Goal: Task Accomplishment & Management: Use online tool/utility

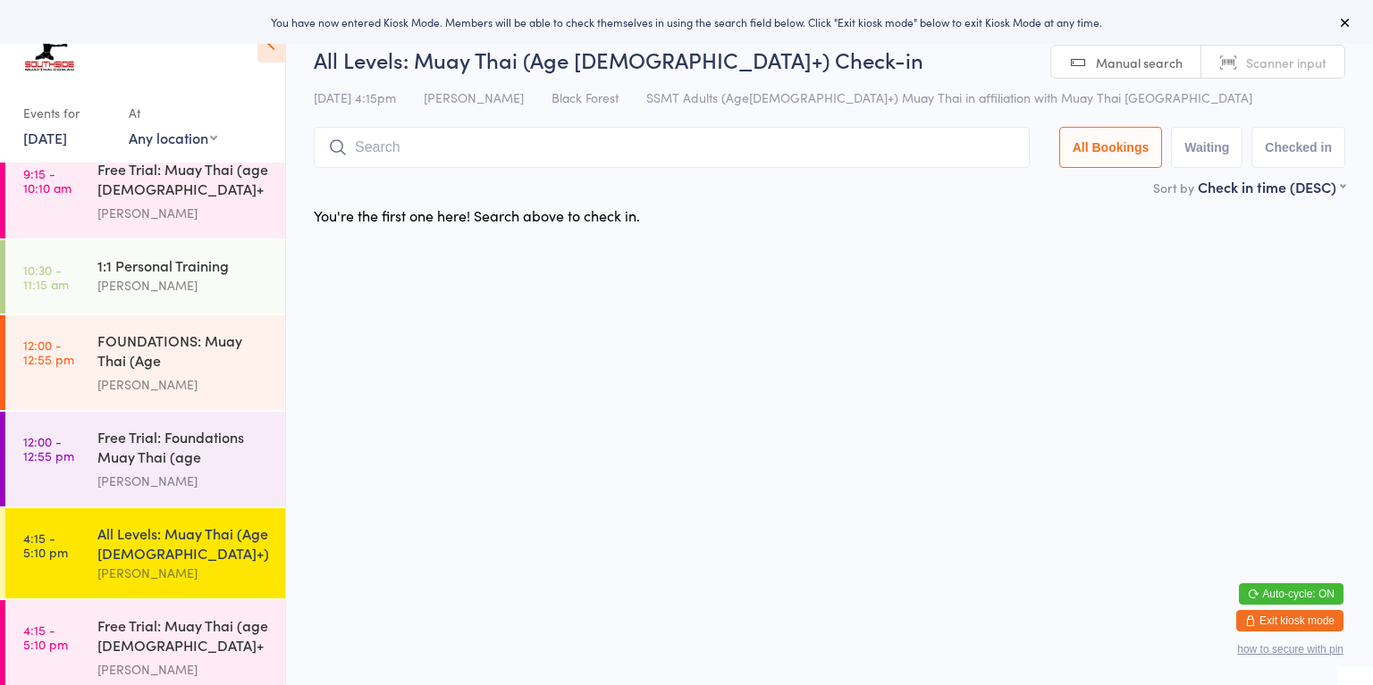
scroll to position [538, 0]
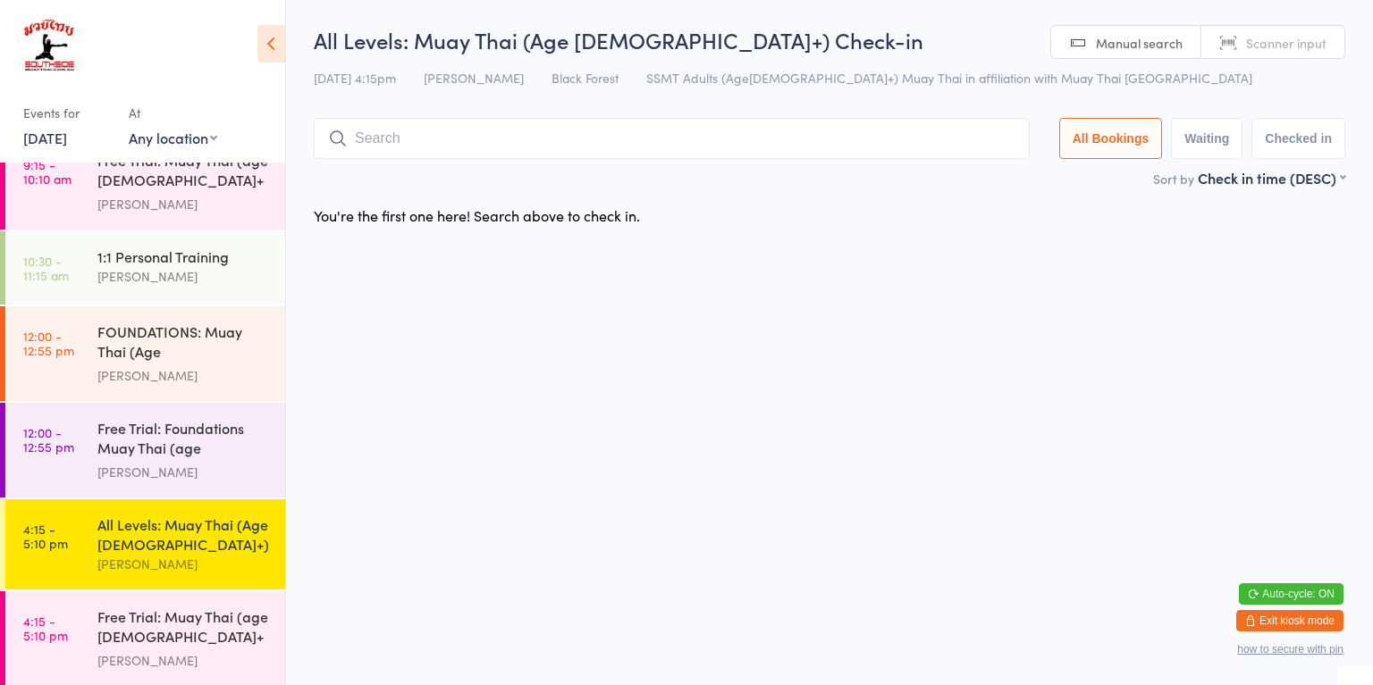
click at [185, 533] on div "All Levels: Muay Thai (Age [DEMOGRAPHIC_DATA]+)" at bounding box center [183, 534] width 172 height 39
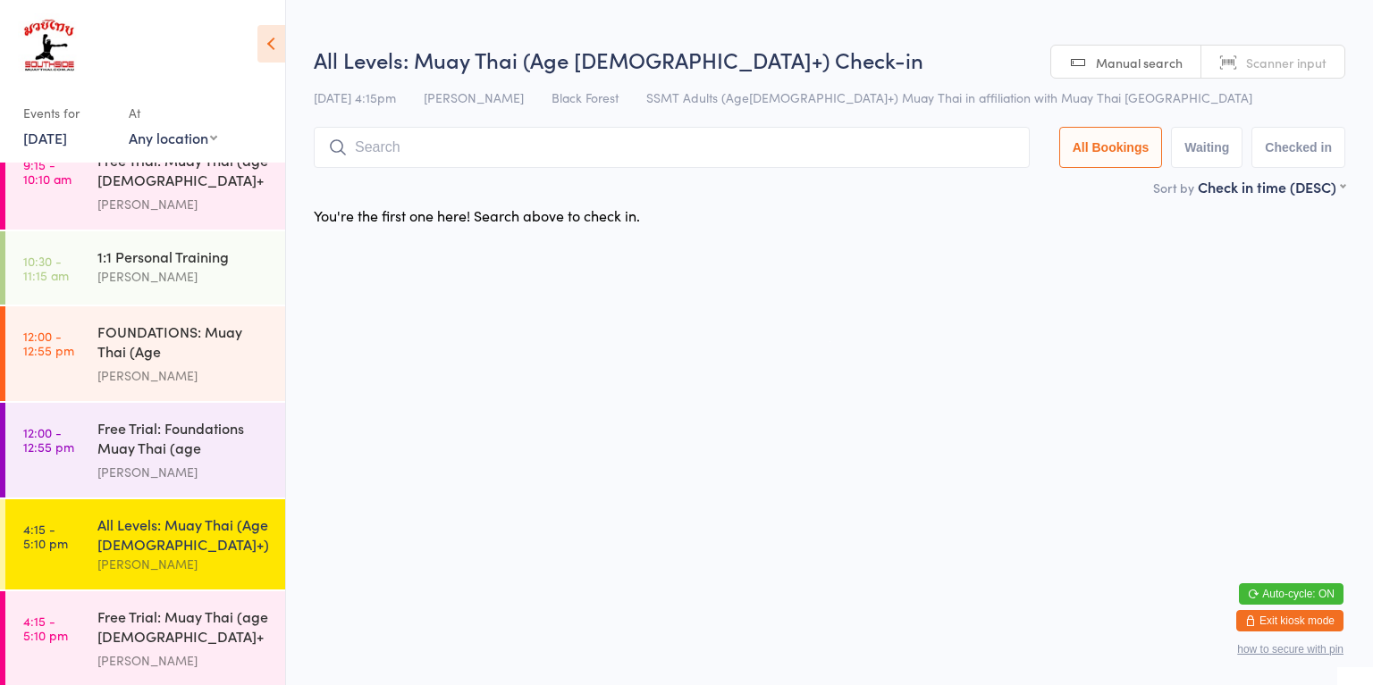
click at [198, 353] on div "FOUNDATIONS: Muay Thai (Age [DEMOGRAPHIC_DATA]+)" at bounding box center [183, 344] width 172 height 44
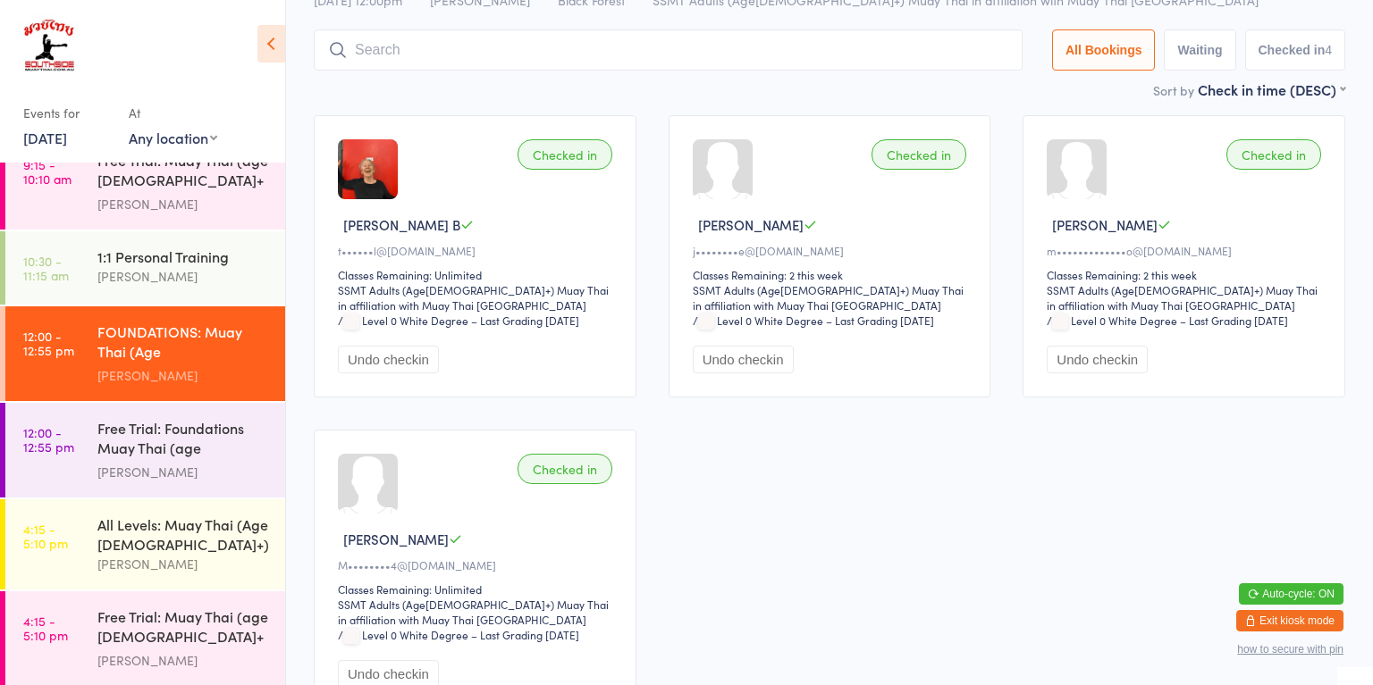
scroll to position [111, 0]
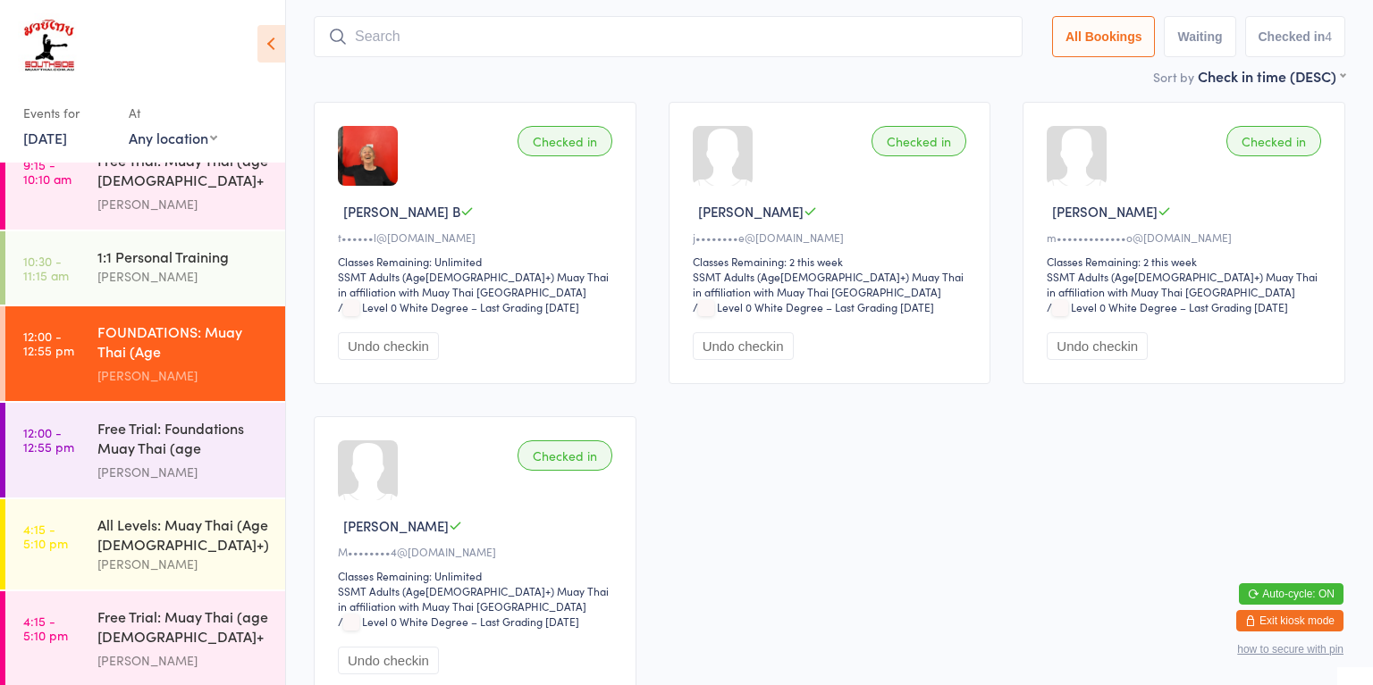
click at [193, 427] on div "Free Trial: Foundations Muay Thai (age [DEMOGRAPHIC_DATA]+ years)" at bounding box center [183, 440] width 172 height 44
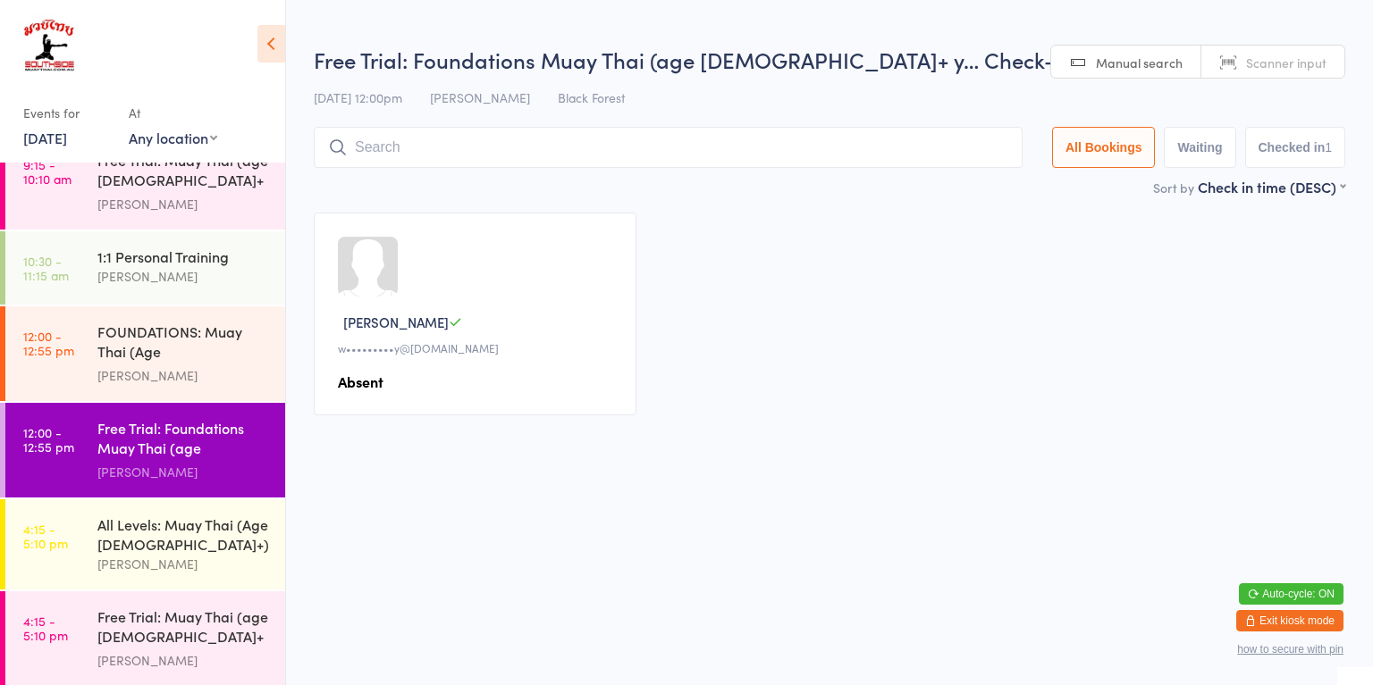
click at [212, 529] on div "All Levels: Muay Thai (Age [DEMOGRAPHIC_DATA]+)" at bounding box center [183, 534] width 172 height 39
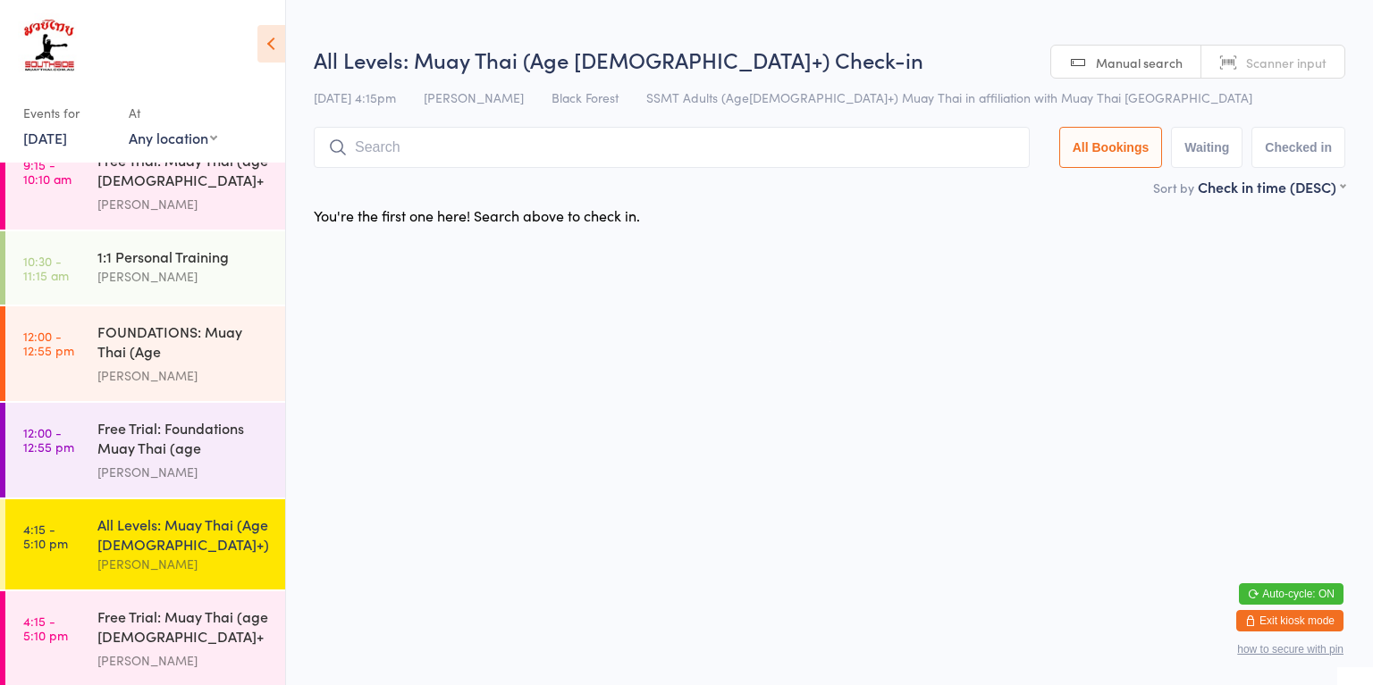
click at [206, 621] on div "Free Trial: Muay Thai (age [DEMOGRAPHIC_DATA]+ years)" at bounding box center [183, 629] width 172 height 44
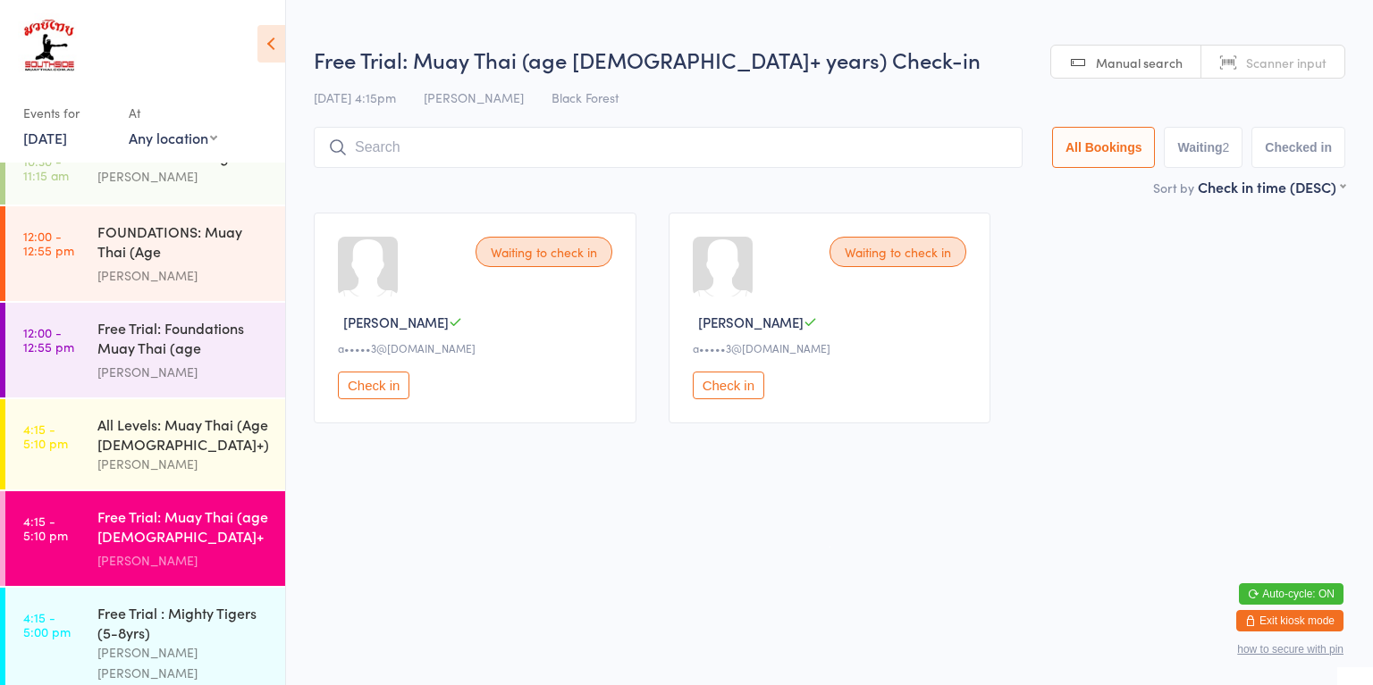
scroll to position [667, 0]
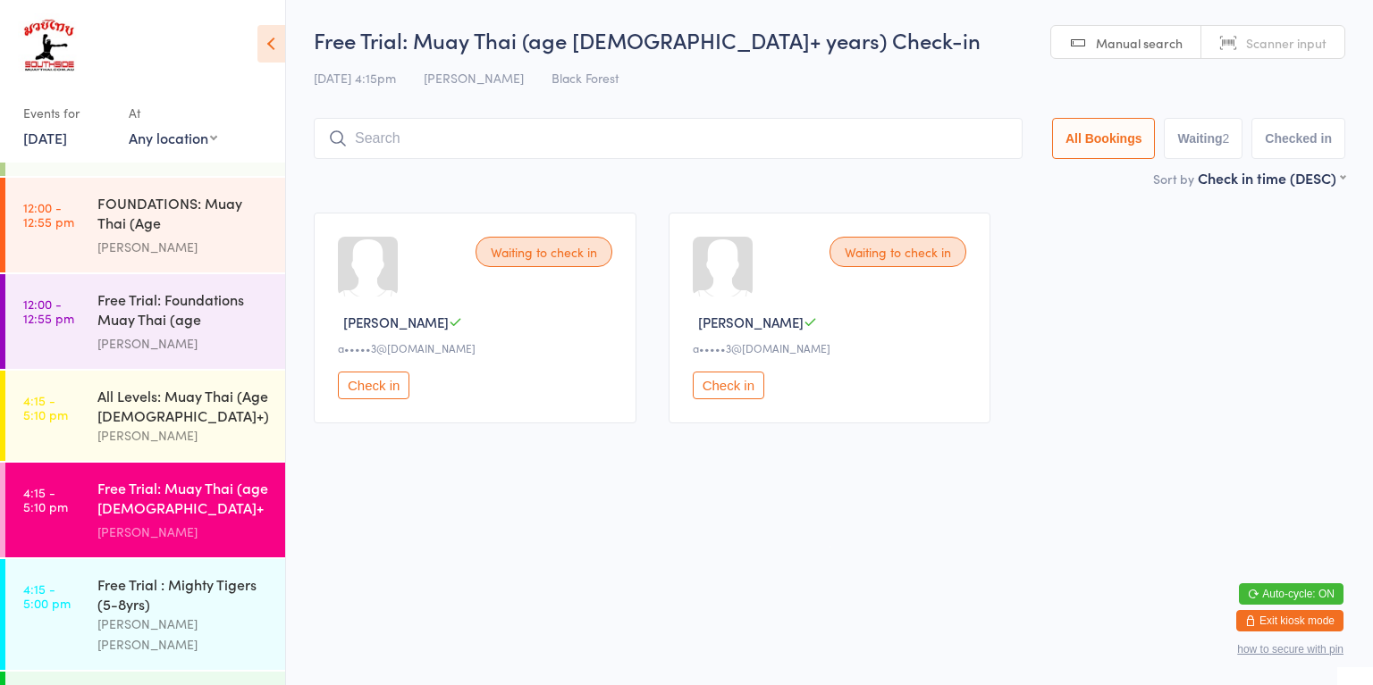
click at [181, 584] on div "Free Trial : Mighty Tigers (5-8yrs)" at bounding box center [183, 594] width 172 height 39
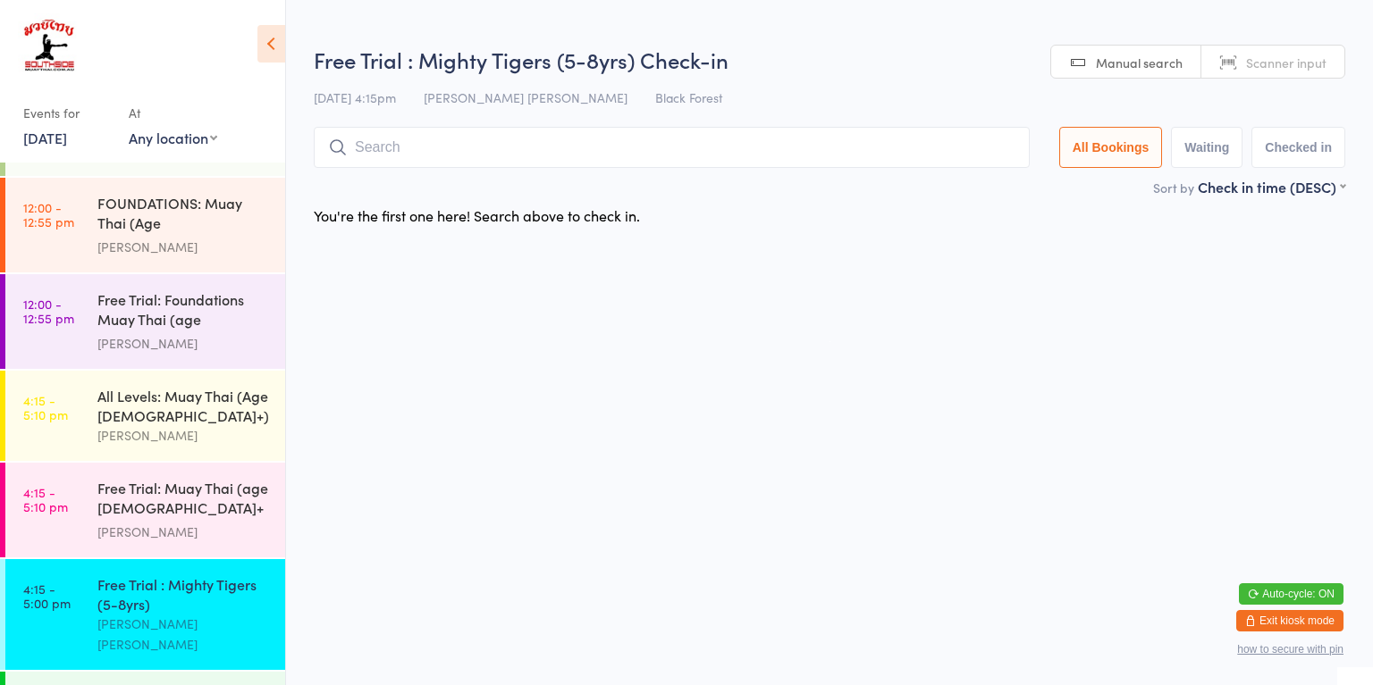
click at [204, 522] on div "[PERSON_NAME]" at bounding box center [183, 532] width 172 height 21
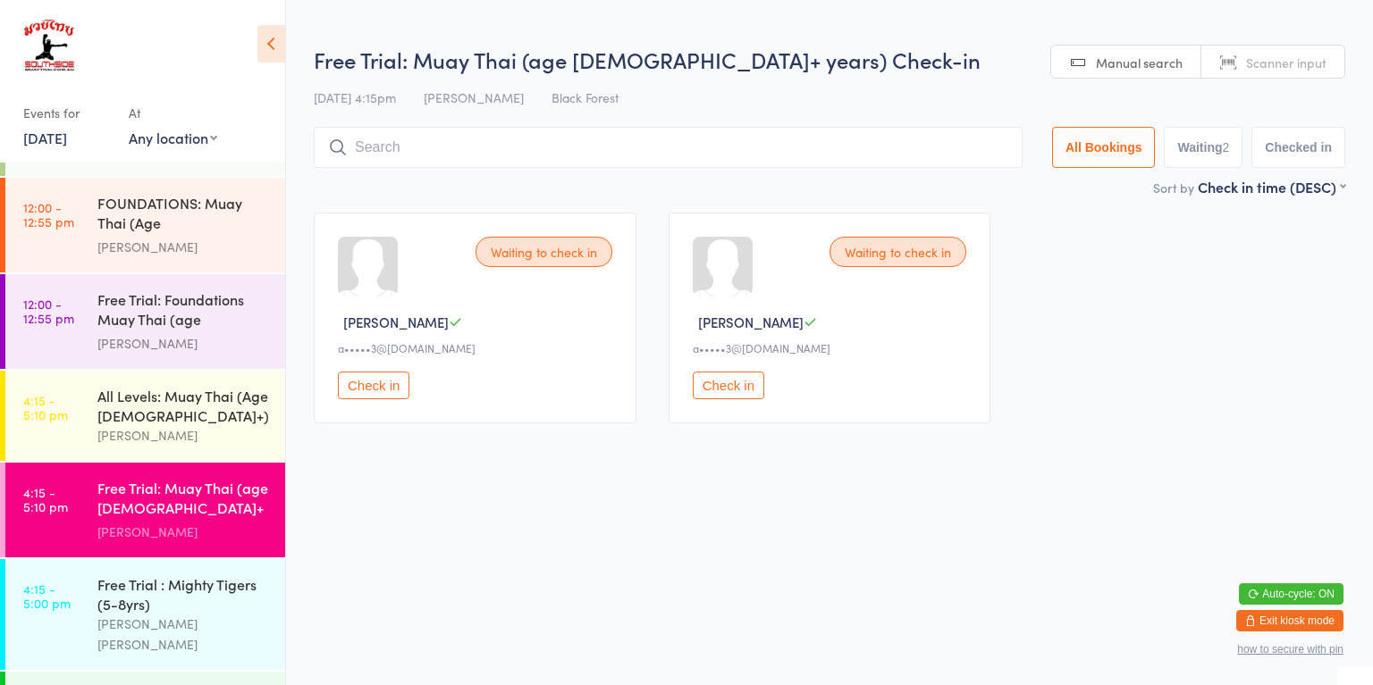
click at [214, 408] on div "All Levels: Muay Thai (Age [DEMOGRAPHIC_DATA]+)" at bounding box center [183, 405] width 172 height 39
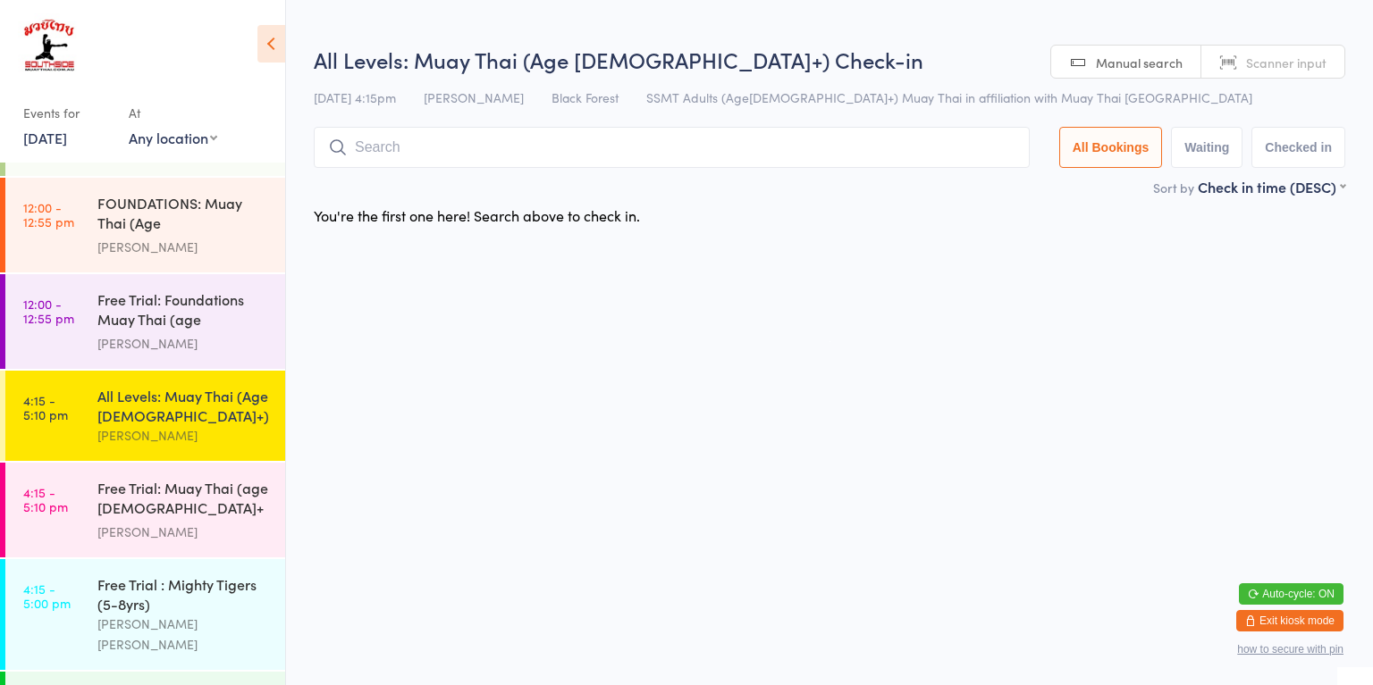
click at [206, 522] on div "[PERSON_NAME]" at bounding box center [183, 532] width 172 height 21
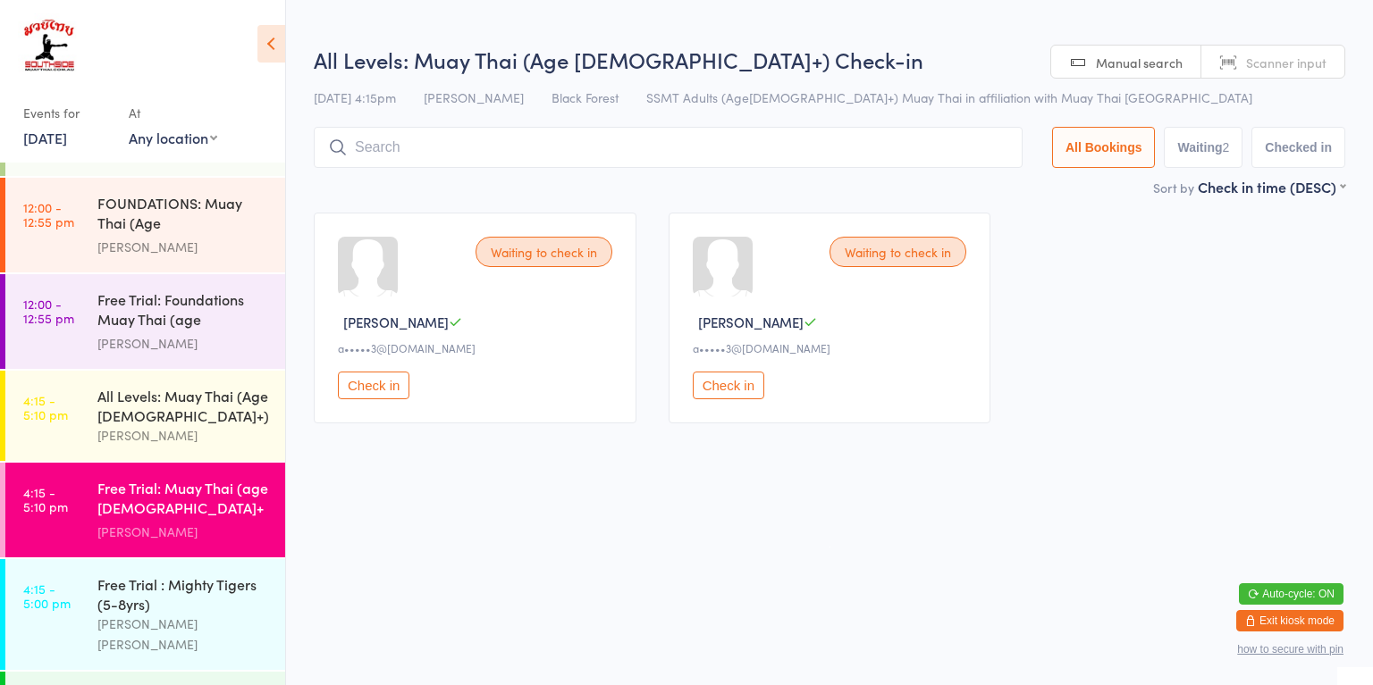
click at [204, 584] on div "Free Trial : Mighty Tigers (5-8yrs)" at bounding box center [183, 594] width 172 height 39
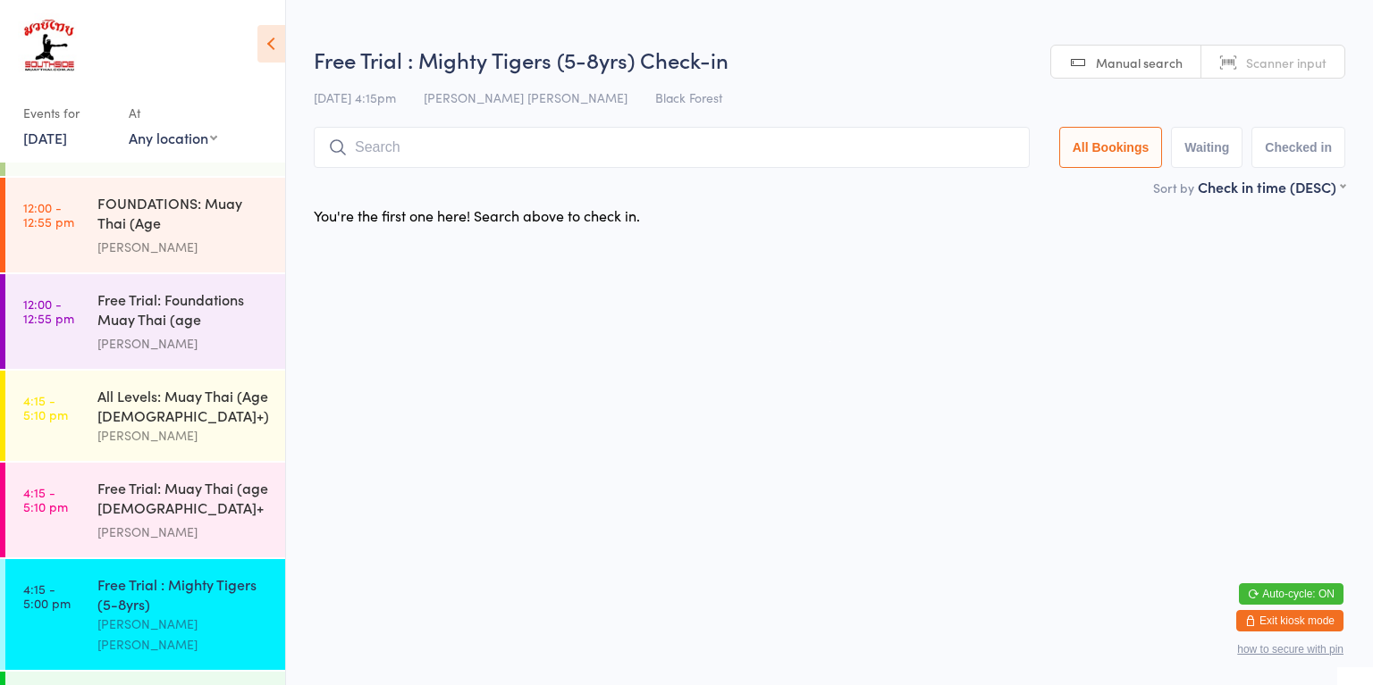
click at [197, 684] on div "Free Trial : Tigers (9-11yrs)" at bounding box center [183, 697] width 172 height 20
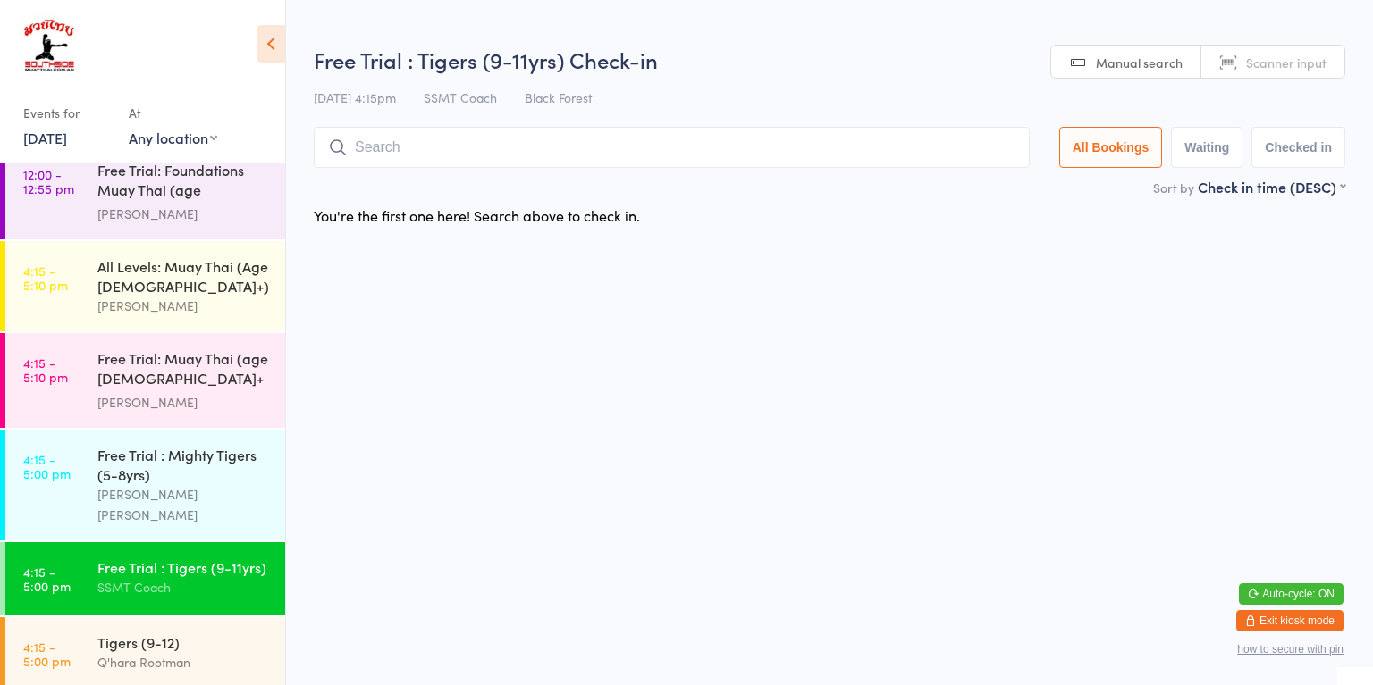
scroll to position [844, 0]
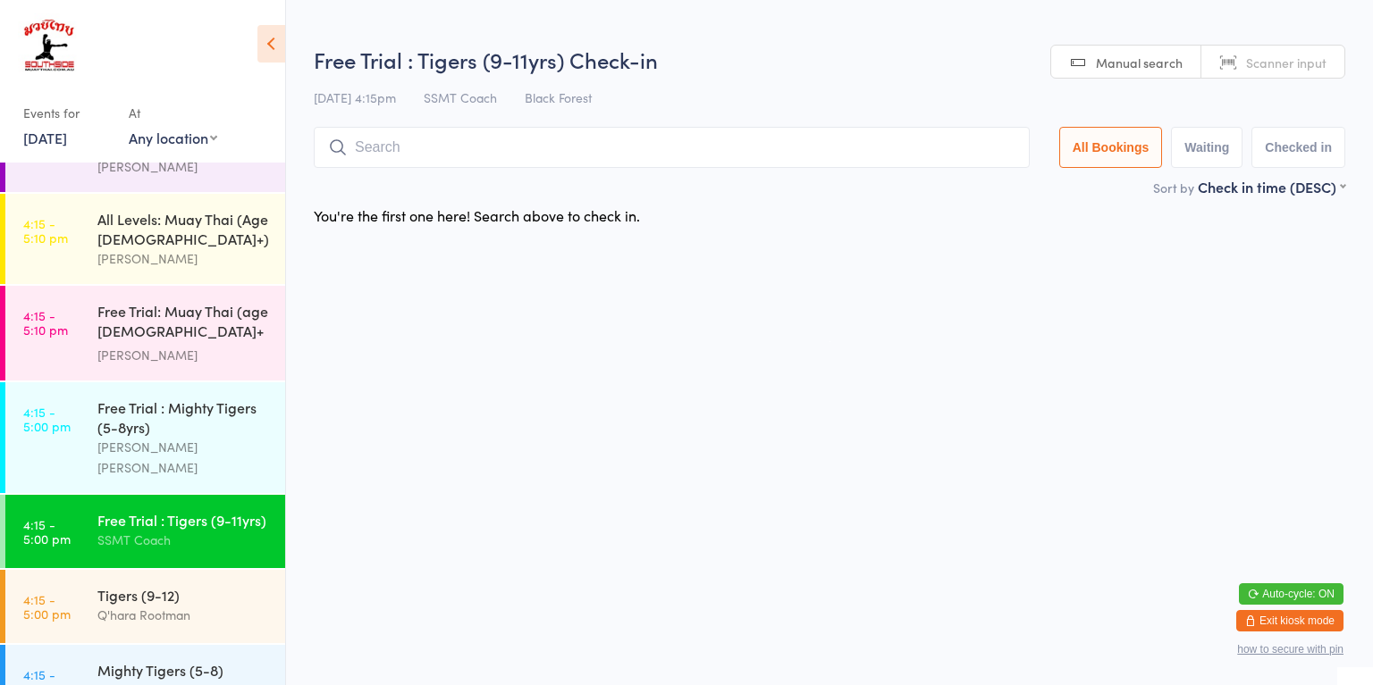
click at [185, 605] on div "Q'hara Rootman" at bounding box center [183, 615] width 172 height 21
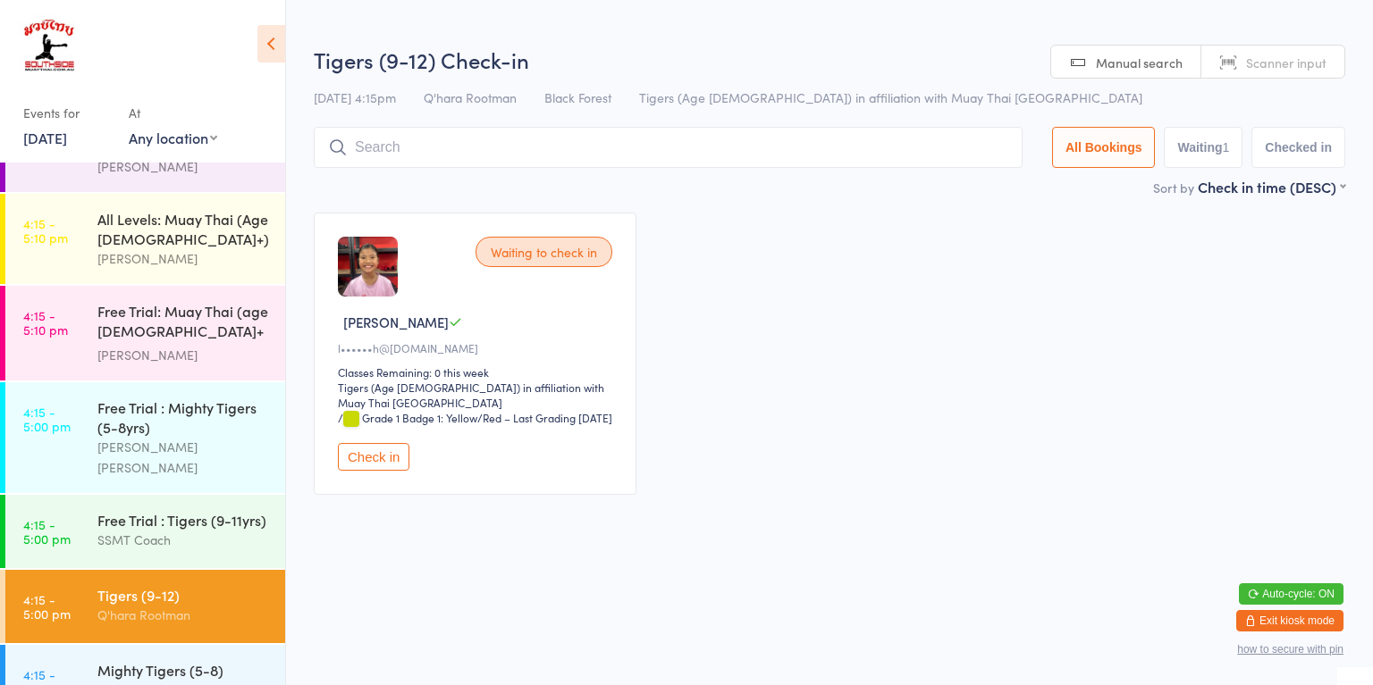
click at [209, 530] on div "SSMT Coach" at bounding box center [183, 540] width 172 height 21
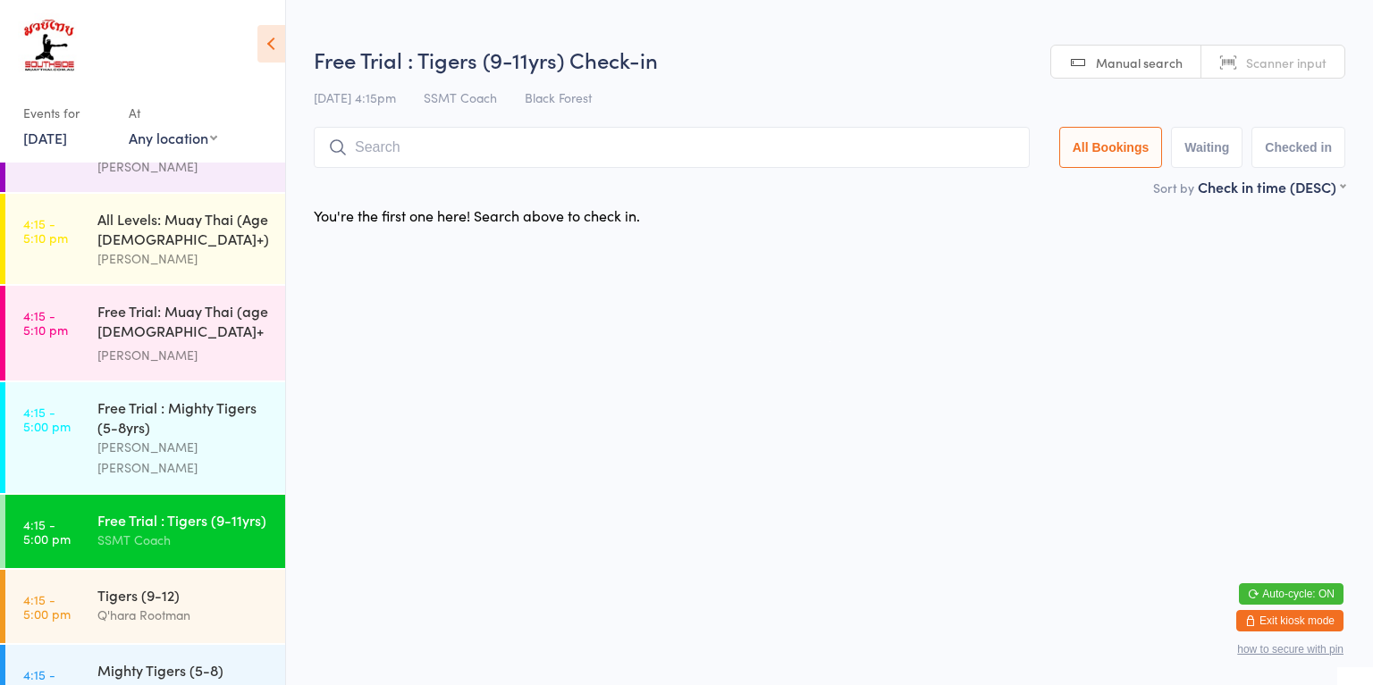
click at [203, 660] on div "Mighty Tigers (5-8)" at bounding box center [183, 670] width 172 height 20
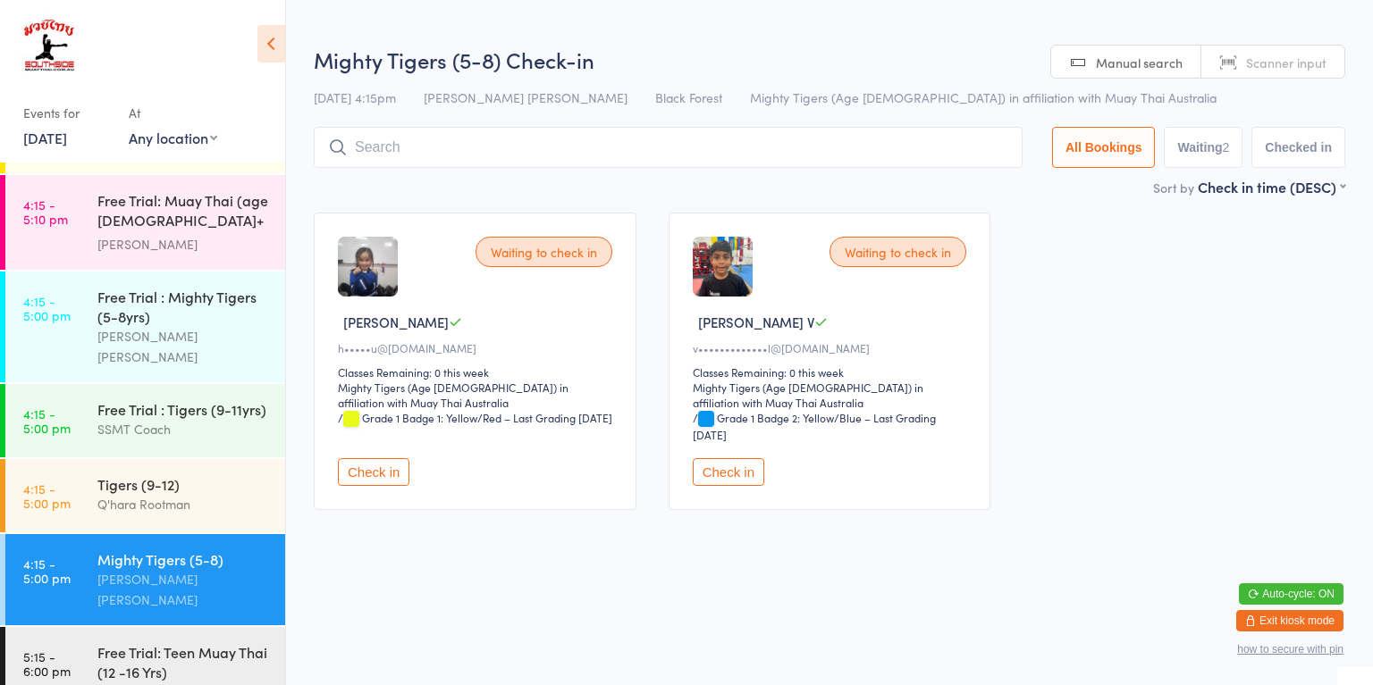
scroll to position [1011, 0]
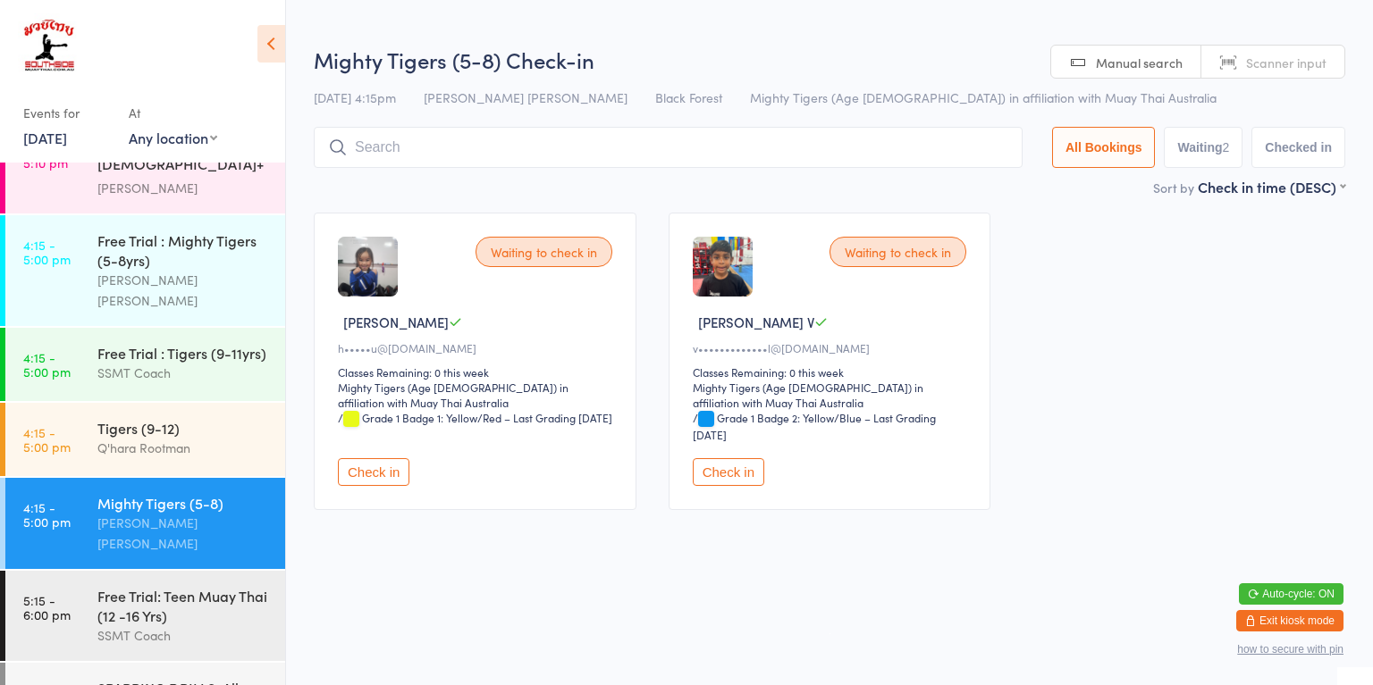
click at [189, 626] on div "SSMT Coach" at bounding box center [183, 636] width 172 height 21
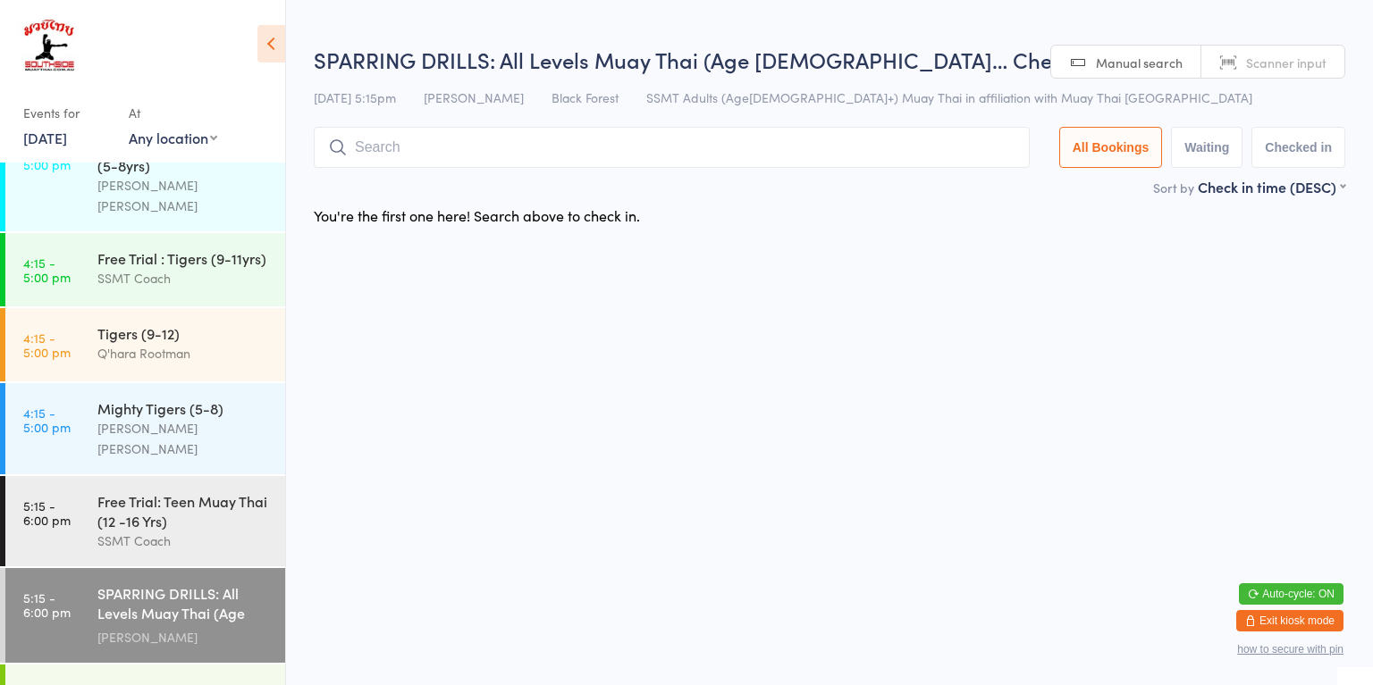
scroll to position [1180, 0]
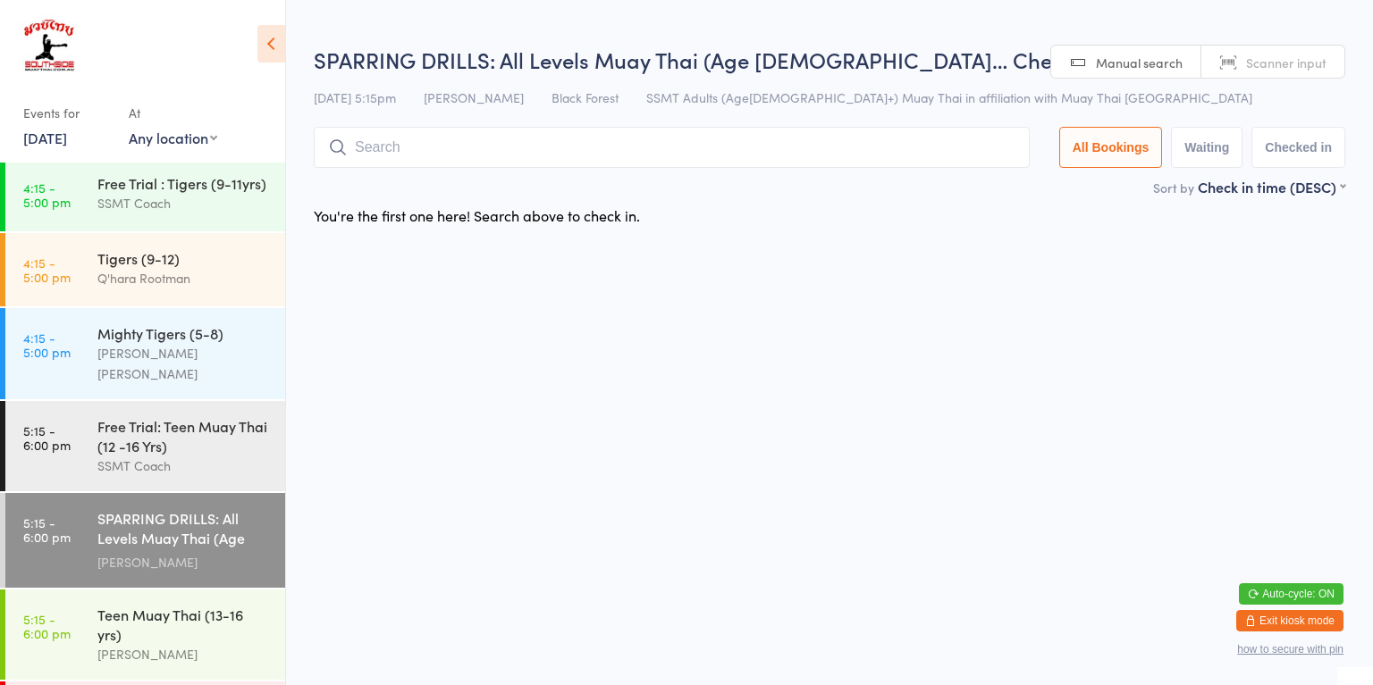
click at [204, 644] on div "[PERSON_NAME]" at bounding box center [183, 654] width 172 height 21
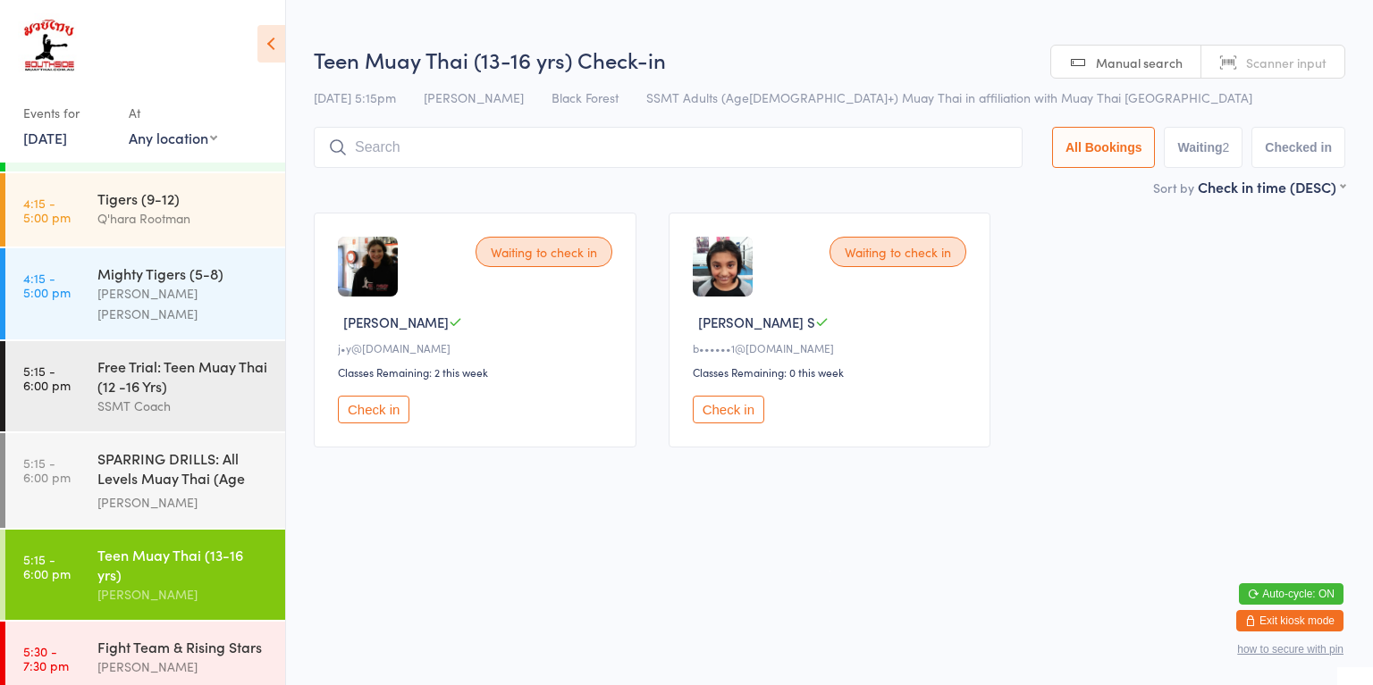
scroll to position [1290, 0]
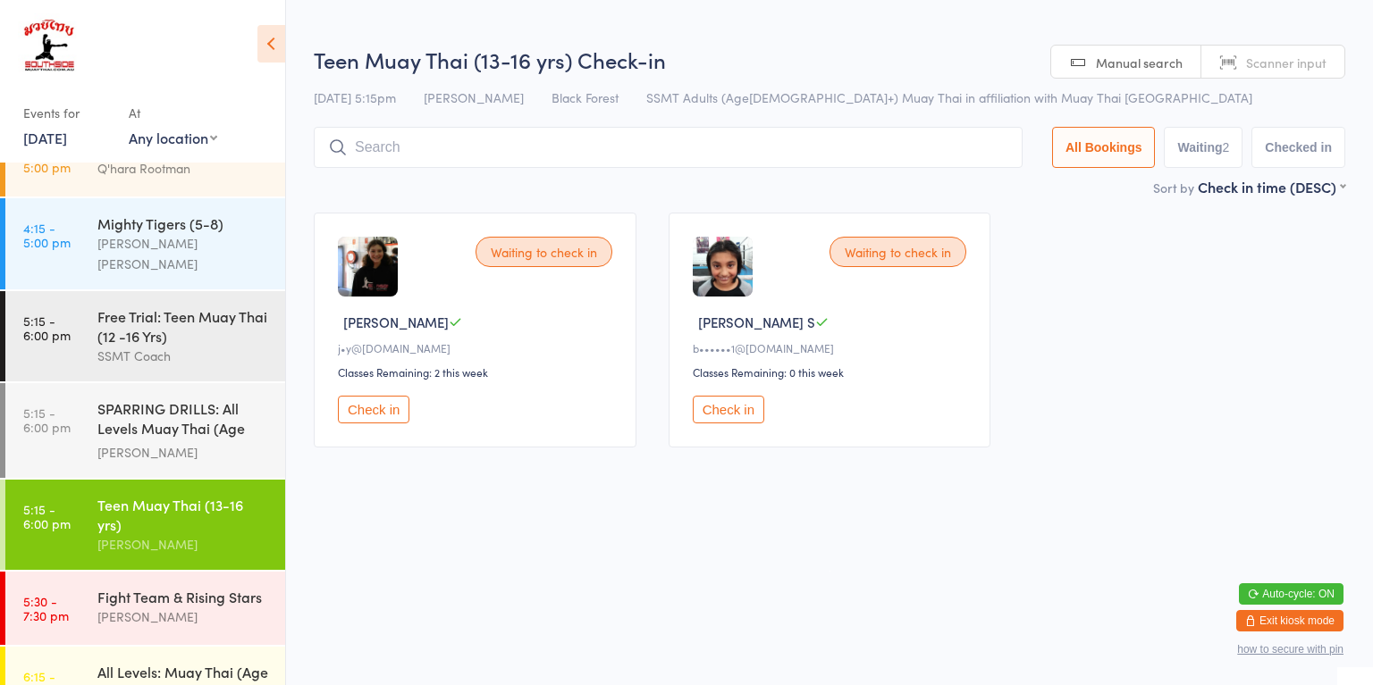
click at [203, 607] on div "[PERSON_NAME]" at bounding box center [183, 617] width 172 height 21
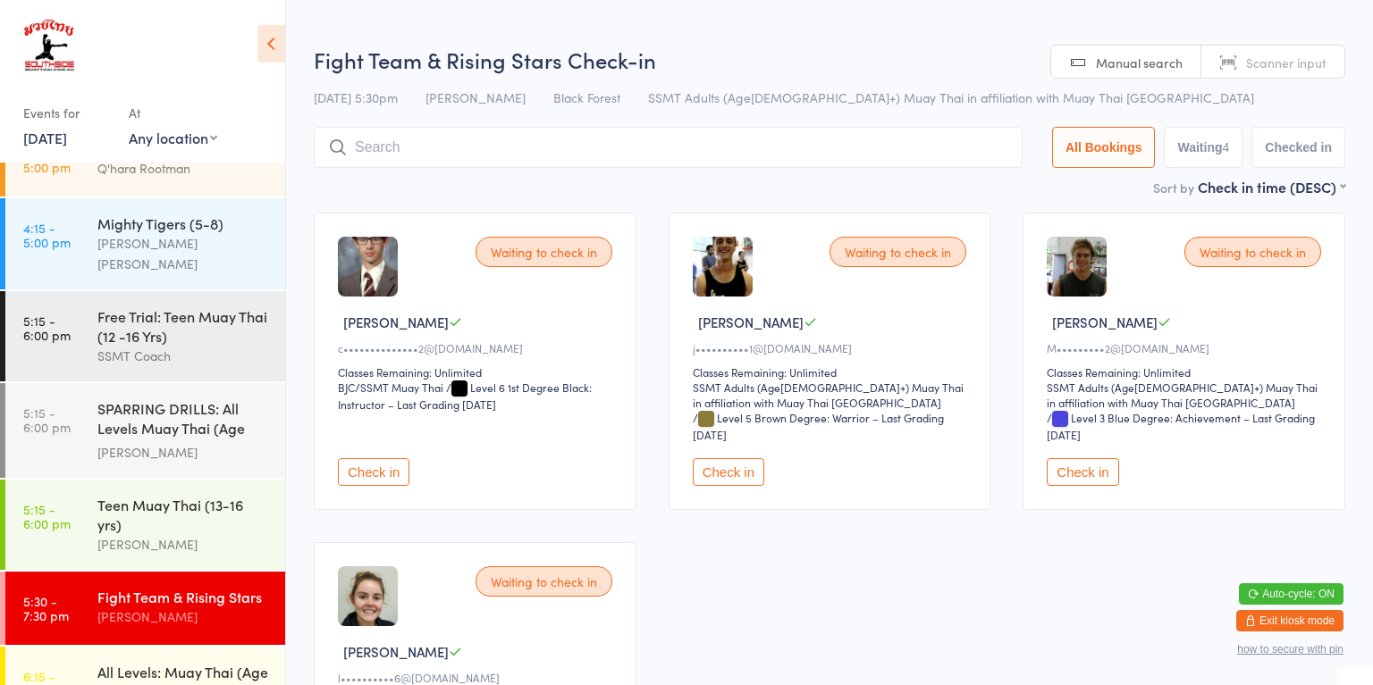
click at [191, 662] on div "All Levels: Muay Thai (Age [DEMOGRAPHIC_DATA]+)" at bounding box center [183, 681] width 172 height 39
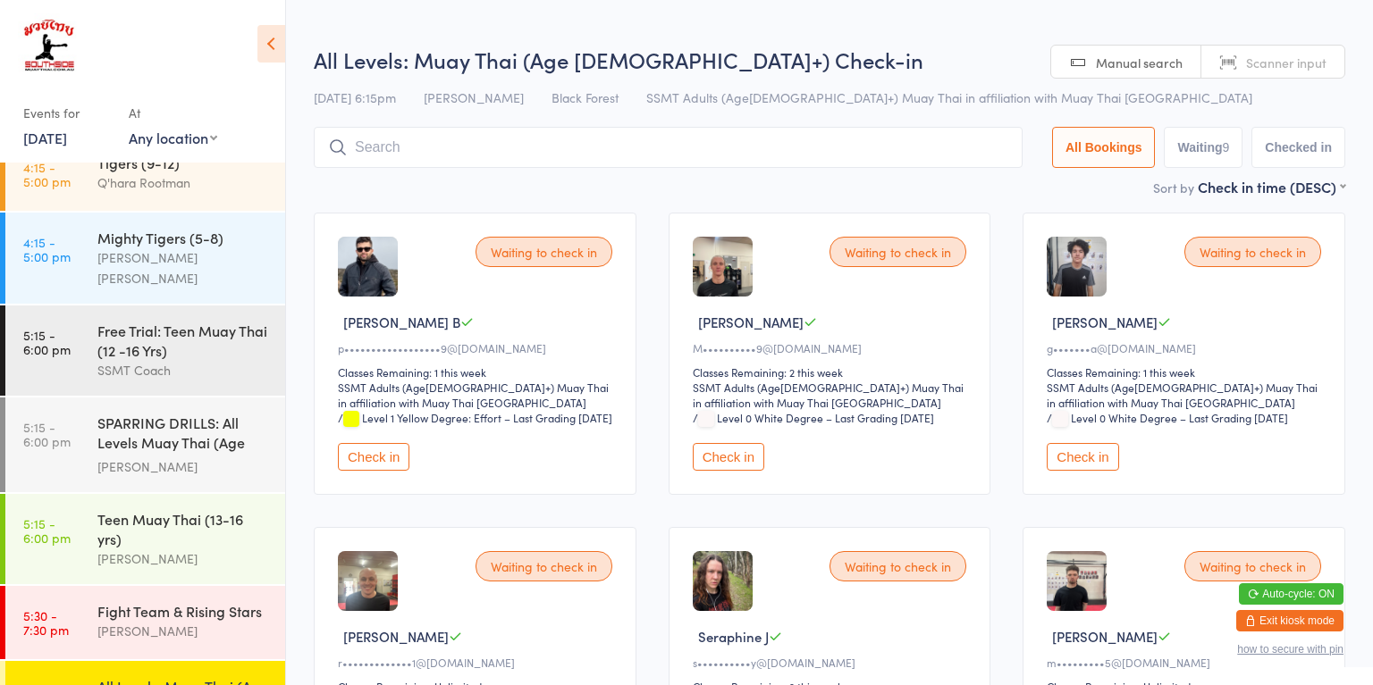
scroll to position [1270, 0]
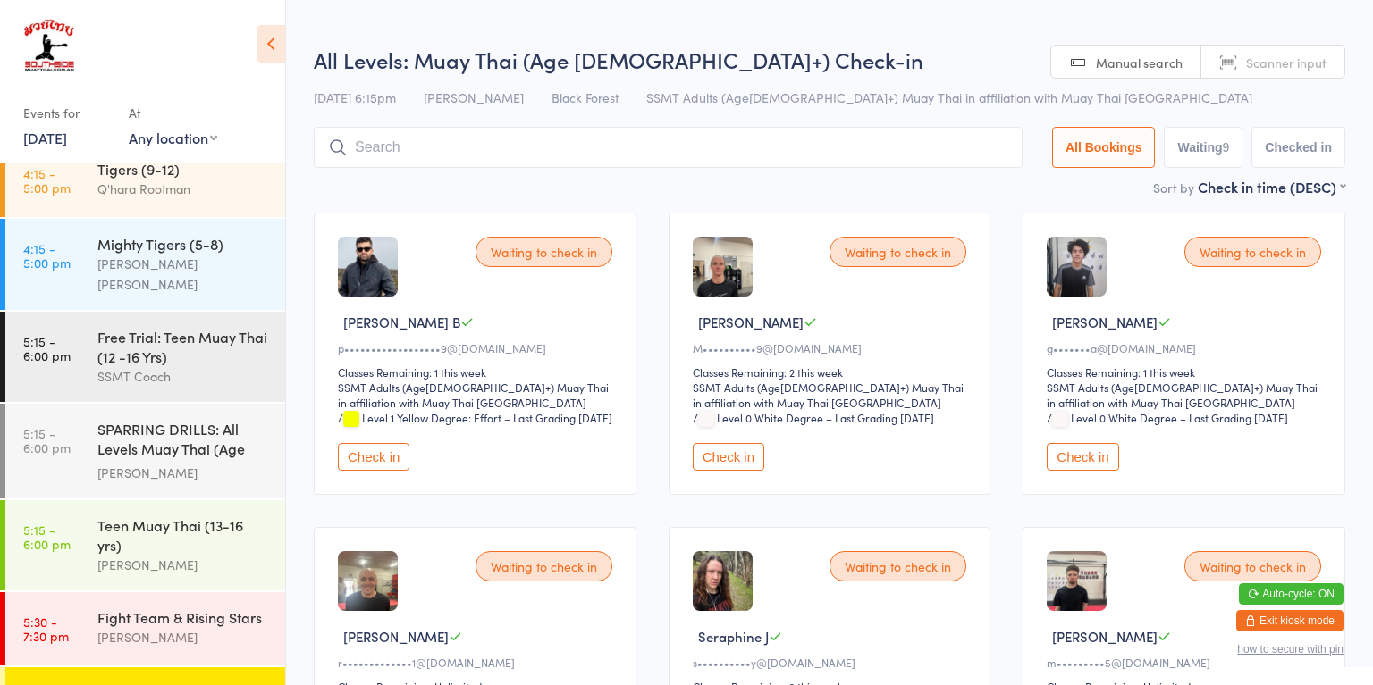
click at [193, 419] on div "SPARRING DRILLS: All Levels Muay Thai (Age [DEMOGRAPHIC_DATA]+)" at bounding box center [183, 441] width 172 height 44
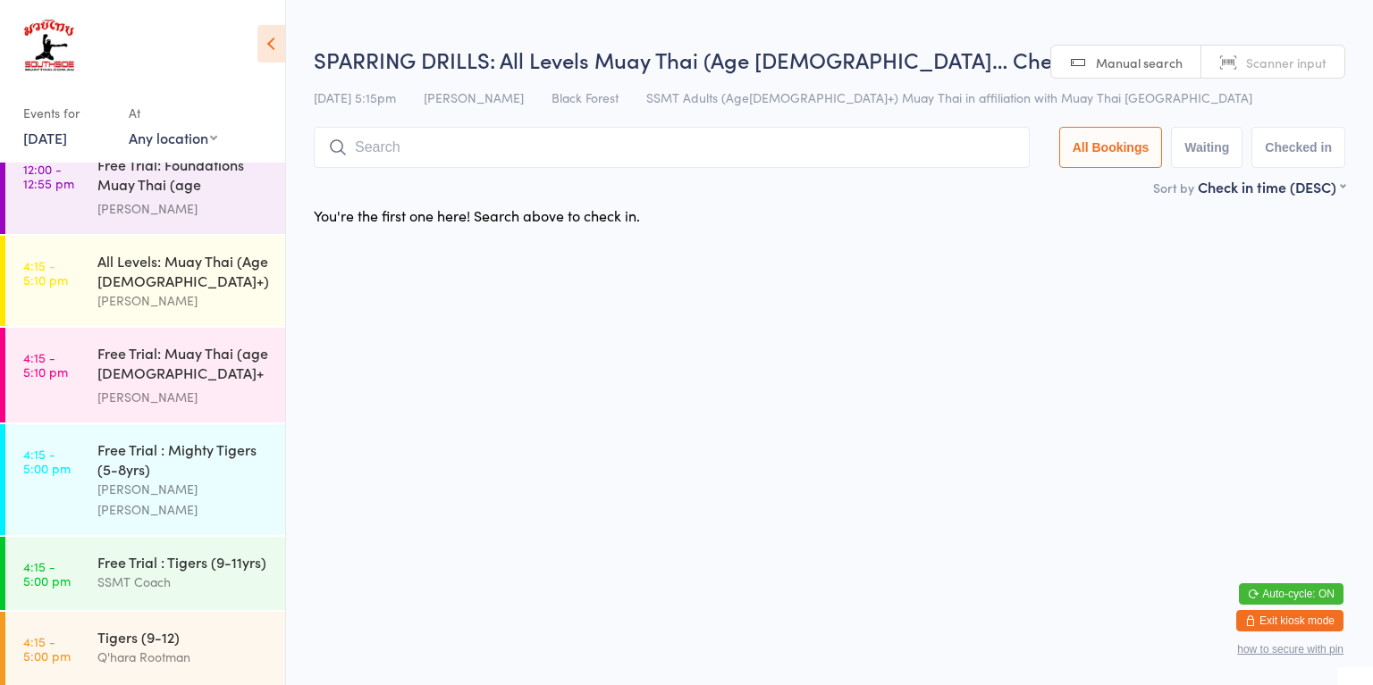
scroll to position [786, 0]
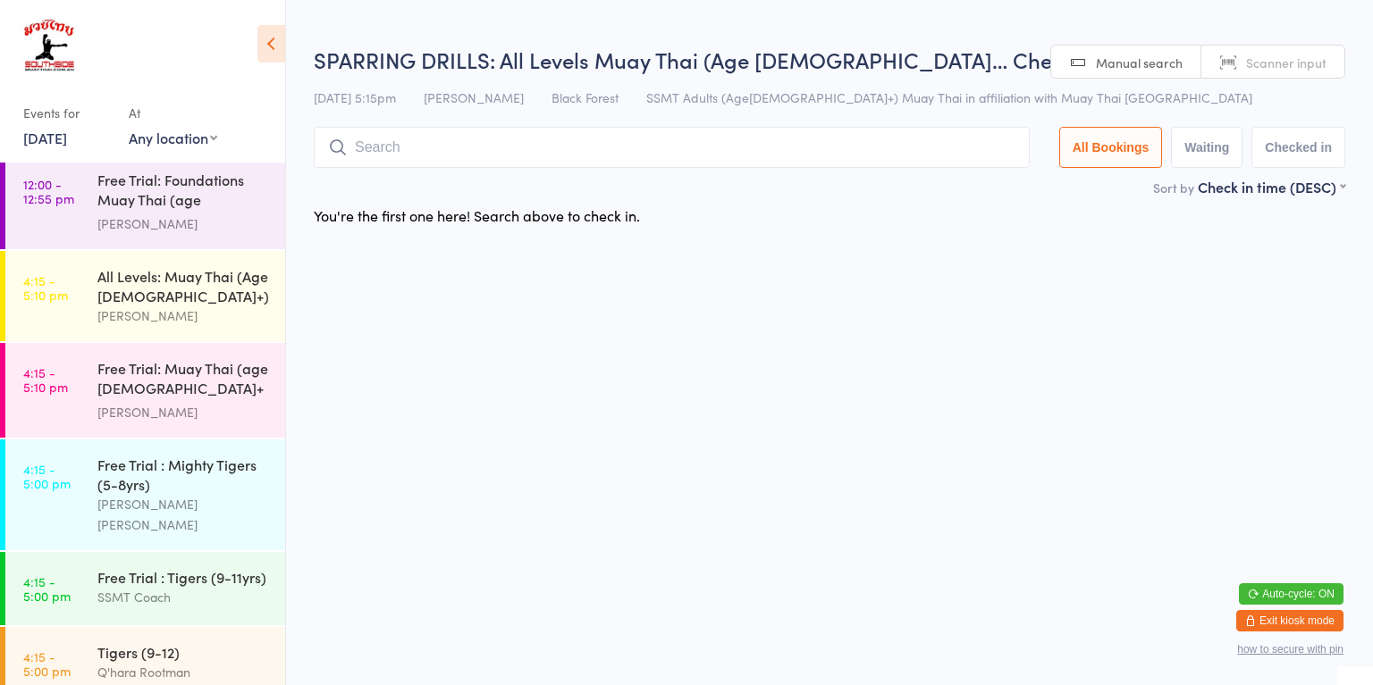
click at [194, 358] on div "Free Trial: Muay Thai (age [DEMOGRAPHIC_DATA]+ years)" at bounding box center [183, 380] width 172 height 44
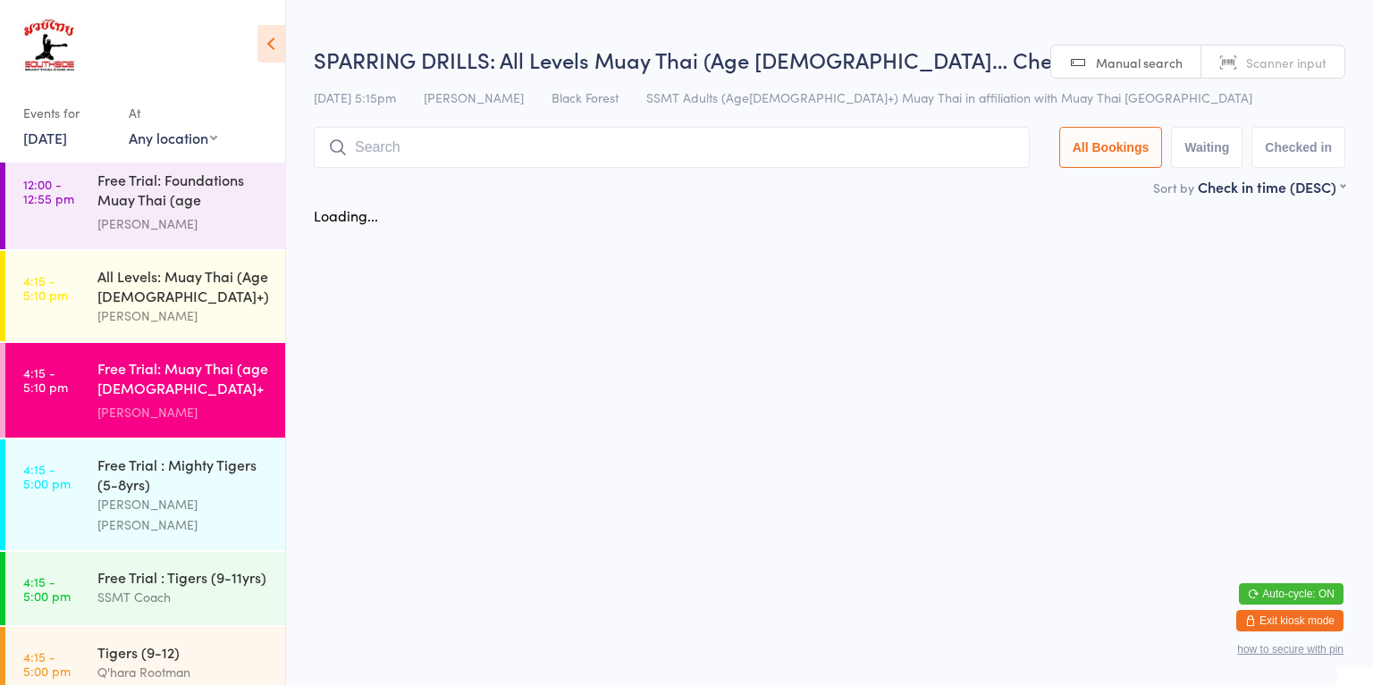
click at [191, 283] on div "All Levels: Muay Thai (Age [DEMOGRAPHIC_DATA]+)" at bounding box center [183, 285] width 172 height 39
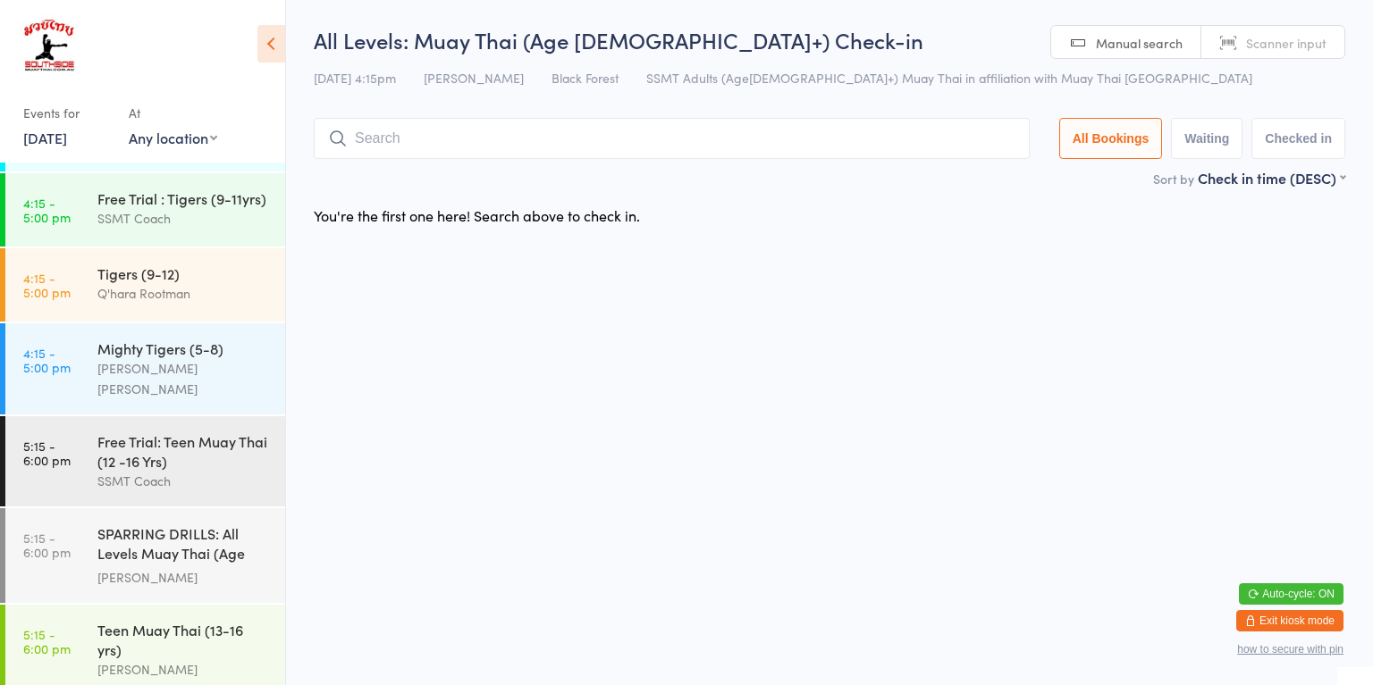
scroll to position [1247, 0]
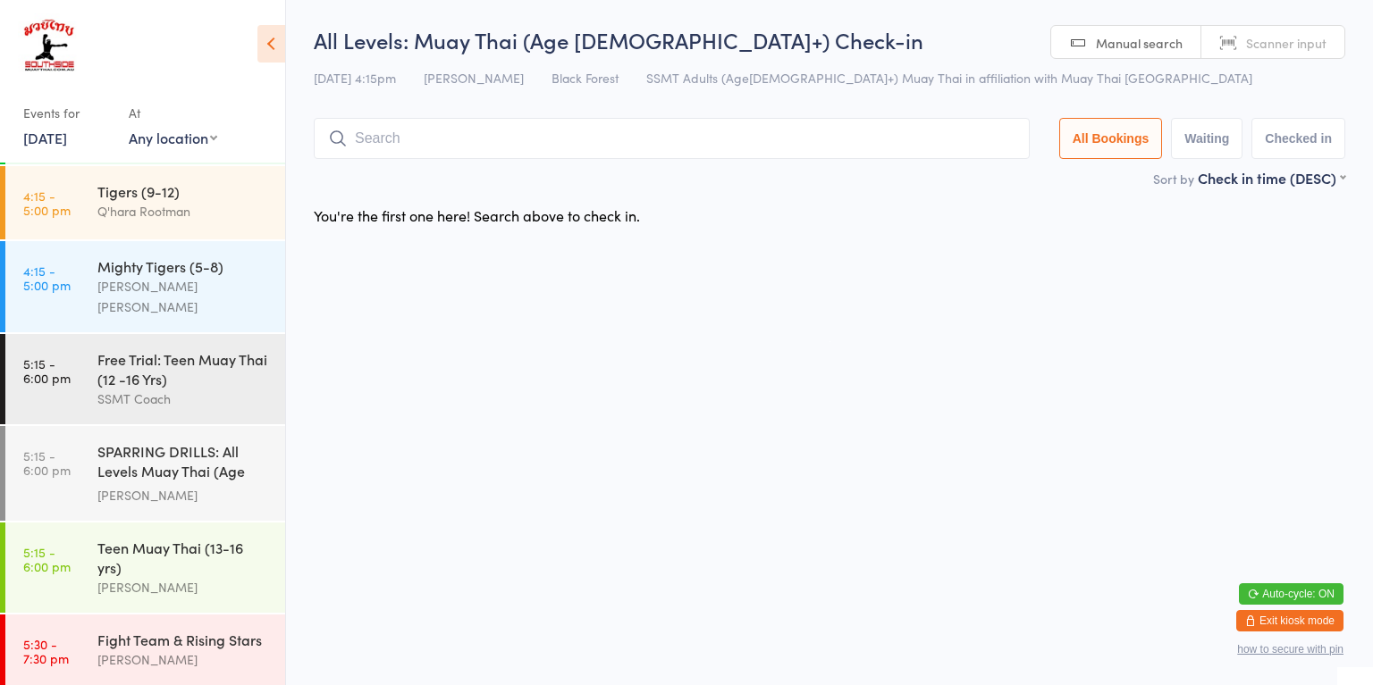
click at [141, 441] on div "SPARRING DRILLS: All Levels Muay Thai (Age [DEMOGRAPHIC_DATA]+)" at bounding box center [183, 463] width 172 height 44
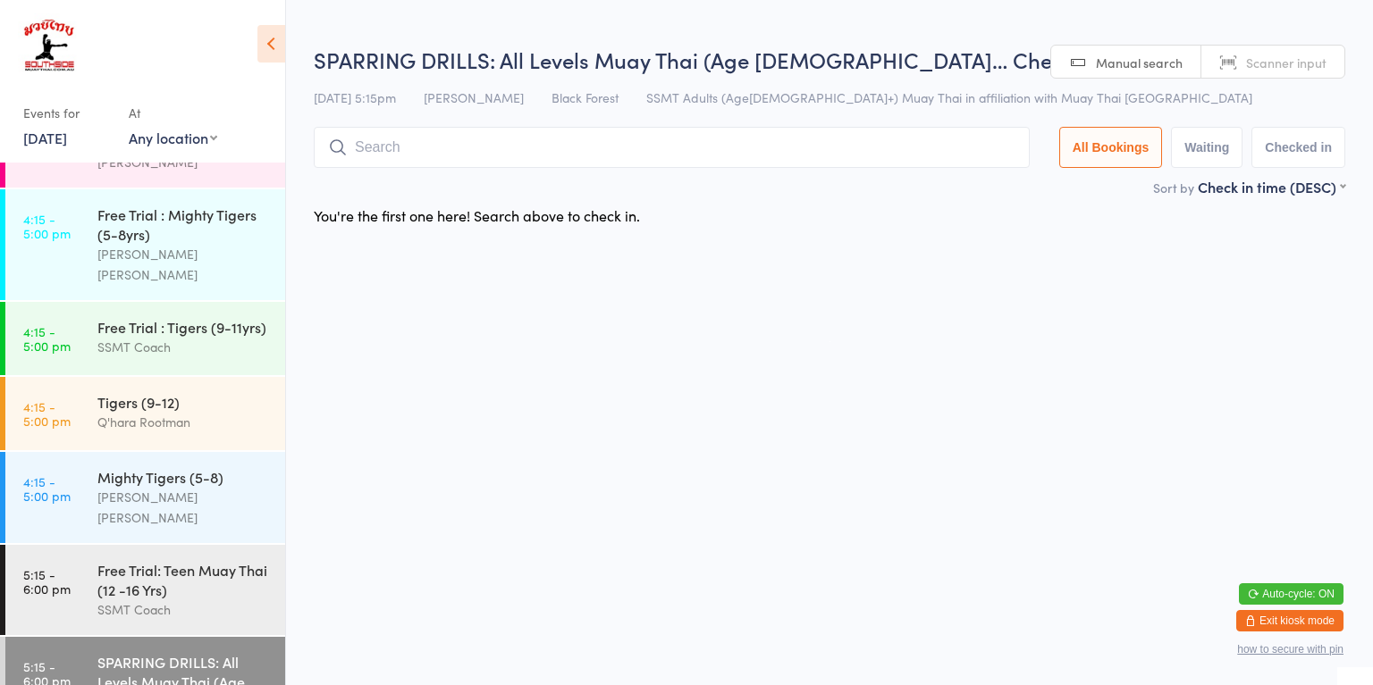
scroll to position [1026, 0]
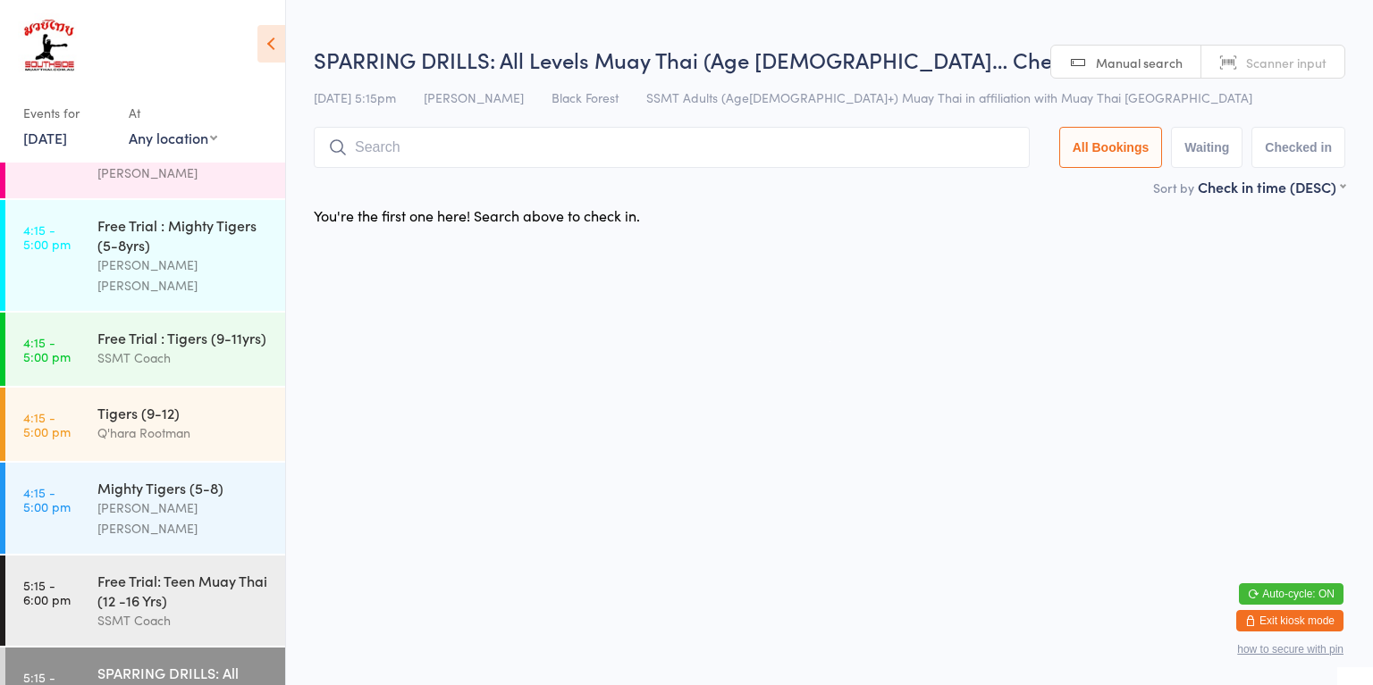
click at [143, 498] on div "[PERSON_NAME] [PERSON_NAME]" at bounding box center [183, 518] width 172 height 41
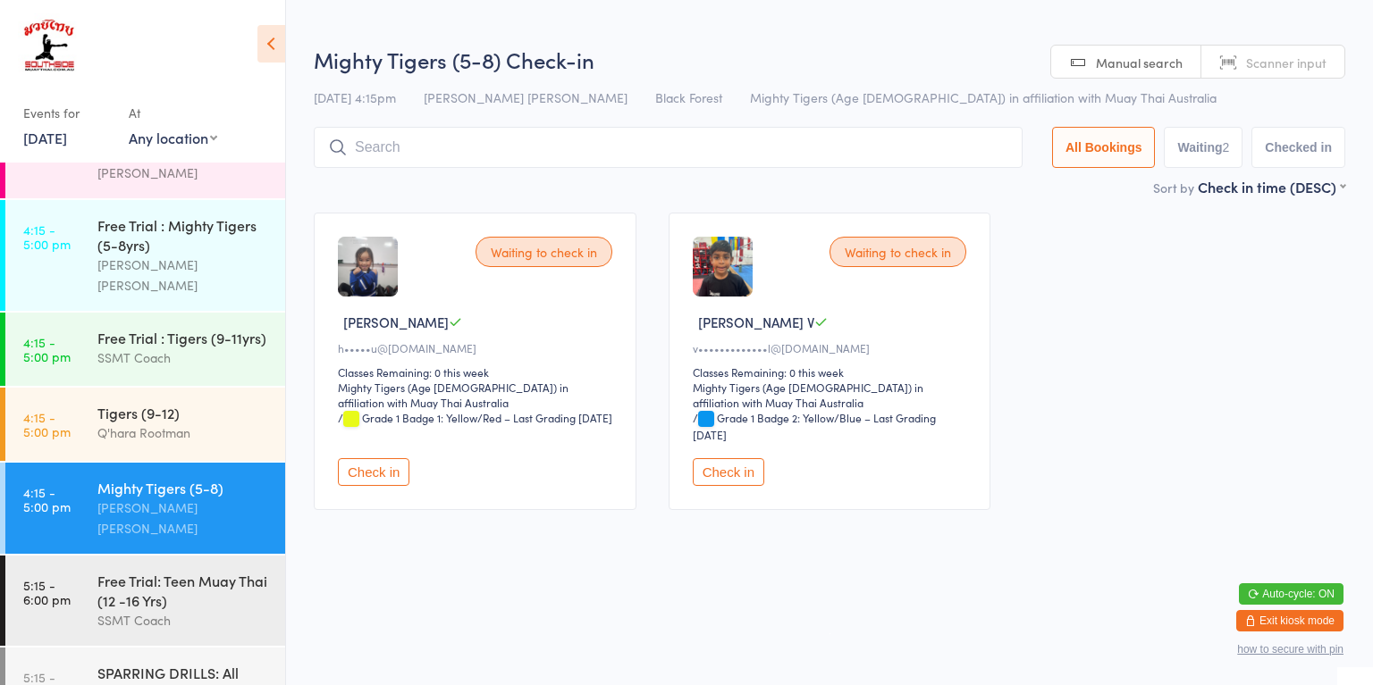
click at [164, 403] on div "Tigers (9-12)" at bounding box center [183, 413] width 172 height 20
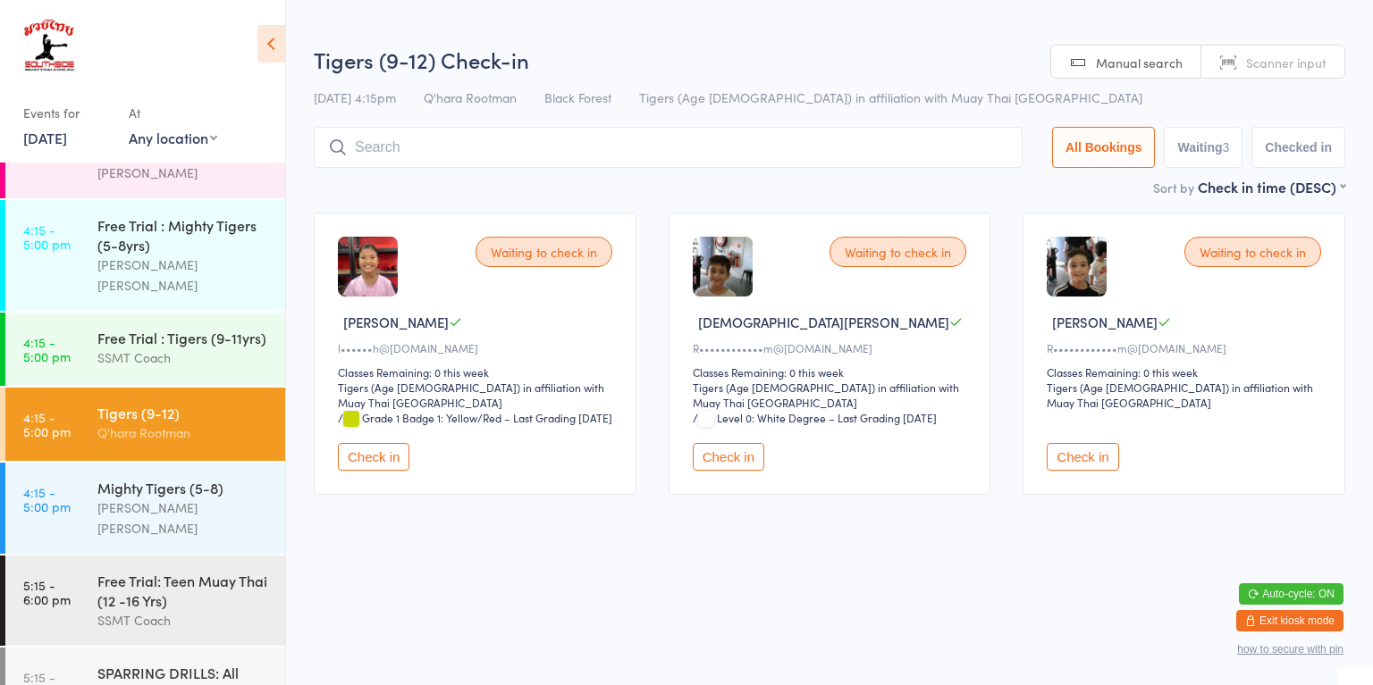
click at [160, 348] on div "SSMT Coach" at bounding box center [183, 358] width 172 height 21
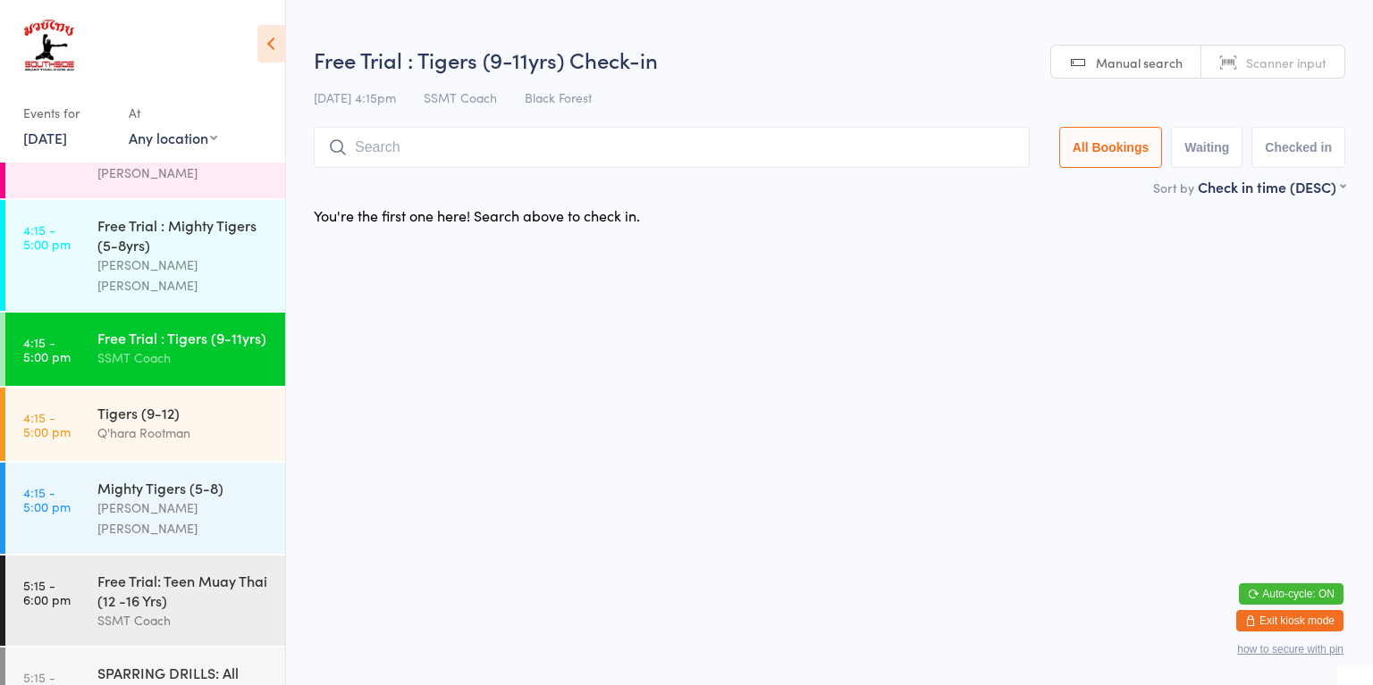
click at [137, 255] on div "[PERSON_NAME] [PERSON_NAME]" at bounding box center [183, 275] width 172 height 41
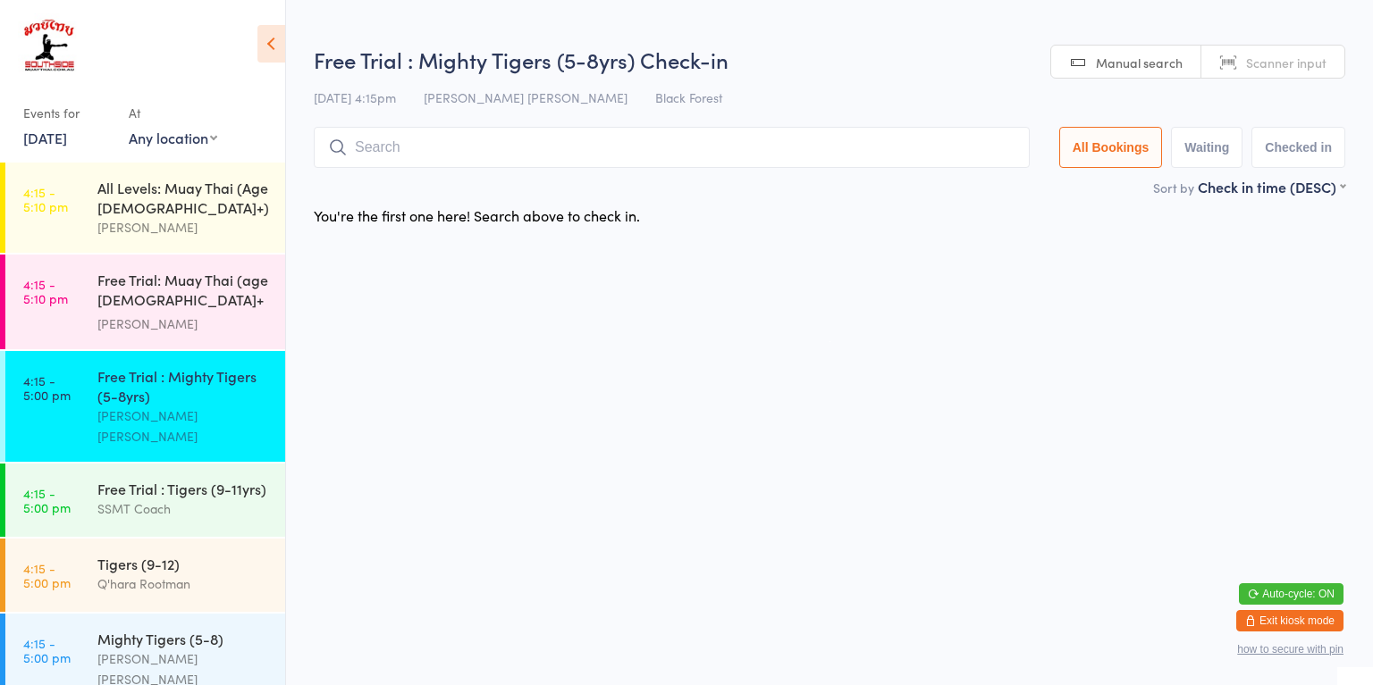
scroll to position [870, 0]
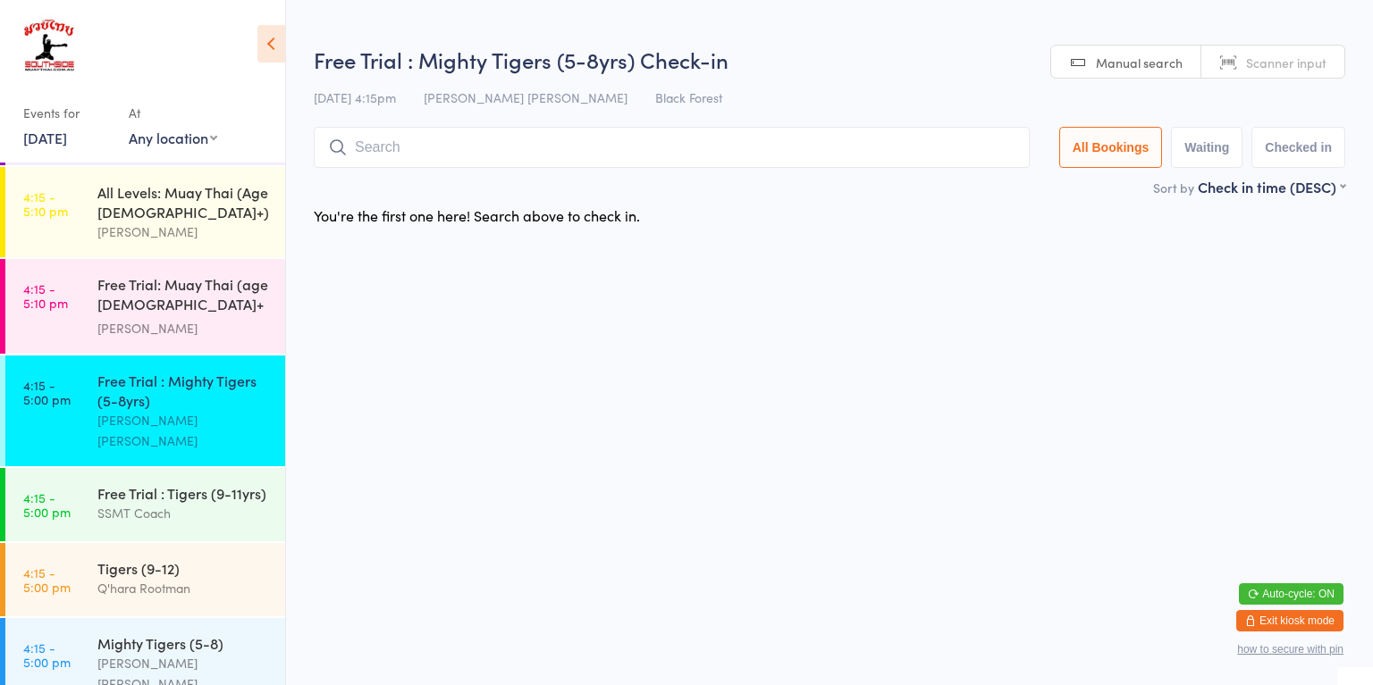
click at [151, 274] on div "Free Trial: Muay Thai (age [DEMOGRAPHIC_DATA]+ years)" at bounding box center [183, 296] width 172 height 44
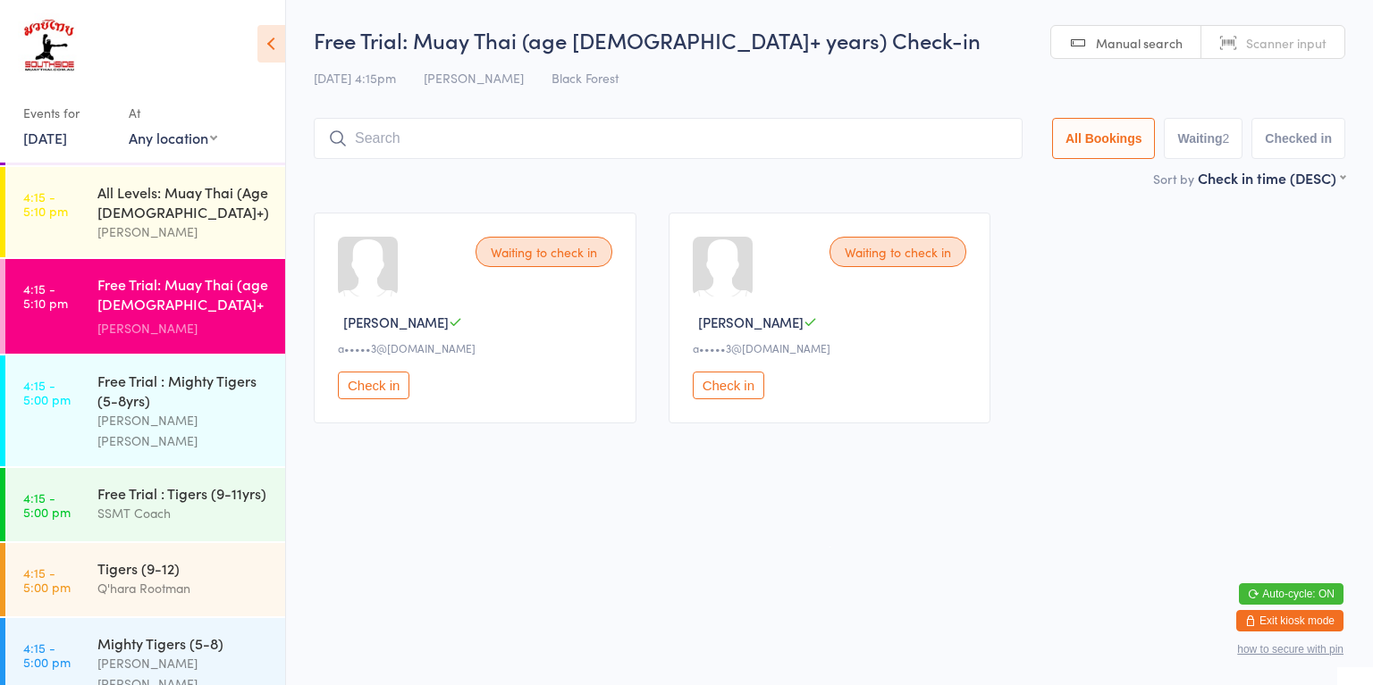
click at [224, 387] on div "Free Trial : Mighty Tigers (5-8yrs)" at bounding box center [183, 390] width 172 height 39
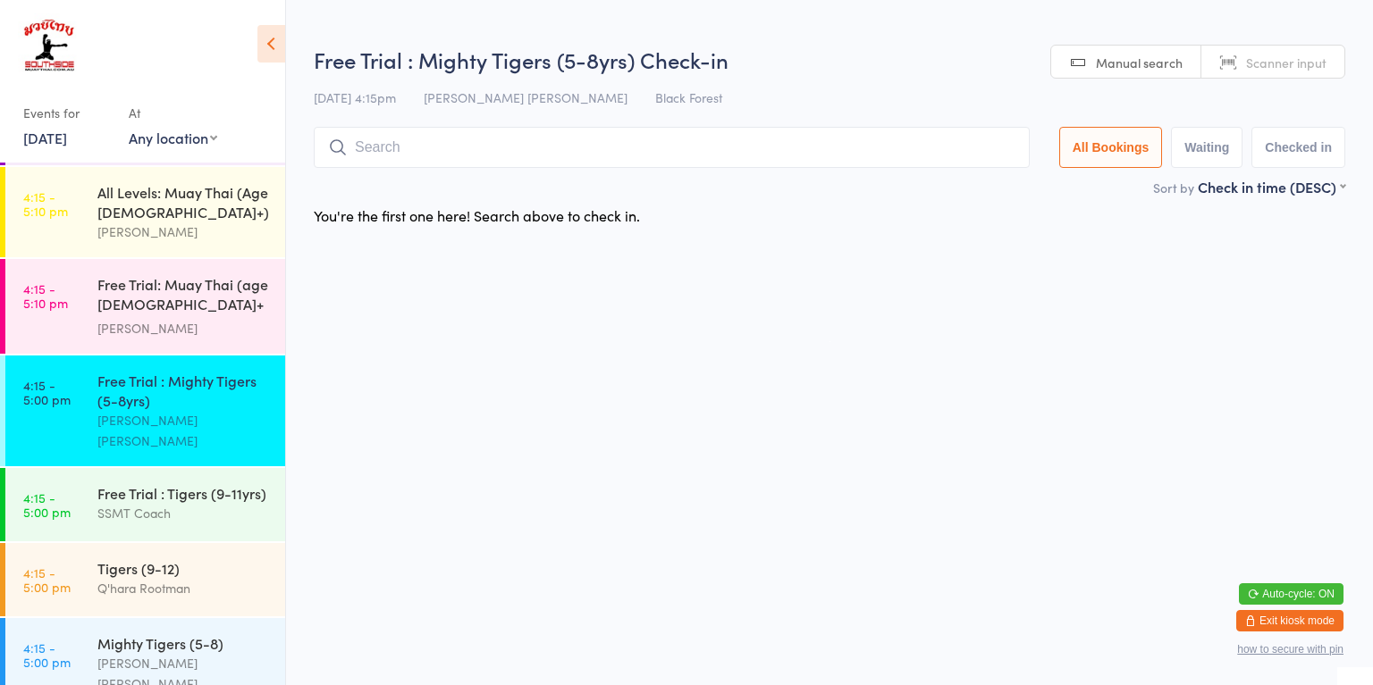
click at [212, 653] on div "[PERSON_NAME] [PERSON_NAME]" at bounding box center [183, 673] width 172 height 41
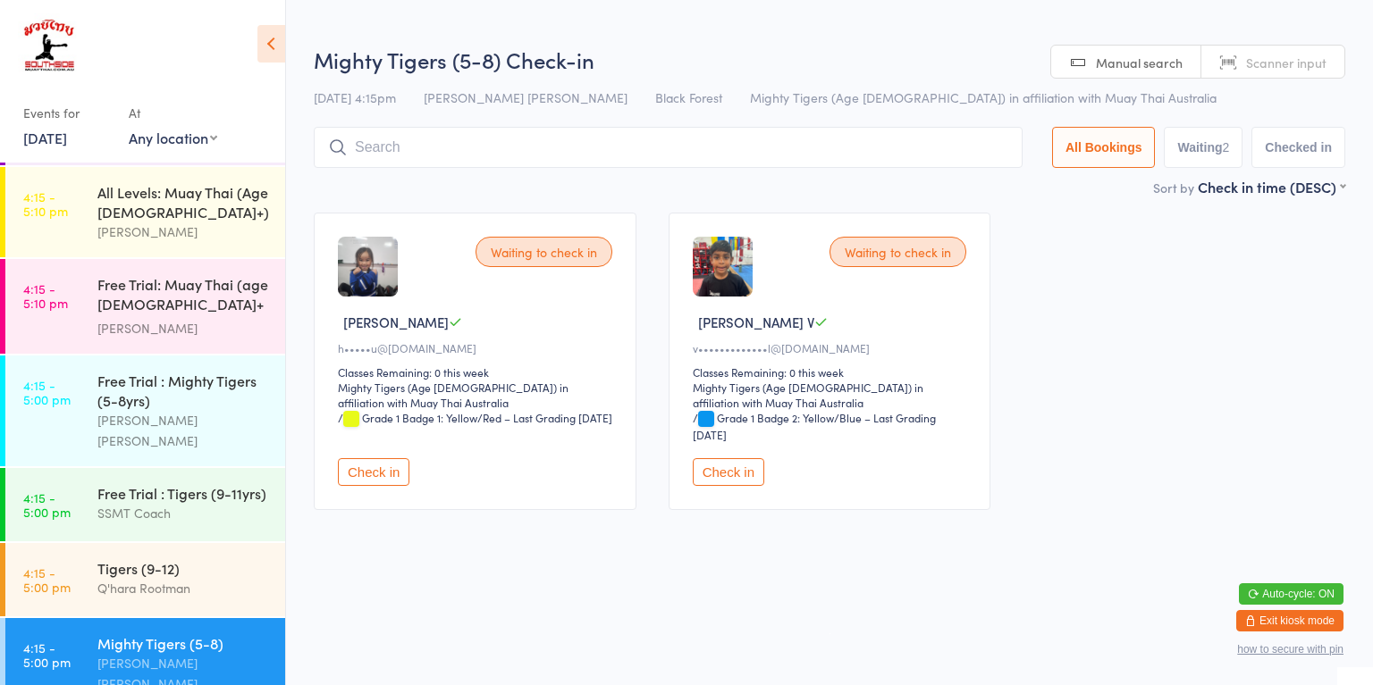
click at [730, 475] on button "Check in" at bounding box center [728, 472] width 71 height 28
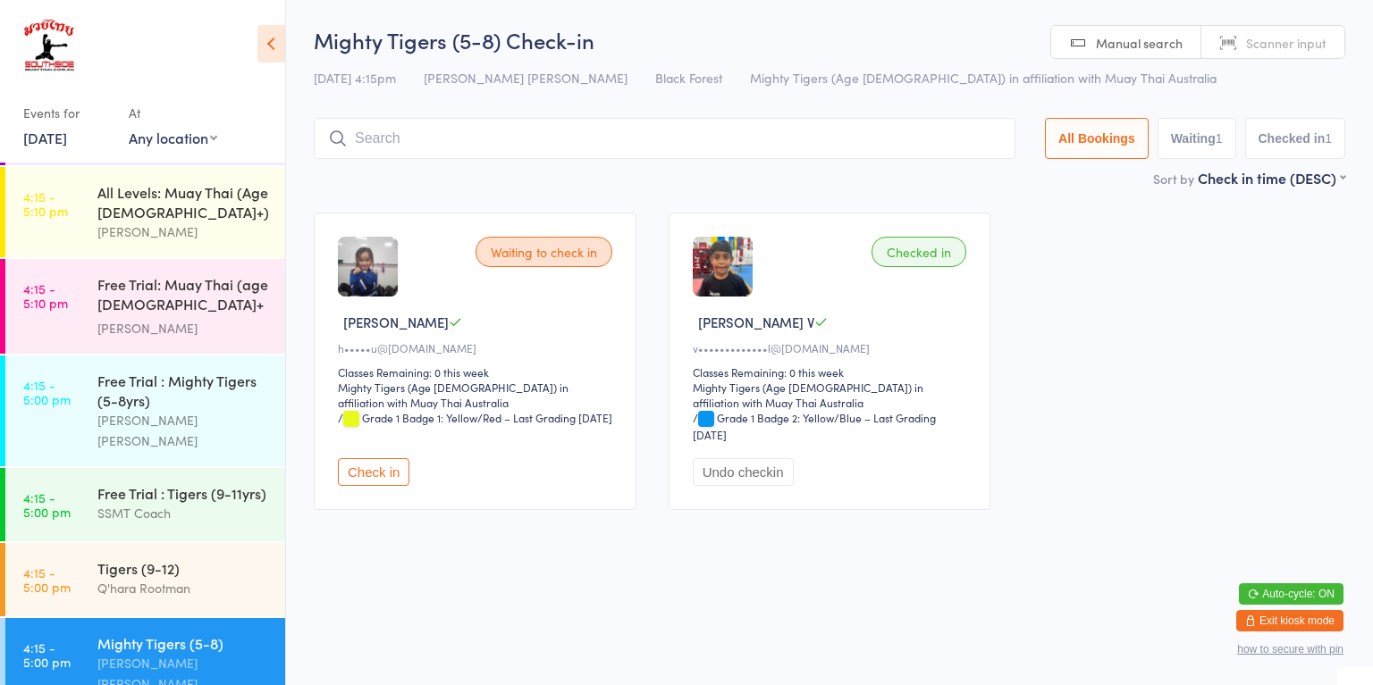
click at [167, 578] on div "Q'hara Rootman" at bounding box center [183, 588] width 172 height 21
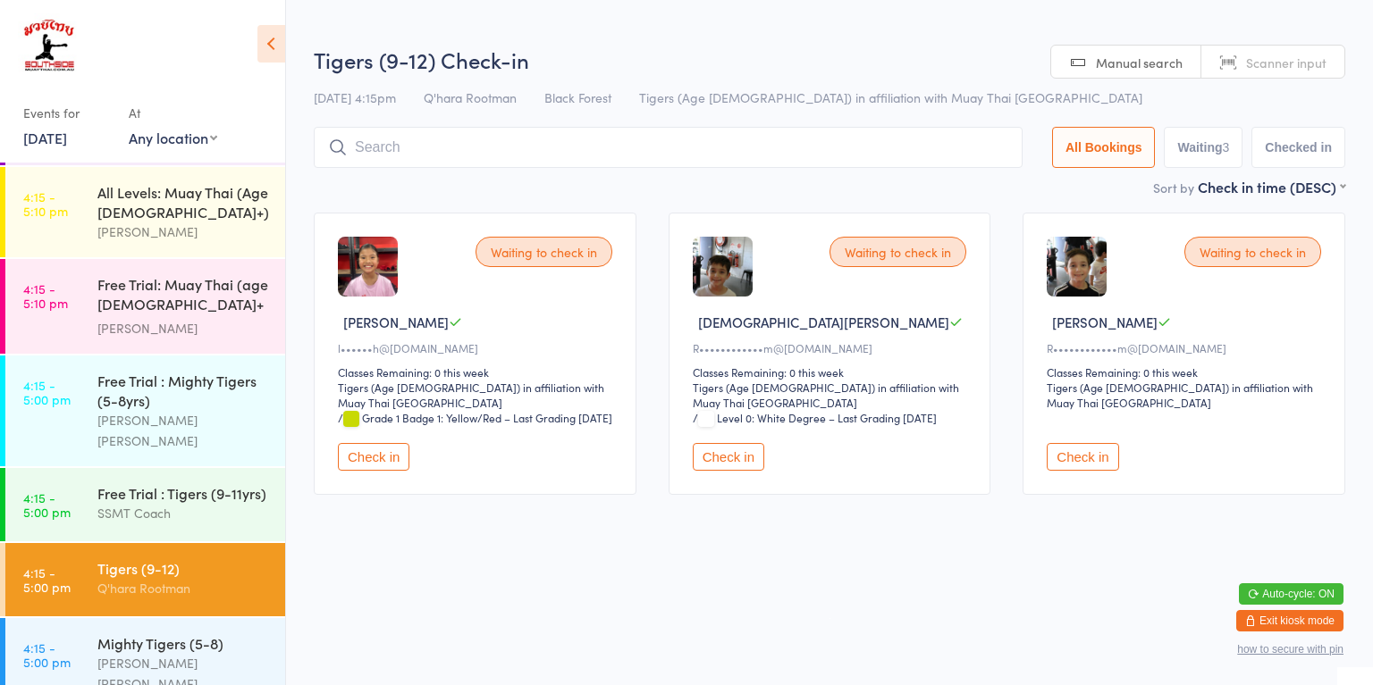
click at [736, 457] on button "Check in" at bounding box center [728, 457] width 71 height 28
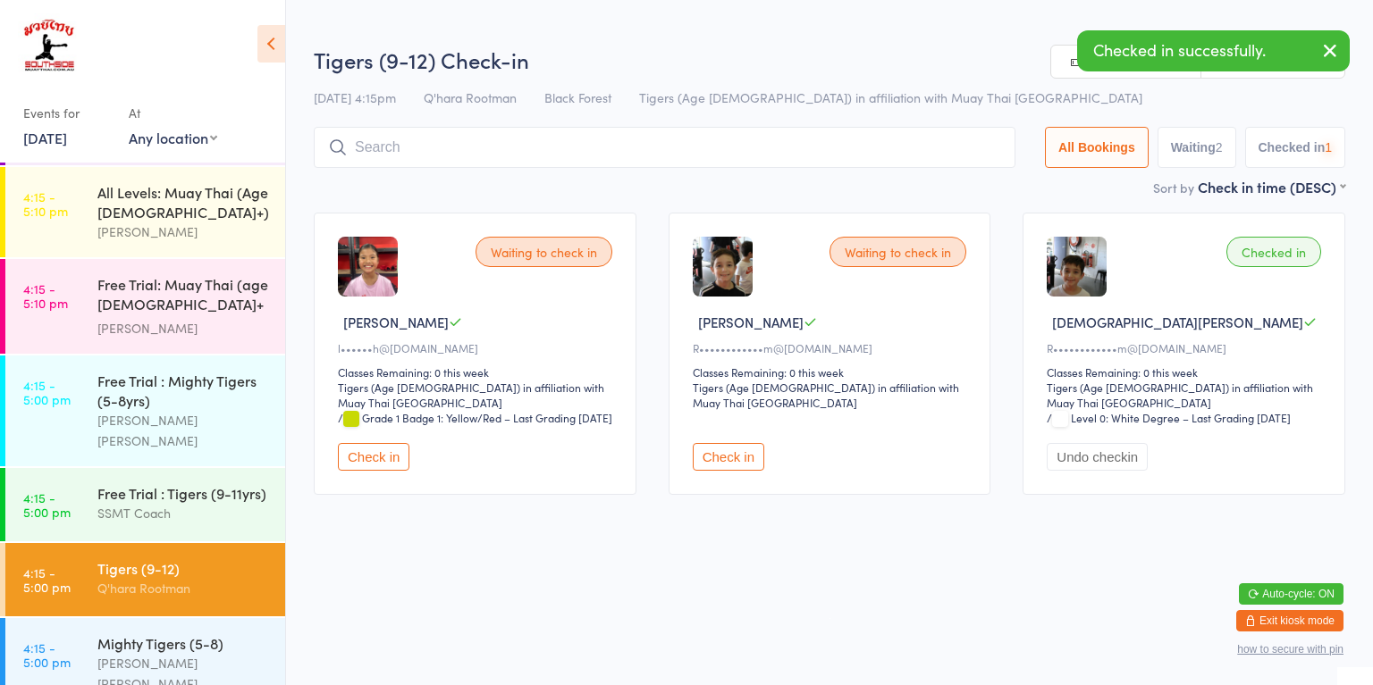
click at [733, 464] on button "Check in" at bounding box center [728, 457] width 71 height 28
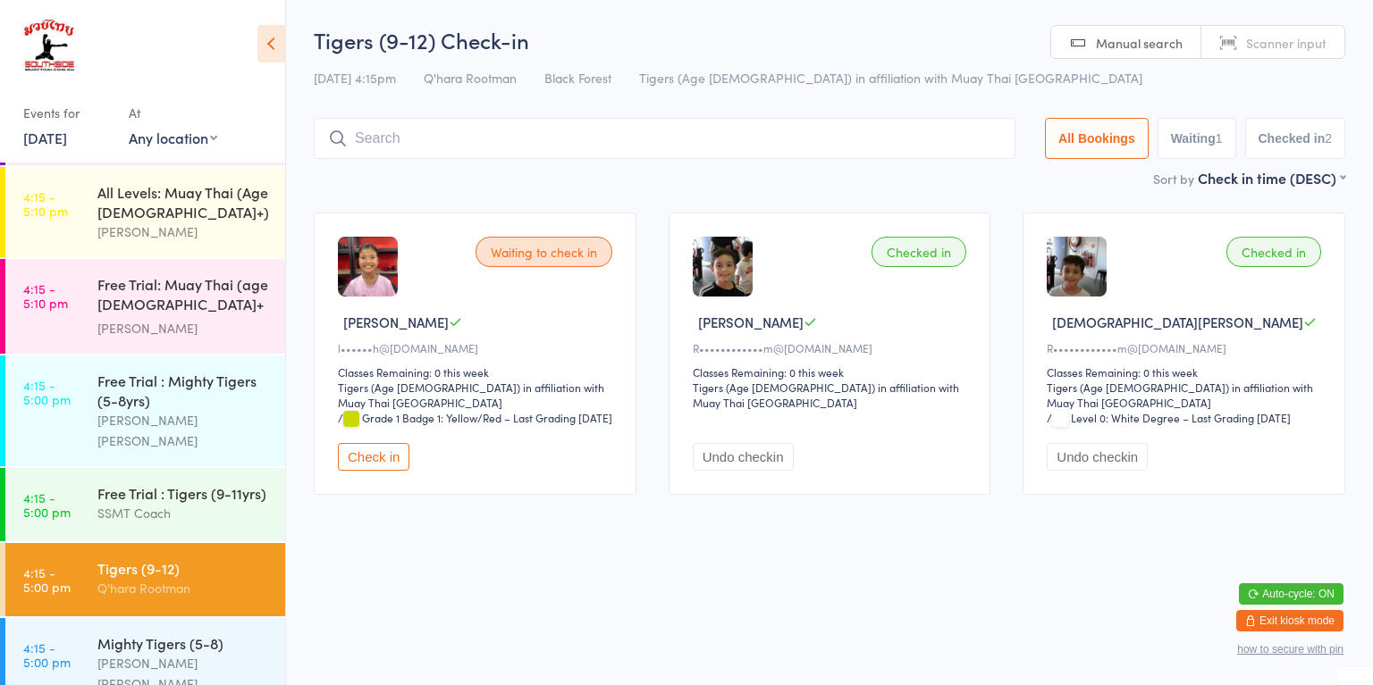
click at [200, 558] on div "Tigers (9-12)" at bounding box center [183, 568] width 172 height 20
click at [757, 142] on input "search" at bounding box center [664, 138] width 701 height 41
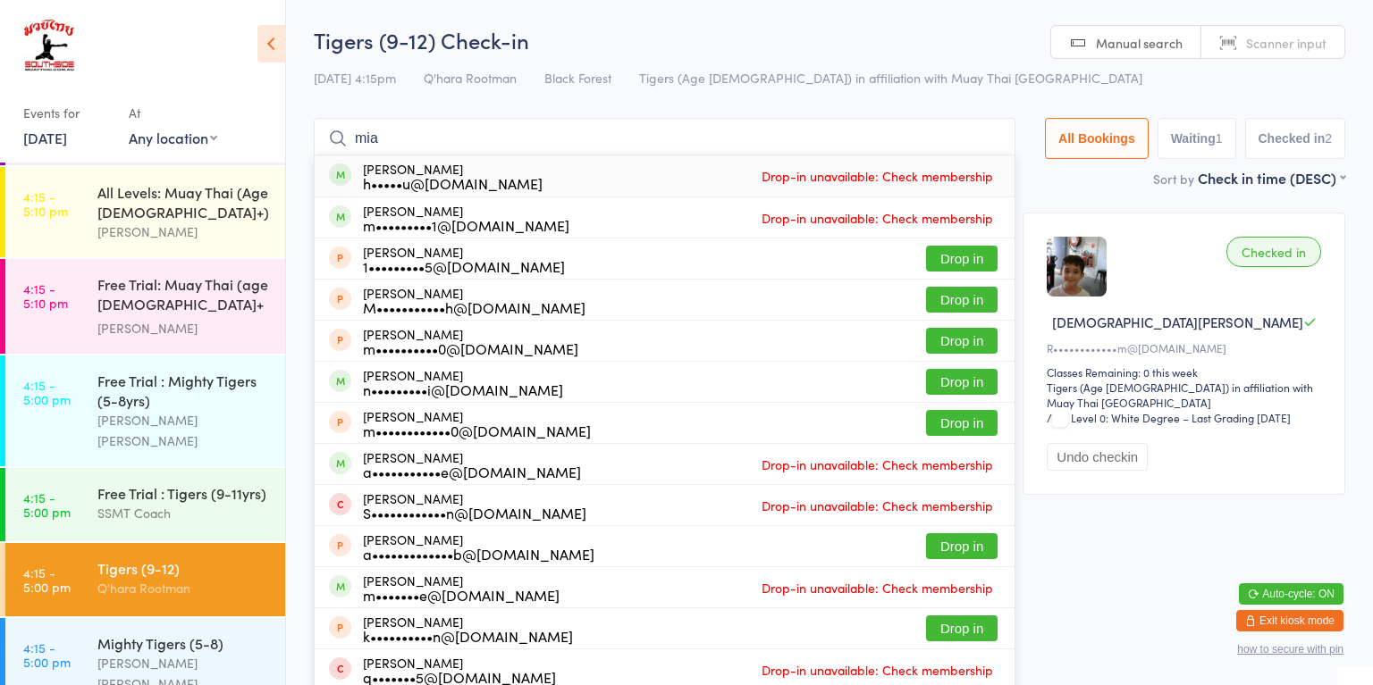
type input "mia"
click at [513, 389] on div "n•••••••••i@gmail.com" at bounding box center [463, 389] width 200 height 14
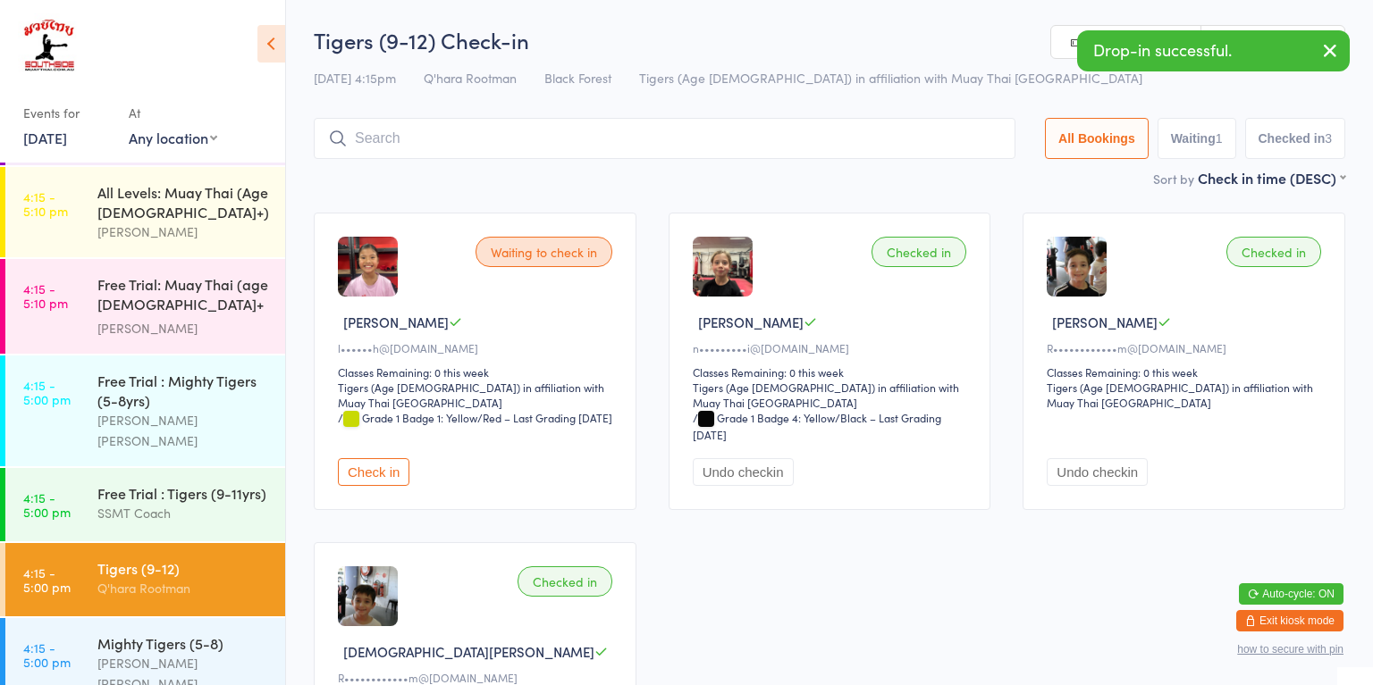
click at [825, 590] on div "Waiting to check in Zoe H l••••••h@gmail.com Classes Remaining: 0 this week Tig…" at bounding box center [829, 519] width 1063 height 644
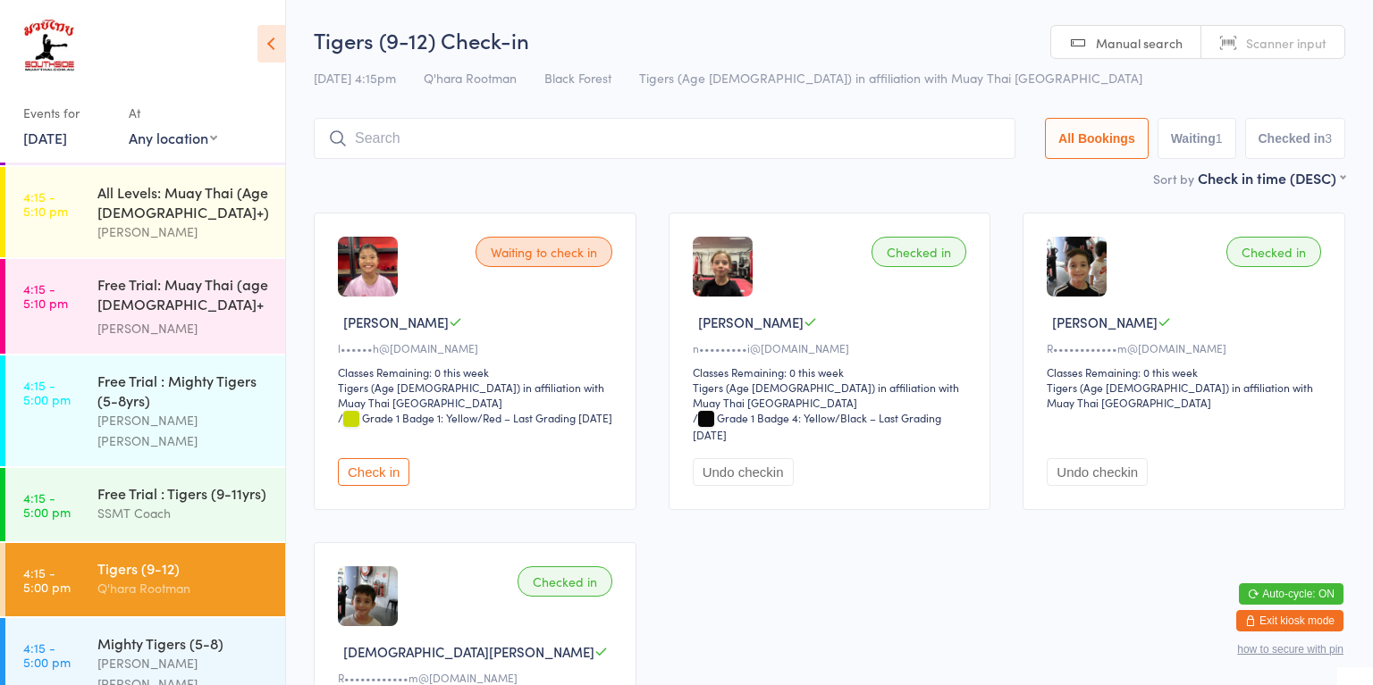
click at [939, 261] on div "Checked in" at bounding box center [918, 252] width 95 height 30
click at [926, 263] on div "Checked in" at bounding box center [918, 252] width 95 height 30
click at [699, 139] on input "search" at bounding box center [664, 138] width 701 height 41
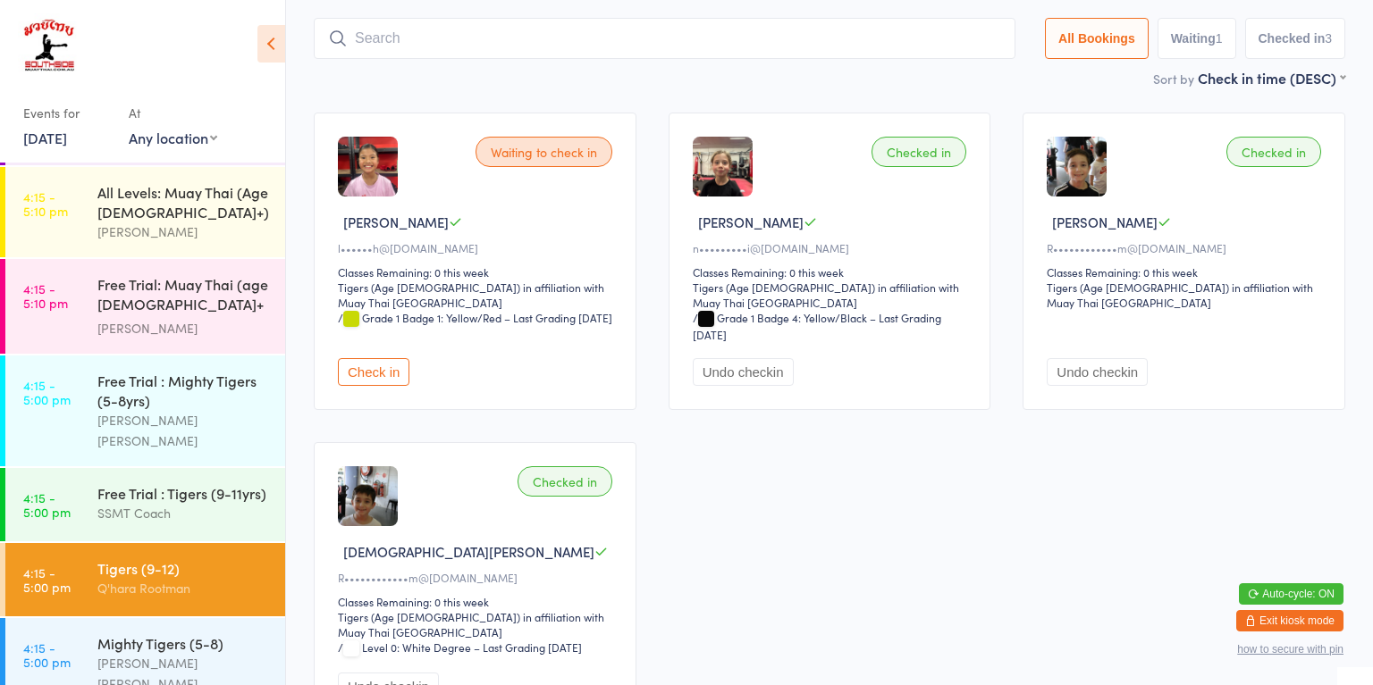
scroll to position [118, 0]
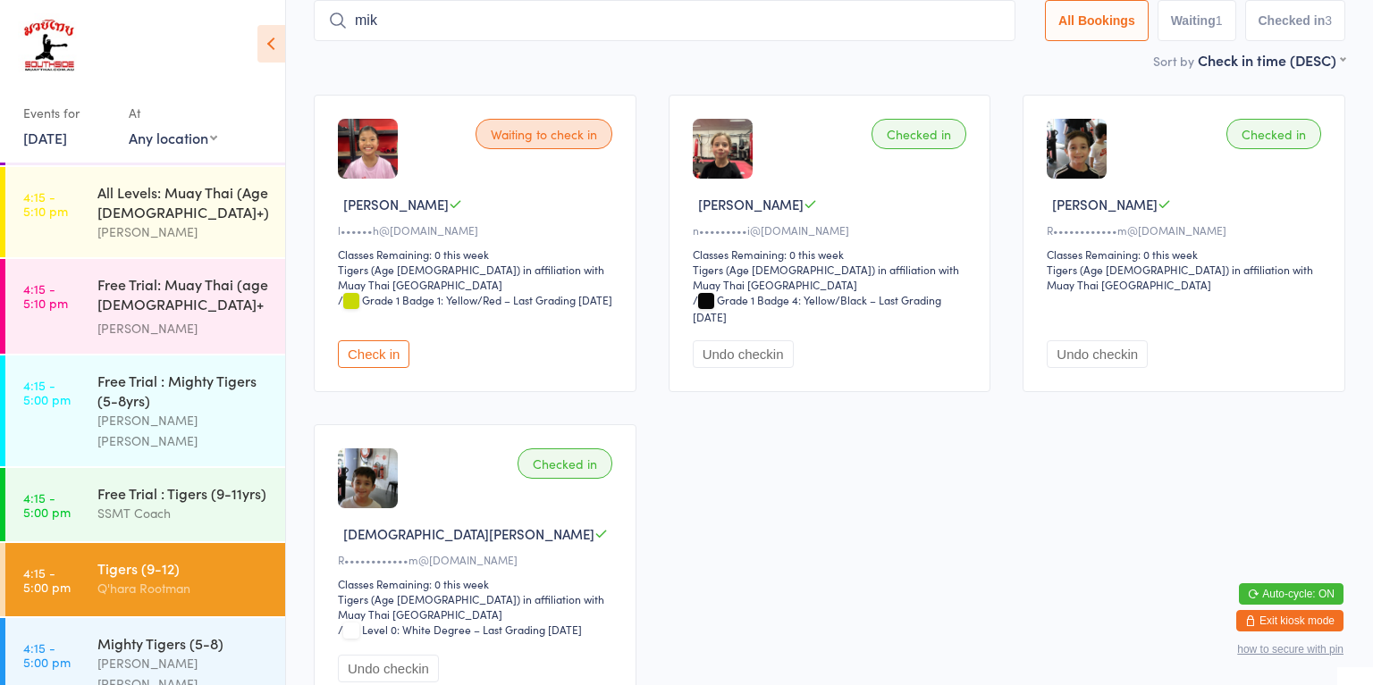
type input "mika"
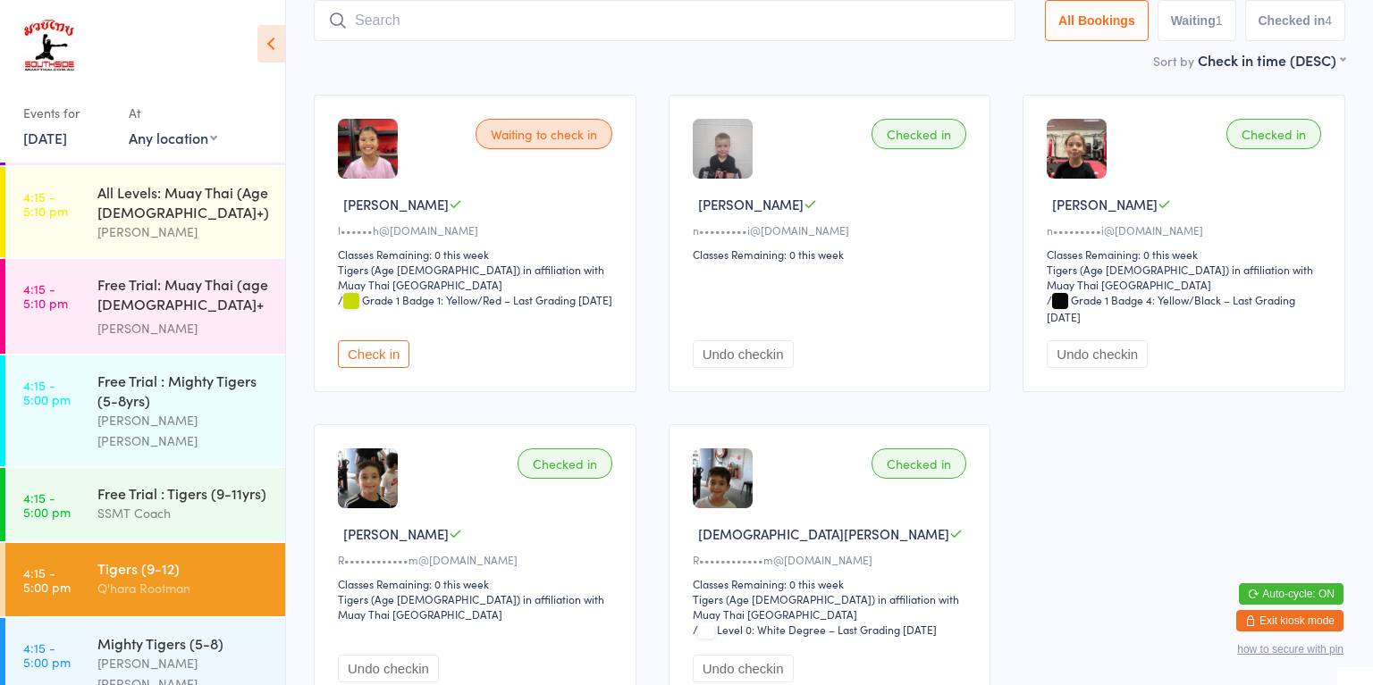
click at [365, 345] on button "Check in" at bounding box center [373, 354] width 71 height 28
click at [225, 222] on div "[PERSON_NAME]" at bounding box center [183, 232] width 172 height 21
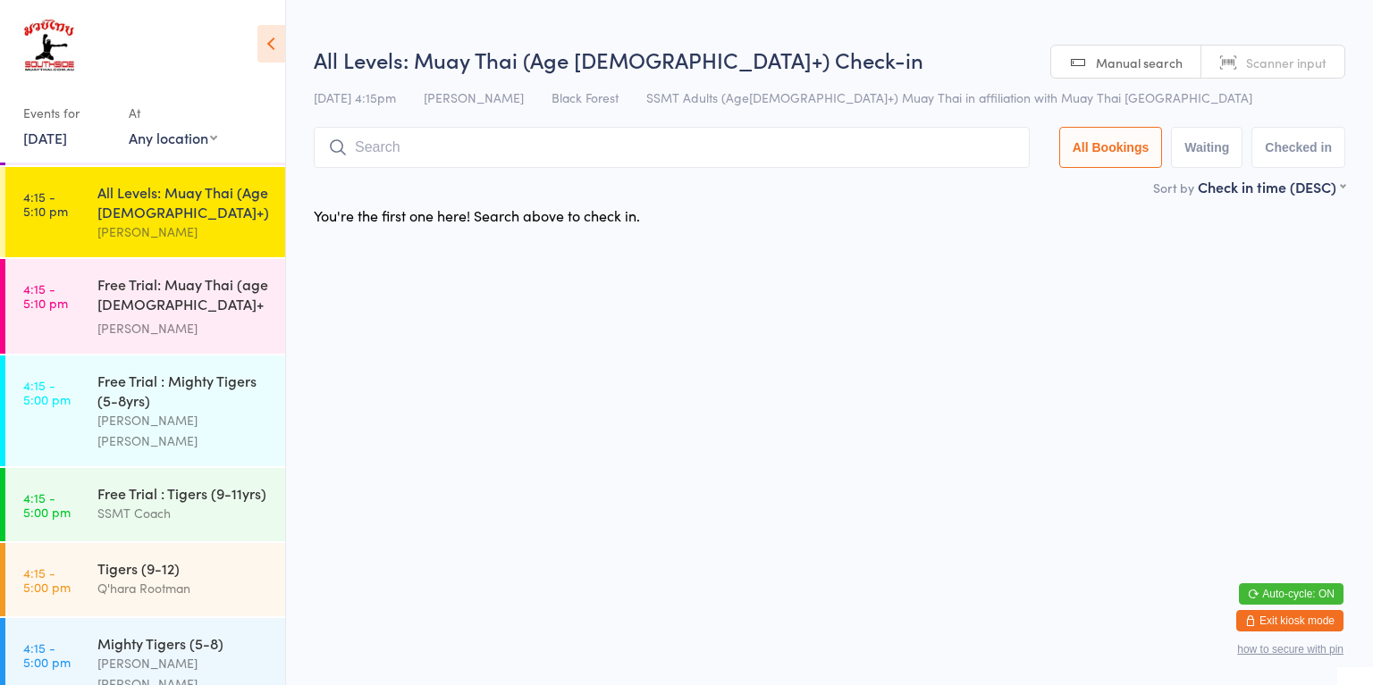
click at [219, 293] on div "Free Trial: Muay Thai (age [DEMOGRAPHIC_DATA]+ years)" at bounding box center [183, 296] width 172 height 44
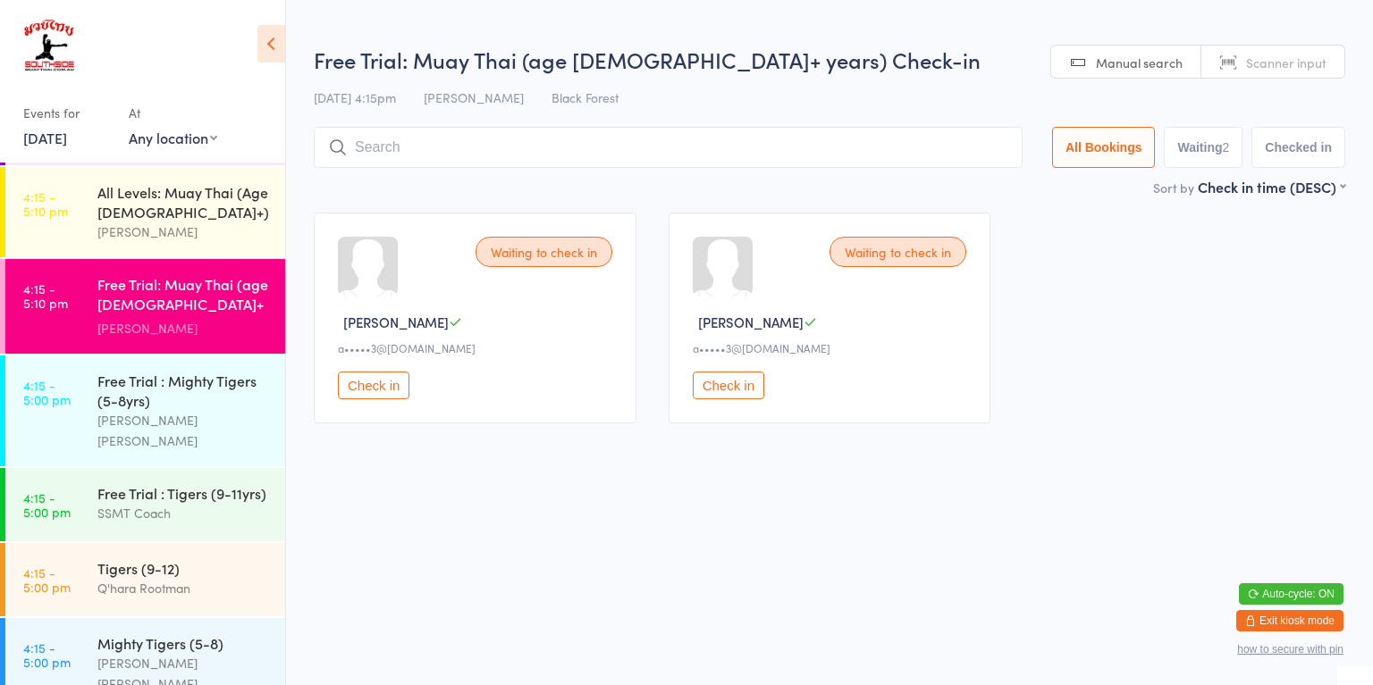
click at [222, 410] on div "[PERSON_NAME] [PERSON_NAME]" at bounding box center [183, 430] width 172 height 41
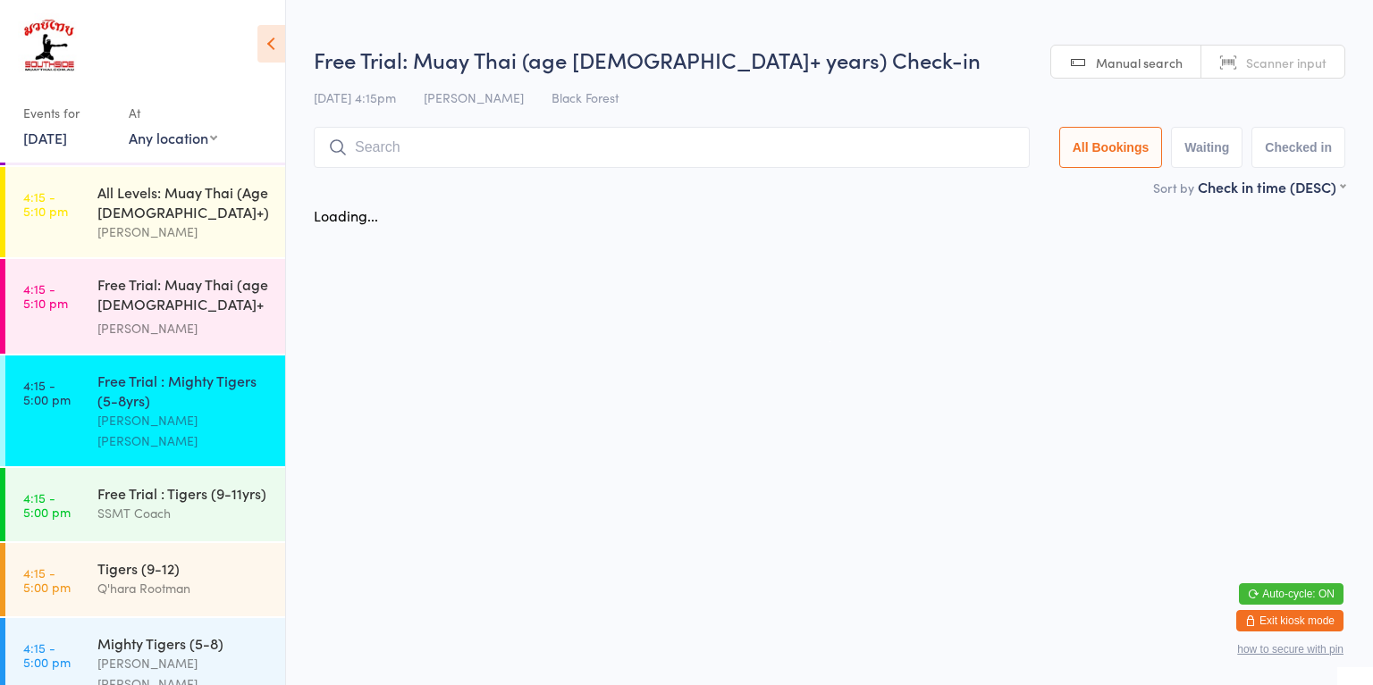
click at [224, 503] on div "SSMT Coach" at bounding box center [183, 513] width 172 height 21
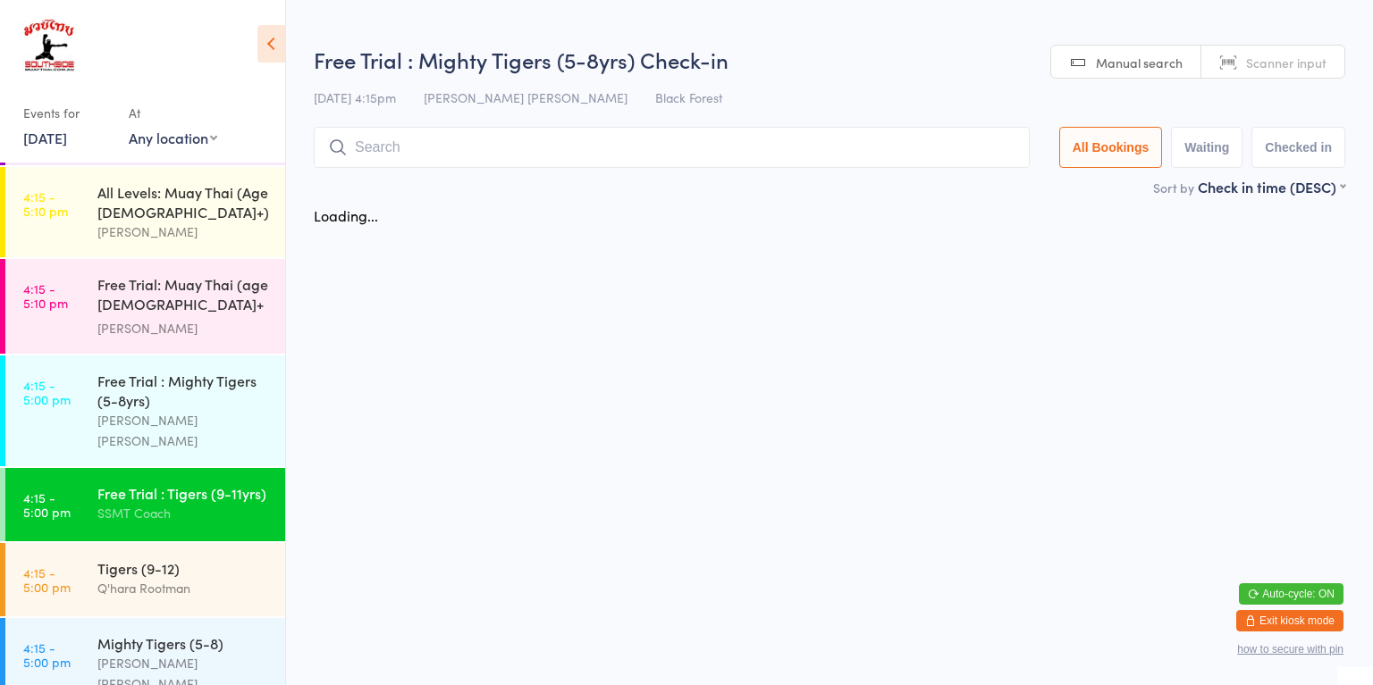
click at [215, 578] on div "Q'hara Rootman" at bounding box center [183, 588] width 172 height 21
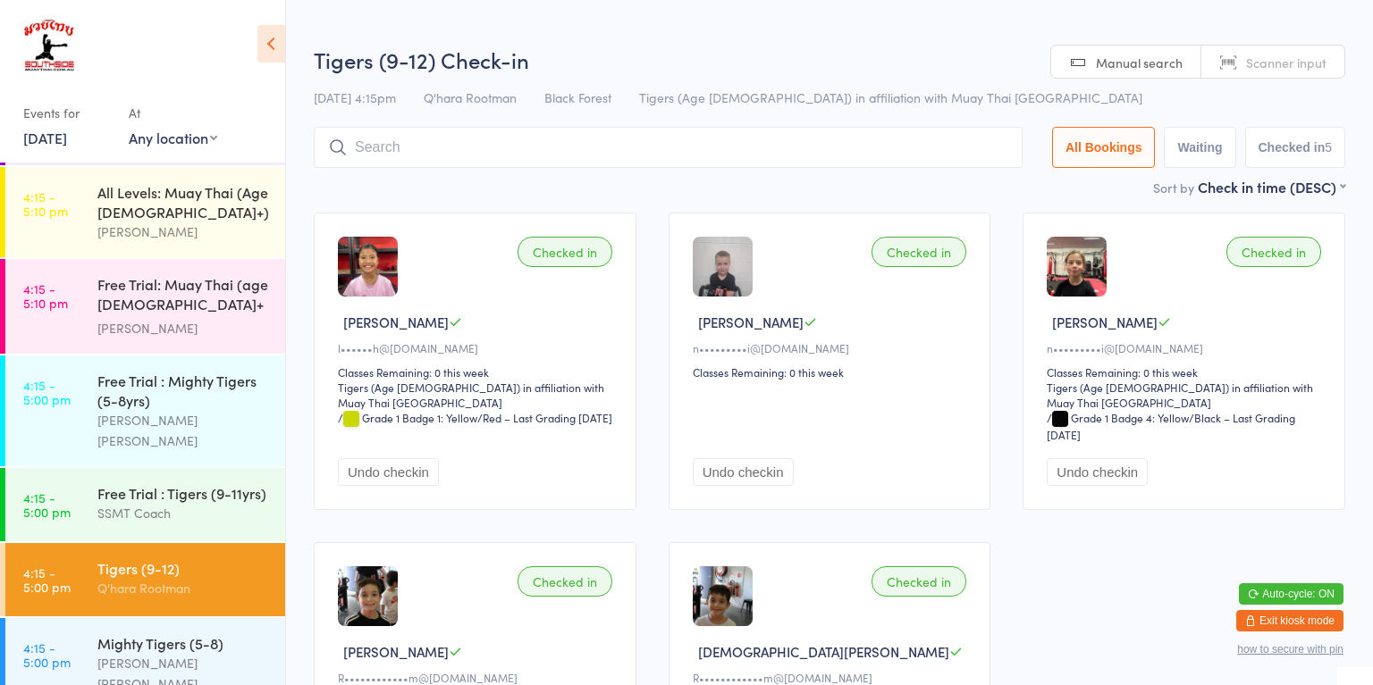
click at [218, 653] on div "[PERSON_NAME] [PERSON_NAME]" at bounding box center [183, 673] width 172 height 41
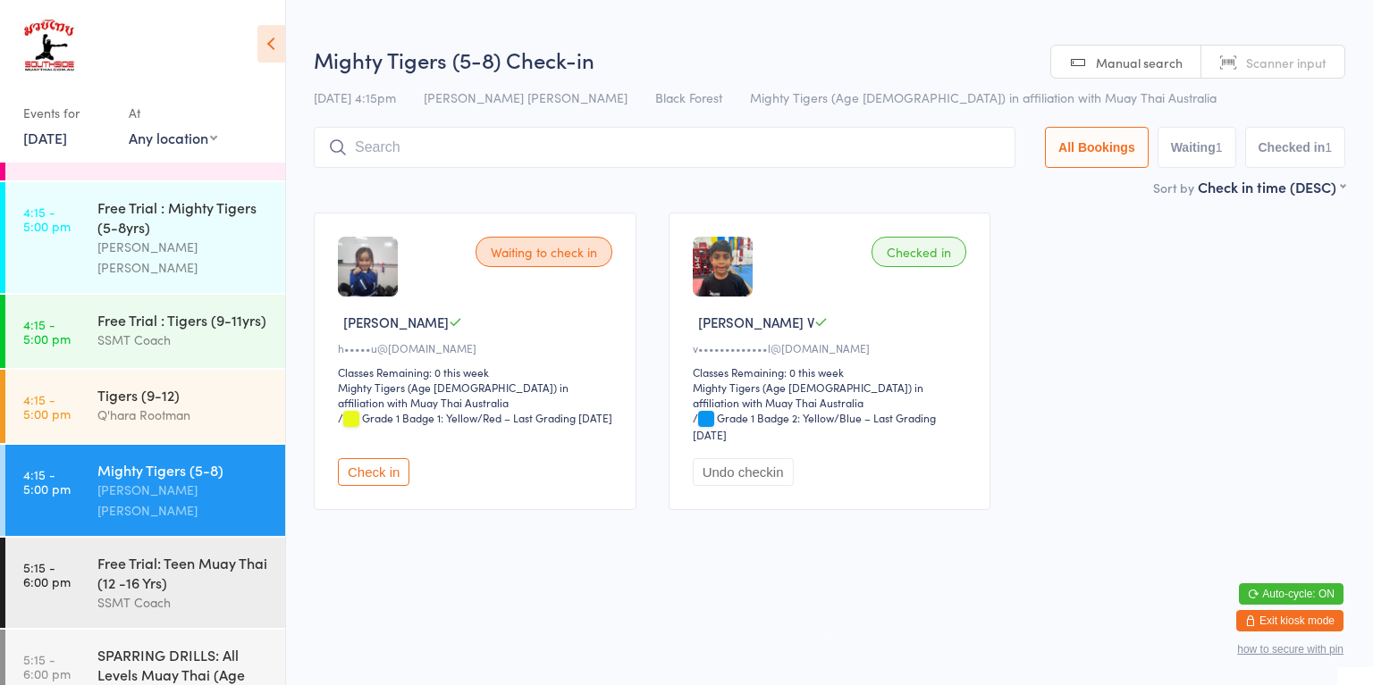
scroll to position [1051, 0]
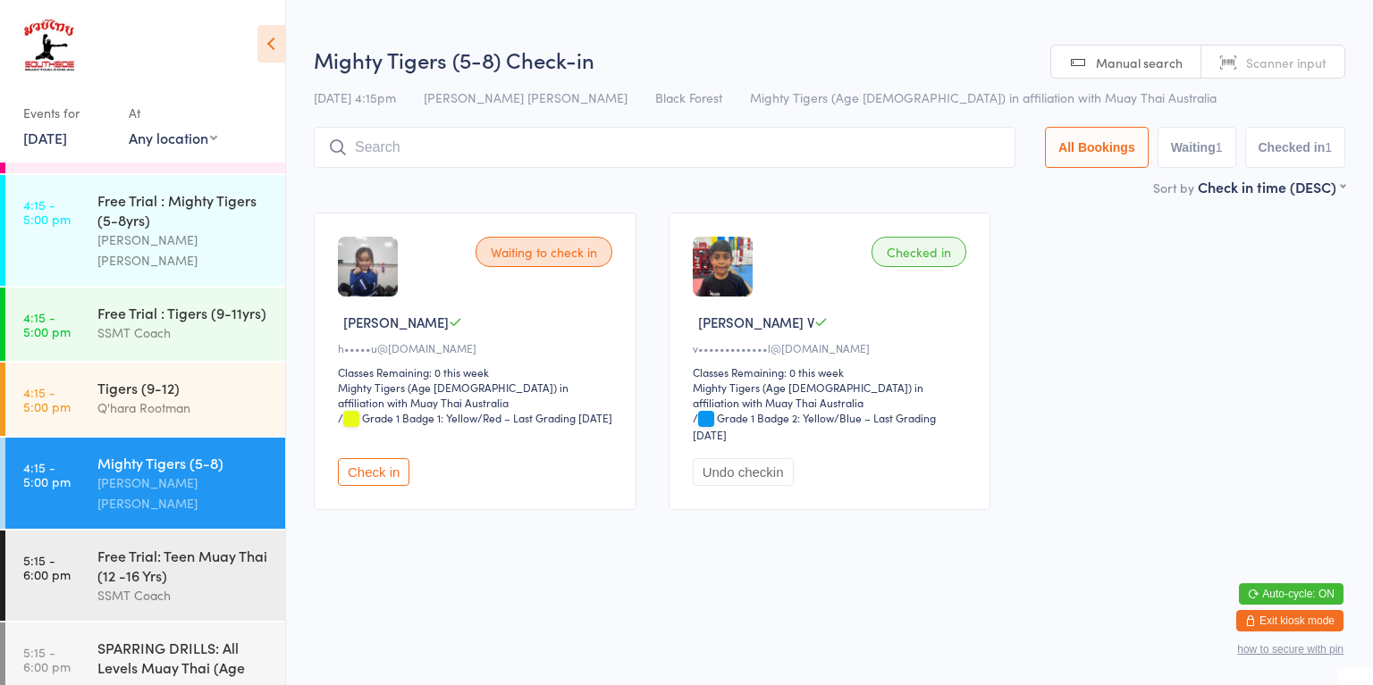
click at [224, 638] on div "SPARRING DRILLS: All Levels Muay Thai (Age [DEMOGRAPHIC_DATA]+)" at bounding box center [183, 660] width 172 height 44
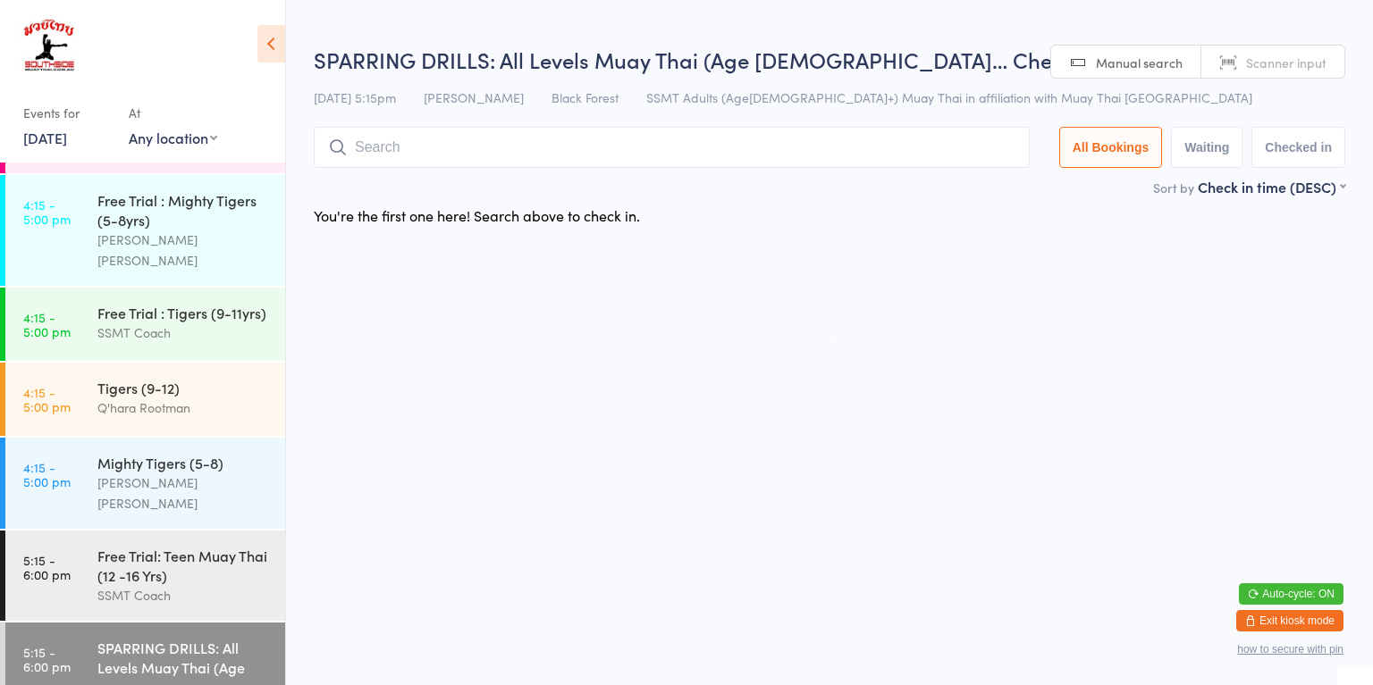
click at [223, 230] on div "[PERSON_NAME] [PERSON_NAME]" at bounding box center [183, 250] width 172 height 41
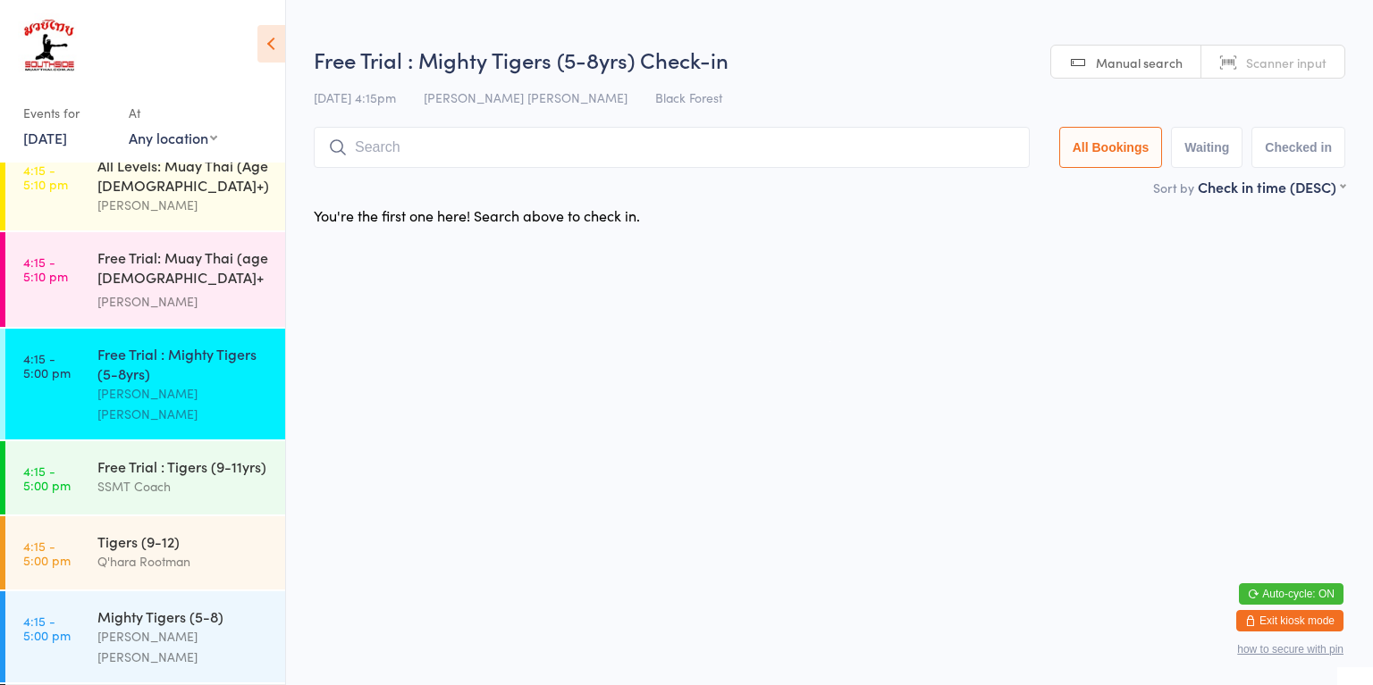
click at [234, 250] on div "Free Trial: Muay Thai (age [DEMOGRAPHIC_DATA]+ years)" at bounding box center [183, 270] width 172 height 44
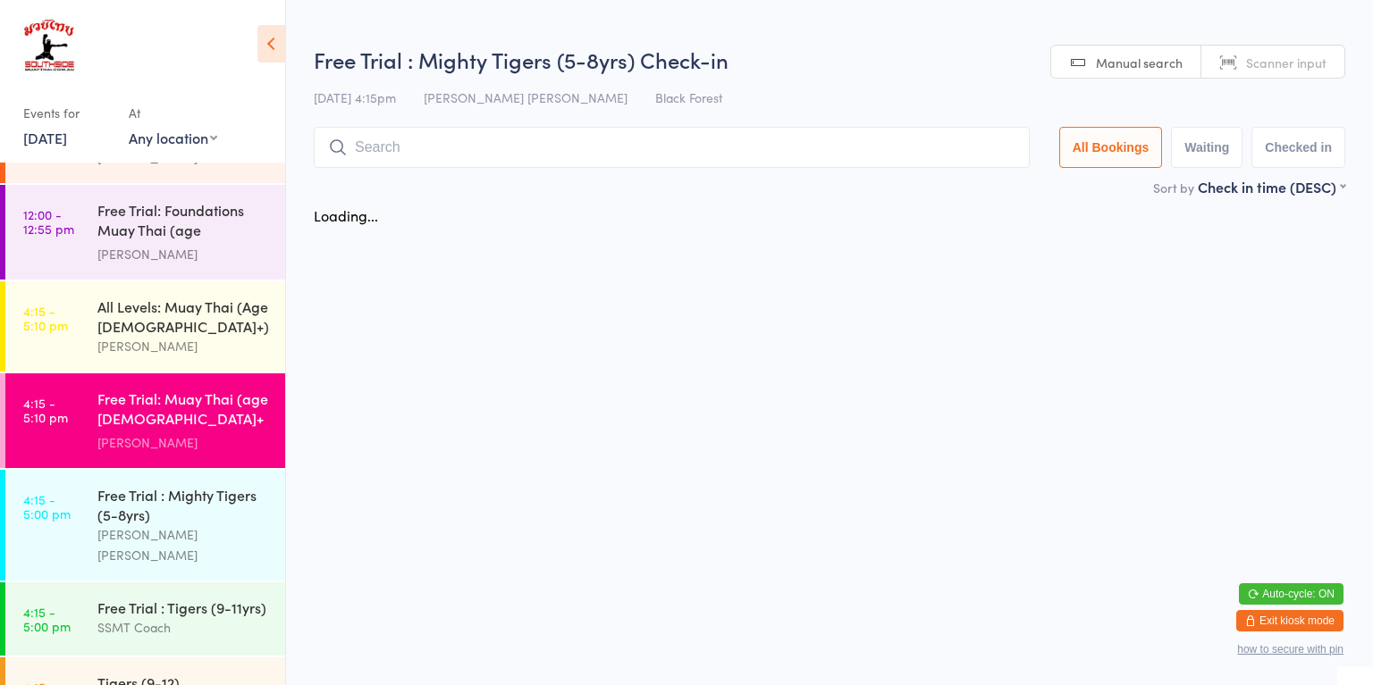
scroll to position [747, 0]
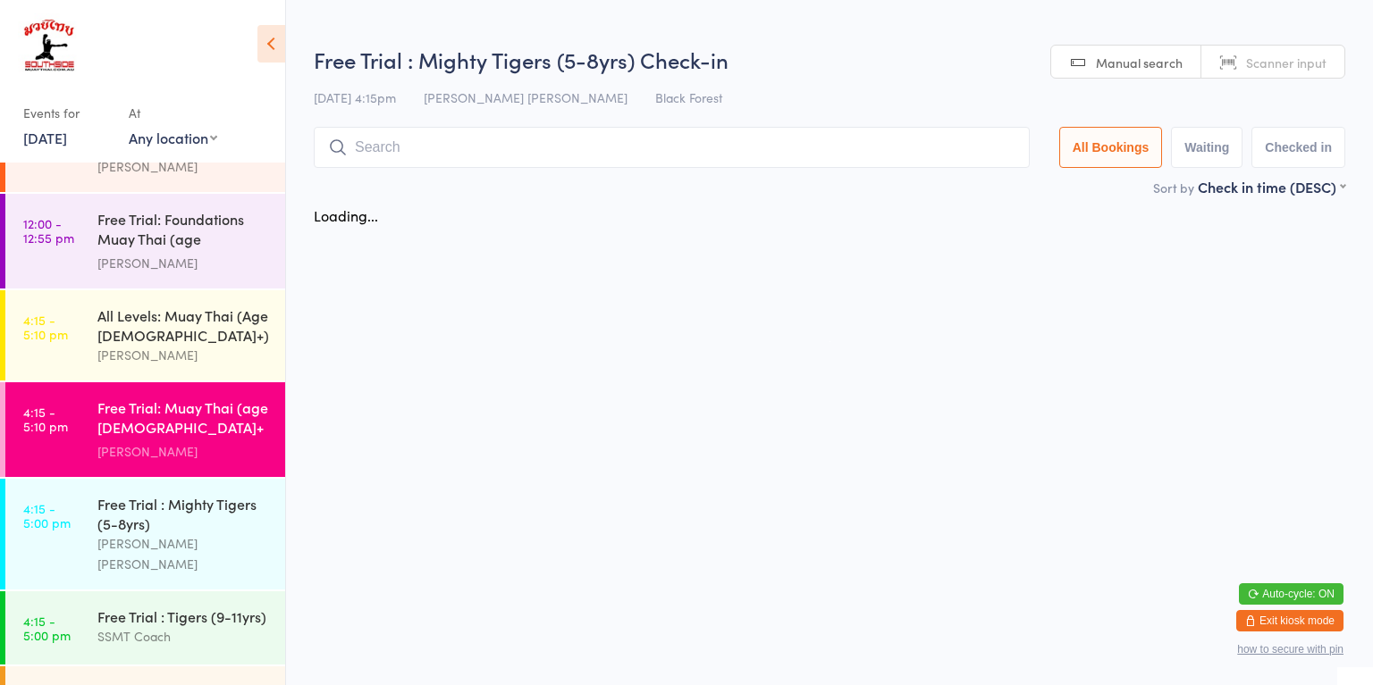
click at [205, 328] on div "All Levels: Muay Thai (Age [DEMOGRAPHIC_DATA]+)" at bounding box center [183, 325] width 172 height 39
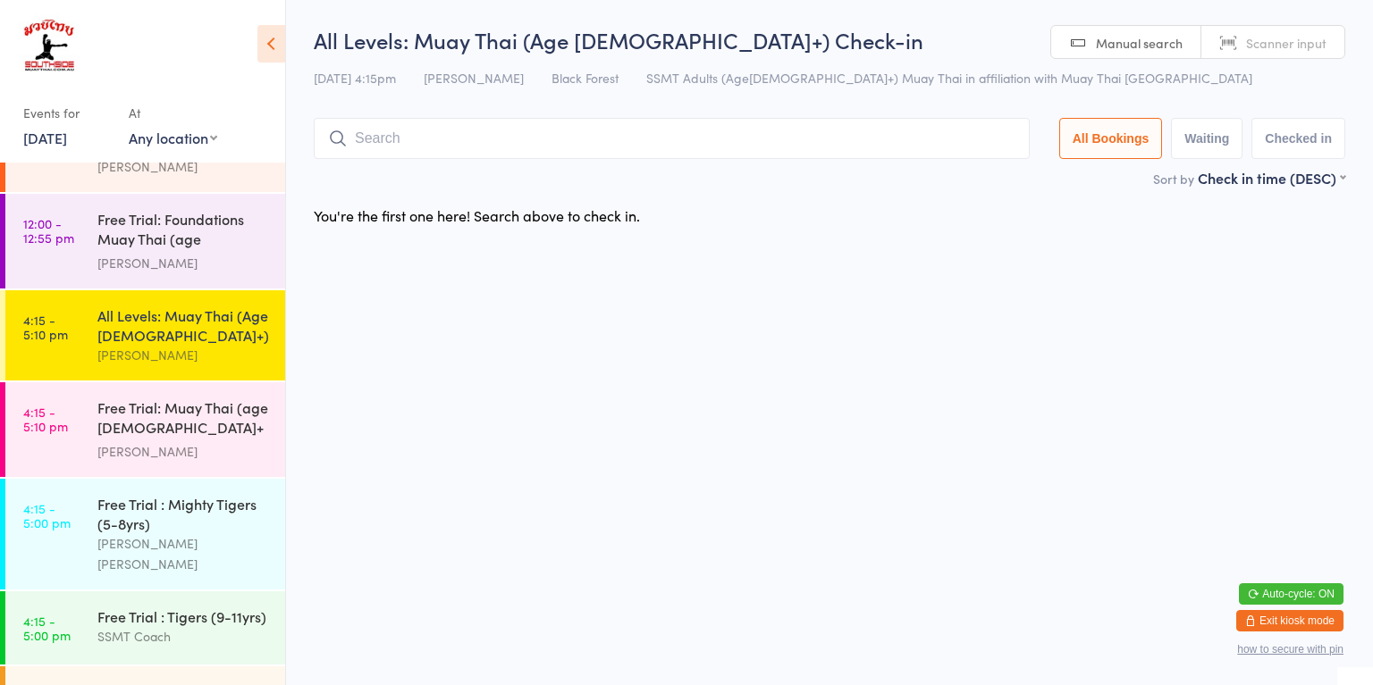
click at [209, 533] on div "[PERSON_NAME] [PERSON_NAME]" at bounding box center [183, 553] width 172 height 41
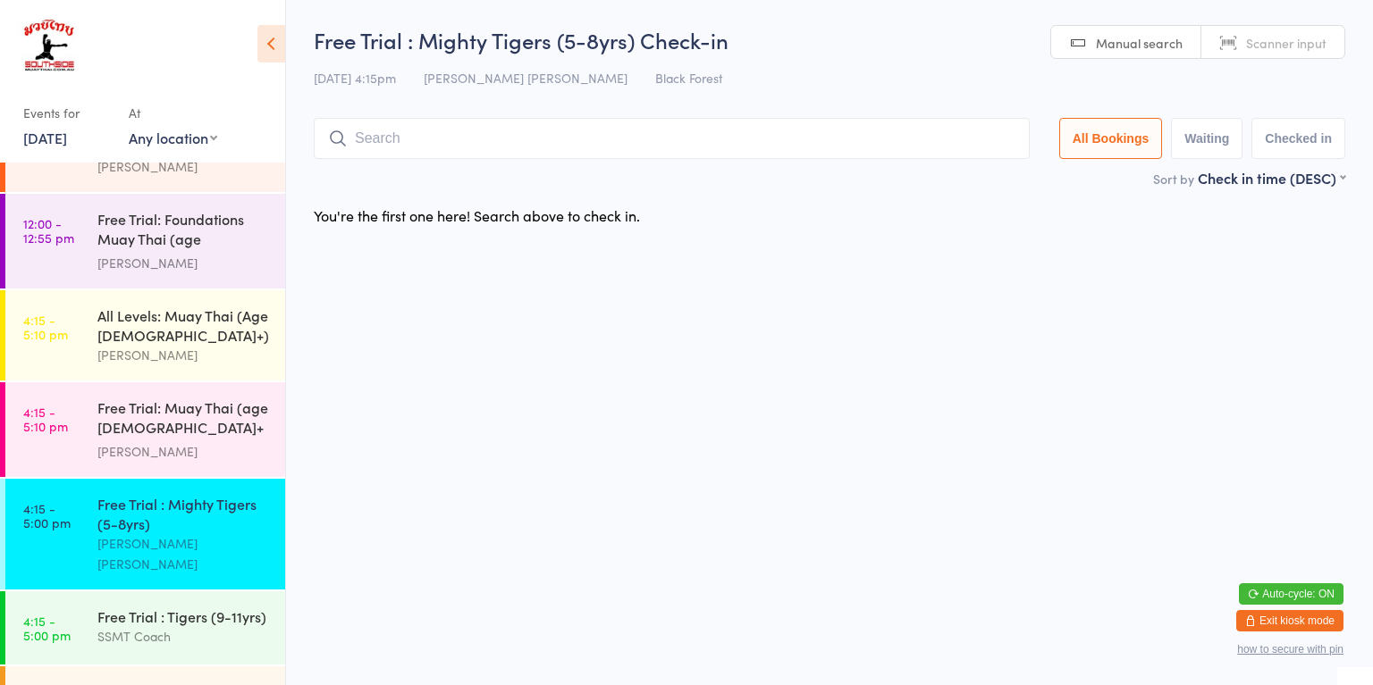
click at [443, 144] on input "search" at bounding box center [672, 138] width 716 height 41
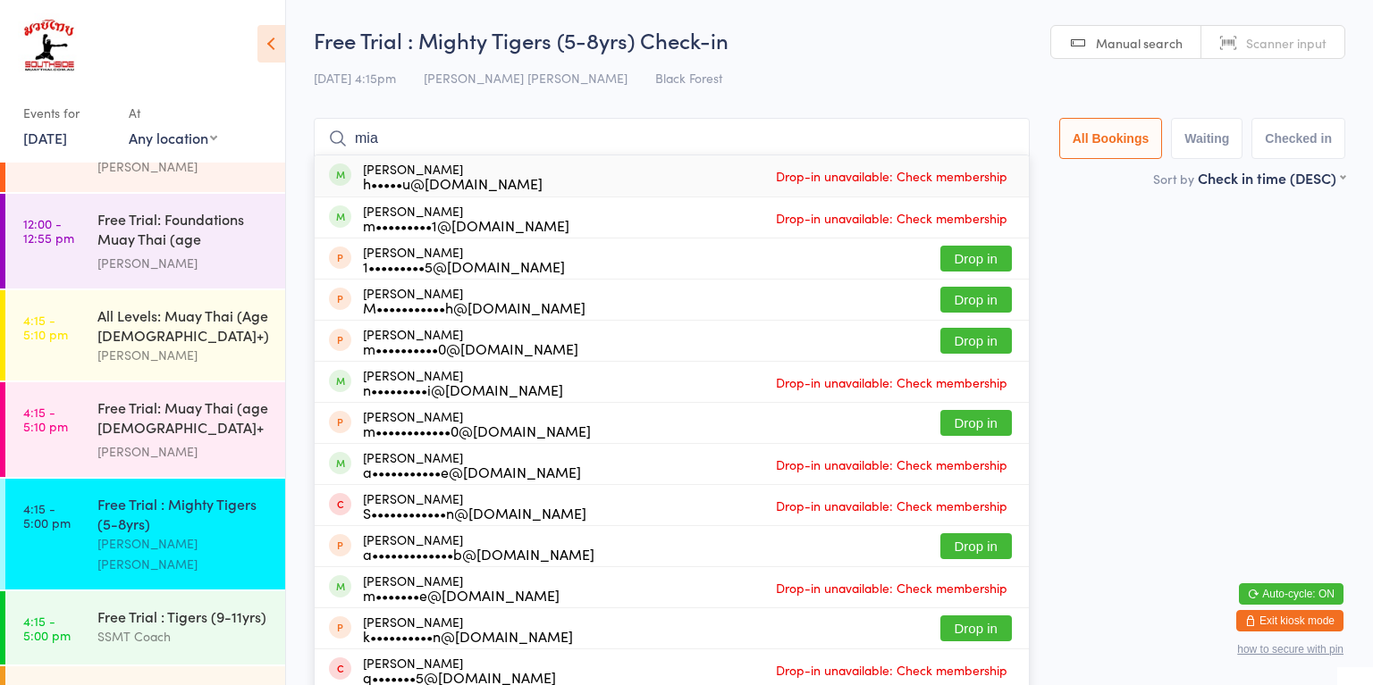
type input "mia"
click at [552, 187] on div "Mia Le h•••••u@gmail.com Drop-in unavailable: Check membership" at bounding box center [672, 175] width 714 height 41
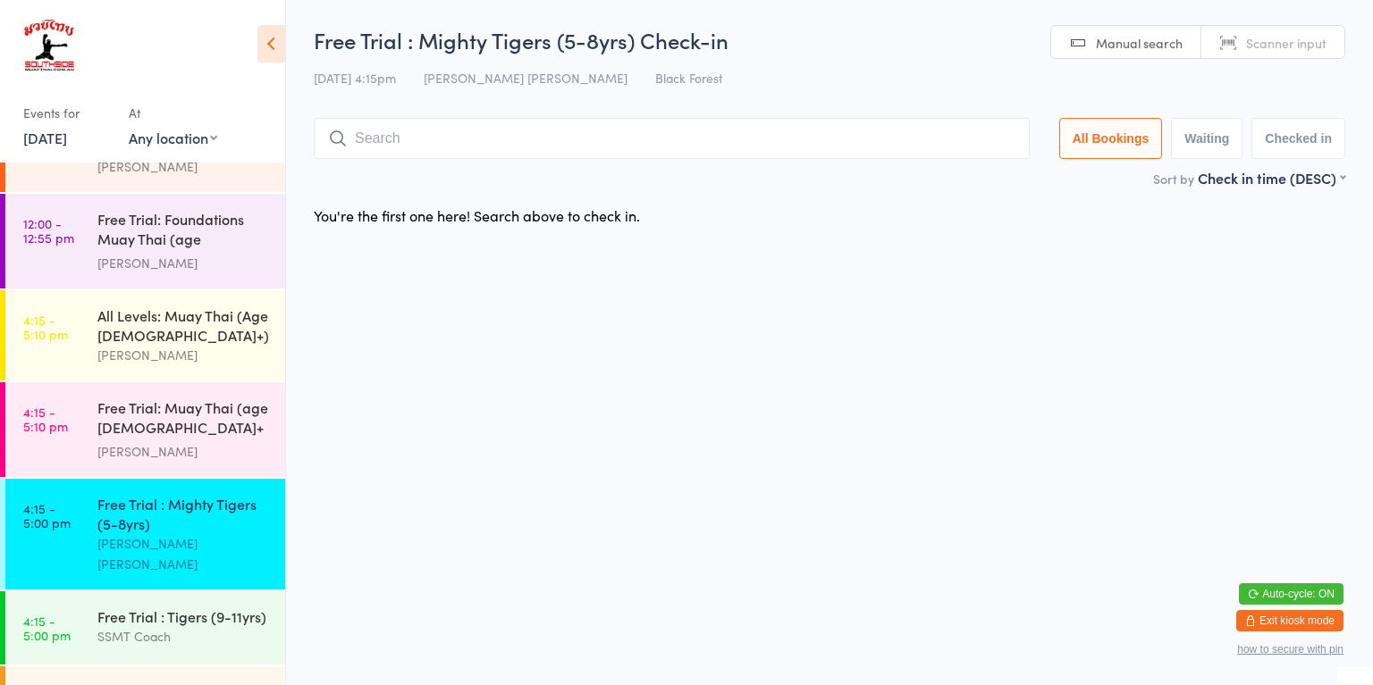
click at [168, 419] on div "Free Trial: Muay Thai (age [DEMOGRAPHIC_DATA]+ years)" at bounding box center [183, 420] width 172 height 44
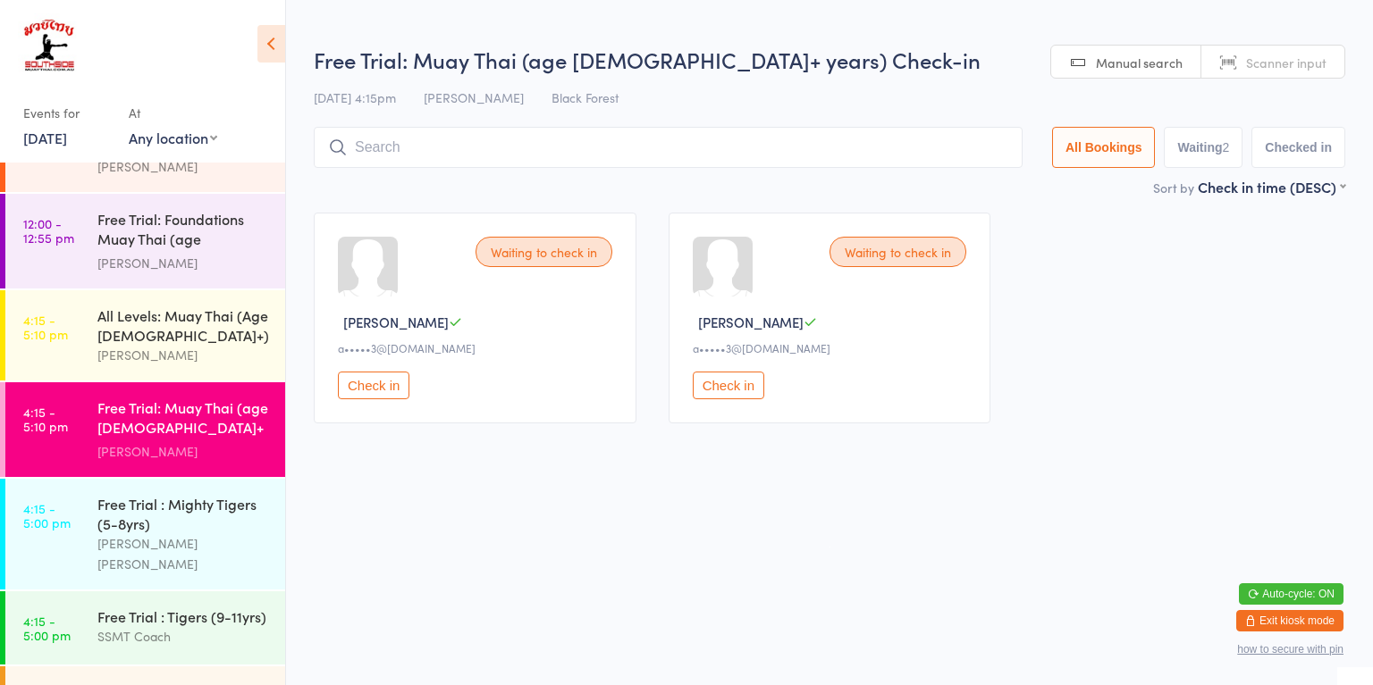
click at [197, 497] on div "Free Trial : Mighty Tigers (5-8yrs)" at bounding box center [183, 513] width 172 height 39
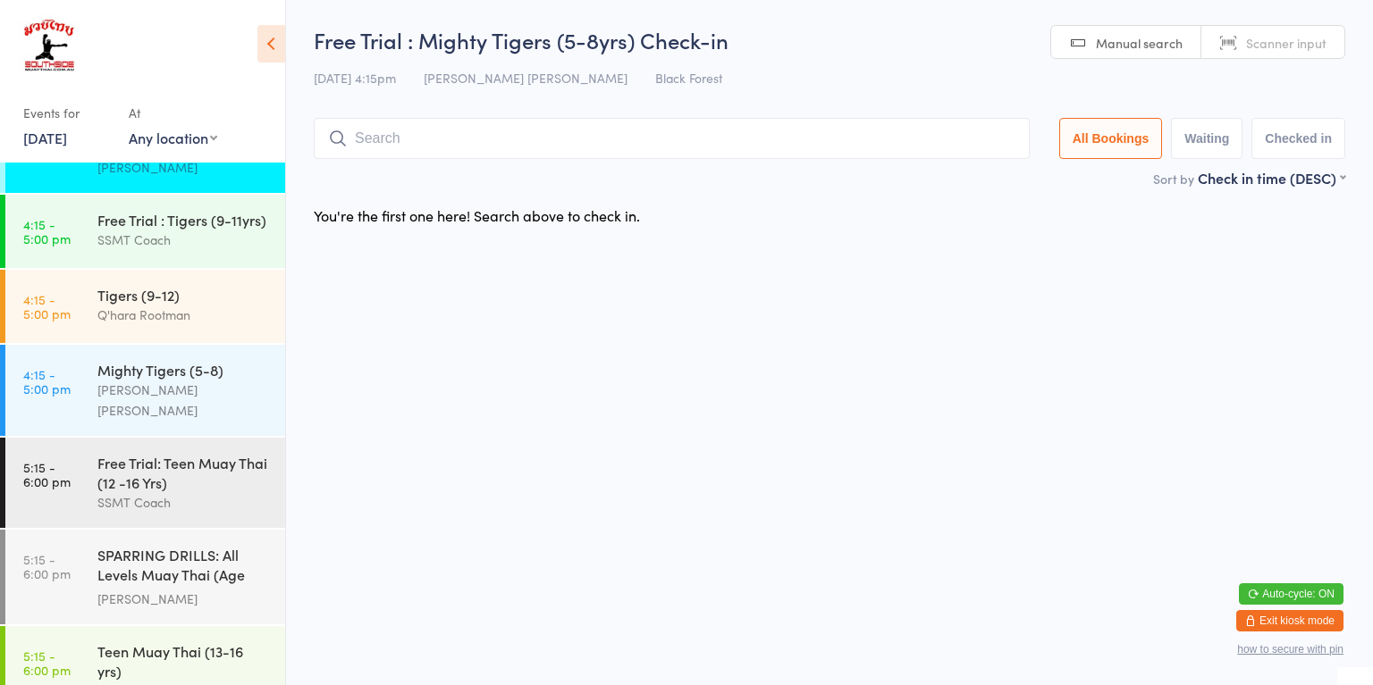
scroll to position [1144, 0]
click at [190, 360] on div "Mighty Tigers (5-8)" at bounding box center [183, 370] width 172 height 20
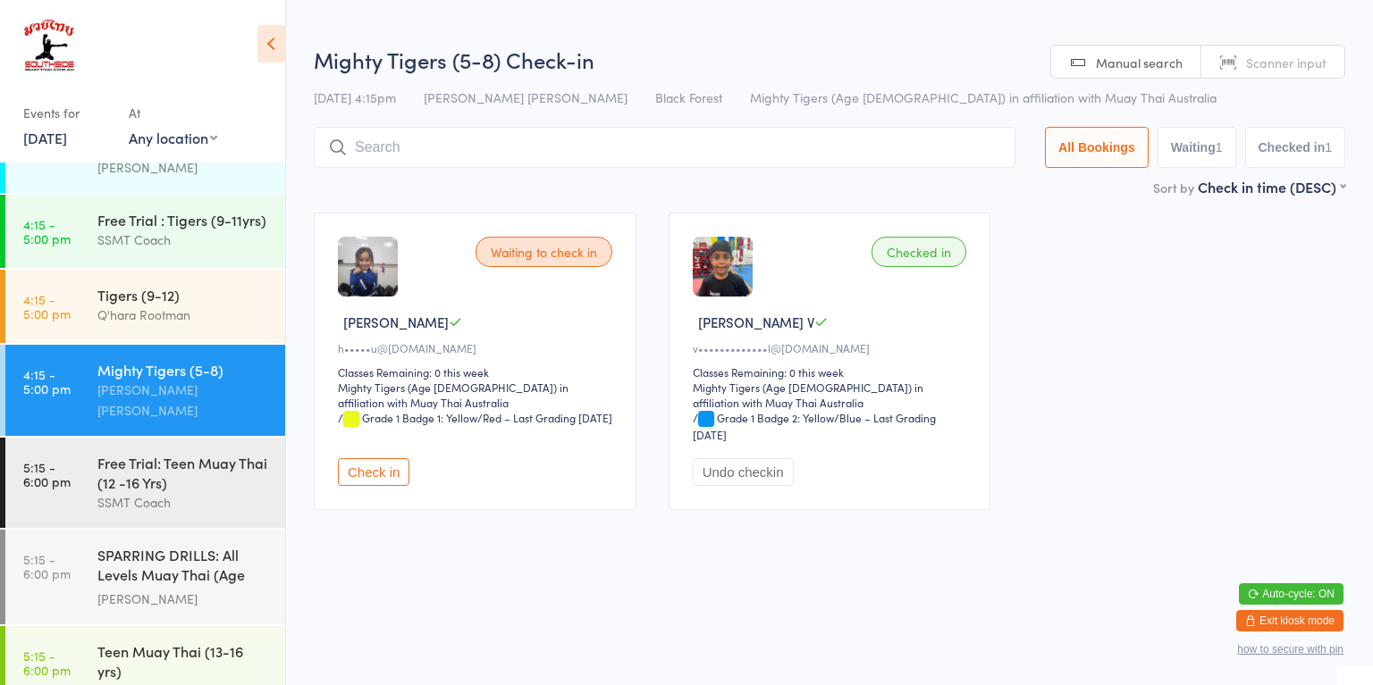
click at [379, 482] on button "Check in" at bounding box center [373, 472] width 71 height 28
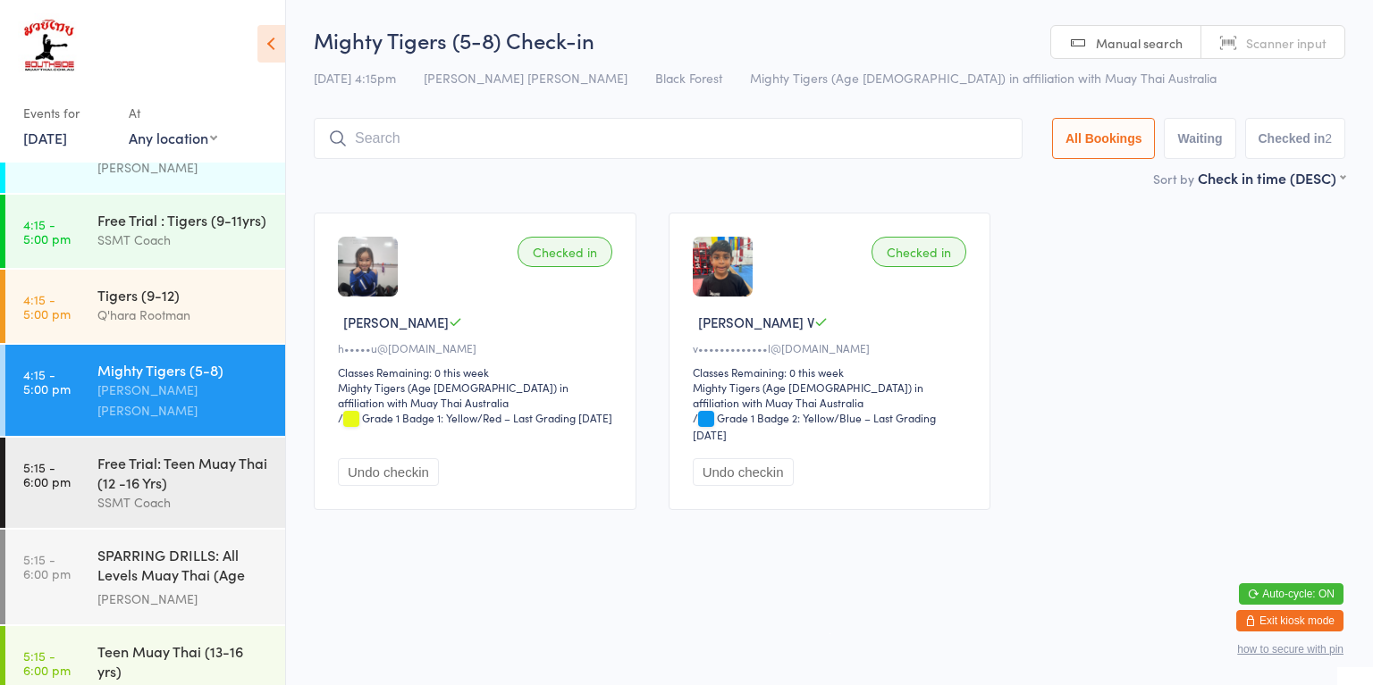
click at [186, 545] on div "SPARRING DRILLS: All Levels Muay Thai (Age [DEMOGRAPHIC_DATA]+)" at bounding box center [183, 567] width 172 height 44
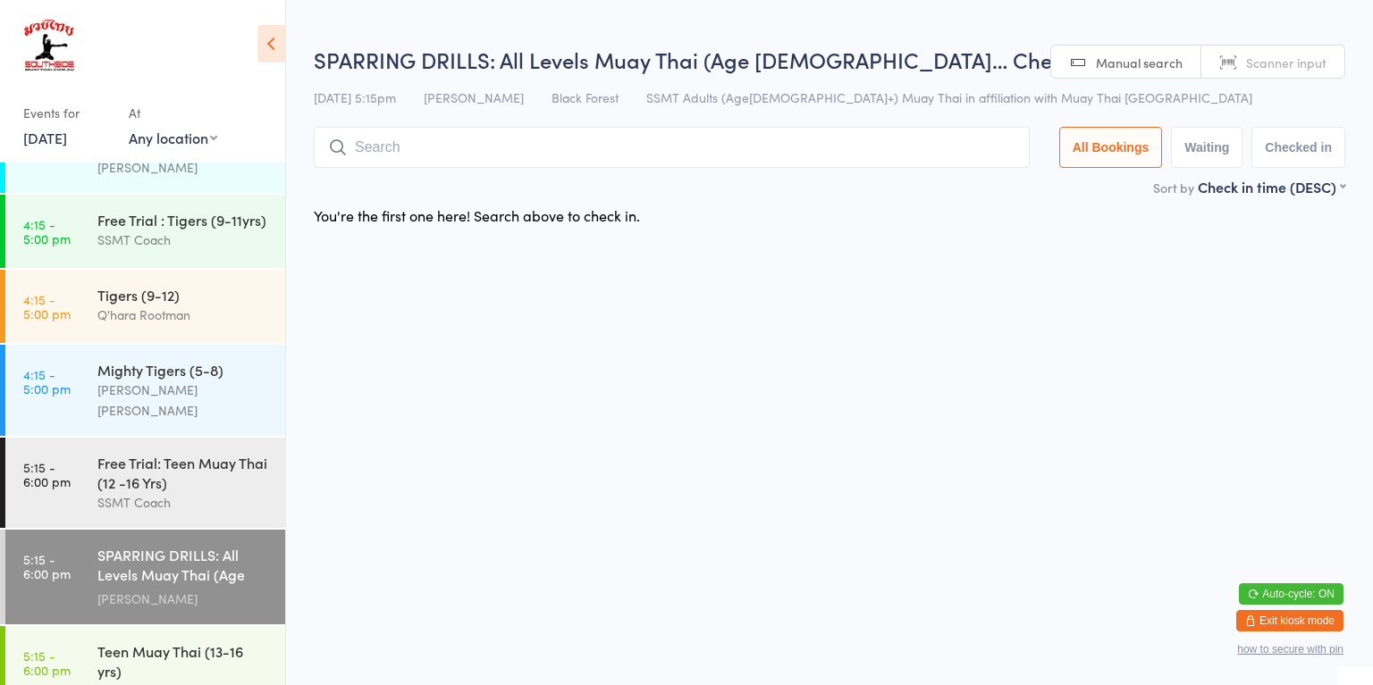
click at [206, 230] on div "SSMT Coach" at bounding box center [183, 240] width 172 height 21
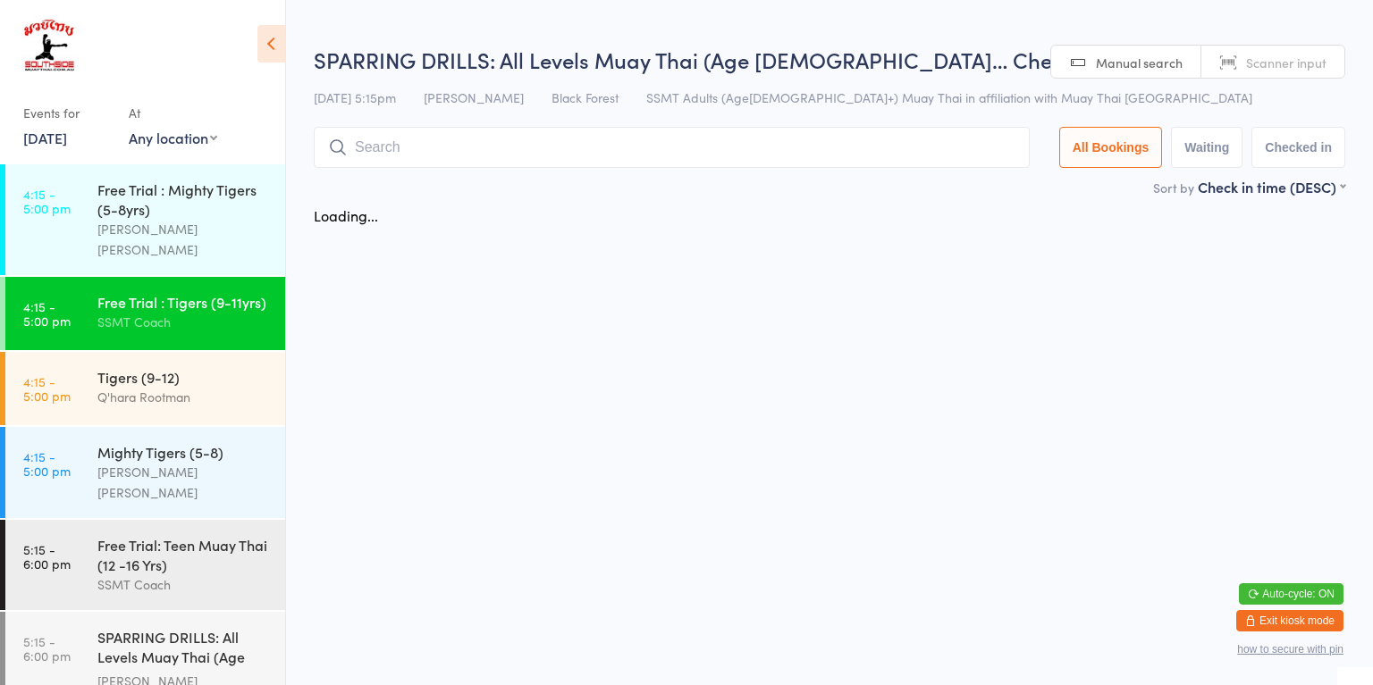
scroll to position [949, 0]
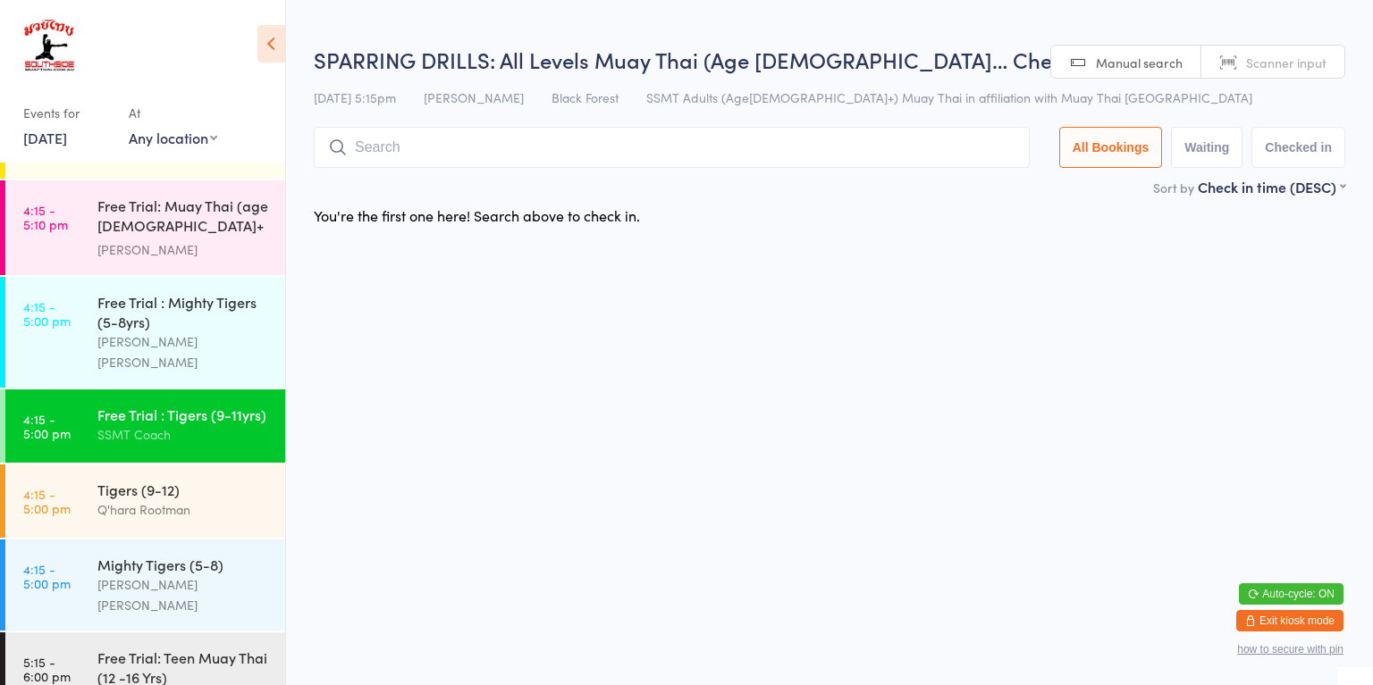
click at [197, 292] on div "Free Trial : Mighty Tigers (5-8yrs)" at bounding box center [183, 311] width 172 height 39
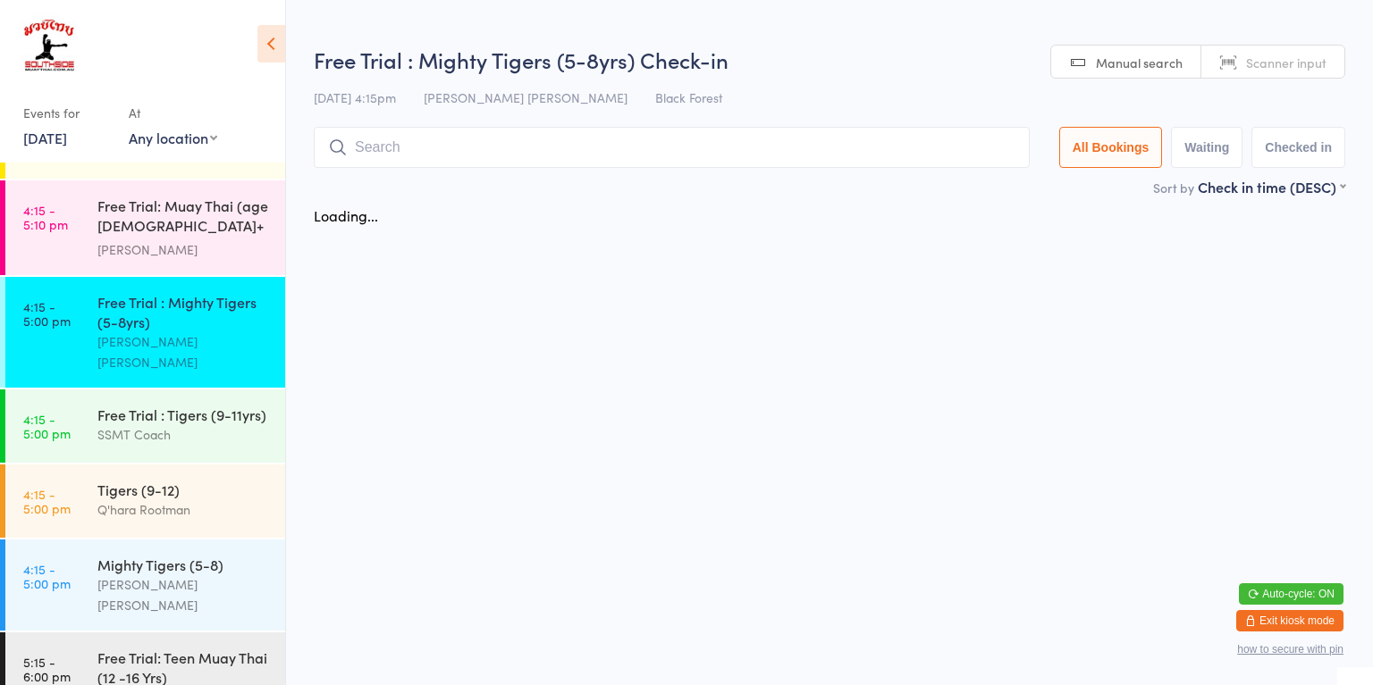
click at [192, 205] on div "Free Trial: Muay Thai (age [DEMOGRAPHIC_DATA]+ years)" at bounding box center [183, 218] width 172 height 44
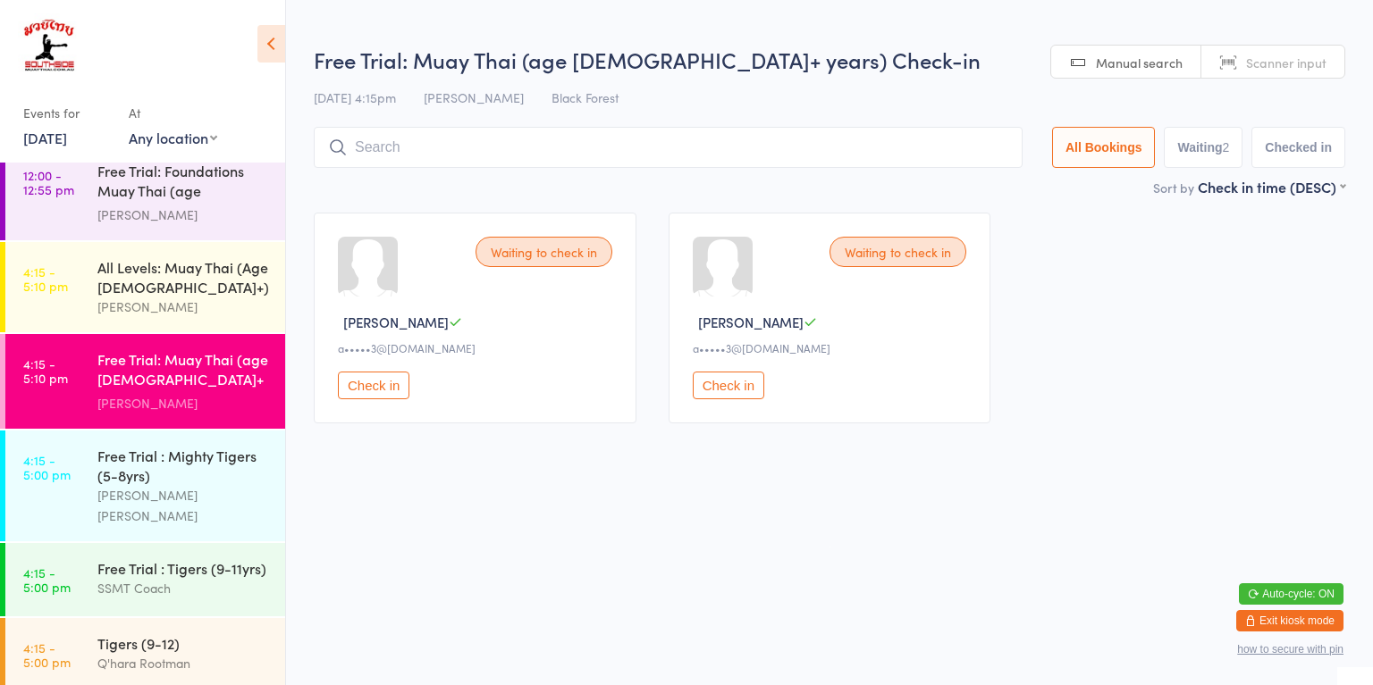
scroll to position [785, 0]
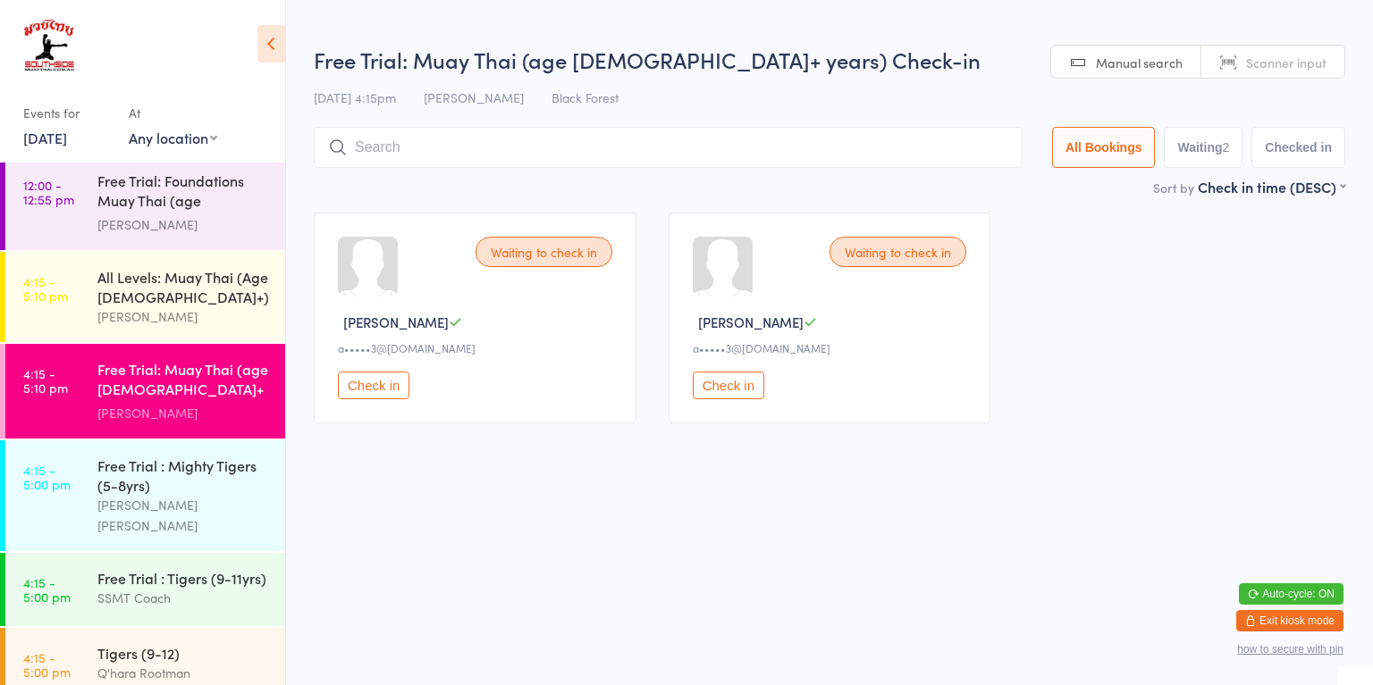
click at [192, 267] on div "All Levels: Muay Thai (Age [DEMOGRAPHIC_DATA]+)" at bounding box center [183, 286] width 172 height 39
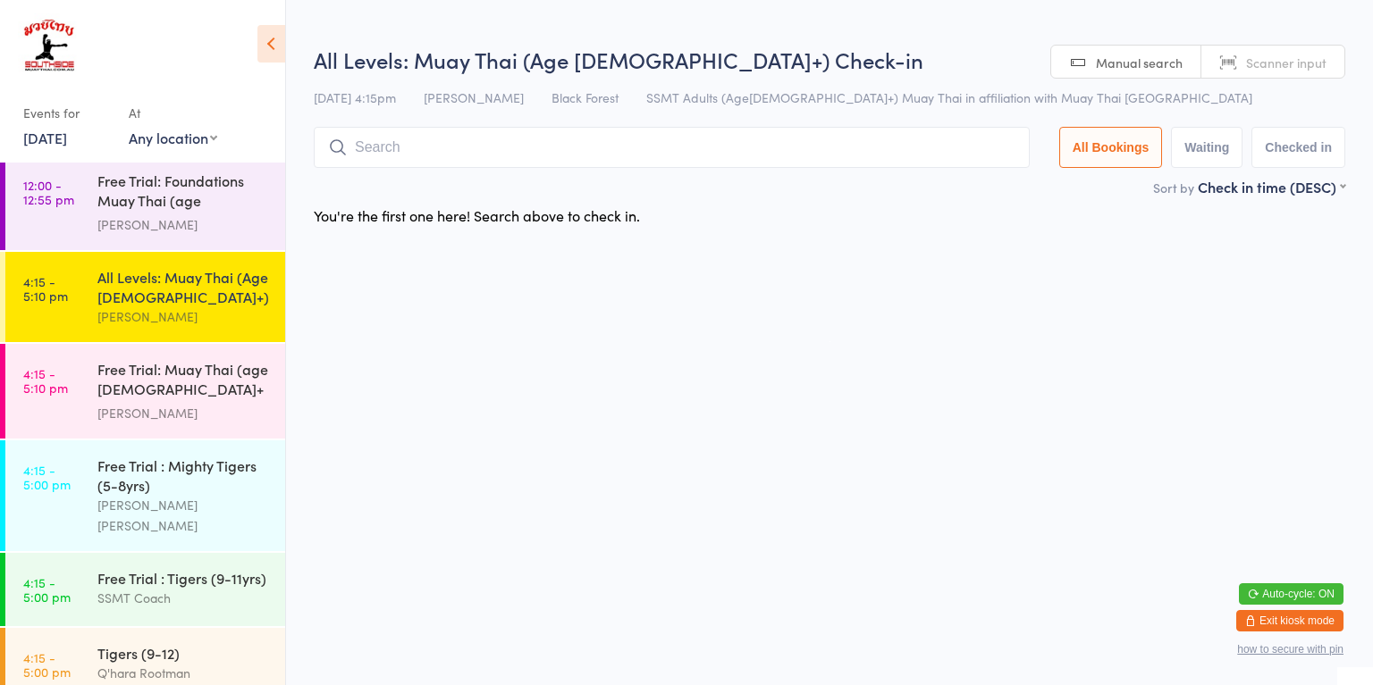
click at [207, 371] on div "Free Trial: Muay Thai (age [DEMOGRAPHIC_DATA]+ years)" at bounding box center [183, 381] width 172 height 44
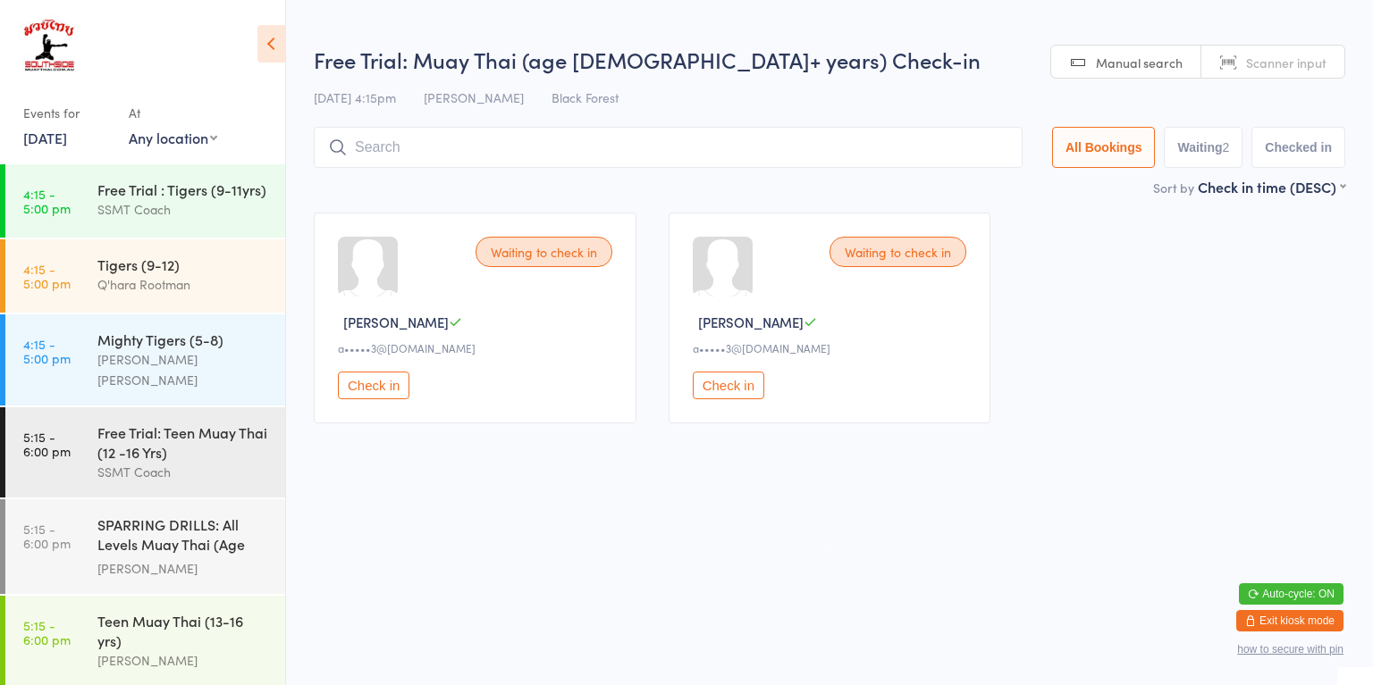
scroll to position [1197, 0]
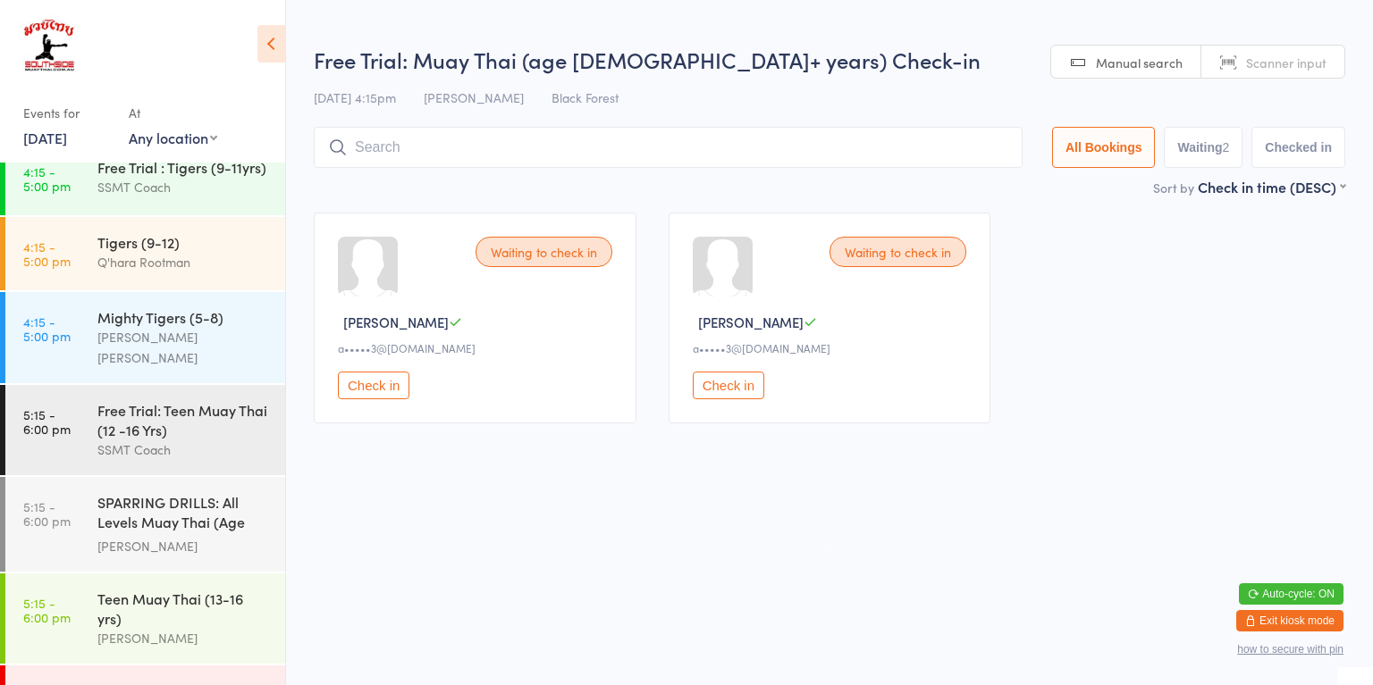
click at [200, 492] on div "SPARRING DRILLS: All Levels Muay Thai (Age [DEMOGRAPHIC_DATA]+)" at bounding box center [183, 514] width 172 height 44
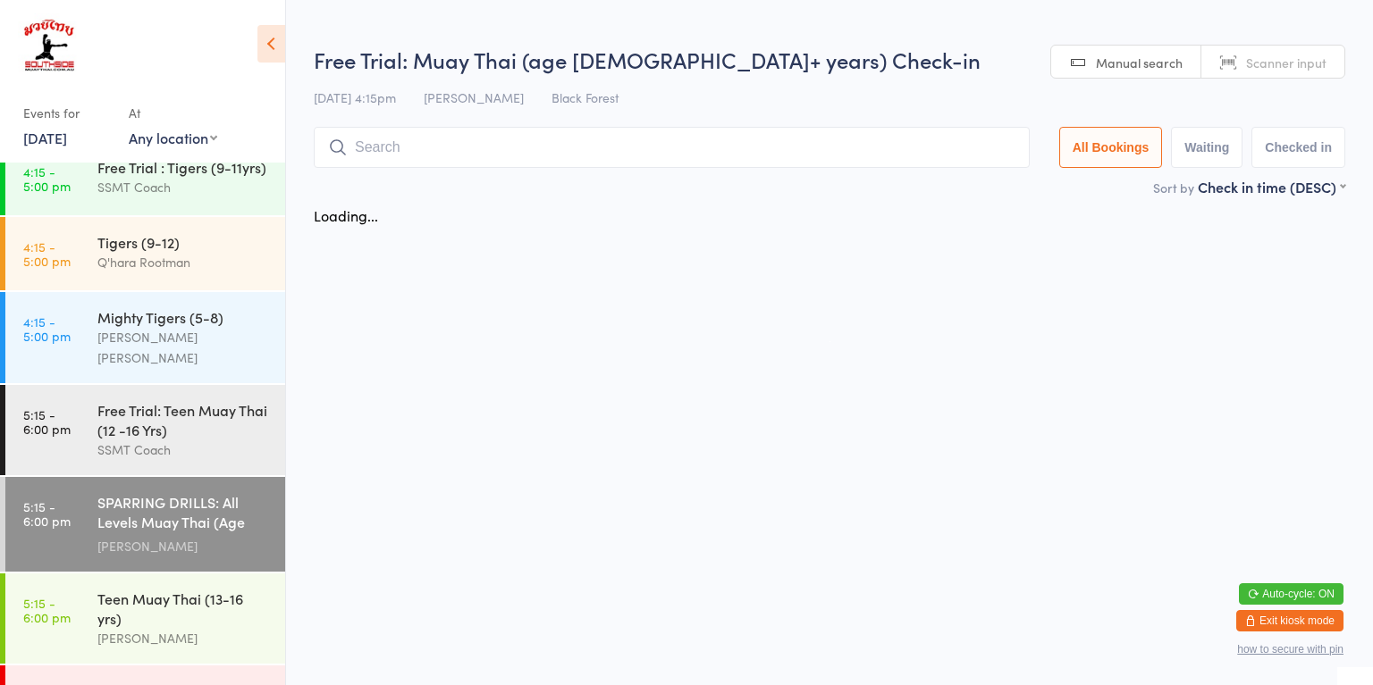
click at [210, 492] on div "SPARRING DRILLS: All Levels Muay Thai (Age [DEMOGRAPHIC_DATA]+)" at bounding box center [183, 514] width 172 height 44
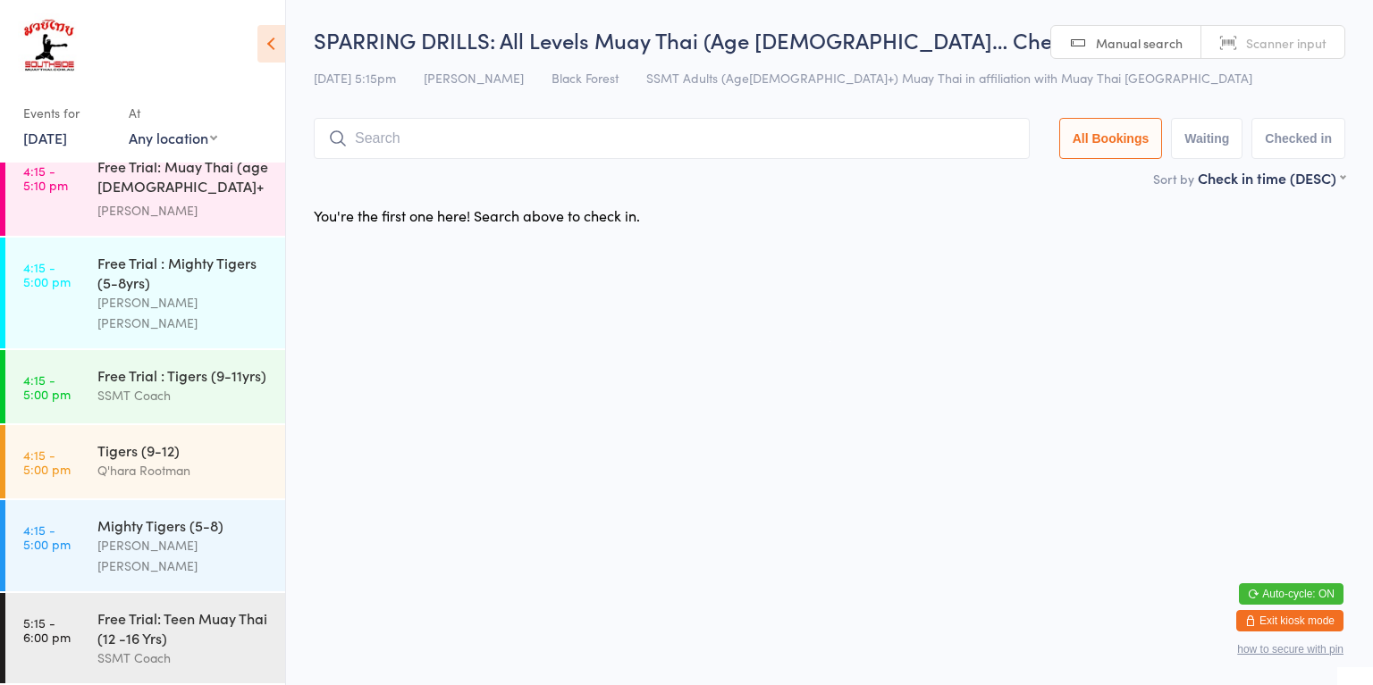
scroll to position [987, 0]
click at [180, 387] on div "SSMT Coach" at bounding box center [183, 397] width 172 height 21
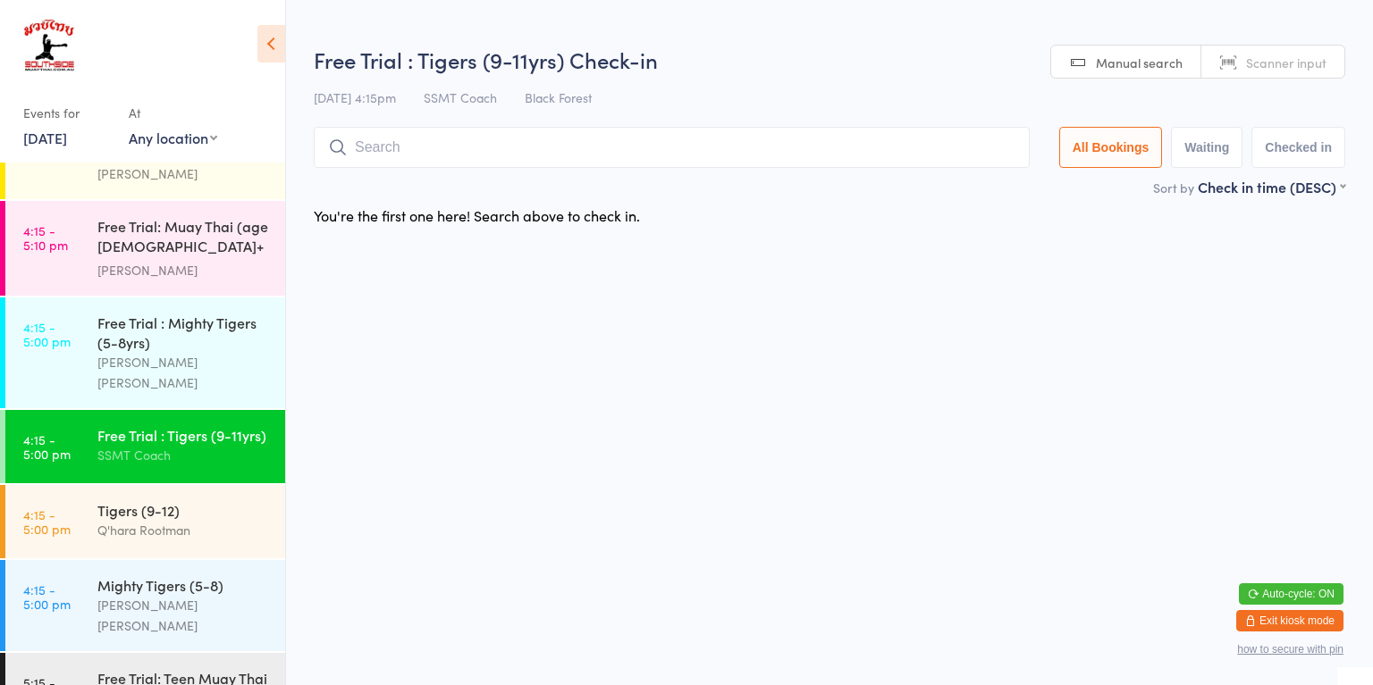
scroll to position [799, 0]
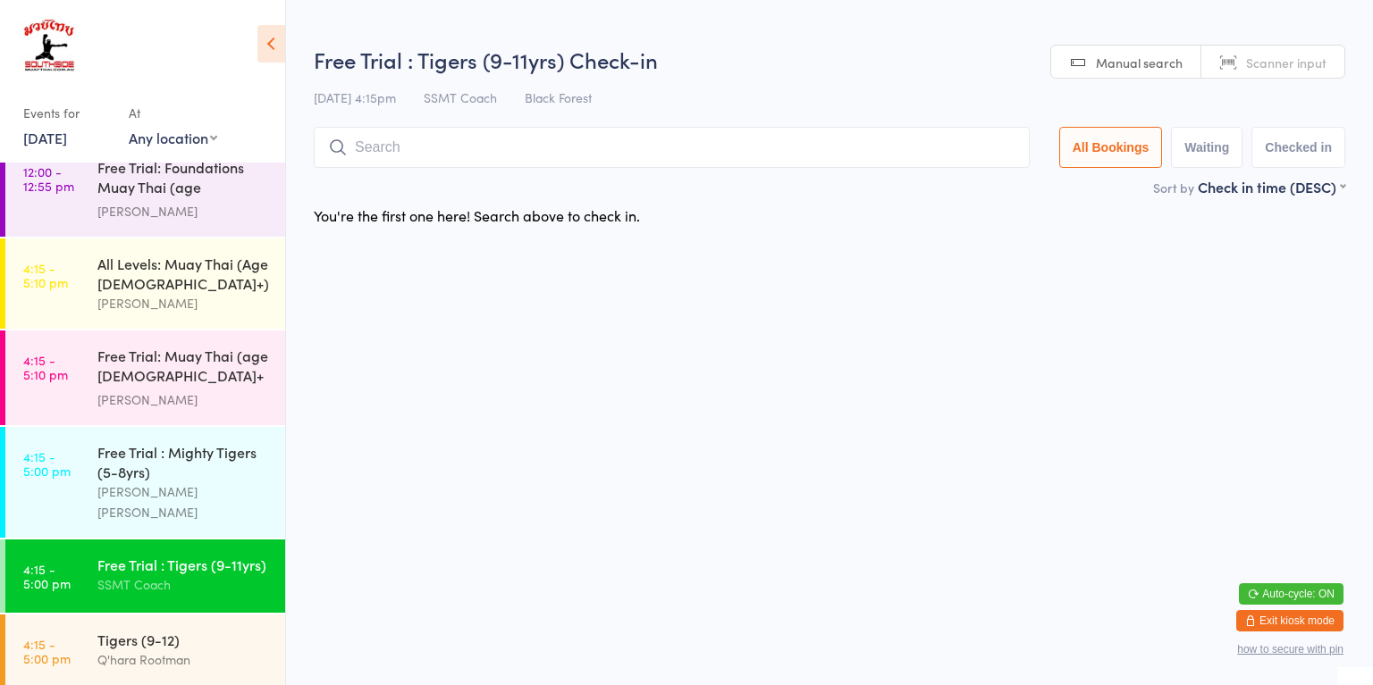
click at [179, 365] on div "Free Trial: Muay Thai (age [DEMOGRAPHIC_DATA]+ years)" at bounding box center [183, 368] width 172 height 44
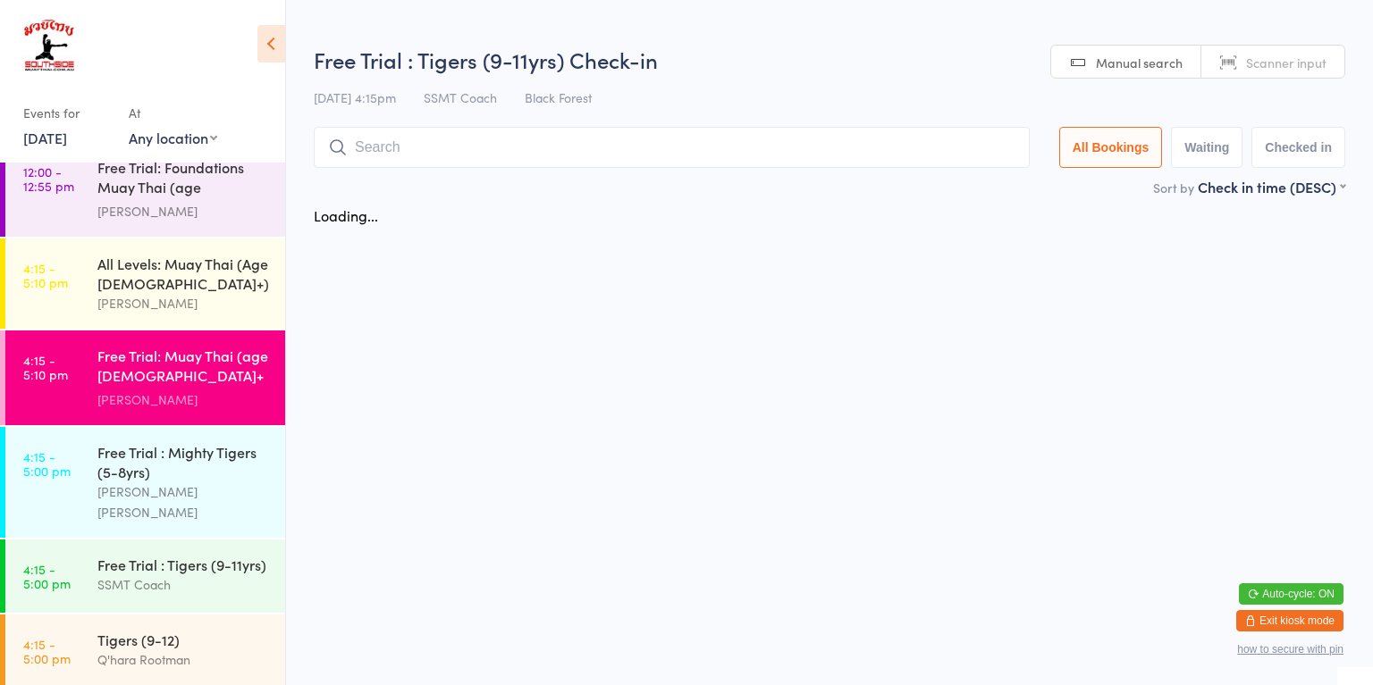
click at [192, 265] on div "All Levels: Muay Thai (Age [DEMOGRAPHIC_DATA]+)" at bounding box center [183, 273] width 172 height 39
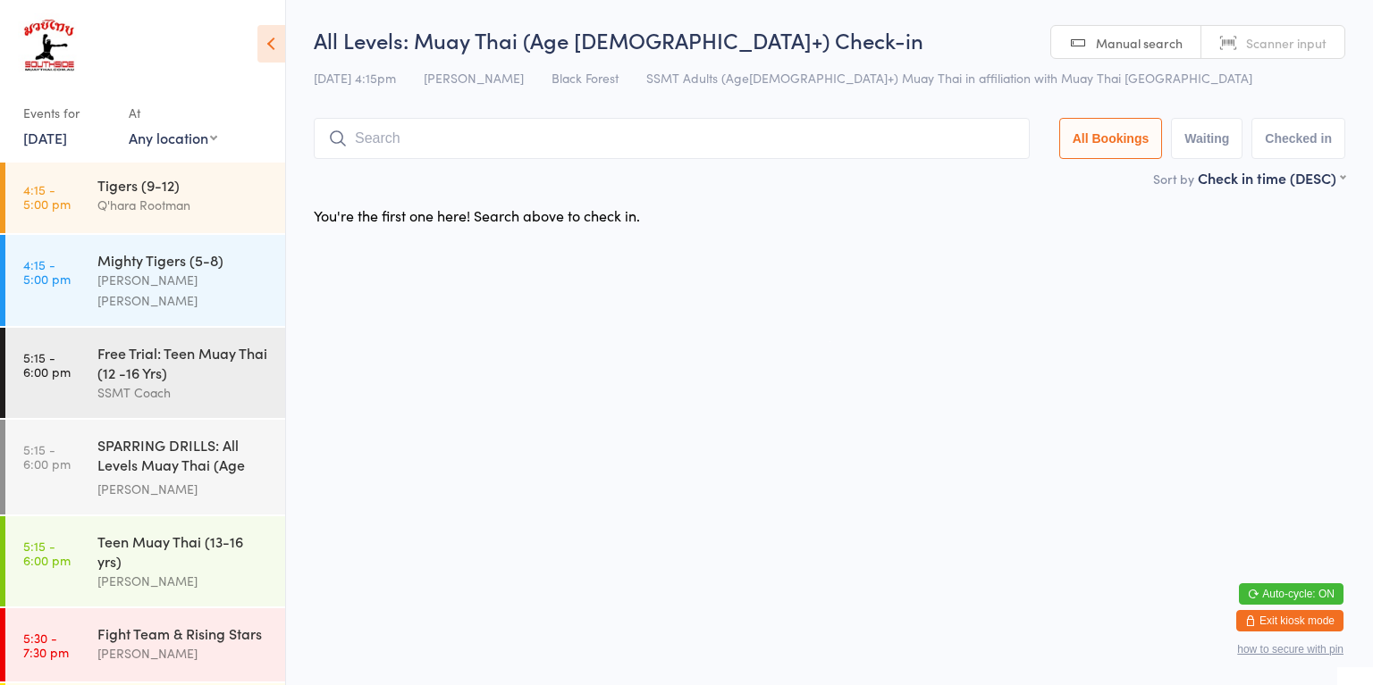
scroll to position [1292, 0]
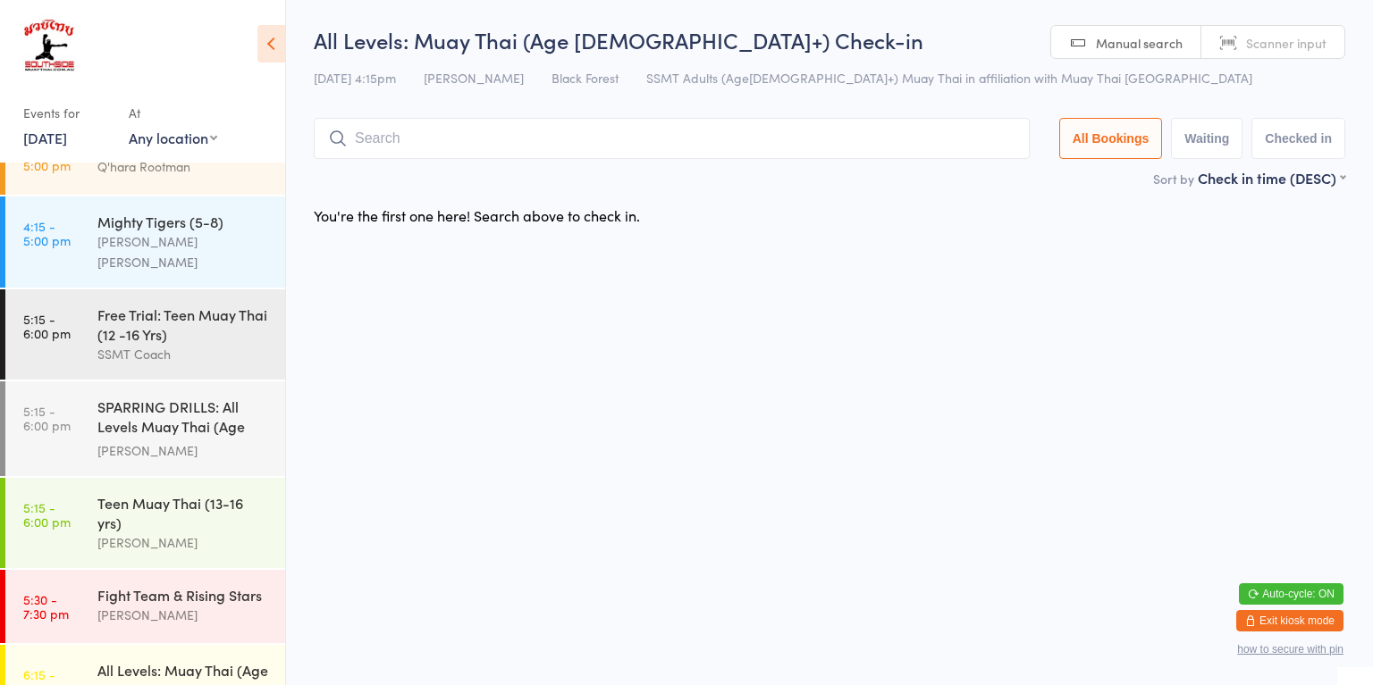
click at [206, 397] on div "SPARRING DRILLS: All Levels Muay Thai (Age [DEMOGRAPHIC_DATA]+)" at bounding box center [183, 419] width 172 height 44
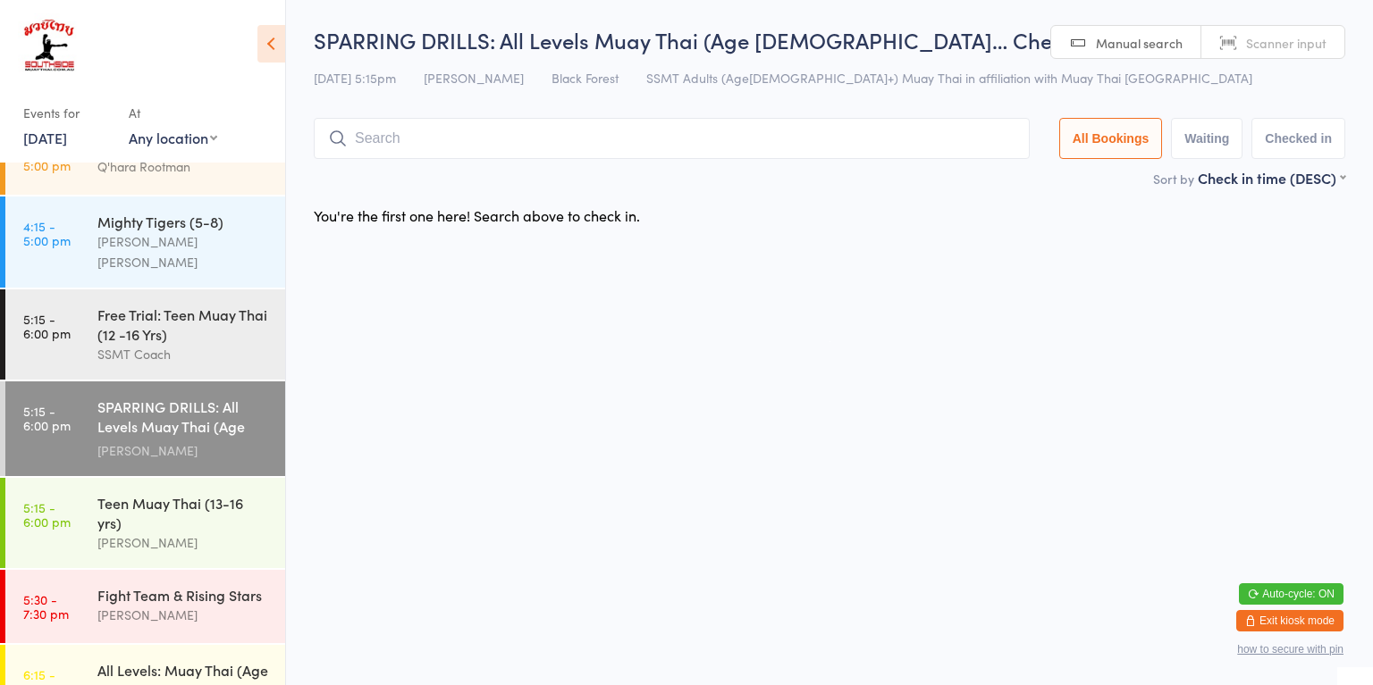
click at [106, 397] on div "SPARRING DRILLS: All Levels Muay Thai (Age [DEMOGRAPHIC_DATA]+)" at bounding box center [183, 419] width 172 height 44
click at [222, 533] on div "[PERSON_NAME]" at bounding box center [183, 543] width 172 height 21
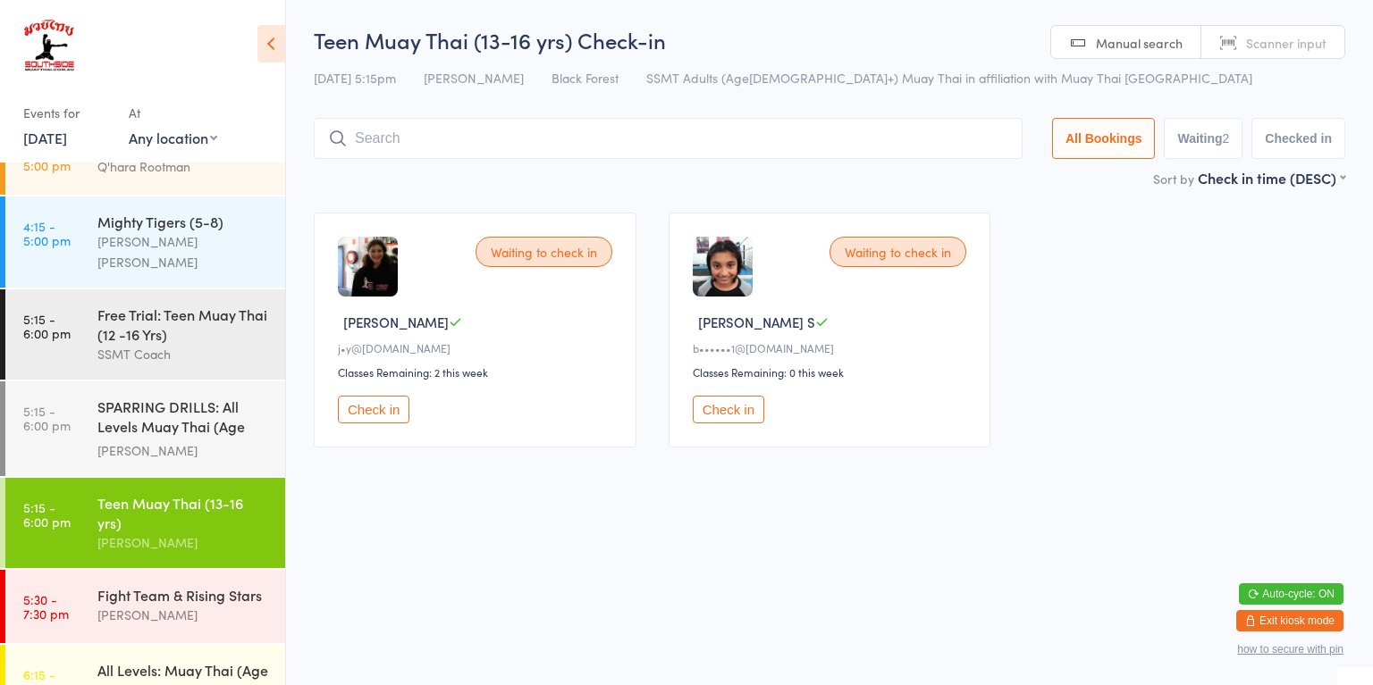
click at [750, 402] on button "Check in" at bounding box center [728, 410] width 71 height 28
click at [694, 142] on input "search" at bounding box center [664, 138] width 701 height 41
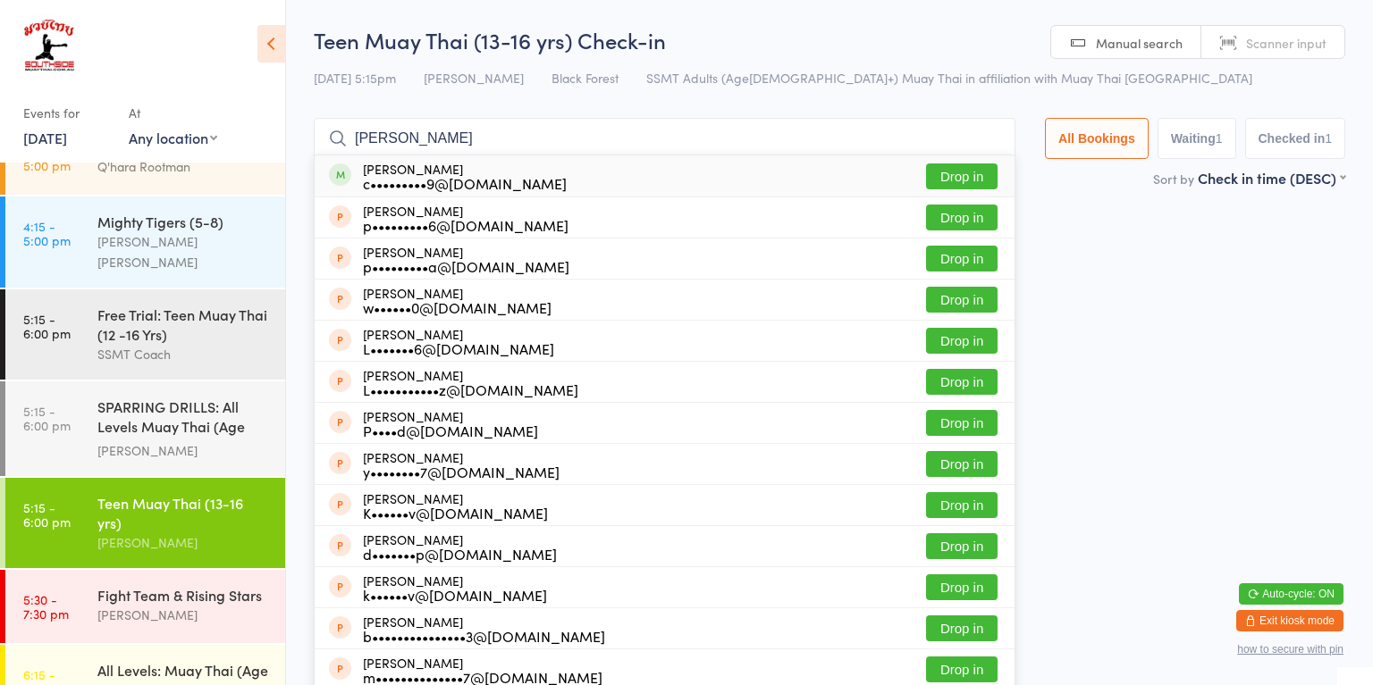
type input "penny"
click at [951, 176] on button "Drop in" at bounding box center [961, 177] width 71 height 26
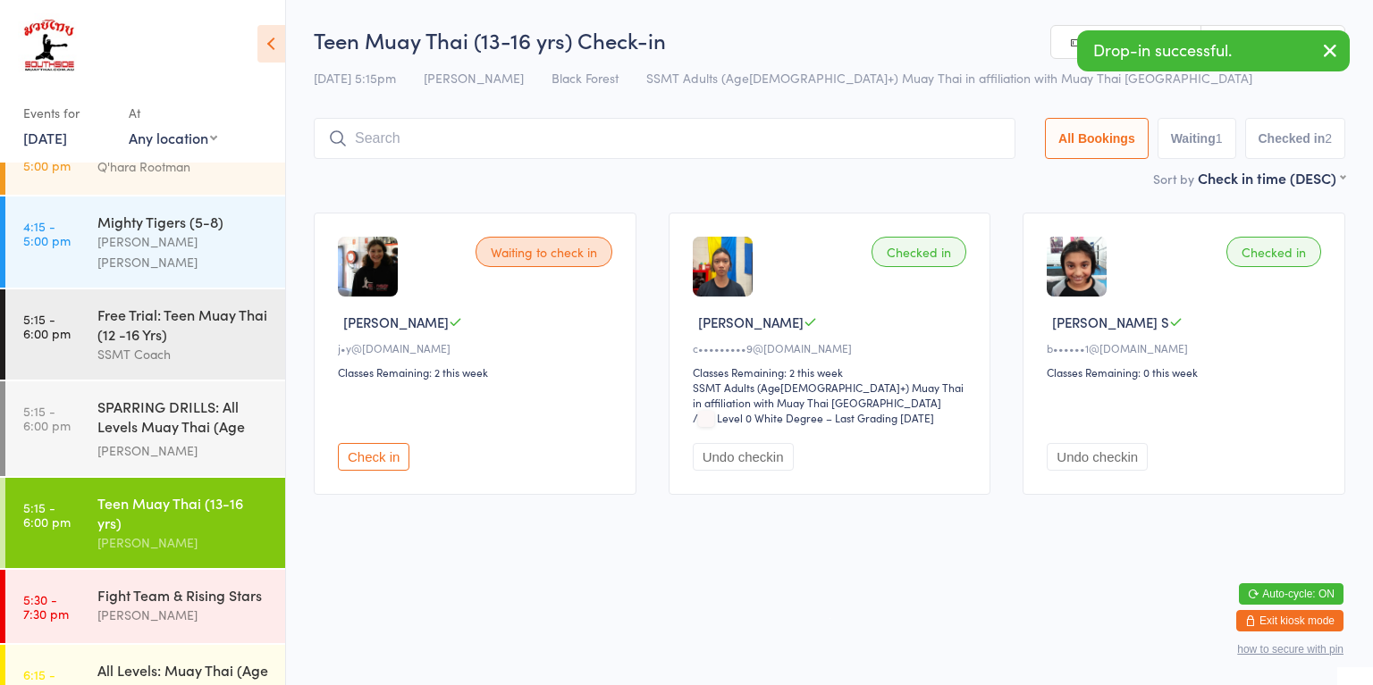
click at [693, 635] on html "You have now entered Kiosk Mode. Members will be able to check themselves in us…" at bounding box center [686, 342] width 1373 height 685
click at [197, 441] on div "[PERSON_NAME]" at bounding box center [183, 451] width 172 height 21
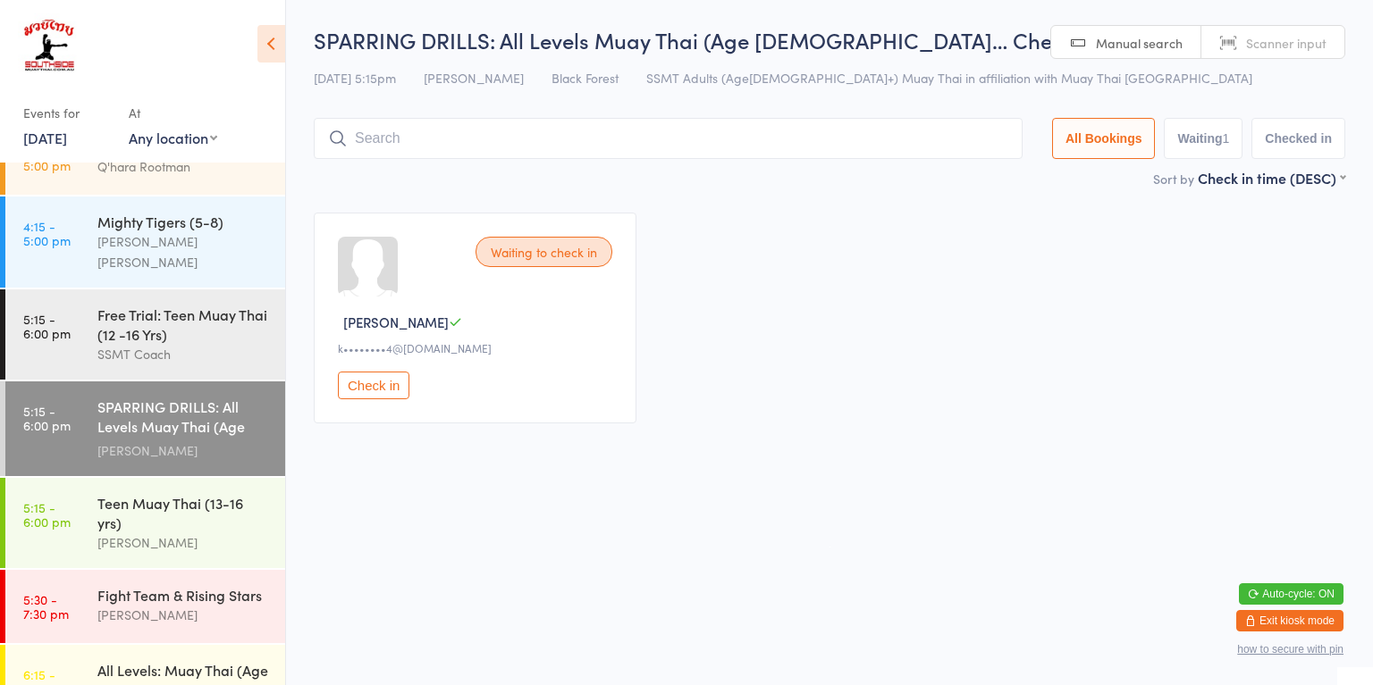
click at [382, 378] on button "Check in" at bounding box center [373, 386] width 71 height 28
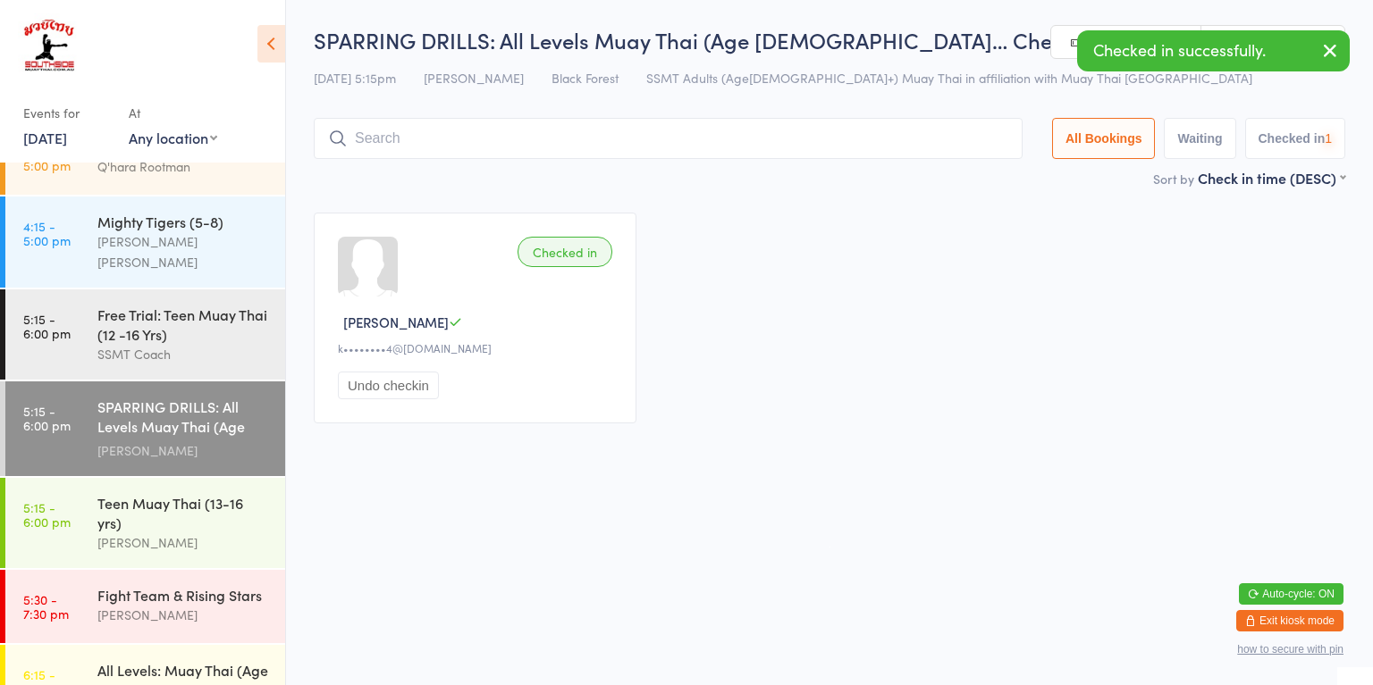
click at [208, 533] on div "[PERSON_NAME]" at bounding box center [183, 543] width 172 height 21
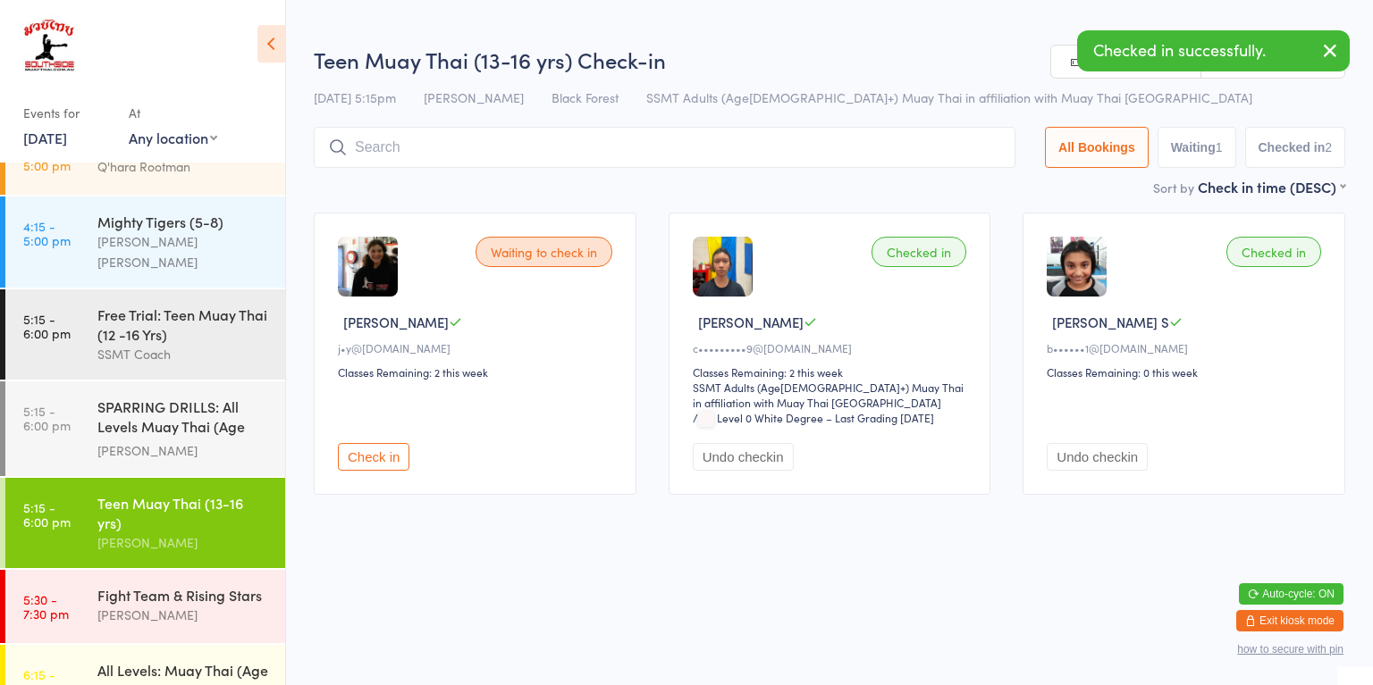
click at [741, 564] on html "You have now entered Kiosk Mode. Members will be able to check themselves in us…" at bounding box center [686, 342] width 1373 height 685
click at [219, 585] on div "Fight Team & Rising Stars" at bounding box center [183, 595] width 172 height 20
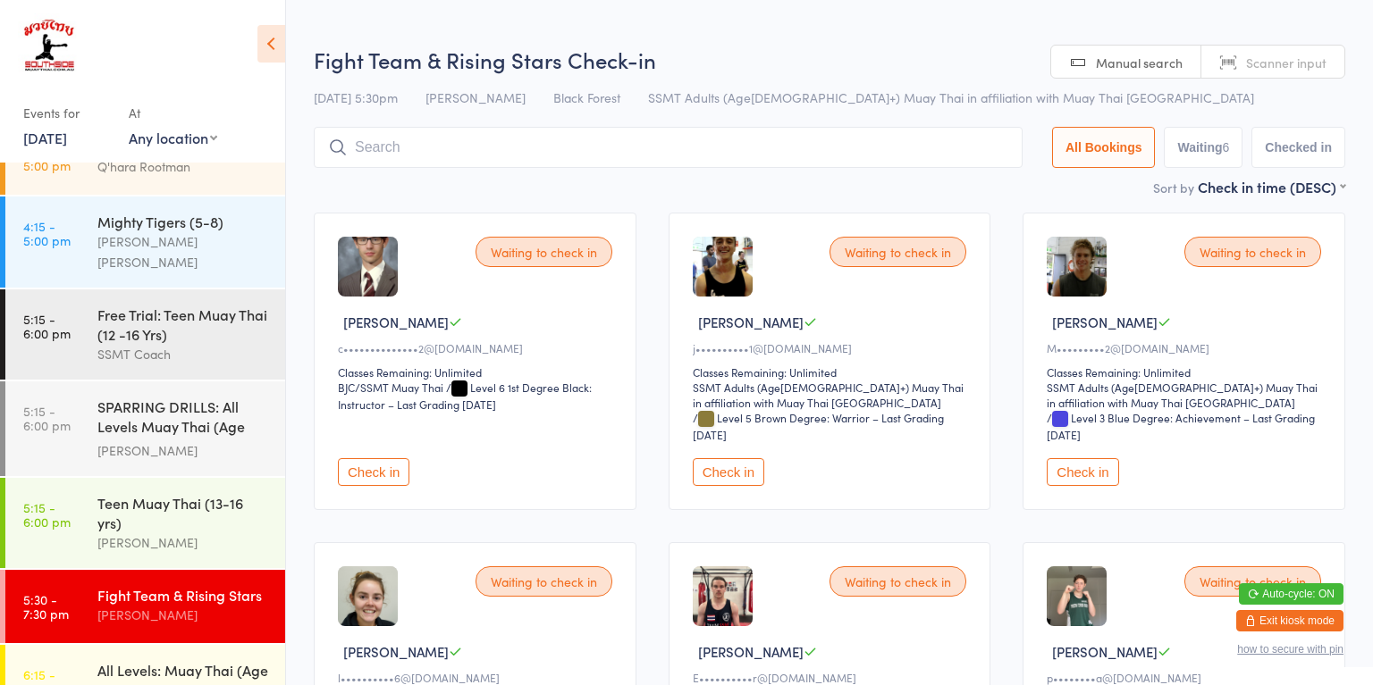
click at [200, 533] on div "[PERSON_NAME]" at bounding box center [183, 543] width 172 height 21
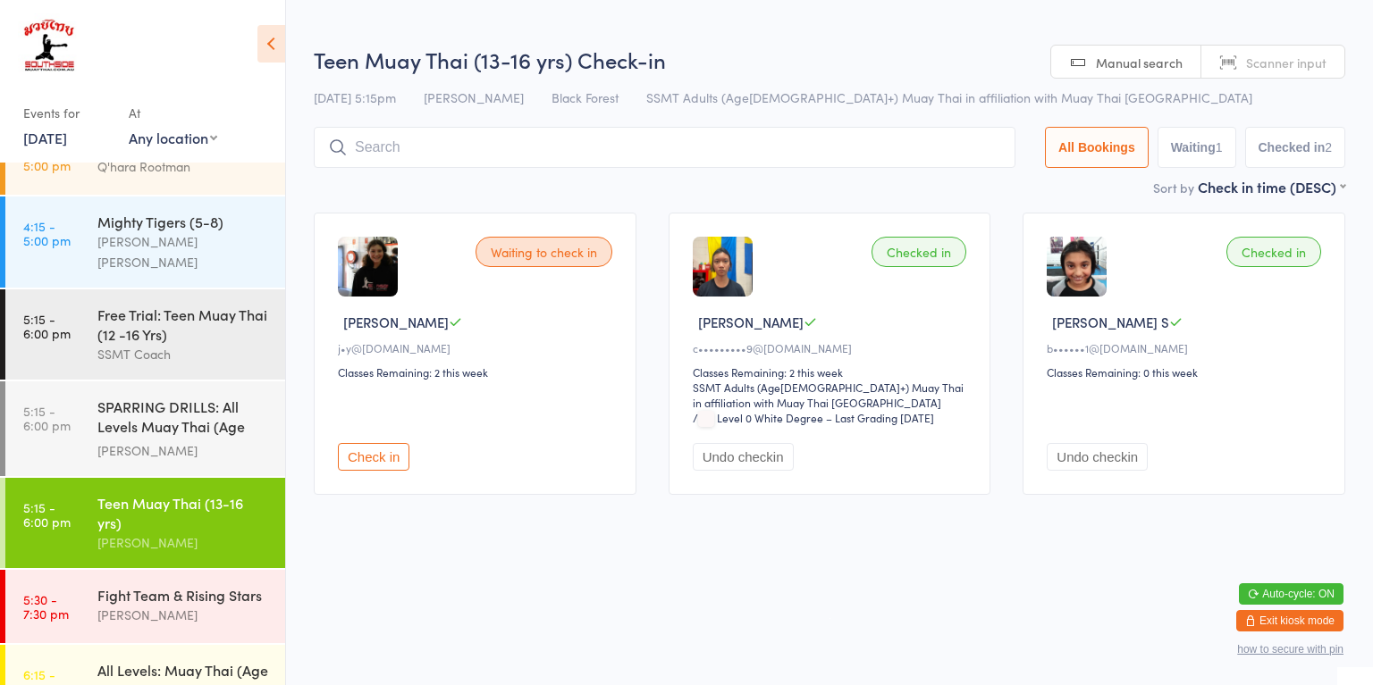
click at [193, 305] on div "Free Trial: Teen Muay Thai (12 -16 Yrs)" at bounding box center [183, 324] width 172 height 39
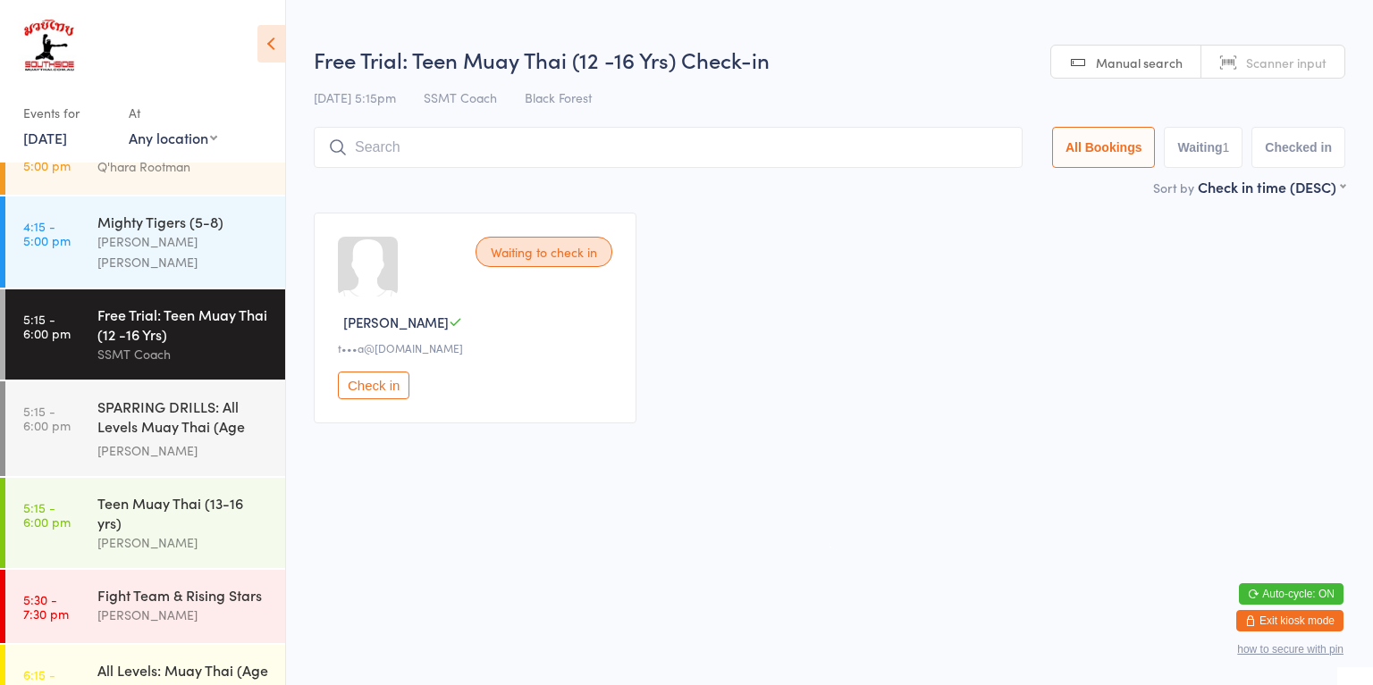
click at [229, 485] on div "Teen Muay Thai (13-16 yrs) Amir Abedini" at bounding box center [191, 523] width 188 height 90
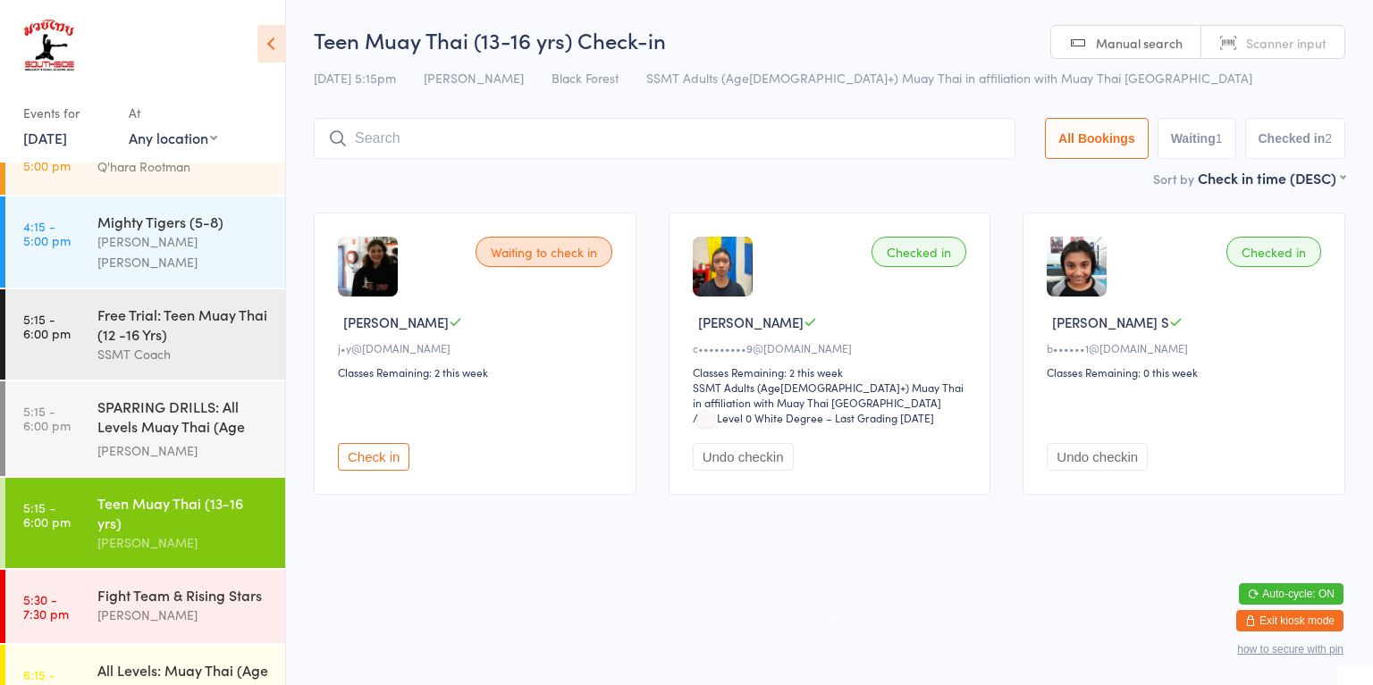
click at [101, 397] on div "SPARRING DRILLS: All Levels Muay Thai (Age [DEMOGRAPHIC_DATA]+)" at bounding box center [183, 419] width 172 height 44
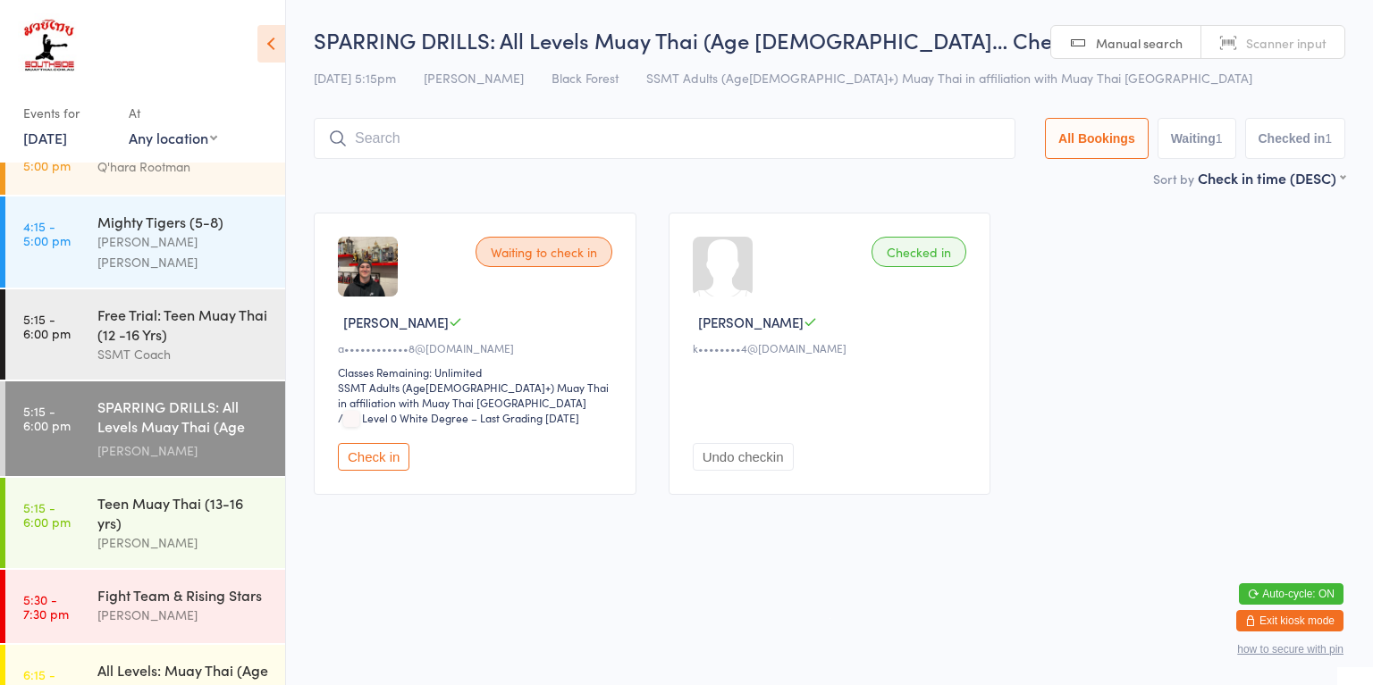
click at [371, 453] on button "Check in" at bounding box center [373, 457] width 71 height 28
click at [87, 478] on link "5:15 - 6:00 pm Teen Muay Thai (13-16 yrs) [PERSON_NAME]" at bounding box center [145, 523] width 280 height 90
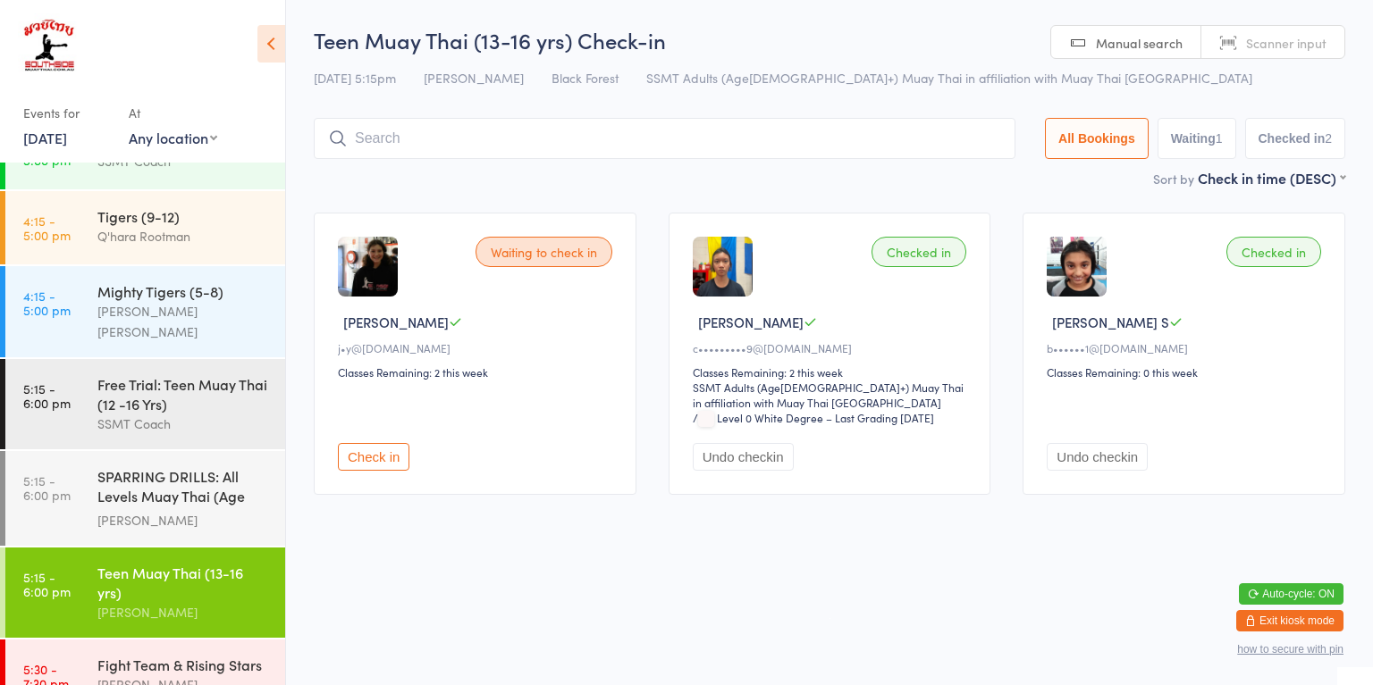
scroll to position [1217, 0]
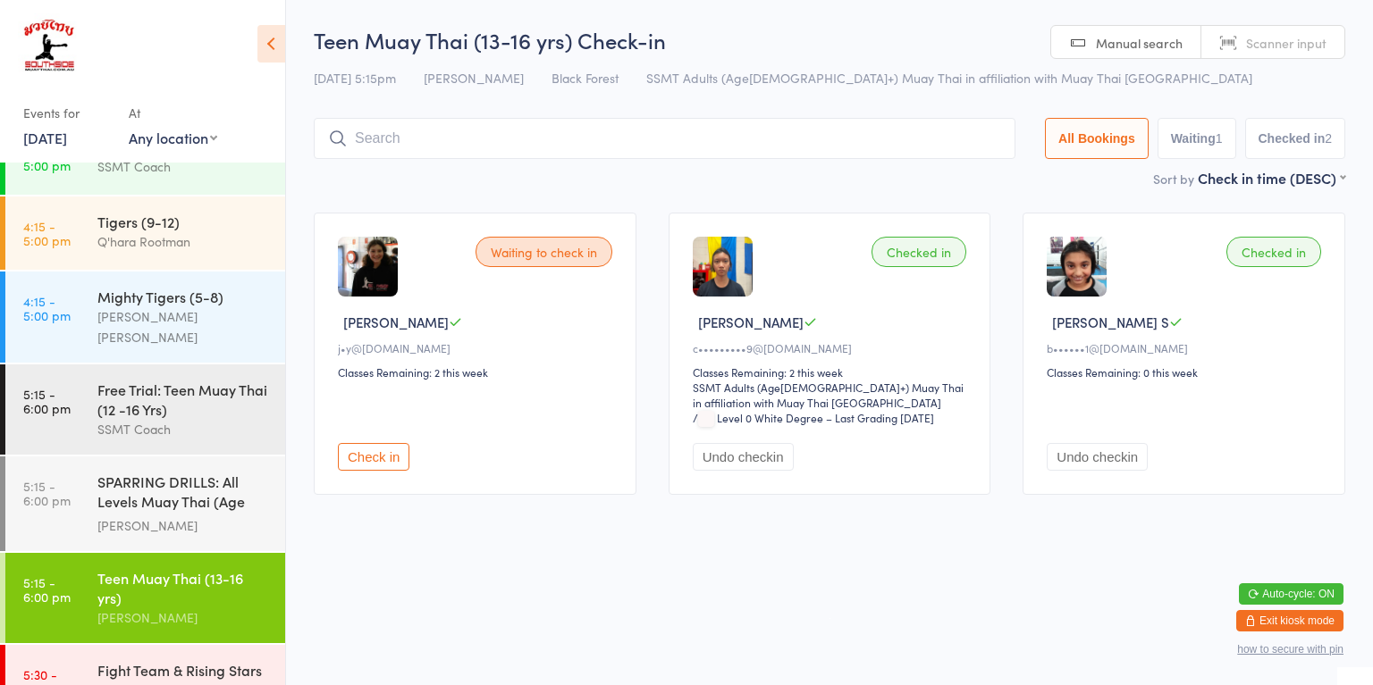
click at [79, 457] on link "5:15 - 6:00 pm SPARRING DRILLS: All Levels Muay Thai (Age [DEMOGRAPHIC_DATA]+) …" at bounding box center [145, 504] width 280 height 95
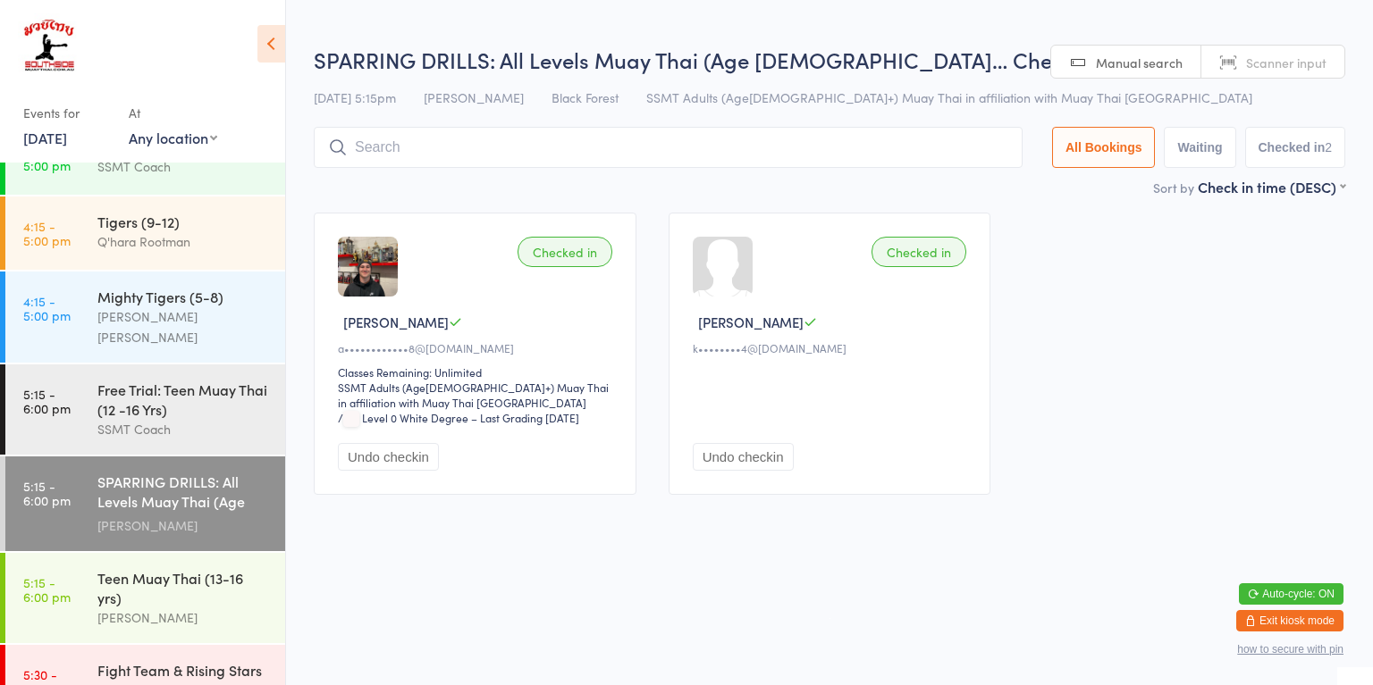
click at [407, 162] on input "search" at bounding box center [668, 147] width 709 height 41
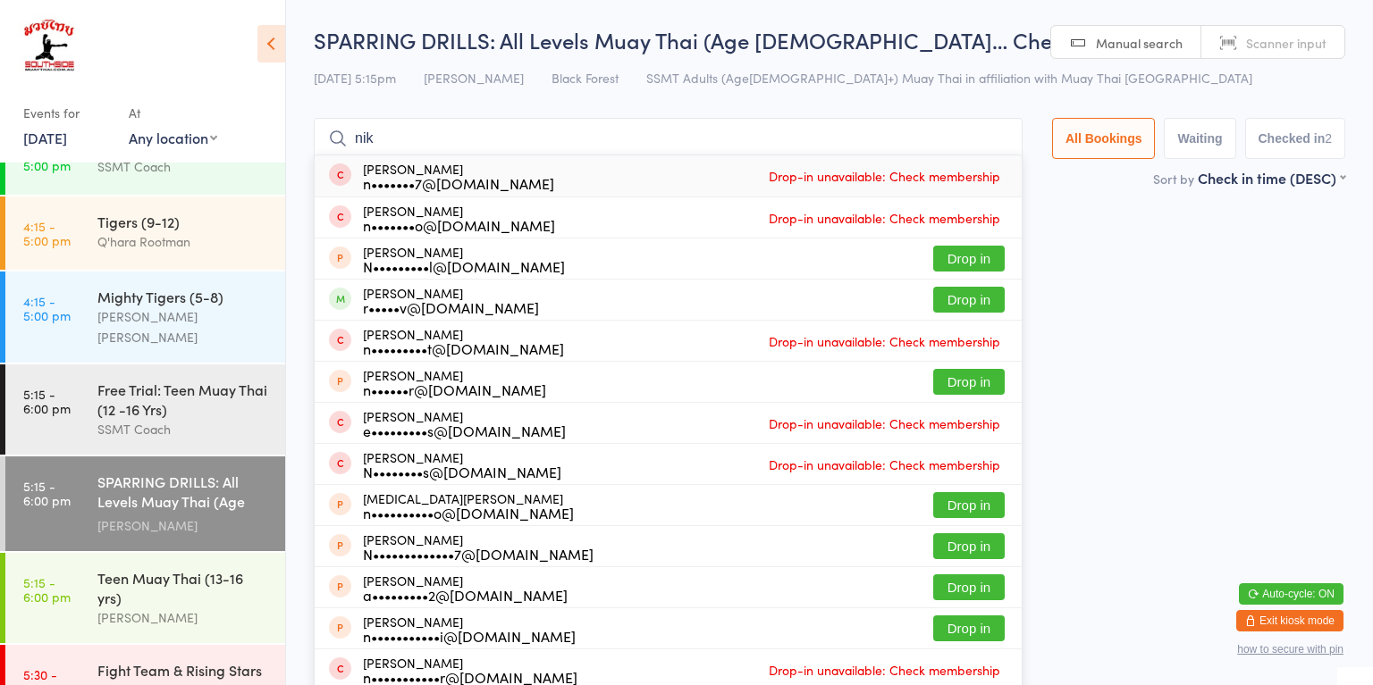
type input "nik"
click at [979, 311] on button "Drop in" at bounding box center [968, 300] width 71 height 26
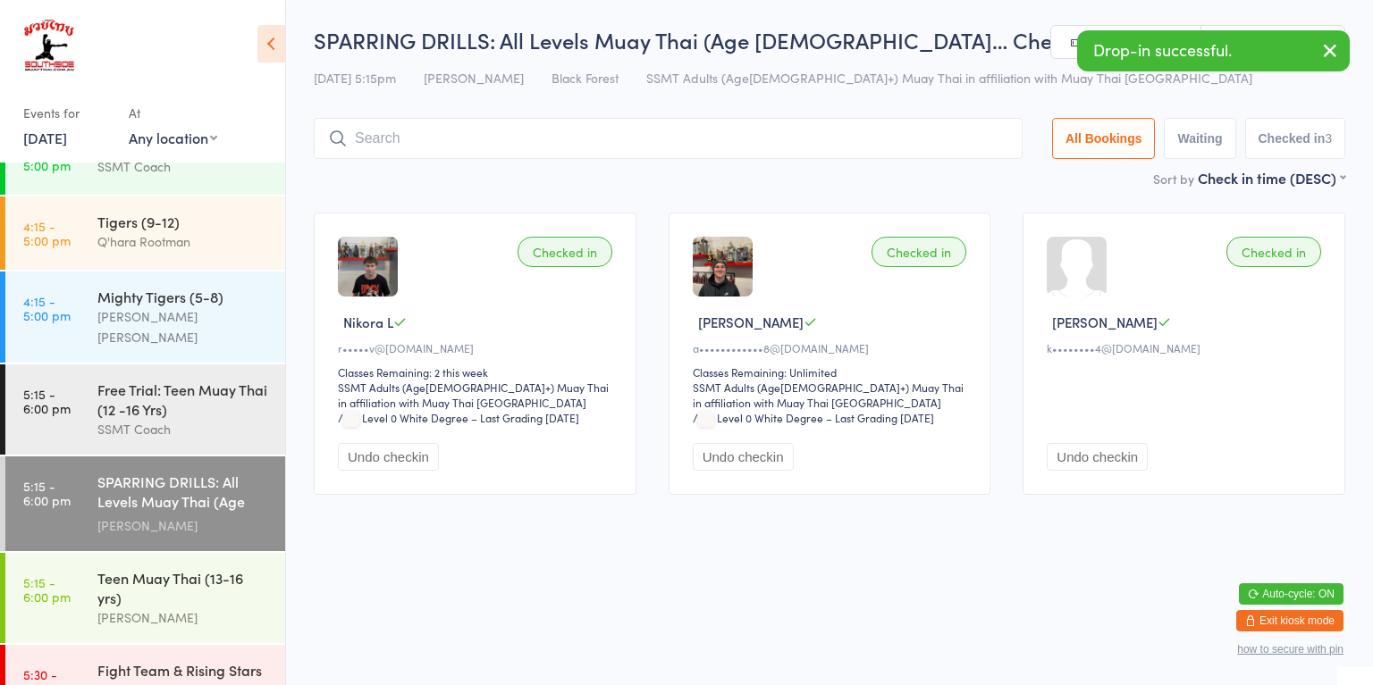
click at [657, 602] on html "You have now entered Kiosk Mode. Members will be able to check themselves in us…" at bounding box center [686, 342] width 1373 height 685
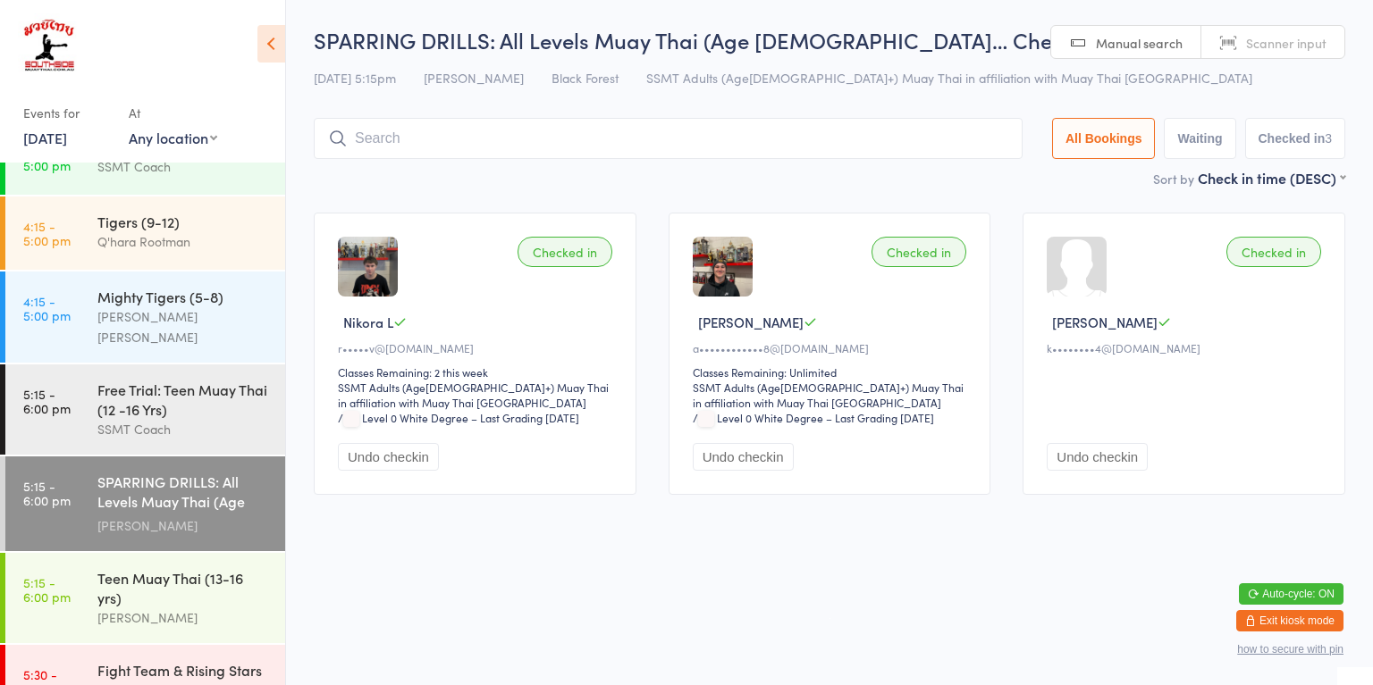
click at [242, 419] on div "SSMT Coach" at bounding box center [183, 429] width 172 height 21
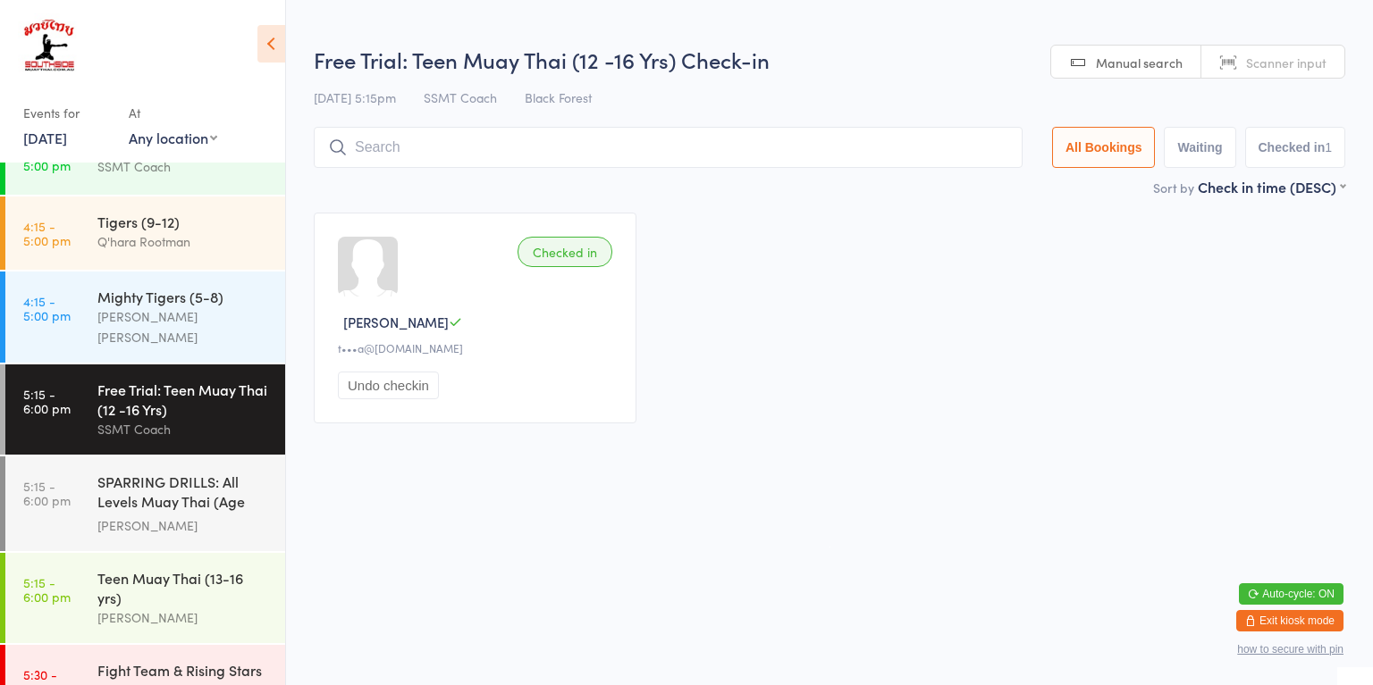
click at [233, 472] on div "SPARRING DRILLS: All Levels Muay Thai (Age [DEMOGRAPHIC_DATA]+)" at bounding box center [183, 494] width 172 height 44
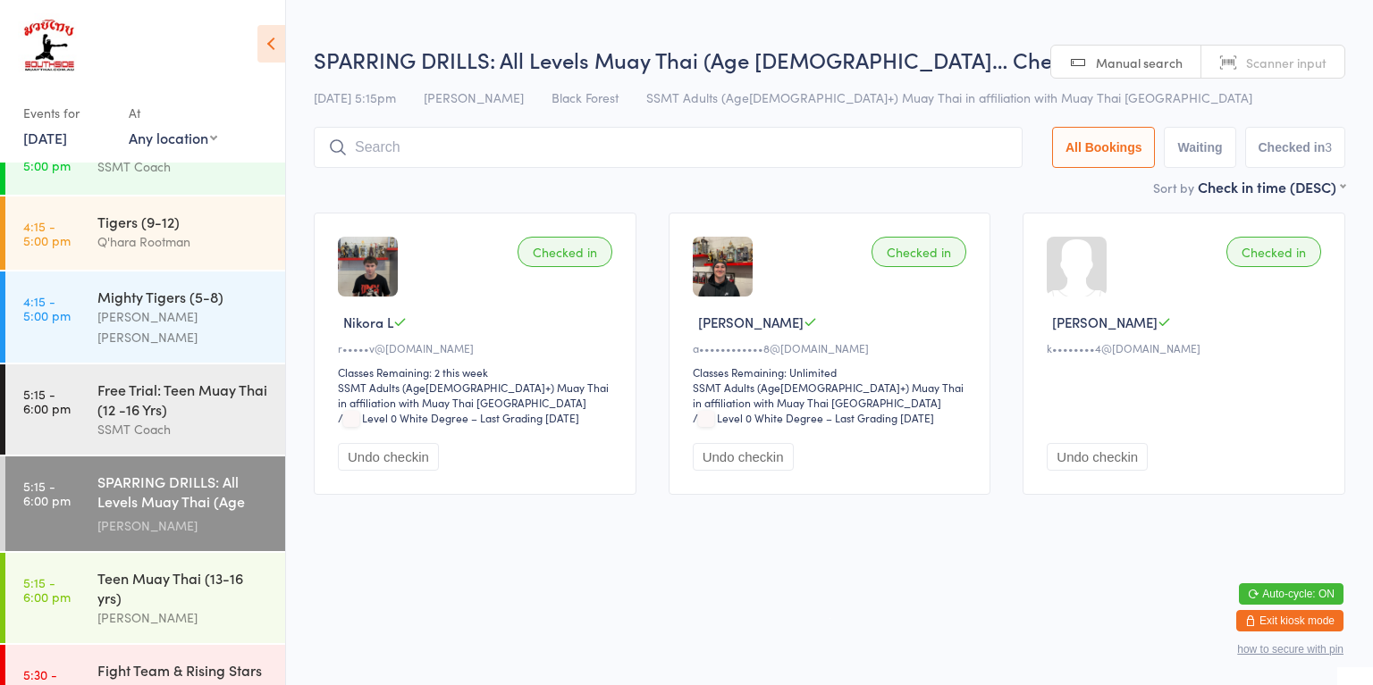
click at [237, 558] on div "Teen Muay Thai (13-16 yrs) Amir Abedini" at bounding box center [191, 598] width 188 height 90
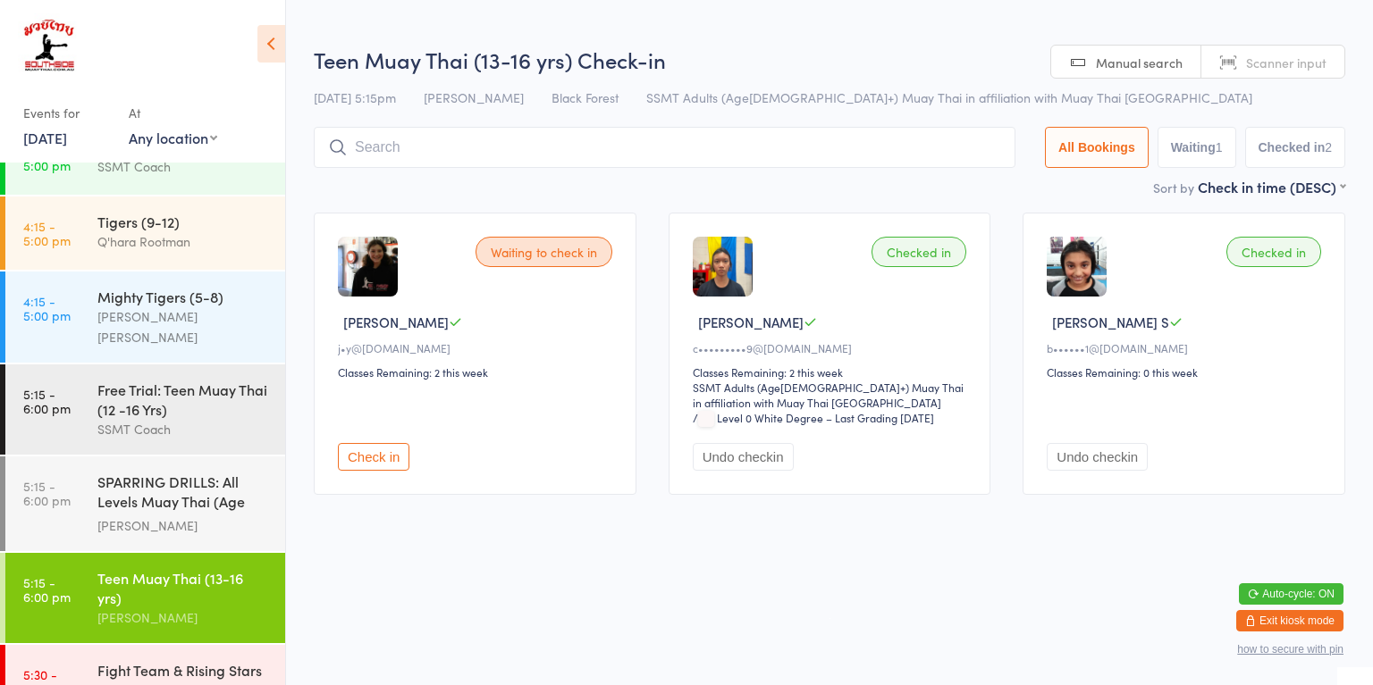
click at [605, 155] on input "search" at bounding box center [664, 147] width 701 height 41
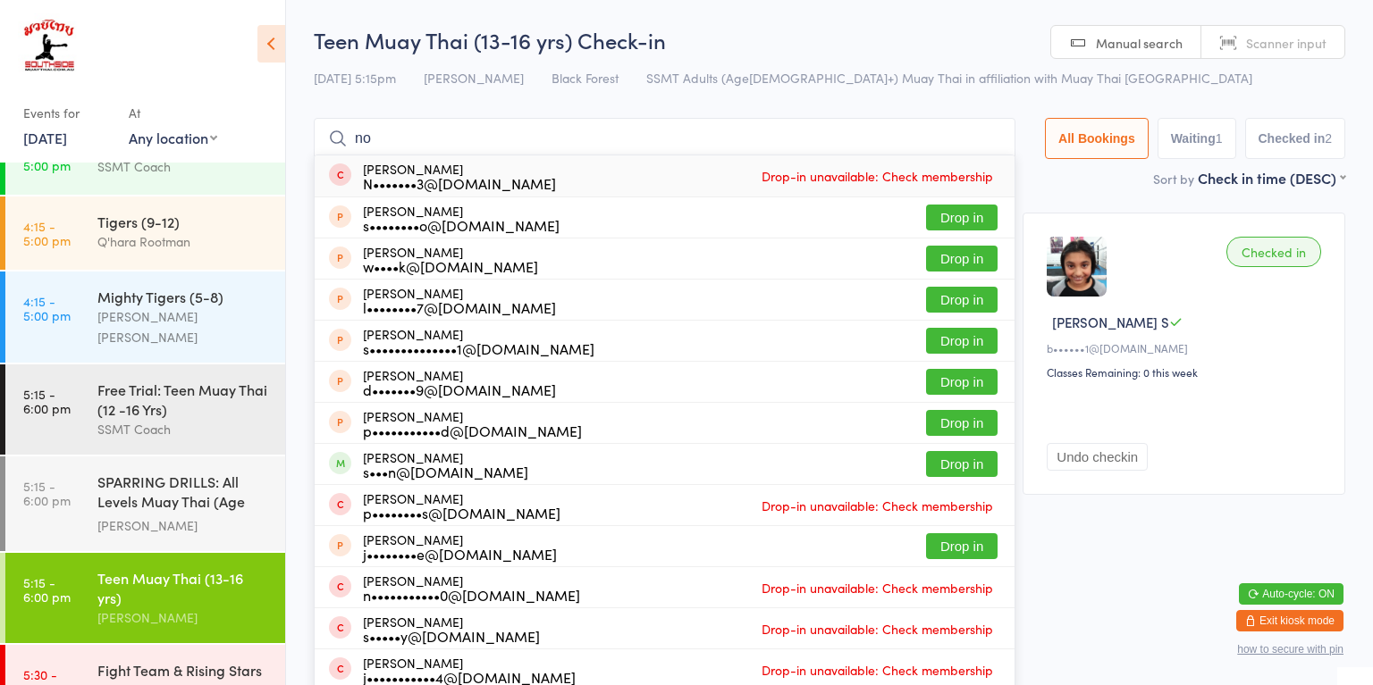
type input "no"
click at [493, 467] on div "s•••n@golfexplorer.com.au" at bounding box center [445, 472] width 165 height 14
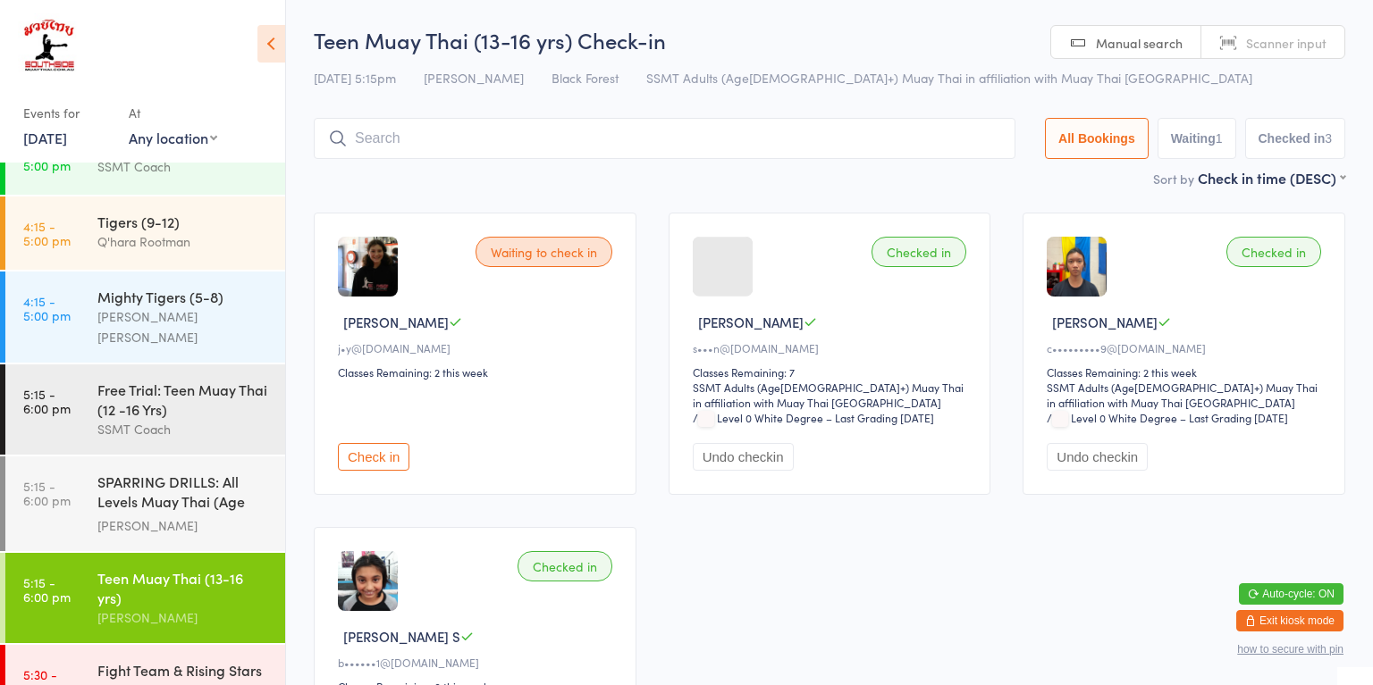
click at [163, 419] on div "SSMT Coach" at bounding box center [183, 429] width 172 height 21
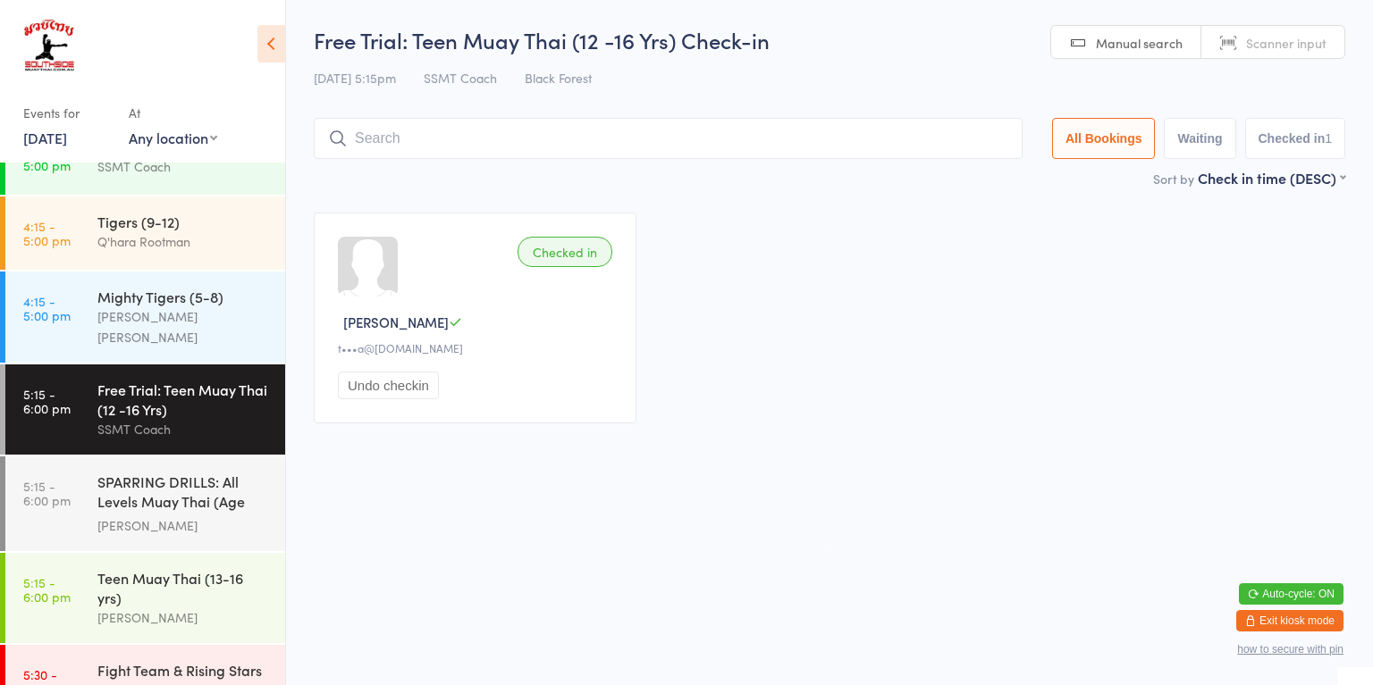
click at [234, 516] on div "[PERSON_NAME]" at bounding box center [183, 526] width 172 height 21
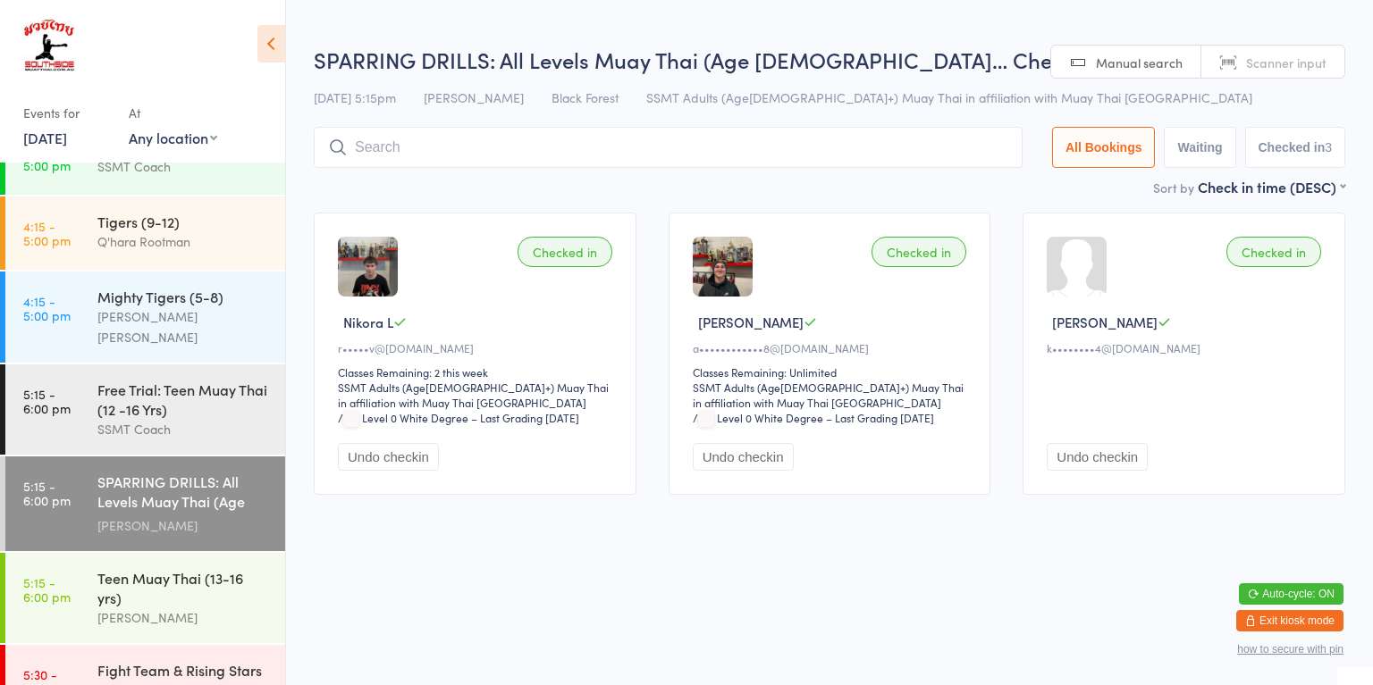
click at [227, 608] on div "[PERSON_NAME]" at bounding box center [183, 618] width 172 height 21
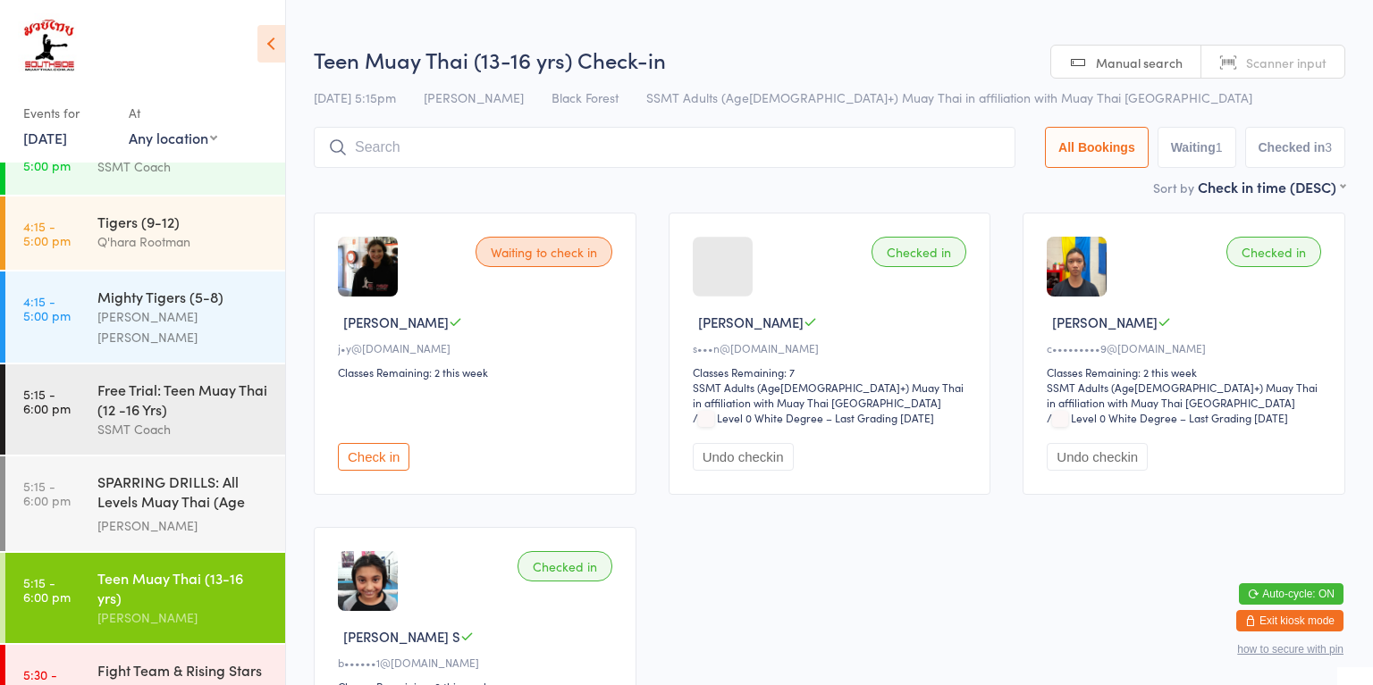
click at [379, 455] on button "Check in" at bounding box center [373, 457] width 71 height 28
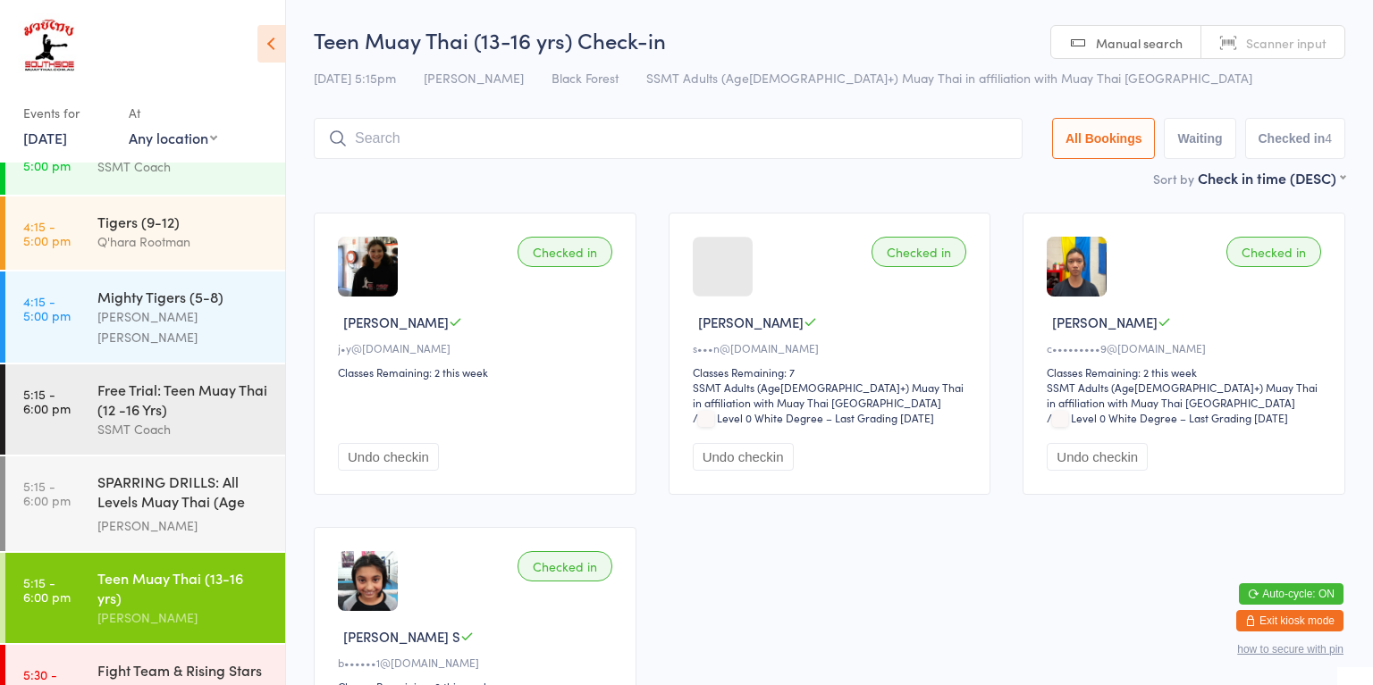
click at [167, 472] on div "SPARRING DRILLS: All Levels Muay Thai (Age [DEMOGRAPHIC_DATA]+)" at bounding box center [183, 494] width 172 height 44
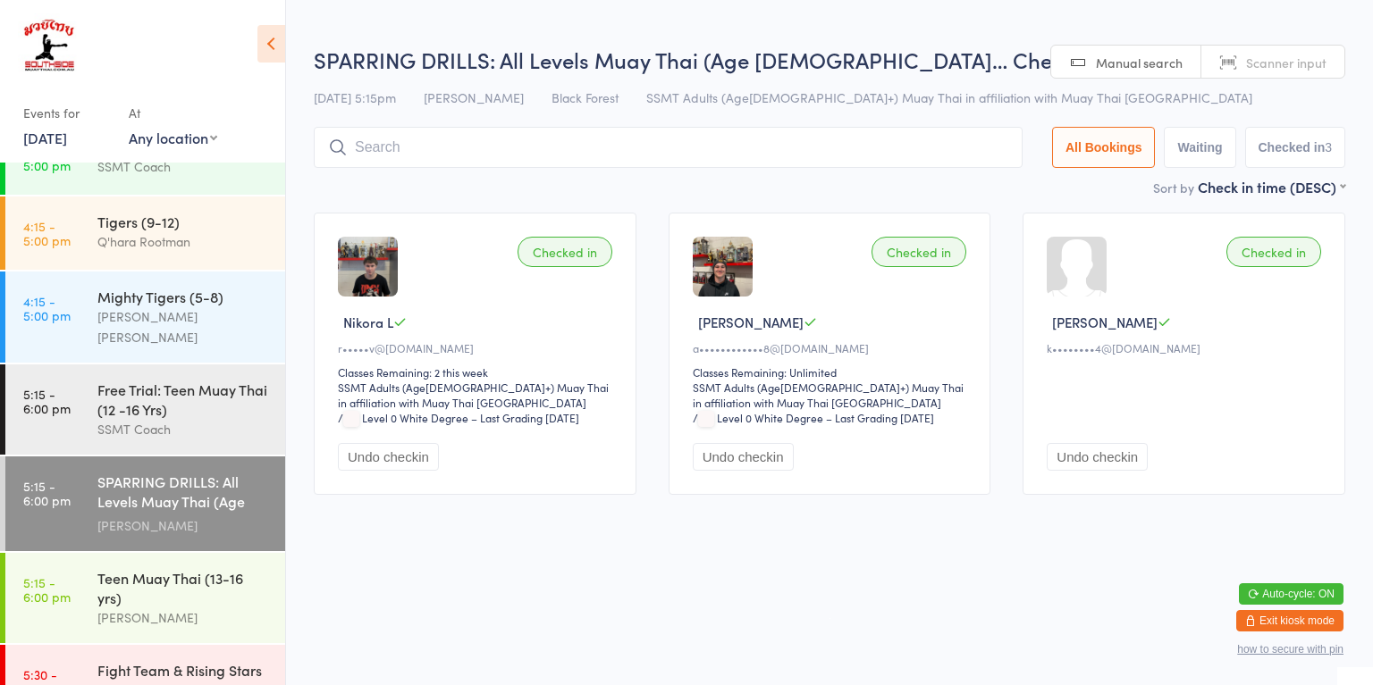
click at [533, 142] on input "search" at bounding box center [668, 147] width 709 height 41
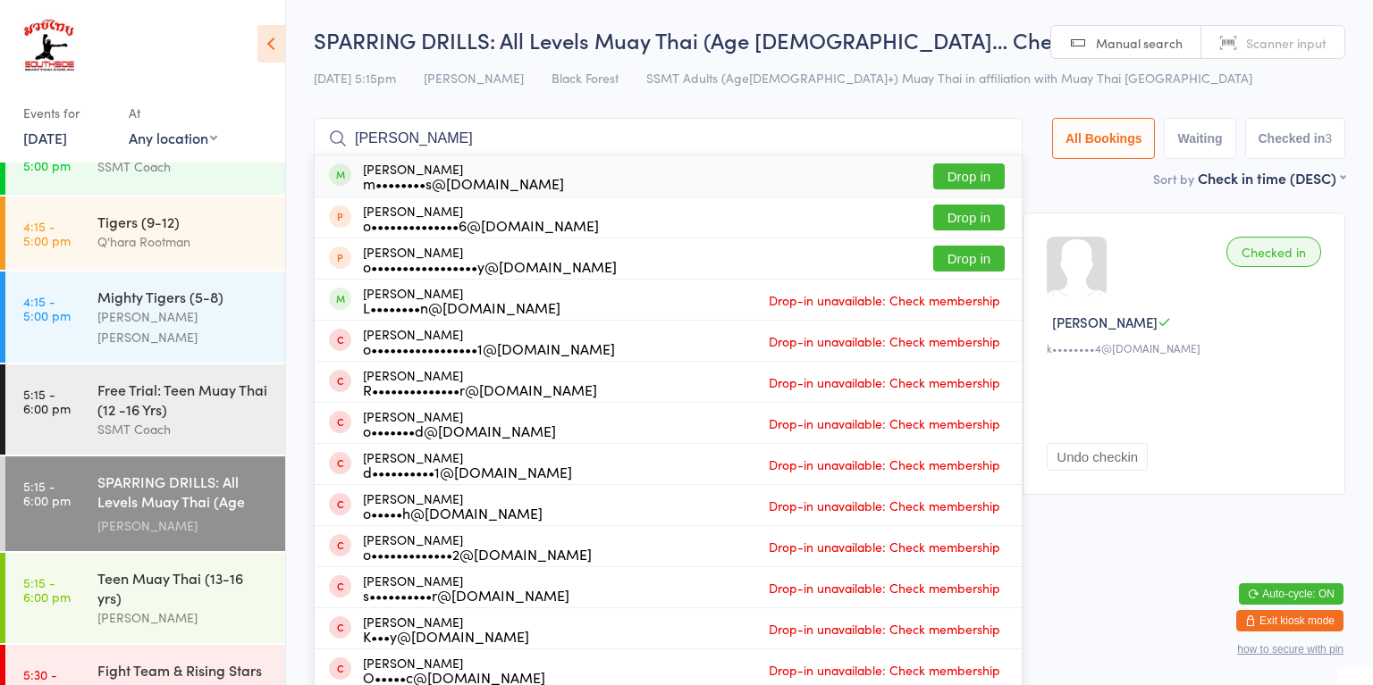
type input "oliver ch"
click at [951, 185] on button "Drop in" at bounding box center [968, 177] width 71 height 26
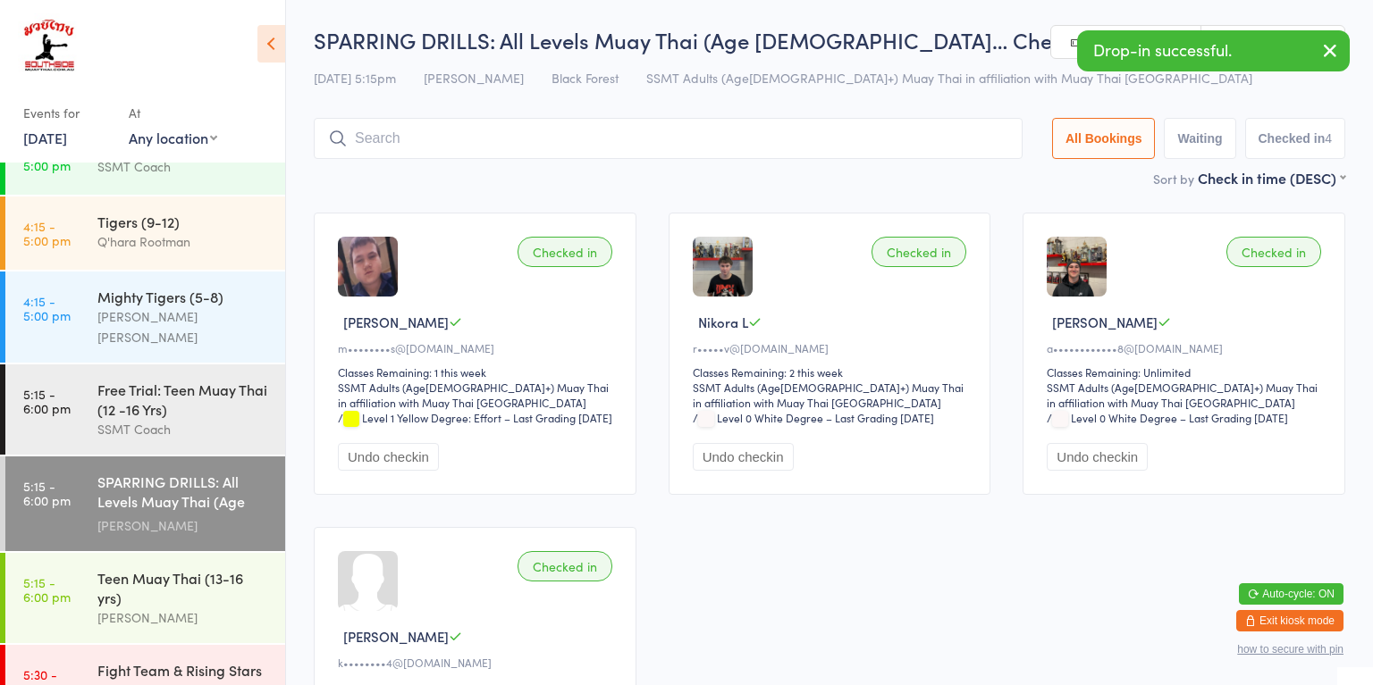
type input "y"
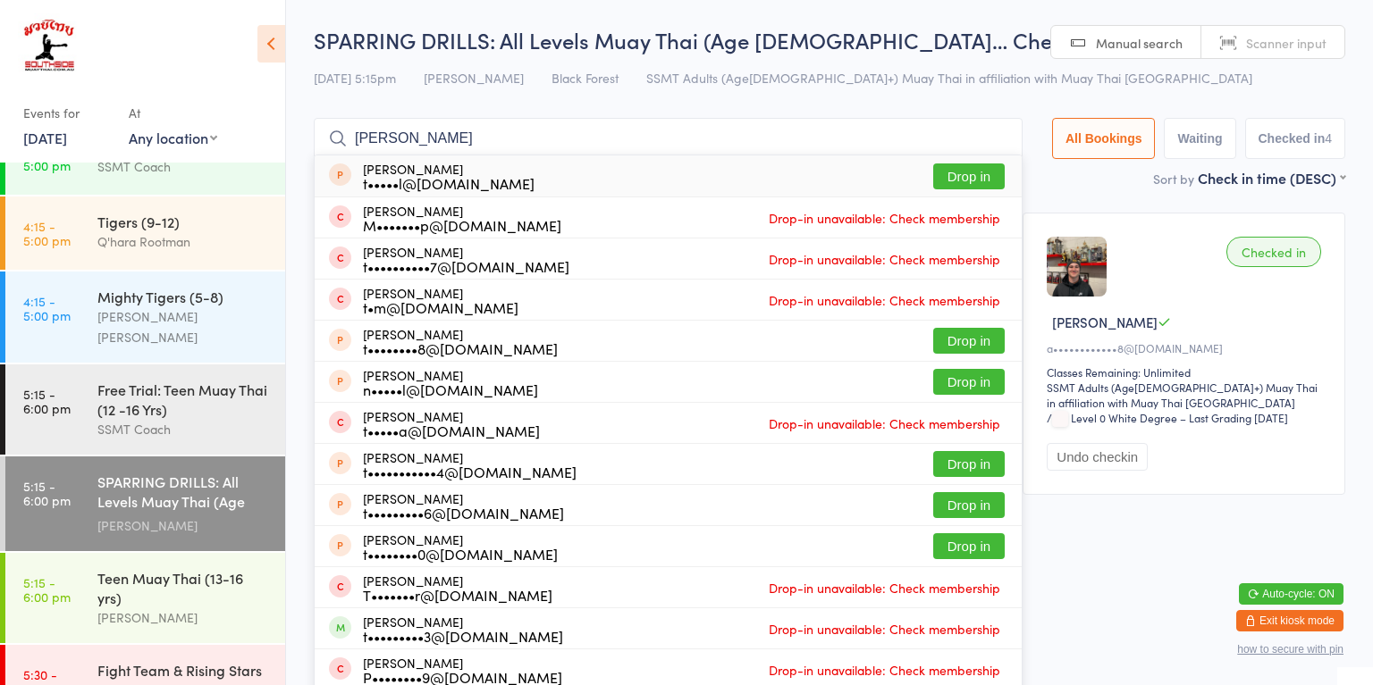
type input "tom chr"
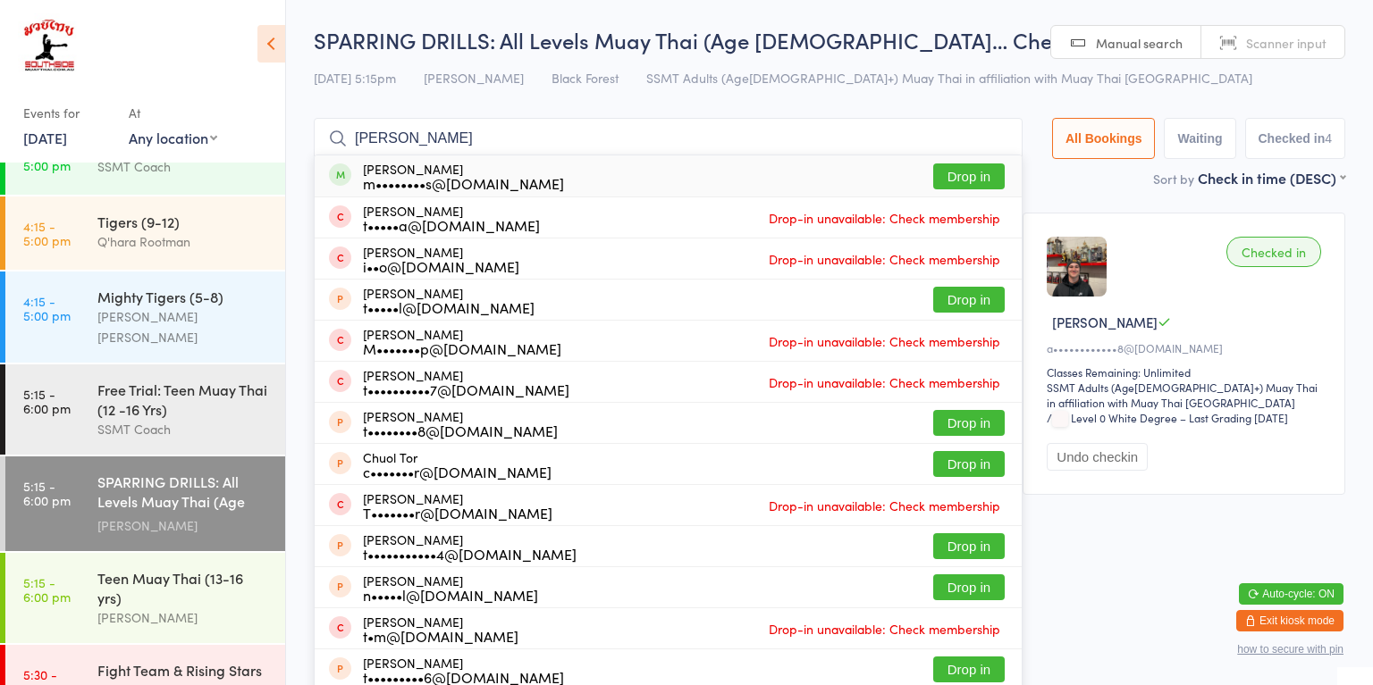
click at [197, 608] on div "[PERSON_NAME]" at bounding box center [183, 618] width 172 height 21
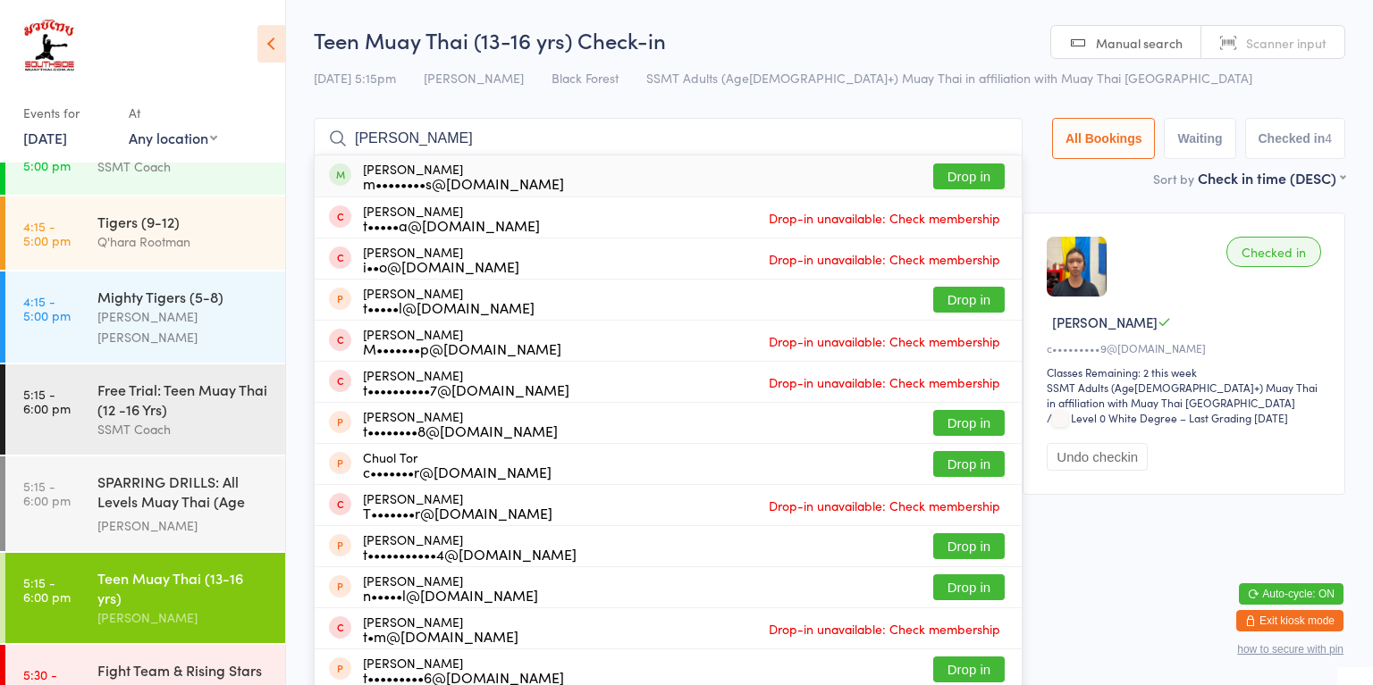
type input "tom chr"
click at [972, 182] on button "Drop in" at bounding box center [968, 177] width 71 height 26
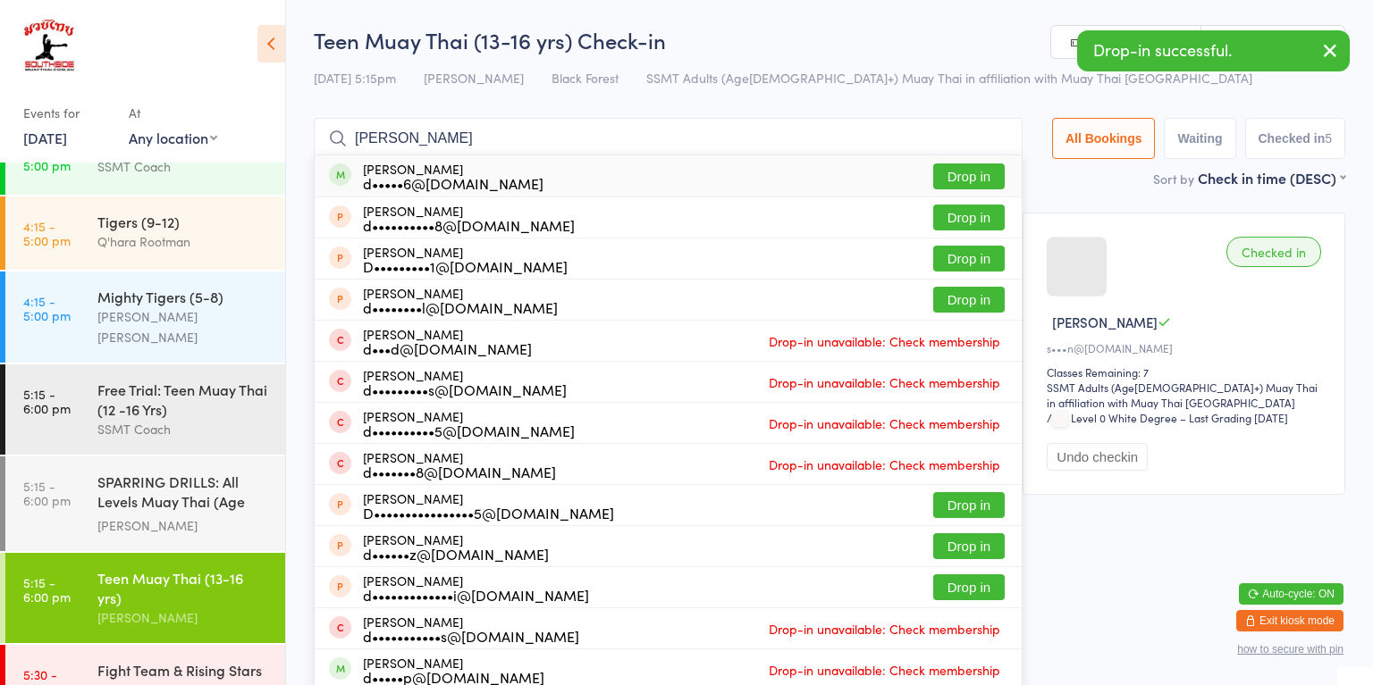
type input "davidhartogh"
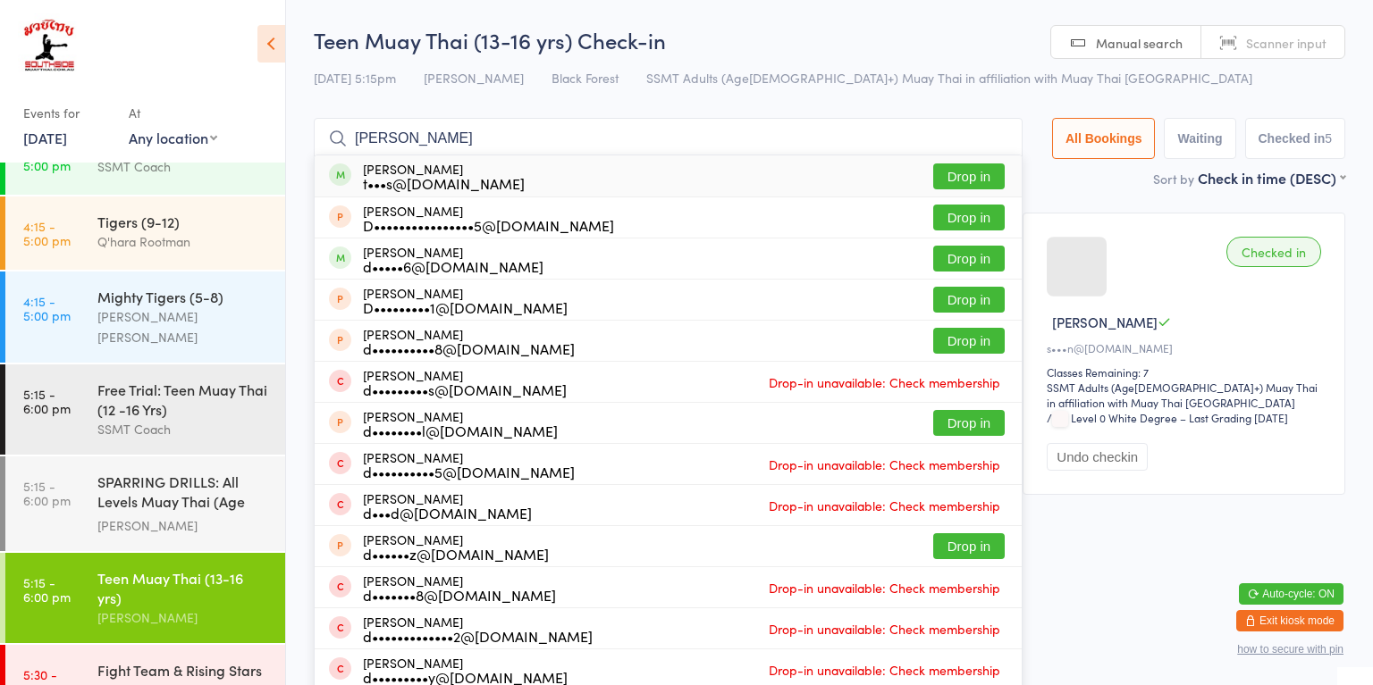
click at [979, 182] on button "Drop in" at bounding box center [968, 177] width 71 height 26
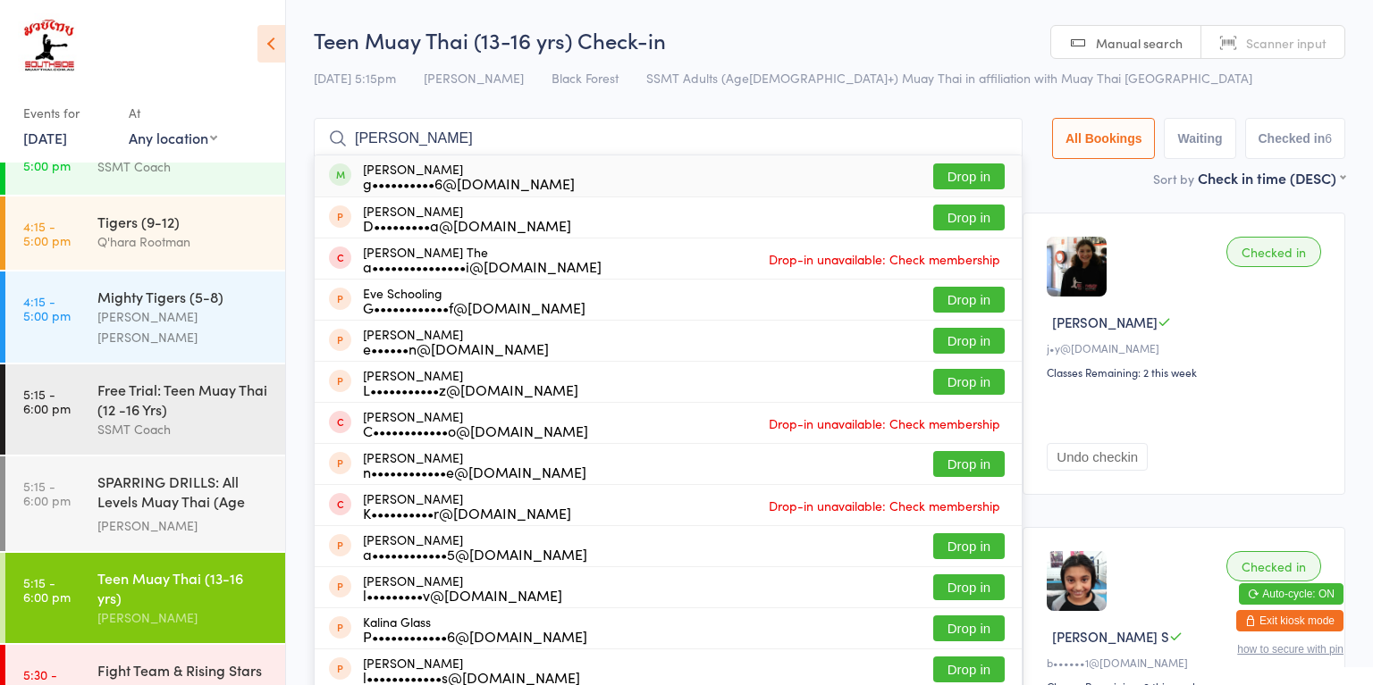
type input "evelina"
click at [648, 184] on div "Evelina Horiahina g••••••••••6@gmail.com Drop in" at bounding box center [668, 175] width 707 height 41
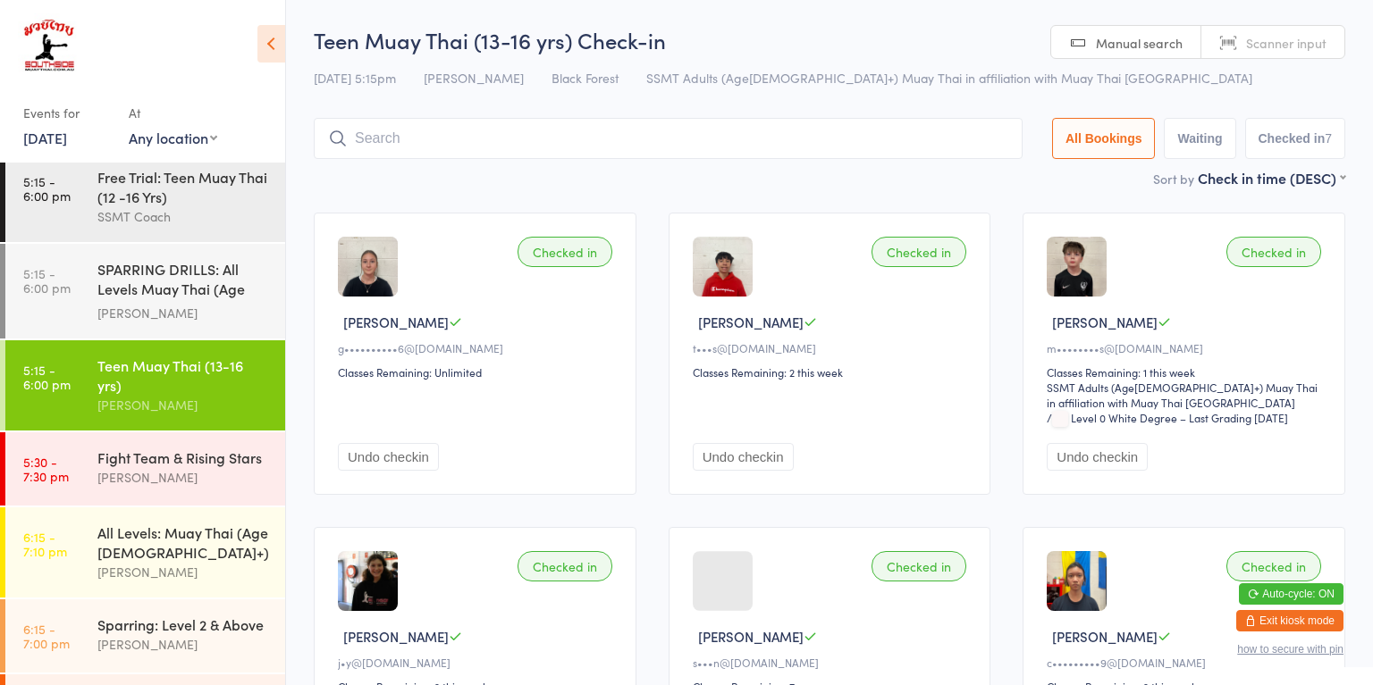
scroll to position [1433, 0]
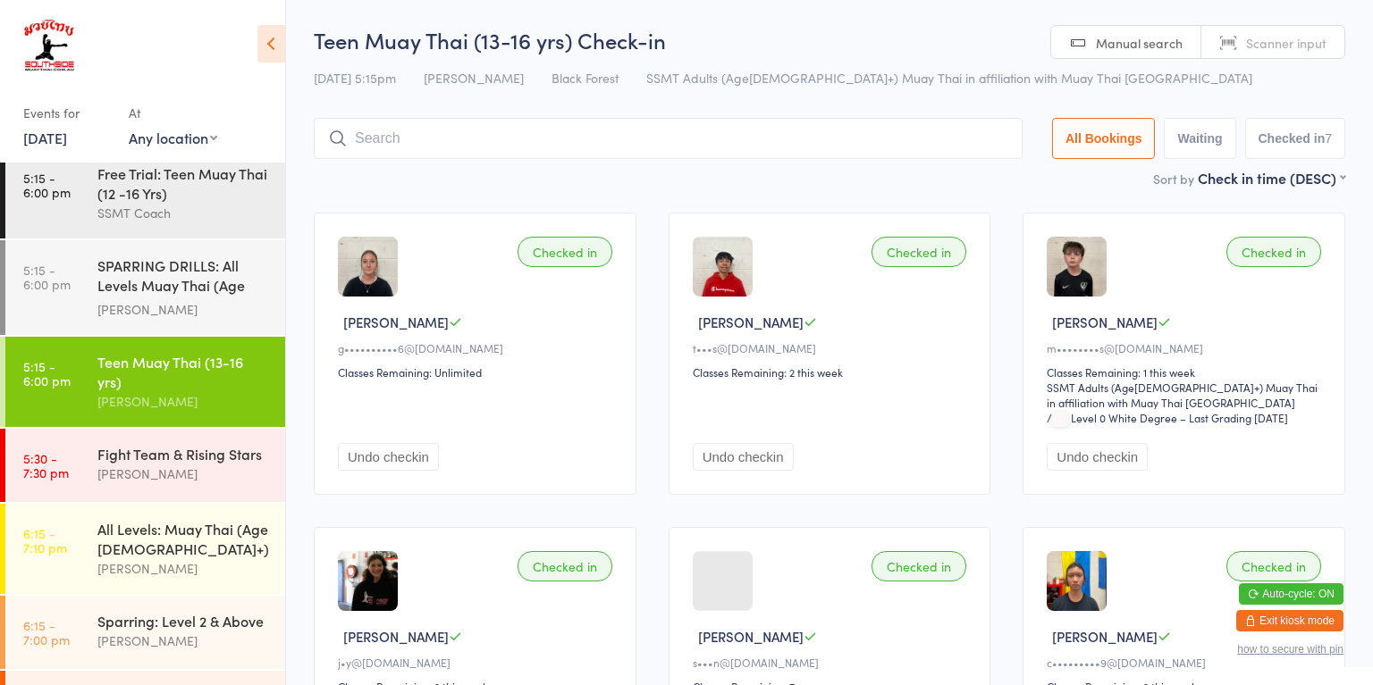
click at [171, 596] on div "Sparring: Level 2 & Above Kar Wong" at bounding box center [191, 631] width 188 height 71
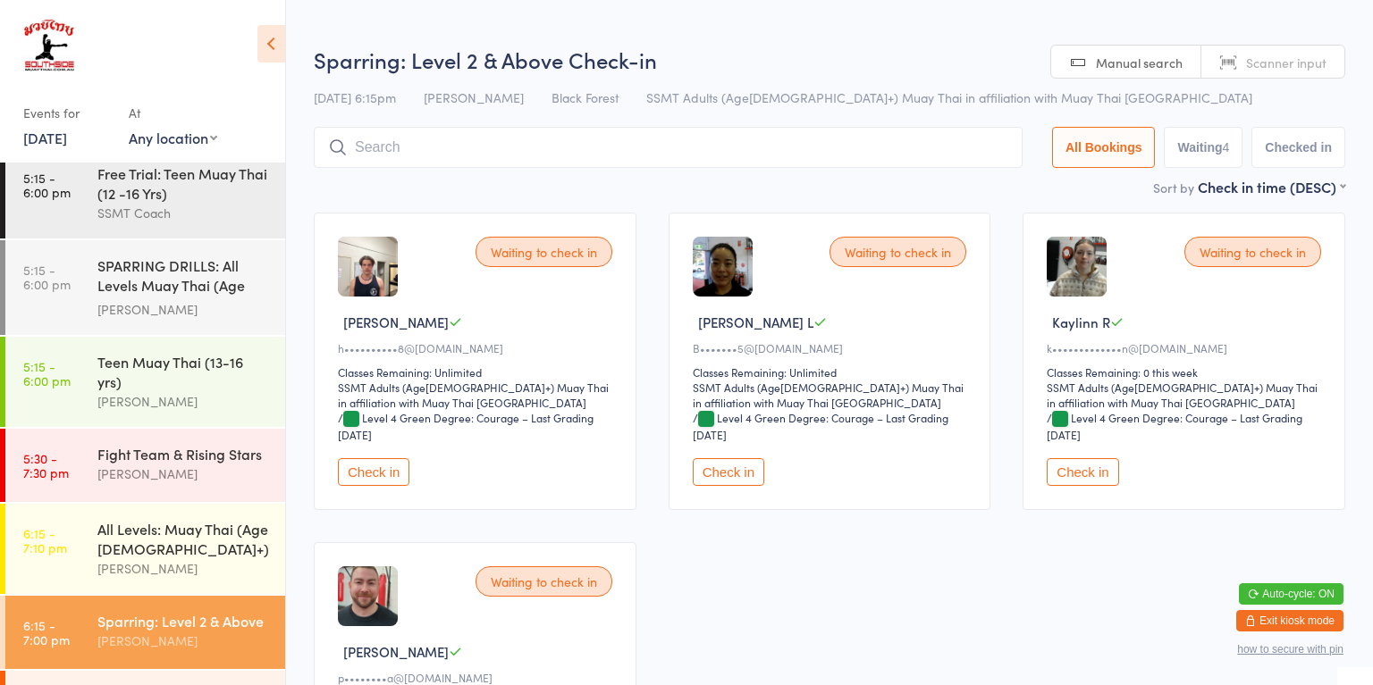
click at [369, 473] on button "Check in" at bounding box center [373, 472] width 71 height 28
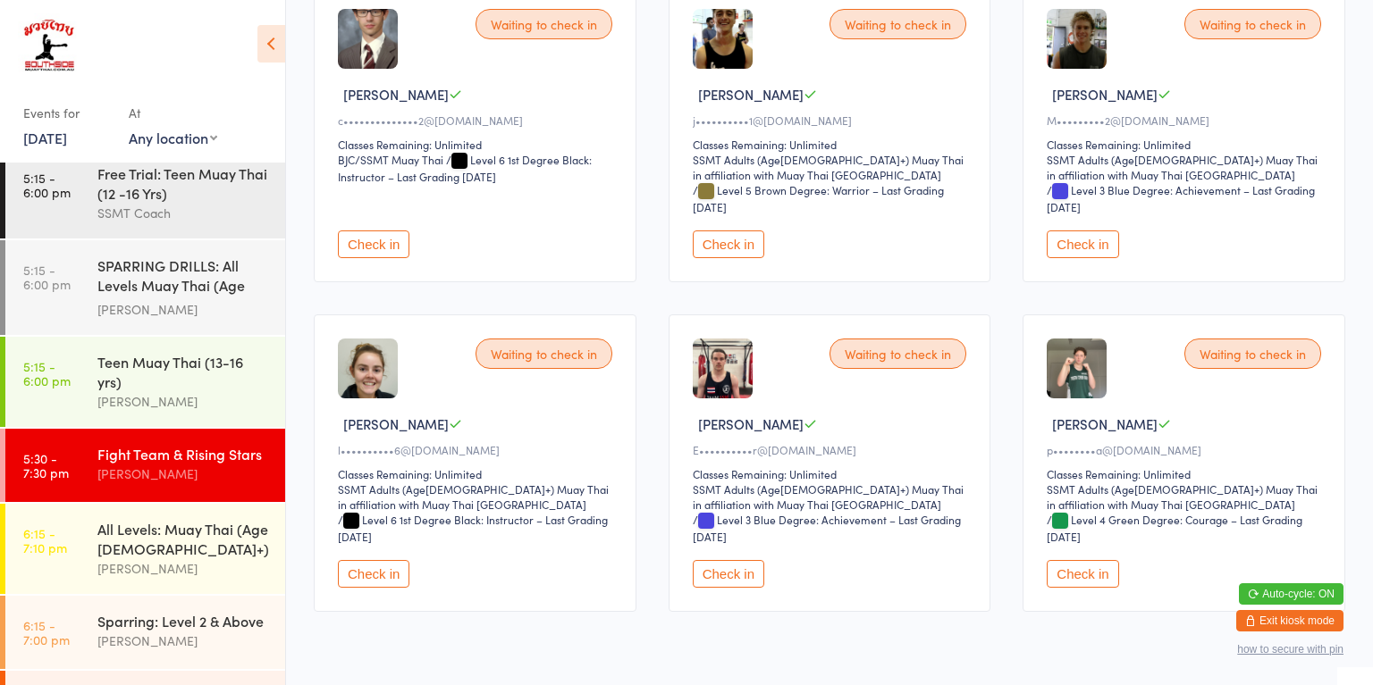
click at [736, 575] on button "Check in" at bounding box center [728, 574] width 71 height 28
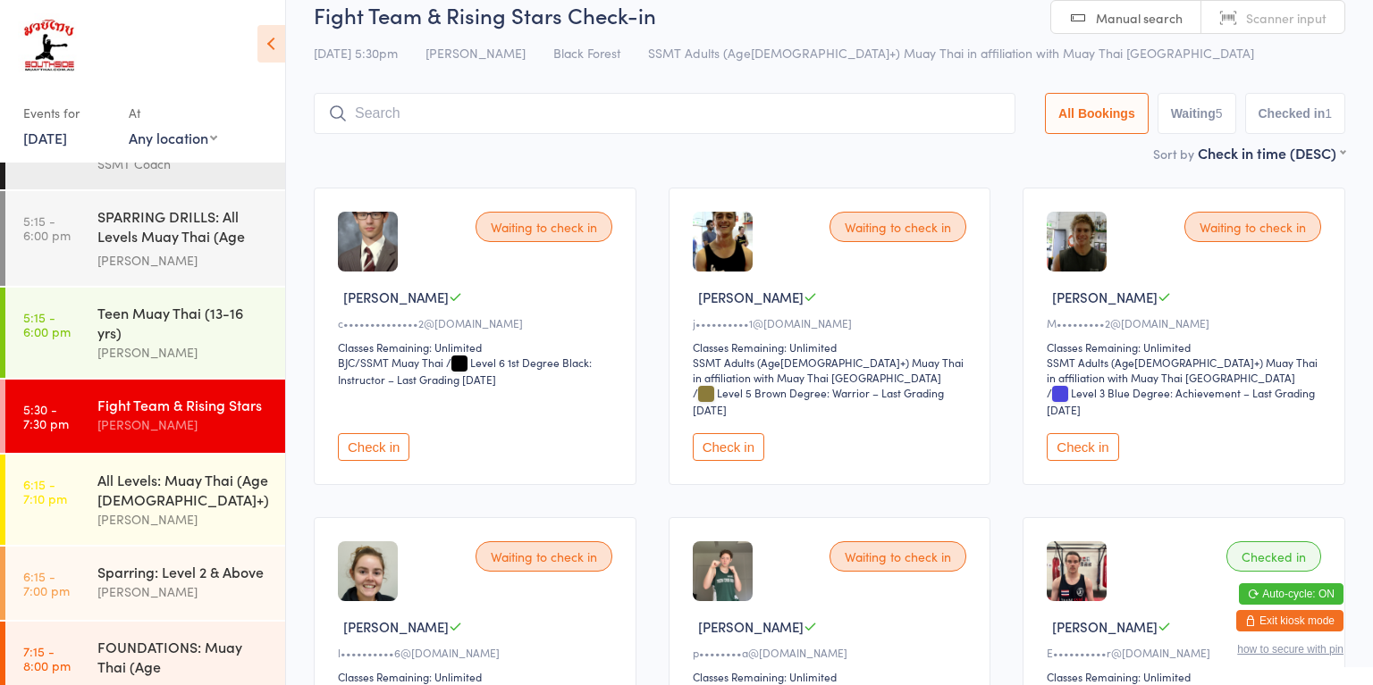
scroll to position [1544, 0]
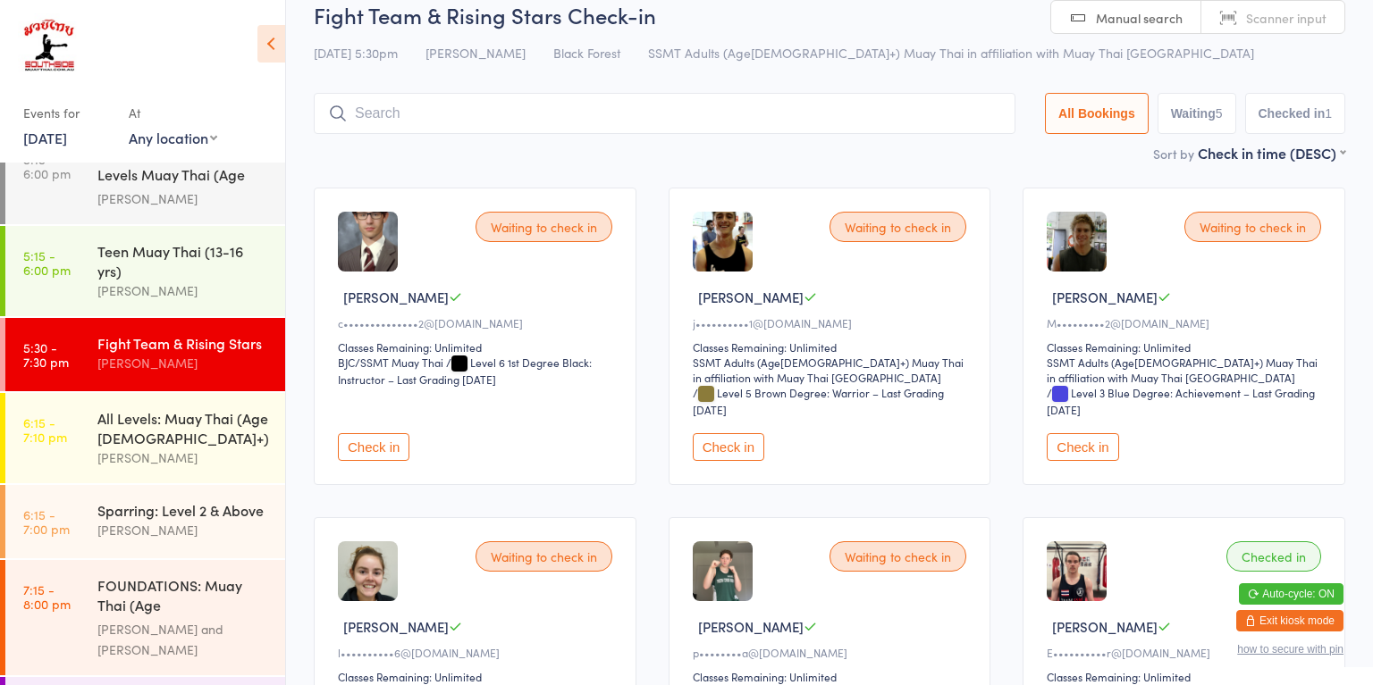
click at [88, 485] on link "6:15 - 7:00 pm Sparring: Level 2 & Above Kar Wong" at bounding box center [145, 521] width 280 height 73
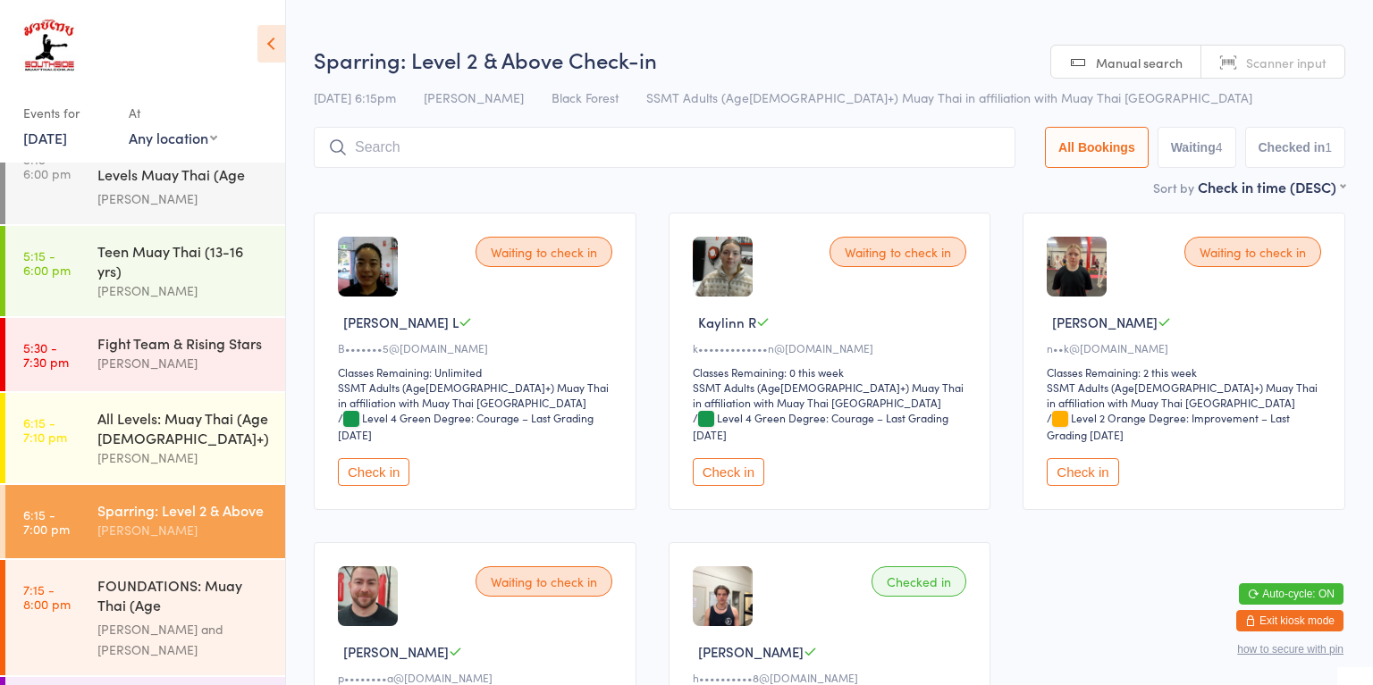
click at [731, 478] on button "Check in" at bounding box center [728, 472] width 71 height 28
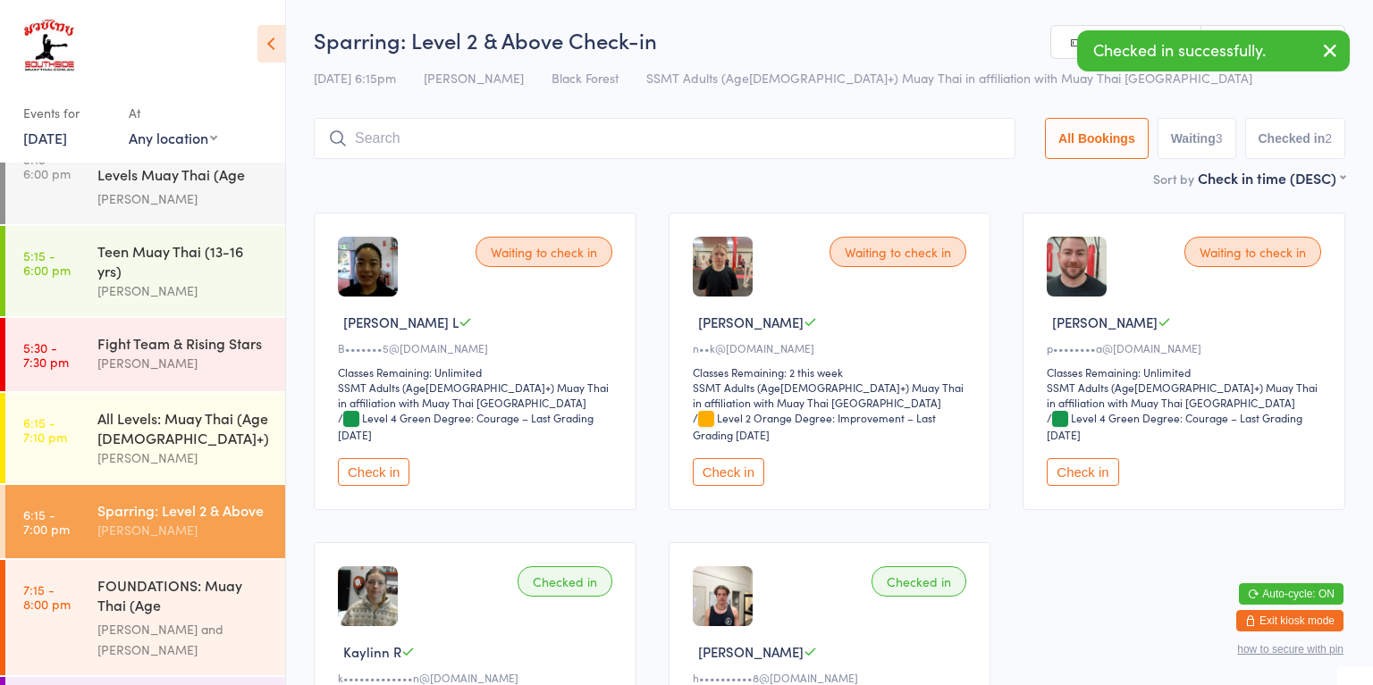
click at [88, 318] on link "5:30 - 7:30 pm Fight Team & Rising Stars [PERSON_NAME]" at bounding box center [145, 354] width 280 height 73
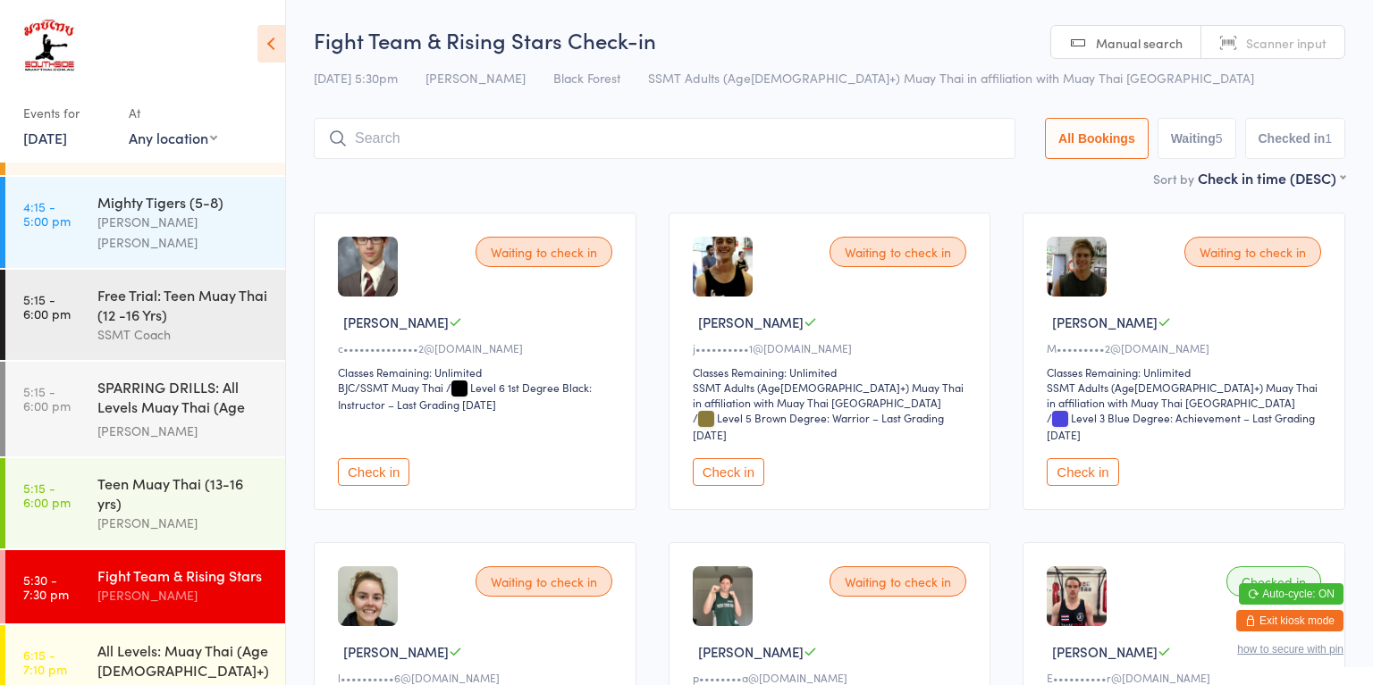
scroll to position [1312, 0]
click at [95, 626] on link "6:15 - 7:10 pm All Levels: Muay Thai (Age [DEMOGRAPHIC_DATA]+) [PERSON_NAME]" at bounding box center [145, 671] width 280 height 90
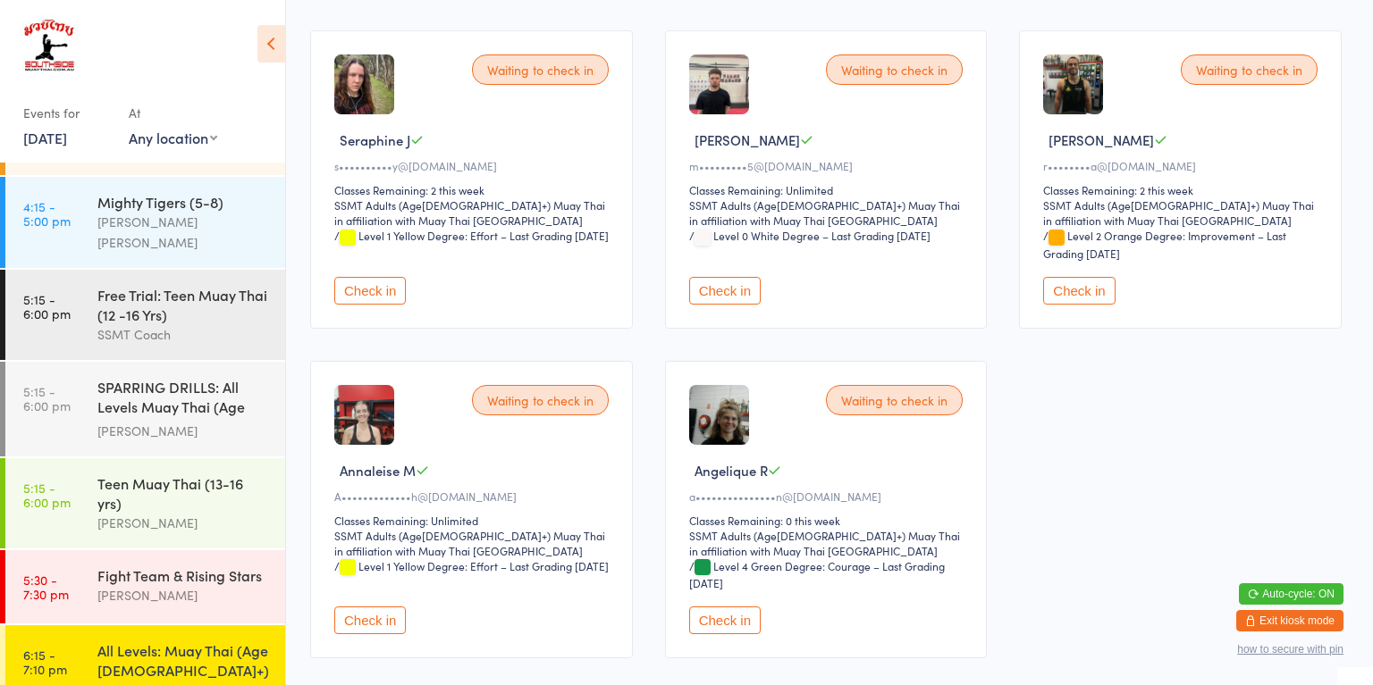
scroll to position [819, 4]
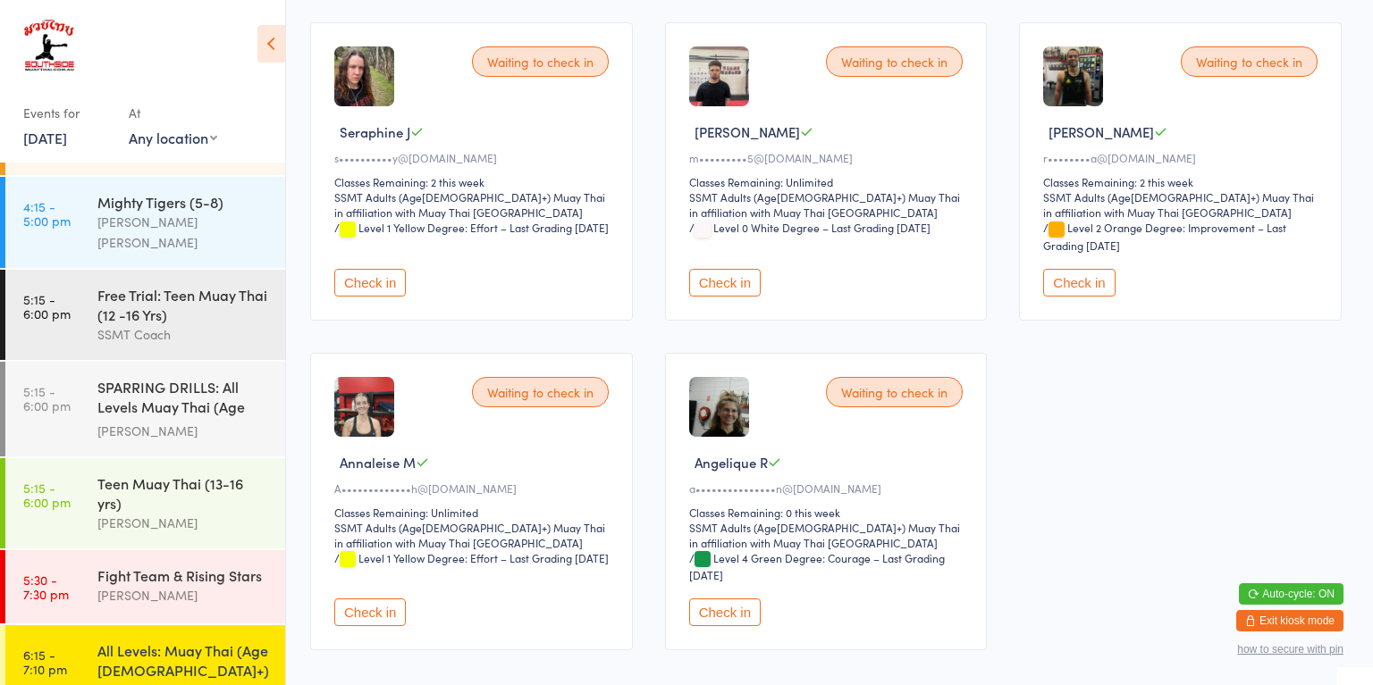
click at [733, 626] on button "Check in" at bounding box center [724, 613] width 71 height 28
click at [225, 585] on div "[PERSON_NAME]" at bounding box center [183, 595] width 172 height 21
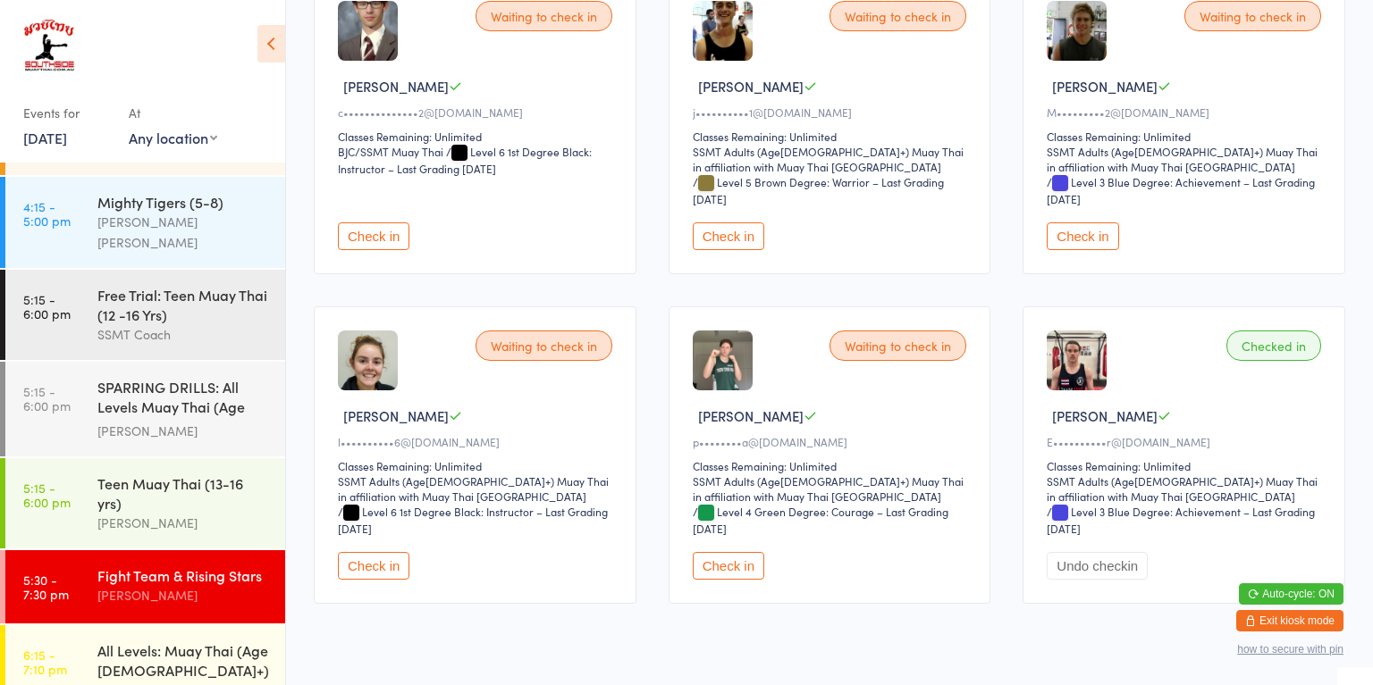
scroll to position [236, 0]
click at [741, 554] on button "Check in" at bounding box center [728, 566] width 71 height 28
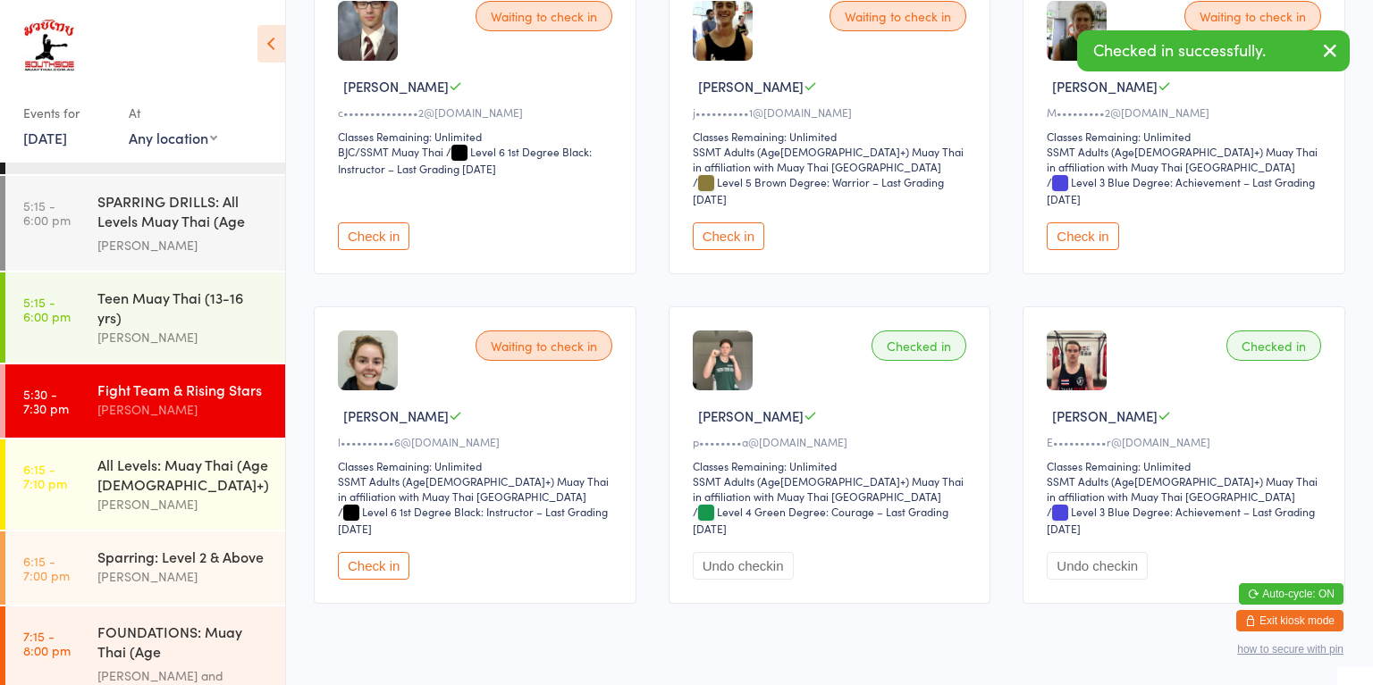
scroll to position [1500, 0]
click at [192, 663] on div "[PERSON_NAME] and [PERSON_NAME]" at bounding box center [183, 683] width 172 height 41
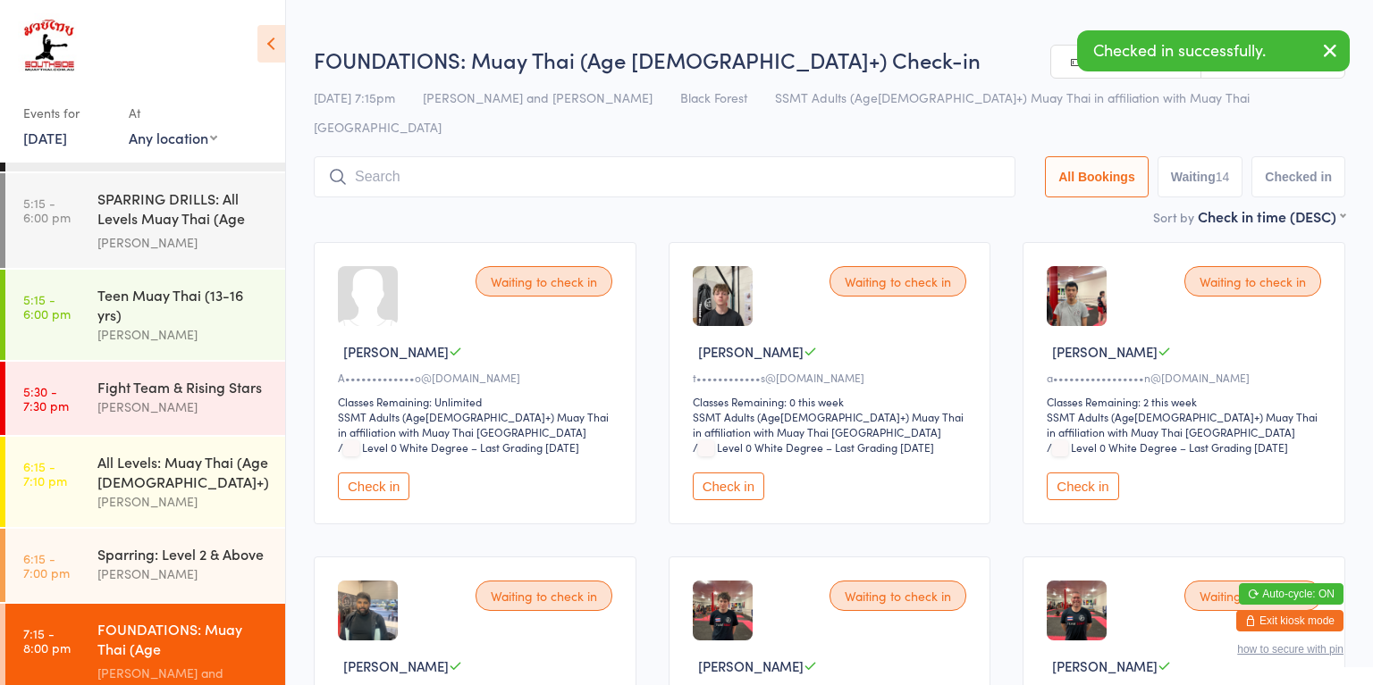
click at [230, 564] on div "[PERSON_NAME]" at bounding box center [183, 574] width 172 height 21
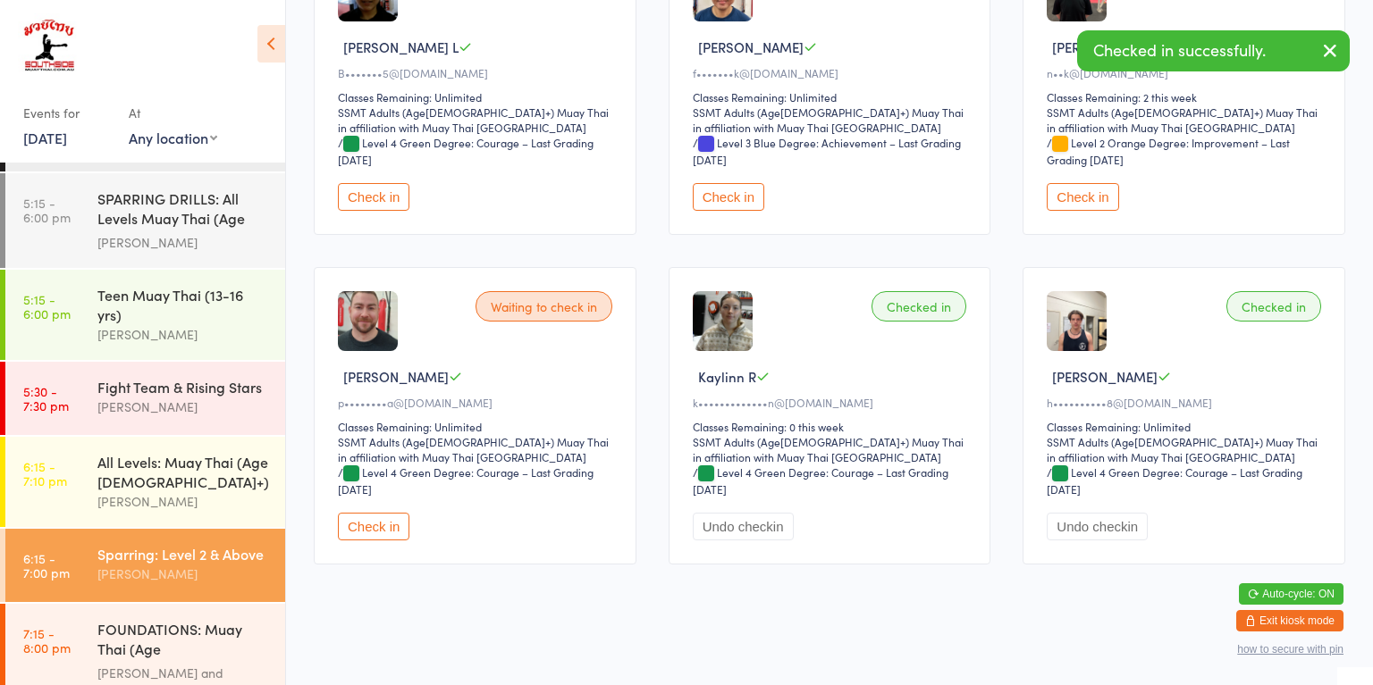
scroll to position [274, 0]
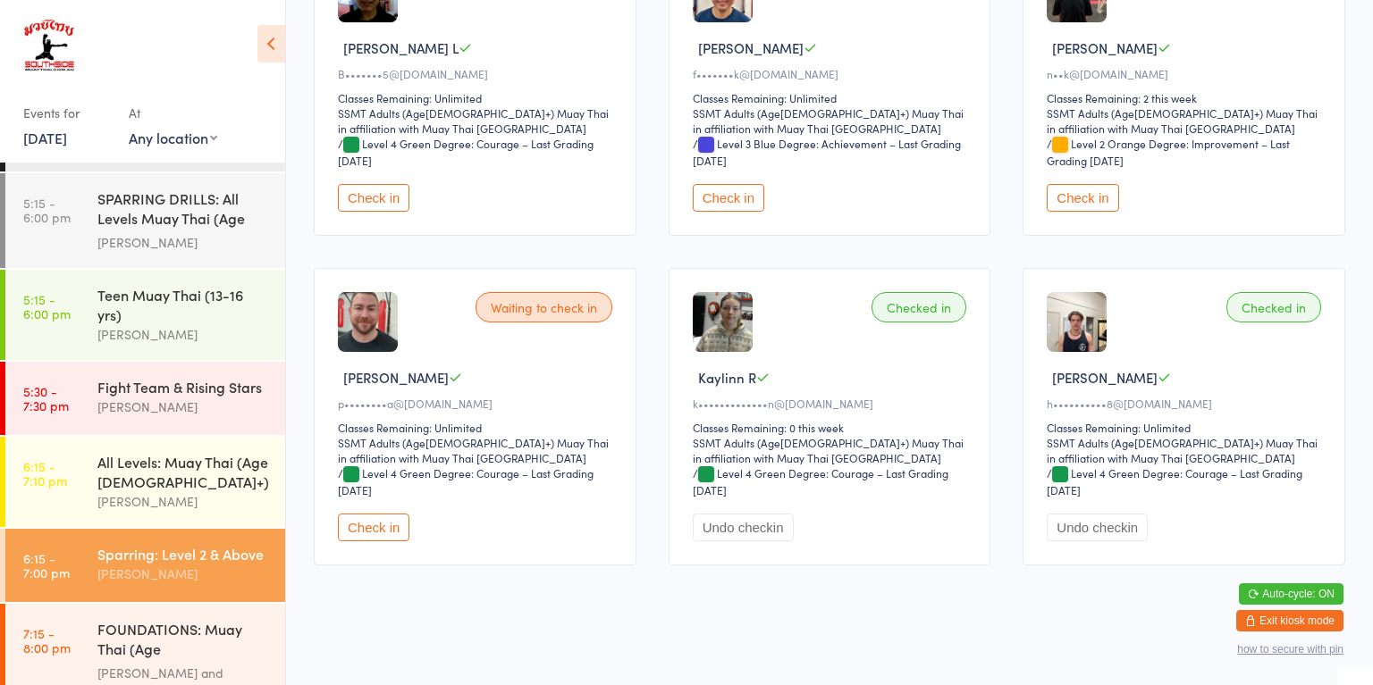
click at [380, 532] on button "Check in" at bounding box center [373, 528] width 71 height 28
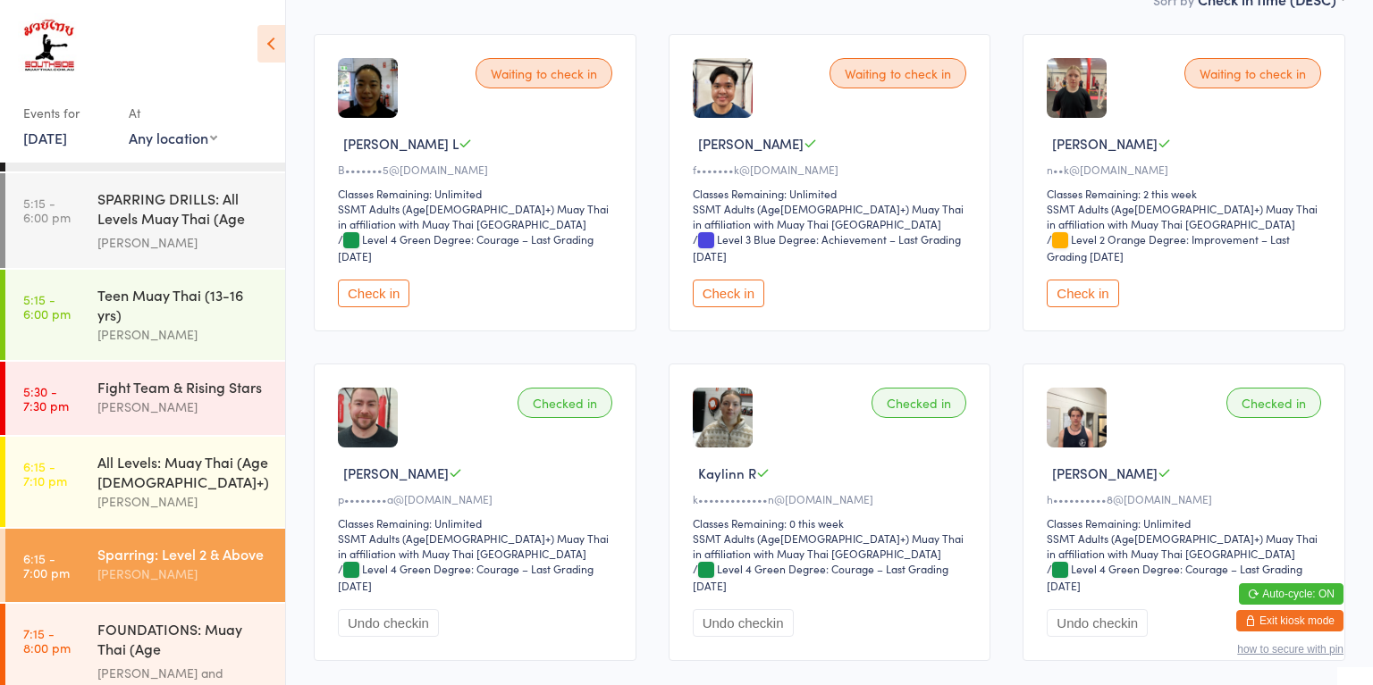
scroll to position [107, 0]
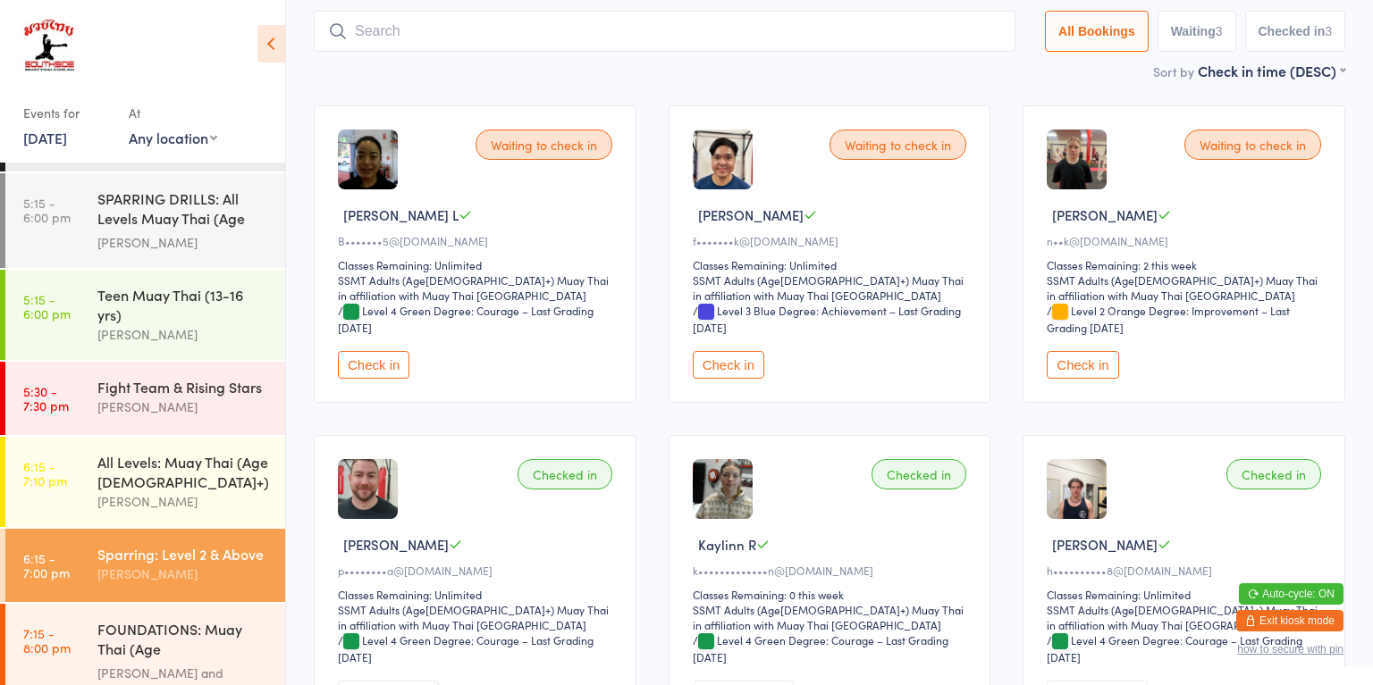
click at [381, 375] on button "Check in" at bounding box center [373, 365] width 71 height 28
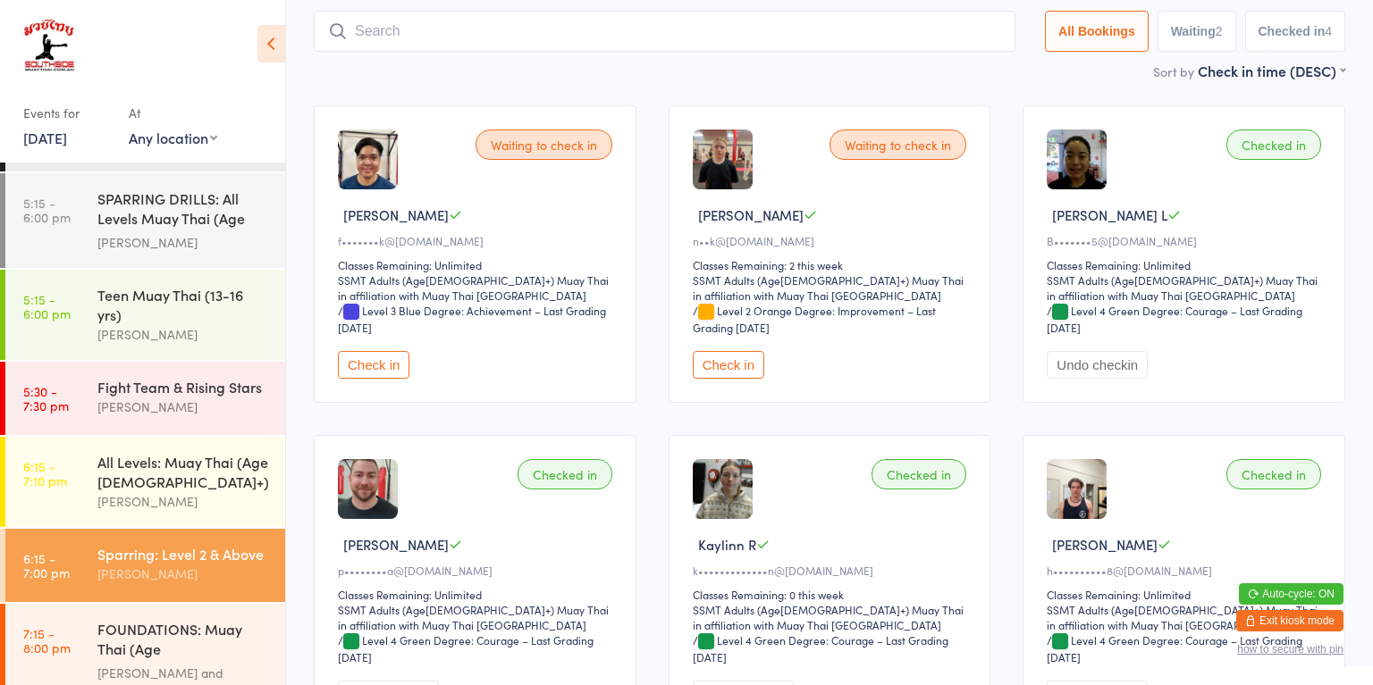
click at [108, 619] on div "FOUNDATIONS: Muay Thai (Age [DEMOGRAPHIC_DATA]+)" at bounding box center [183, 641] width 172 height 44
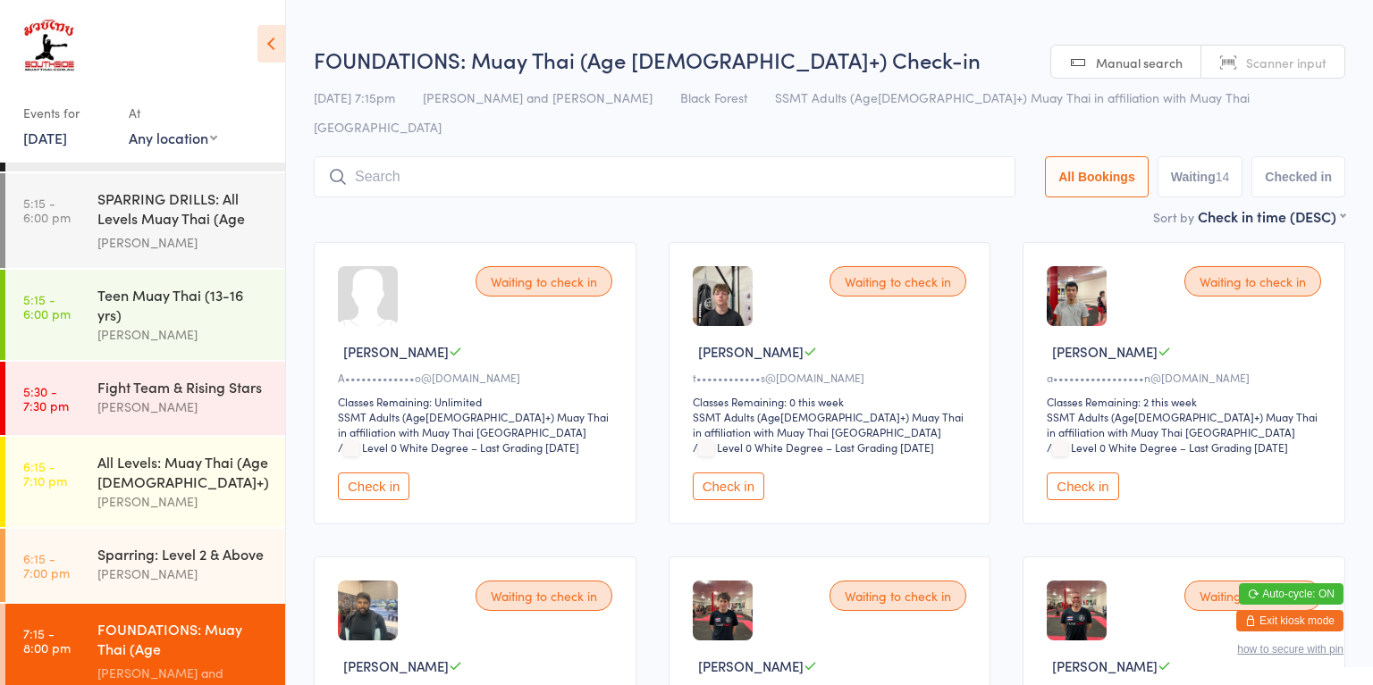
click at [179, 452] on div "All Levels: Muay Thai (Age [DEMOGRAPHIC_DATA]+)" at bounding box center [183, 471] width 172 height 39
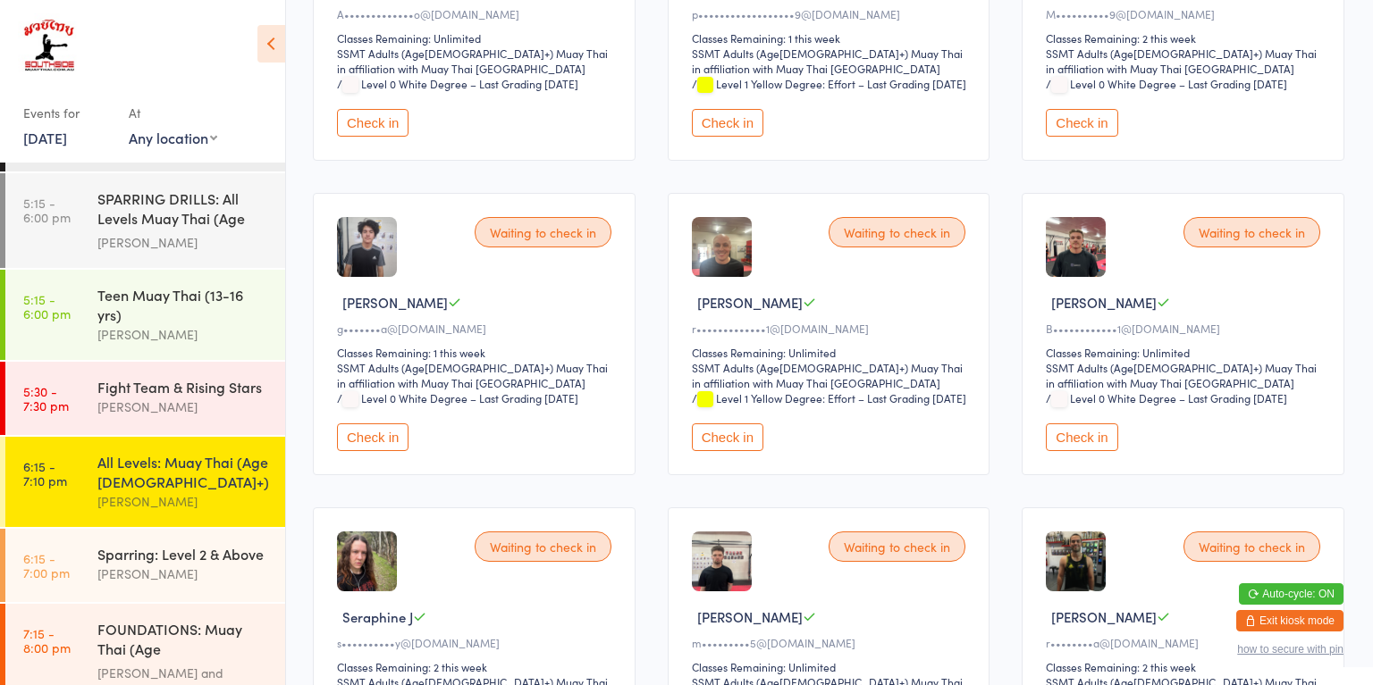
scroll to position [336, 0]
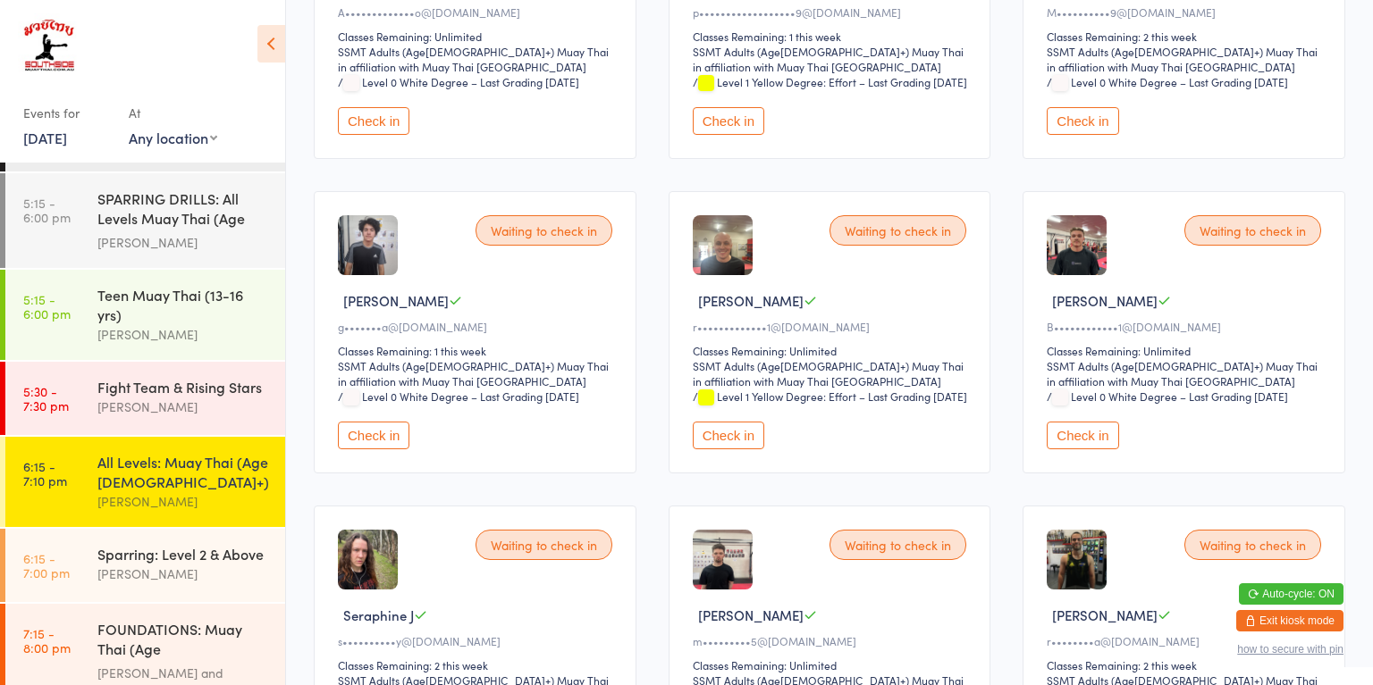
click at [1090, 449] on button "Check in" at bounding box center [1081, 436] width 71 height 28
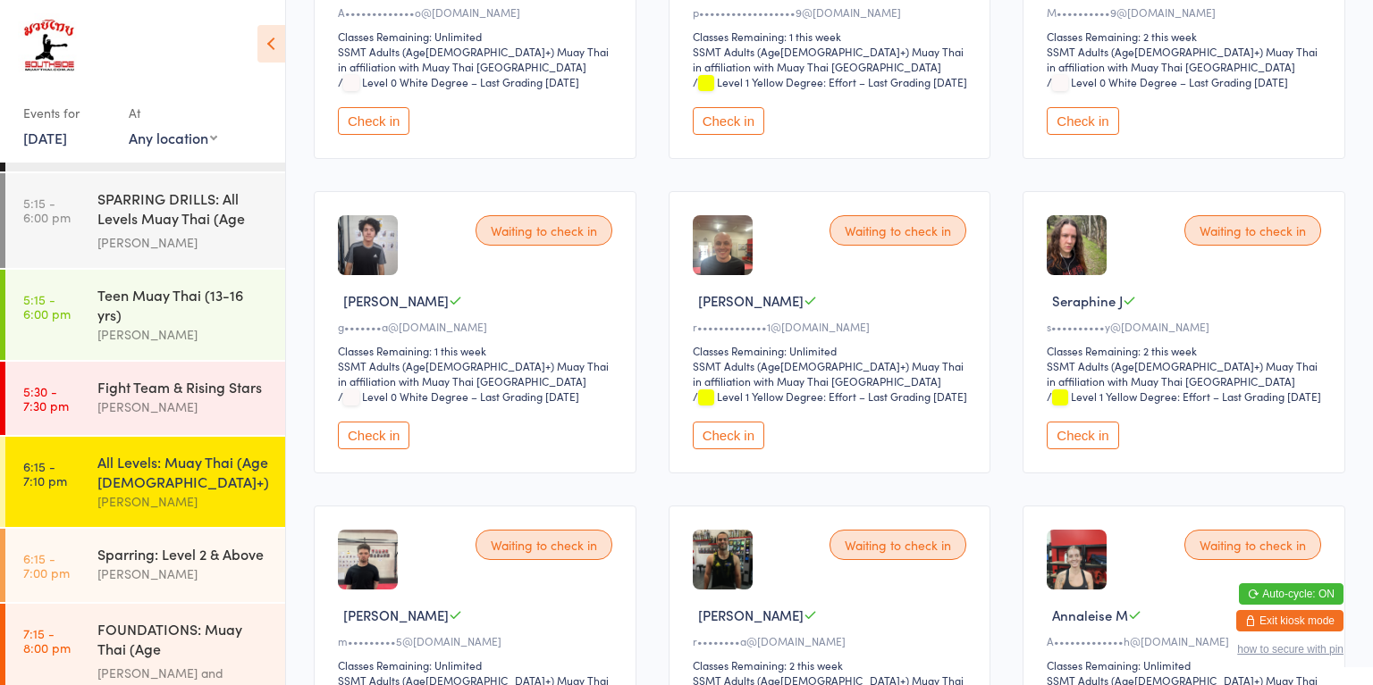
click at [103, 377] on div "Fight Team & Rising Stars" at bounding box center [183, 387] width 172 height 20
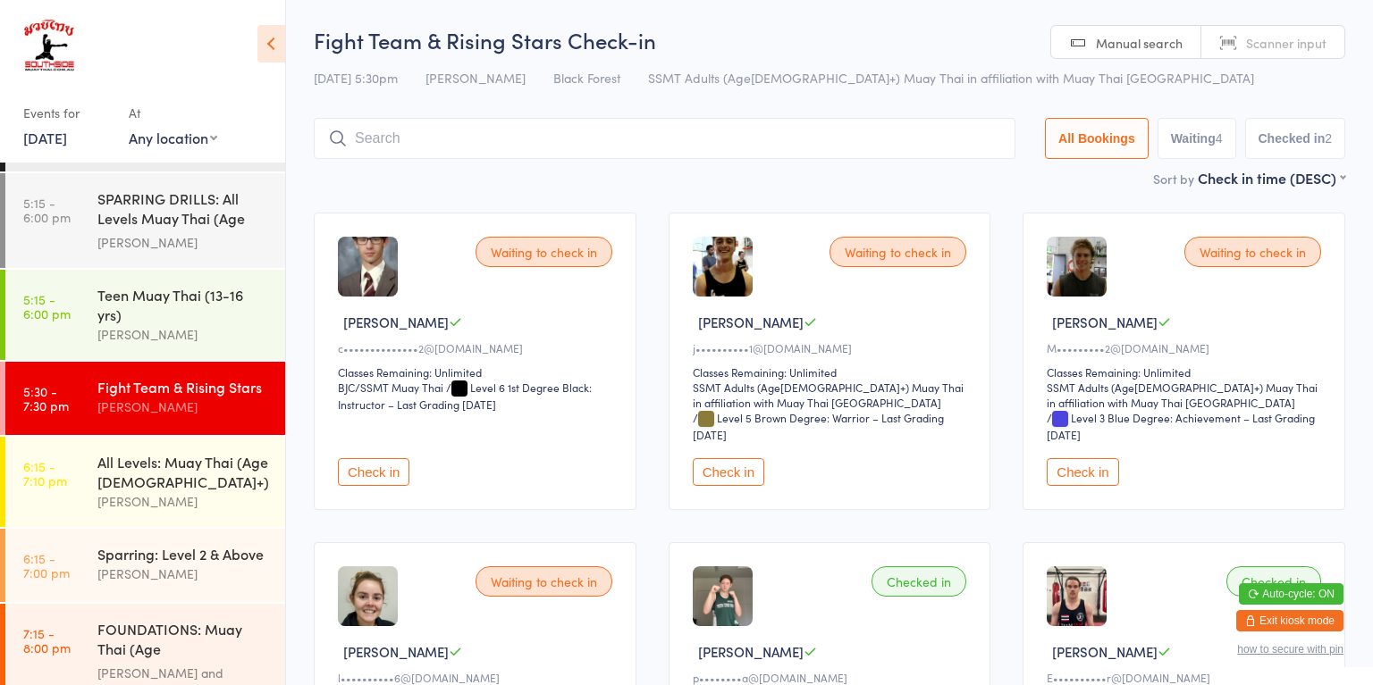
click at [143, 491] on div "[PERSON_NAME]" at bounding box center [183, 501] width 172 height 21
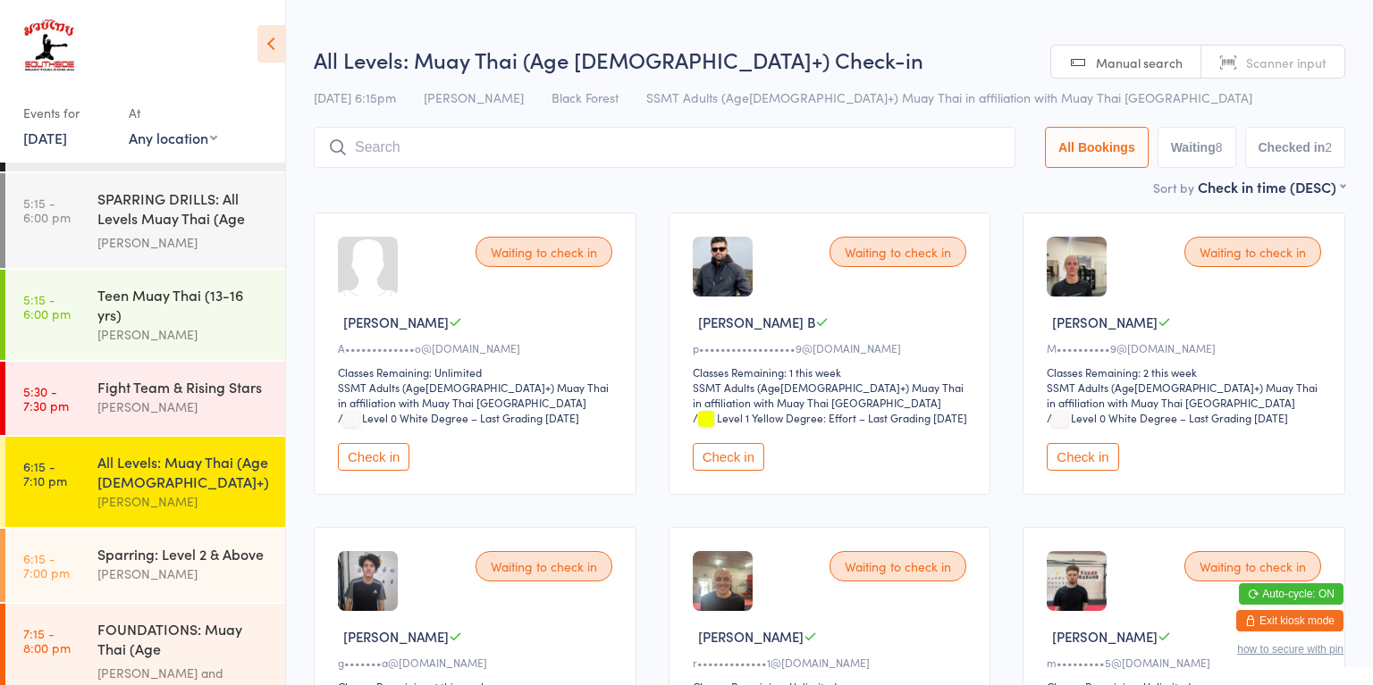
click at [1085, 471] on button "Check in" at bounding box center [1081, 457] width 71 height 28
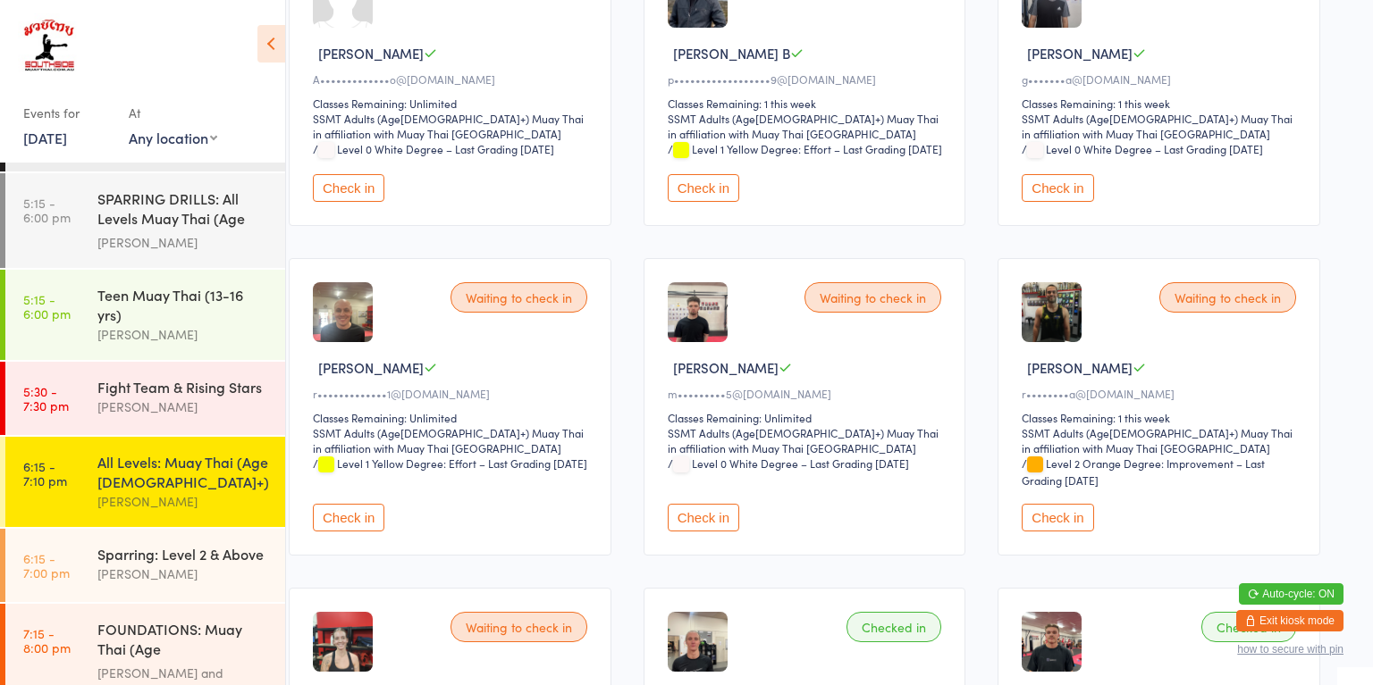
scroll to position [266, 25]
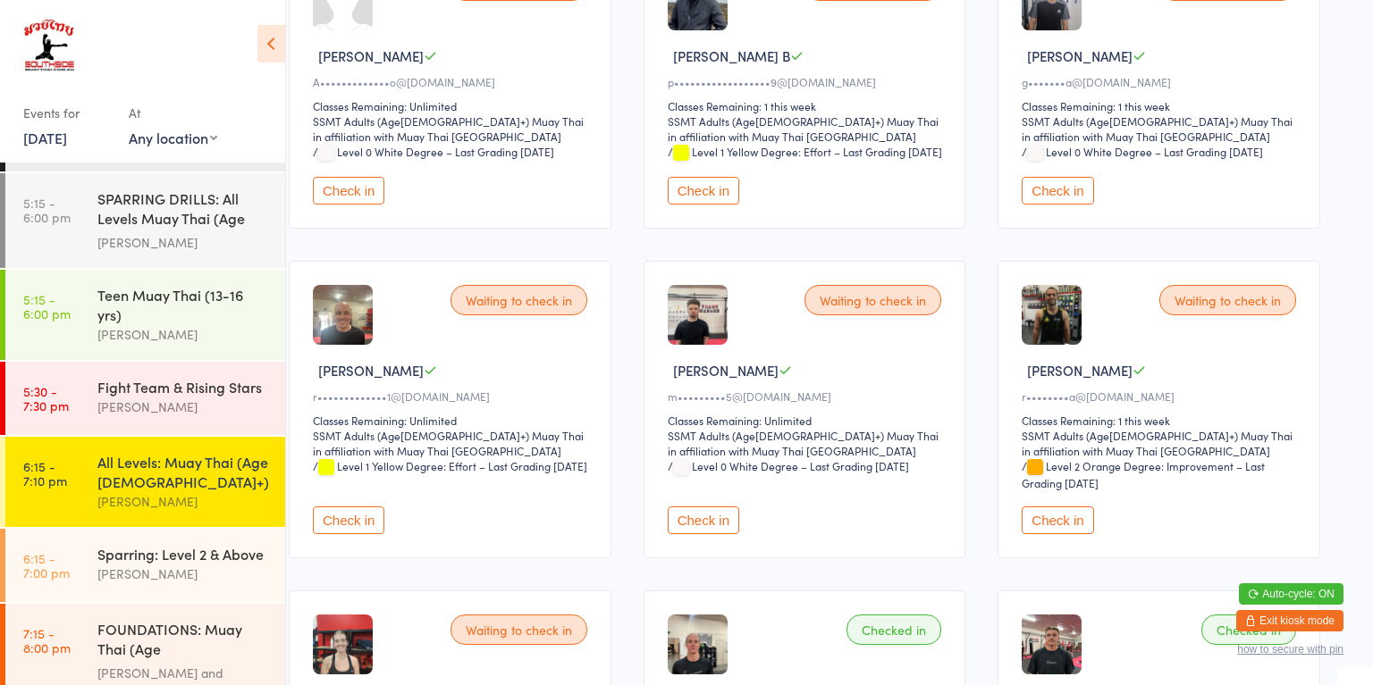
click at [1069, 530] on button "Check in" at bounding box center [1056, 521] width 71 height 28
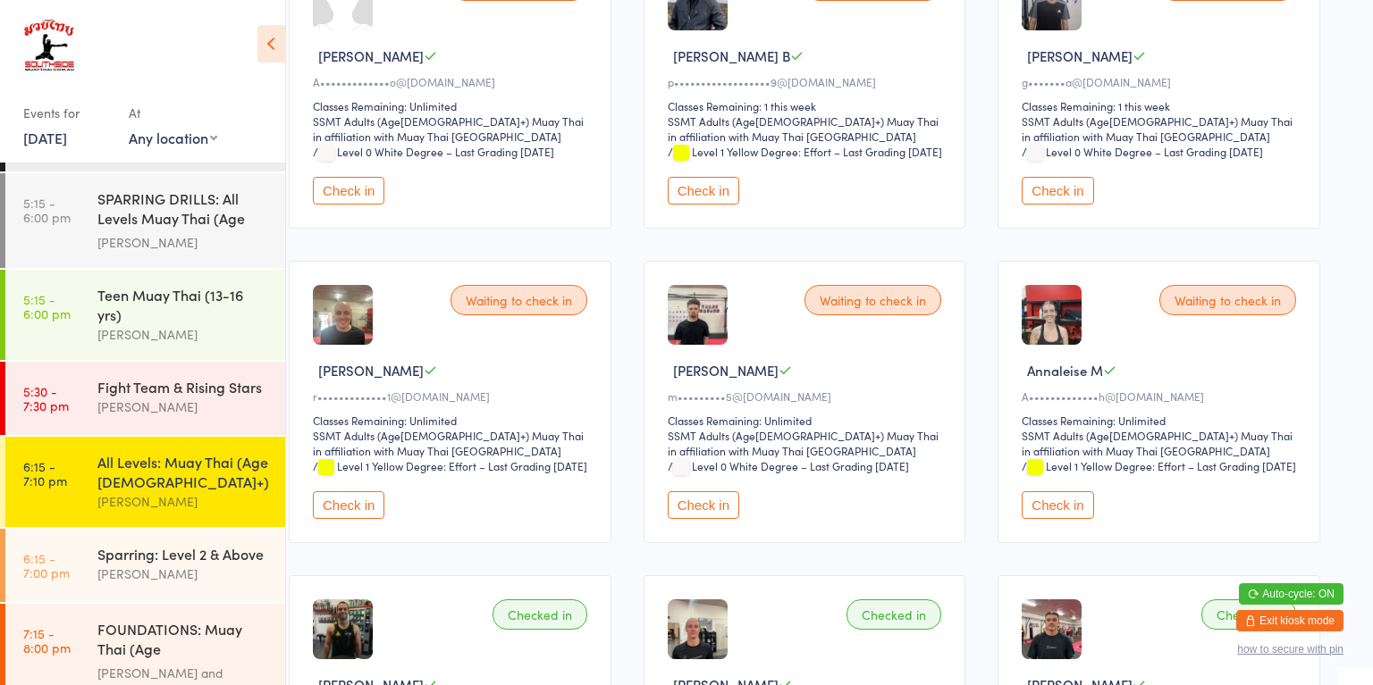
click at [242, 564] on div "[PERSON_NAME]" at bounding box center [183, 574] width 172 height 21
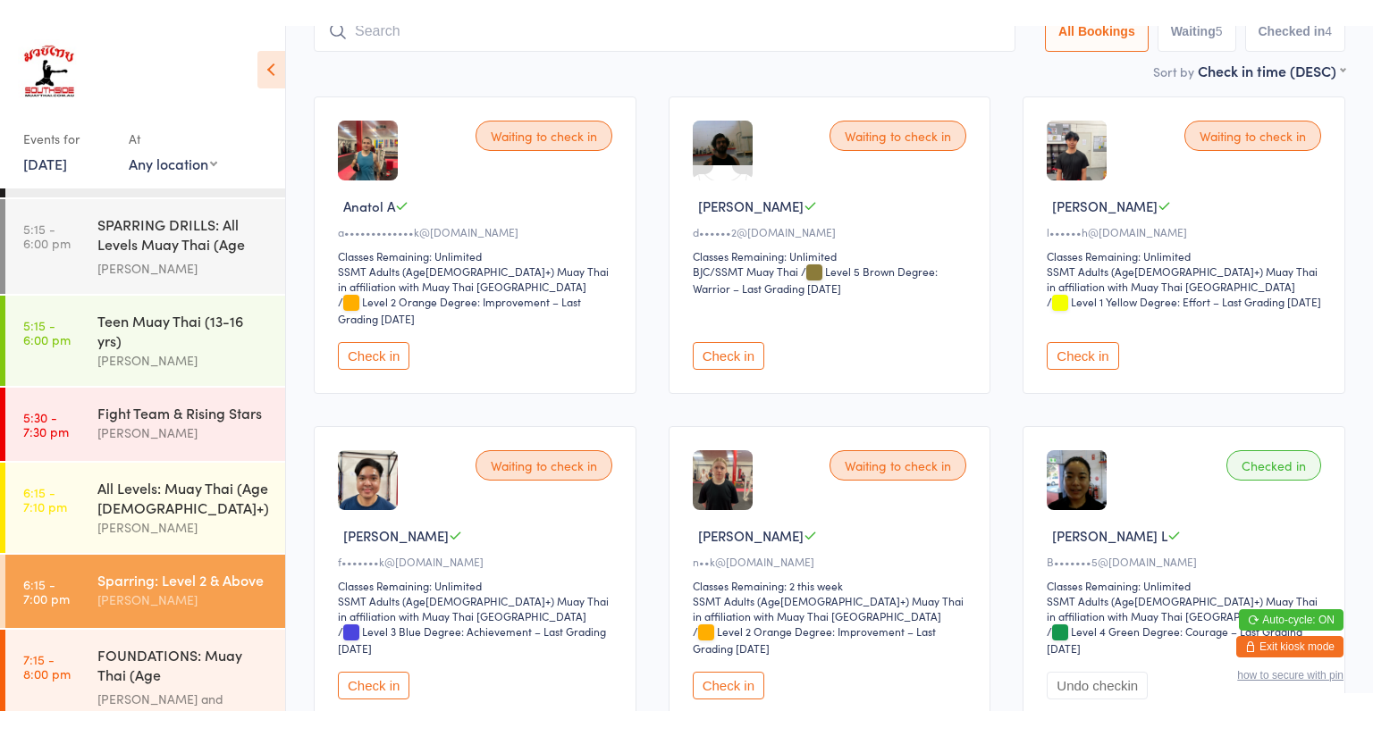
scroll to position [145, 0]
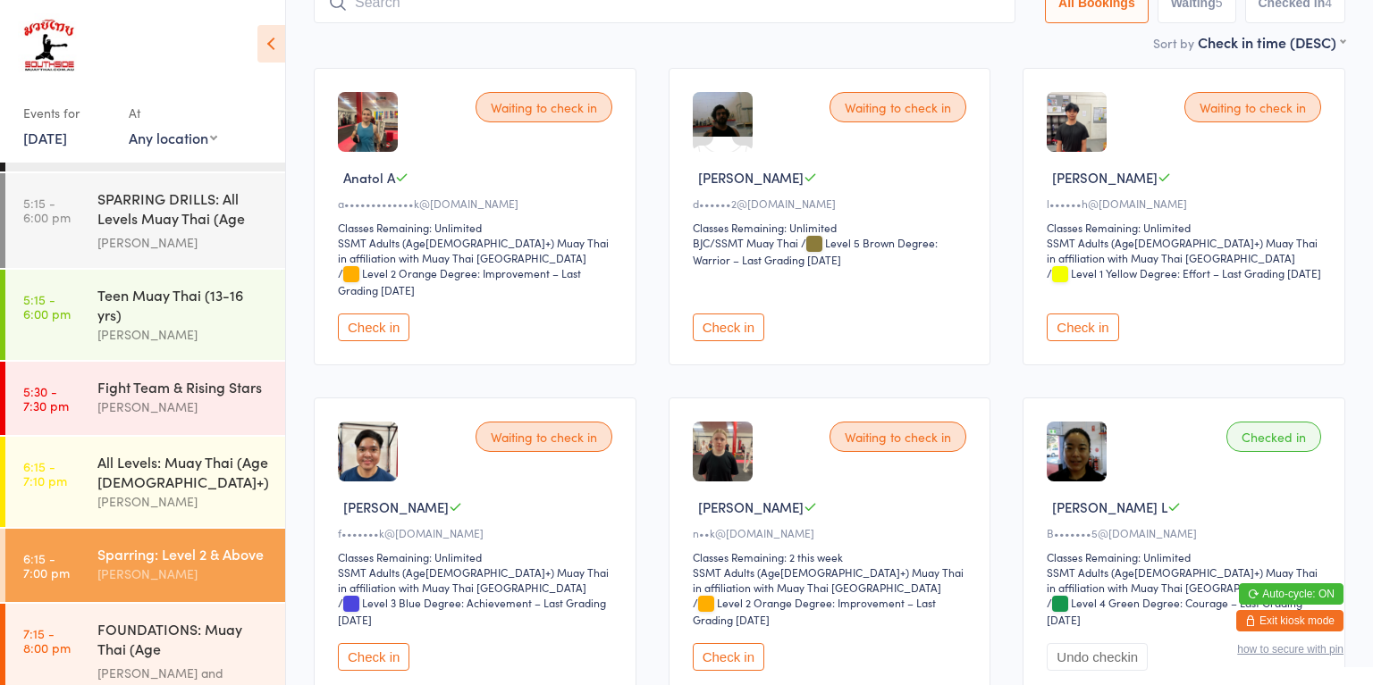
click at [378, 651] on button "Check in" at bounding box center [373, 657] width 71 height 28
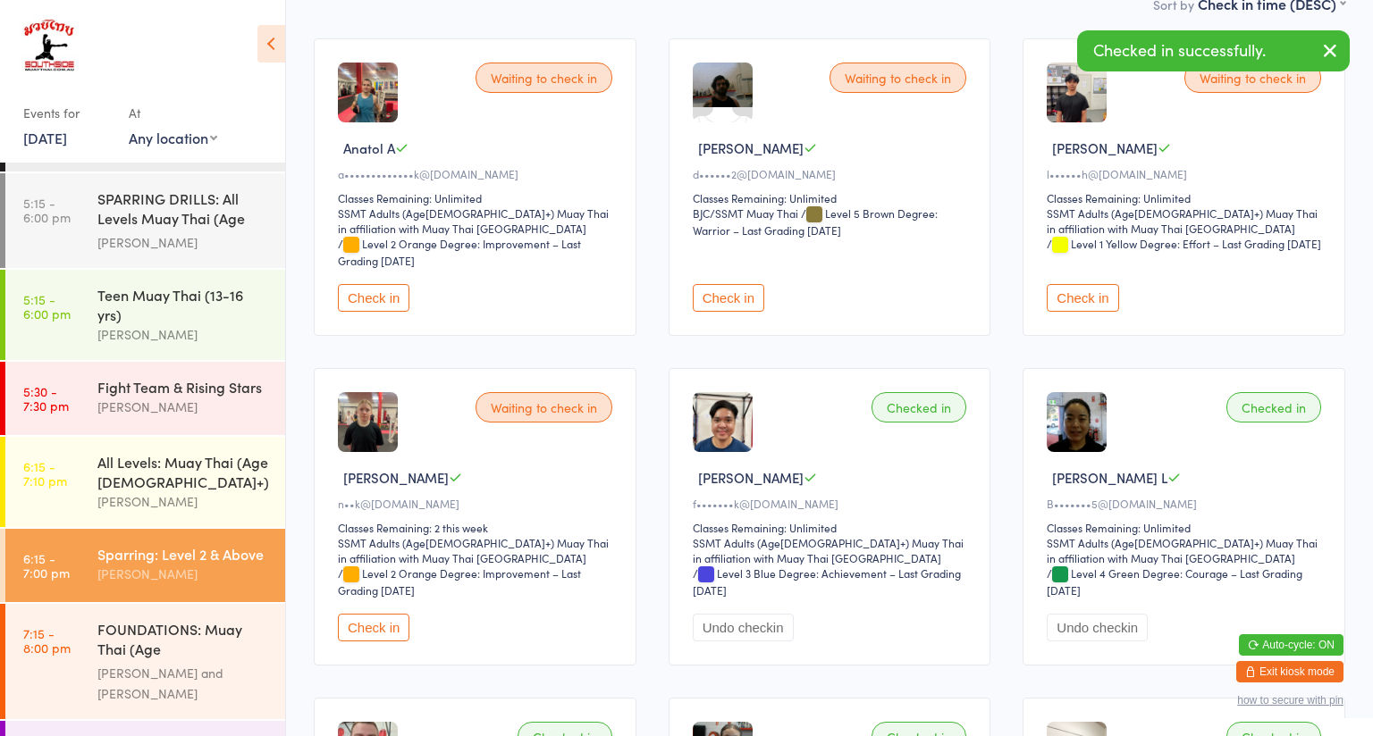
scroll to position [223, 0]
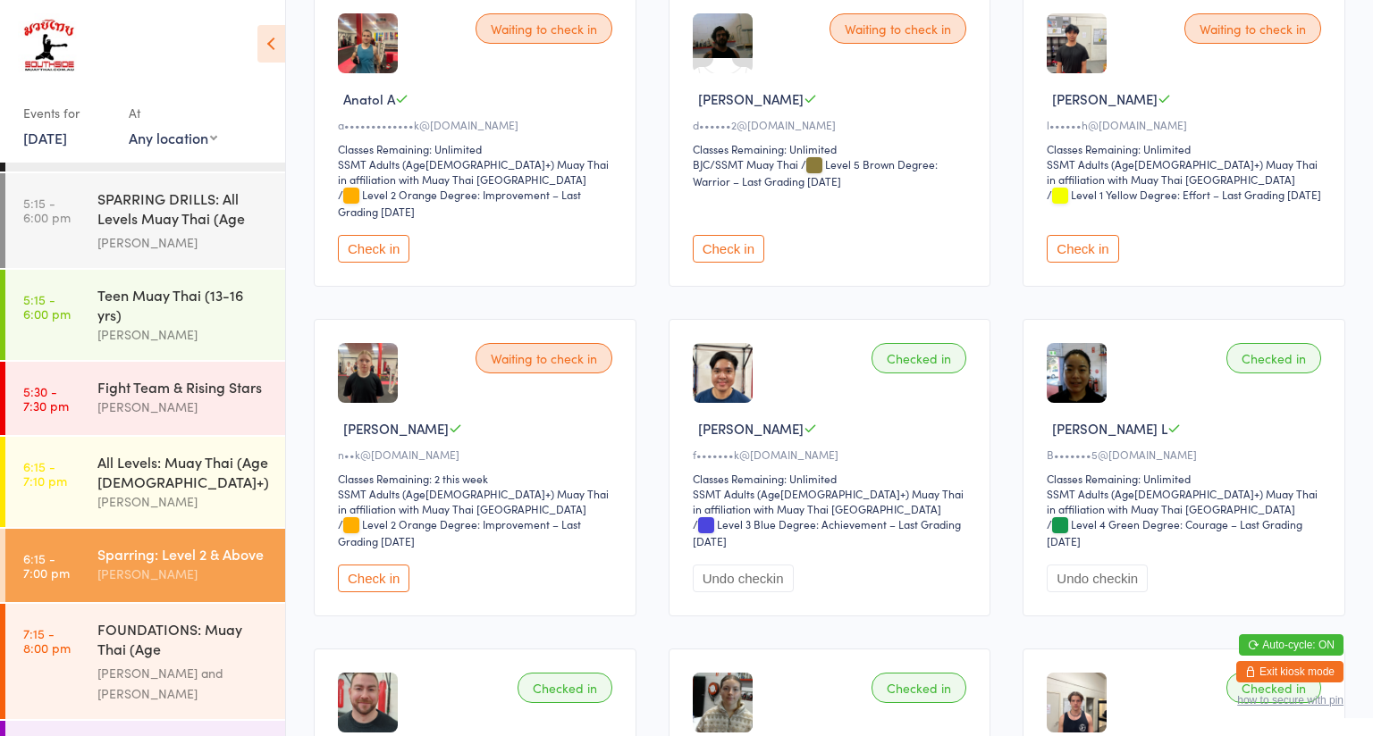
click at [377, 235] on button "Check in" at bounding box center [373, 249] width 71 height 28
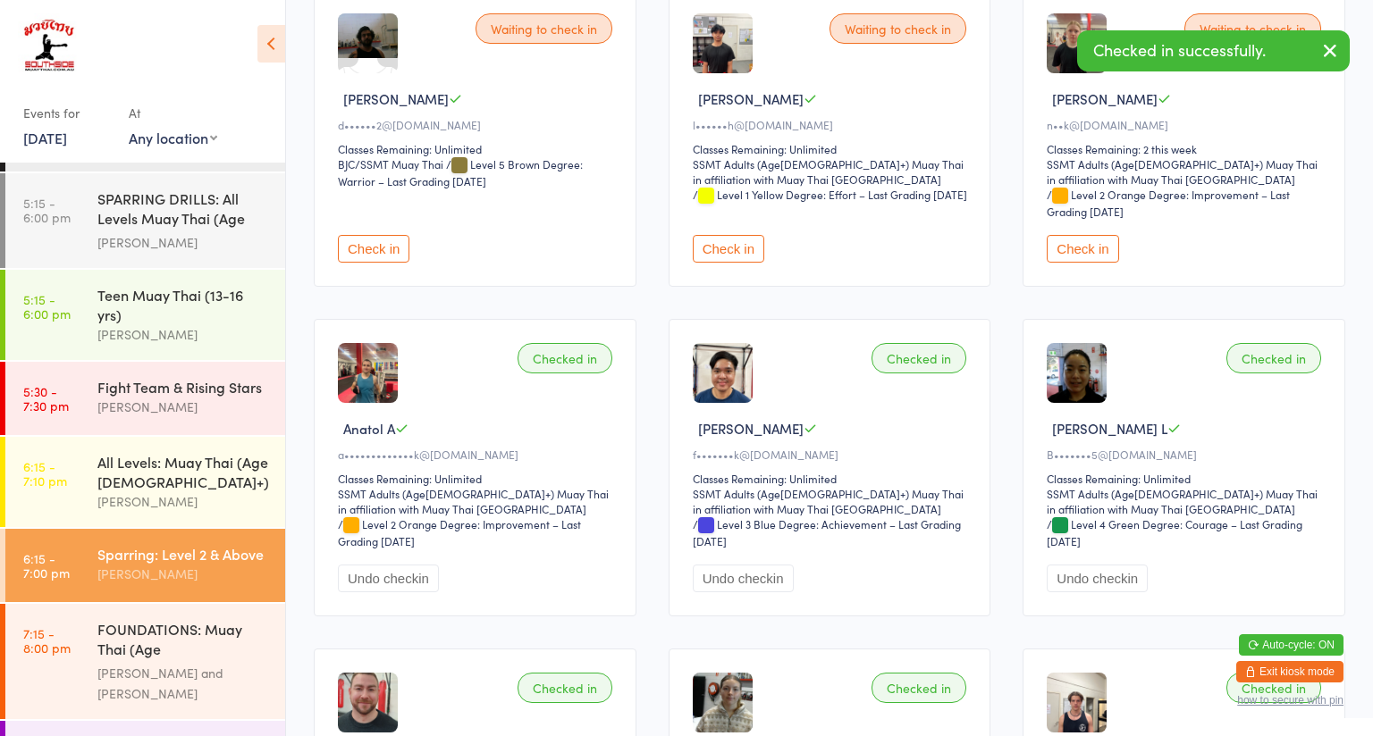
scroll to position [550, 0]
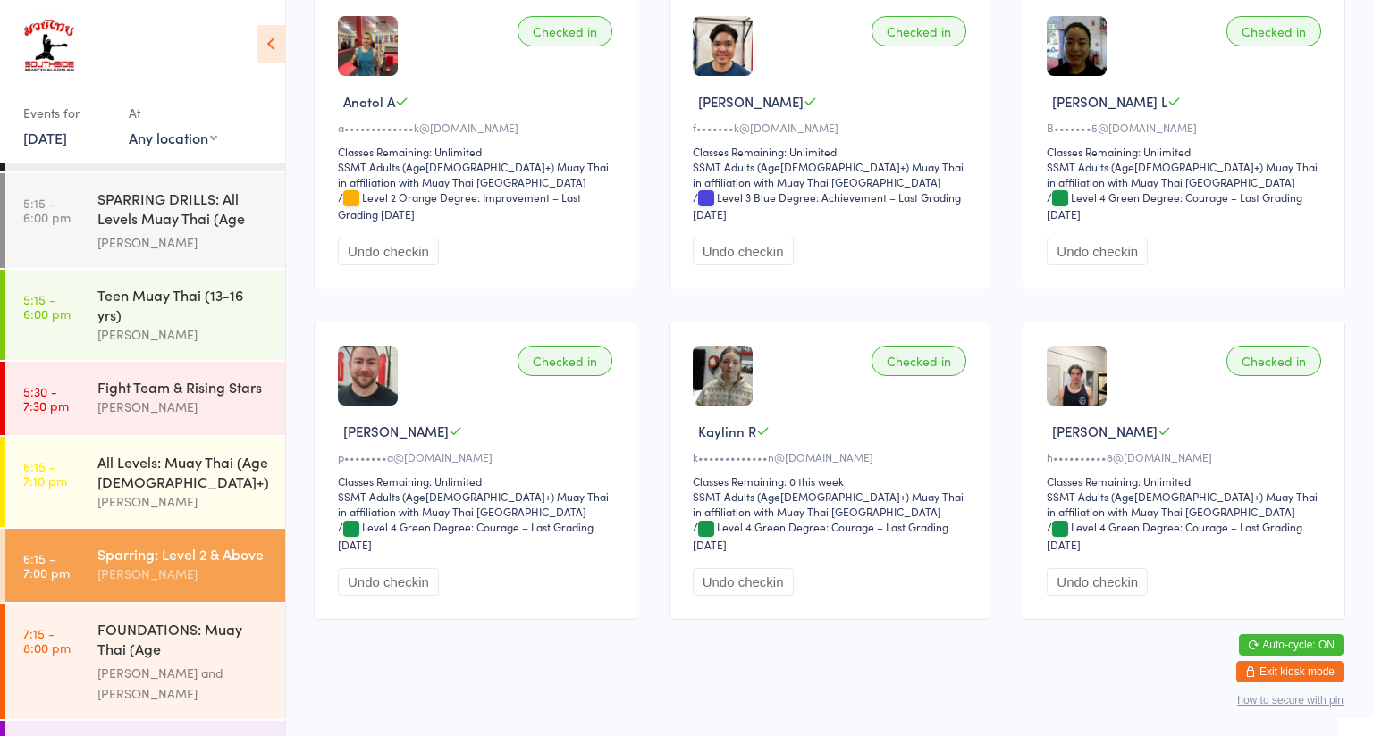
click at [230, 452] on div "All Levels: Muay Thai (Age [DEMOGRAPHIC_DATA]+)" at bounding box center [183, 471] width 172 height 39
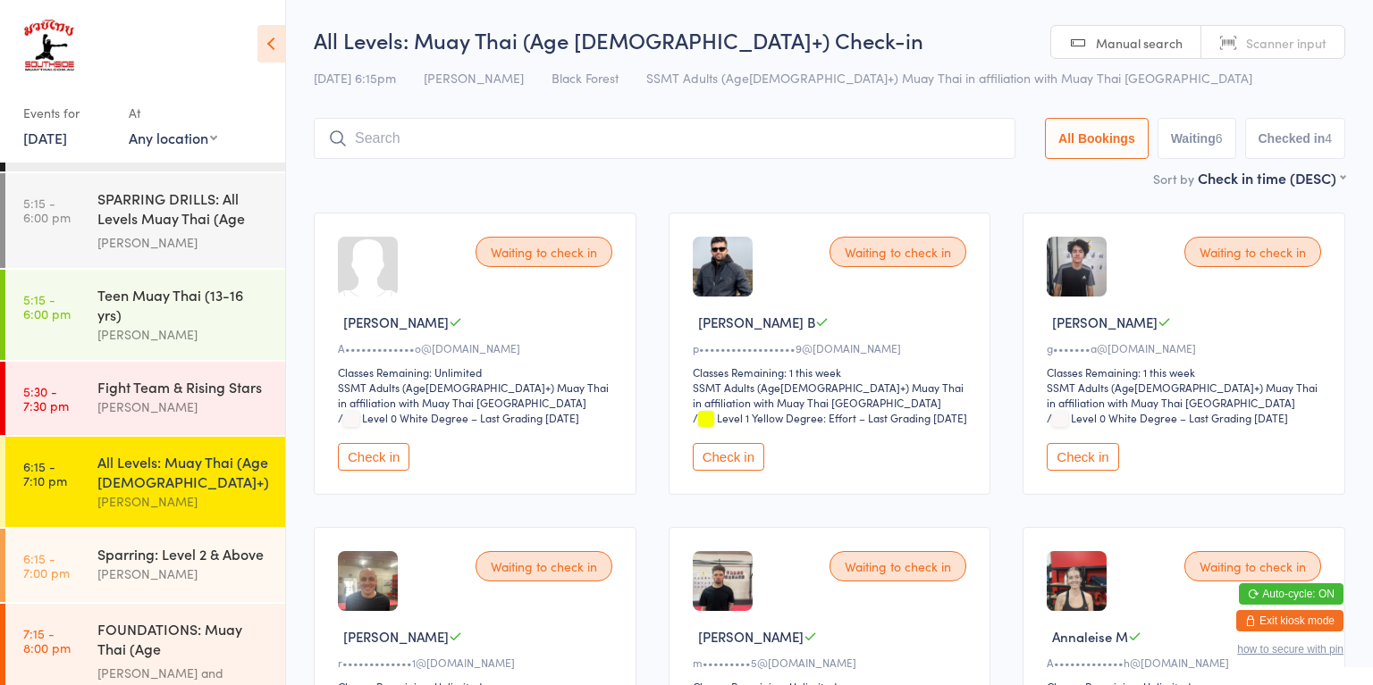
click at [186, 564] on div "[PERSON_NAME]" at bounding box center [183, 574] width 172 height 21
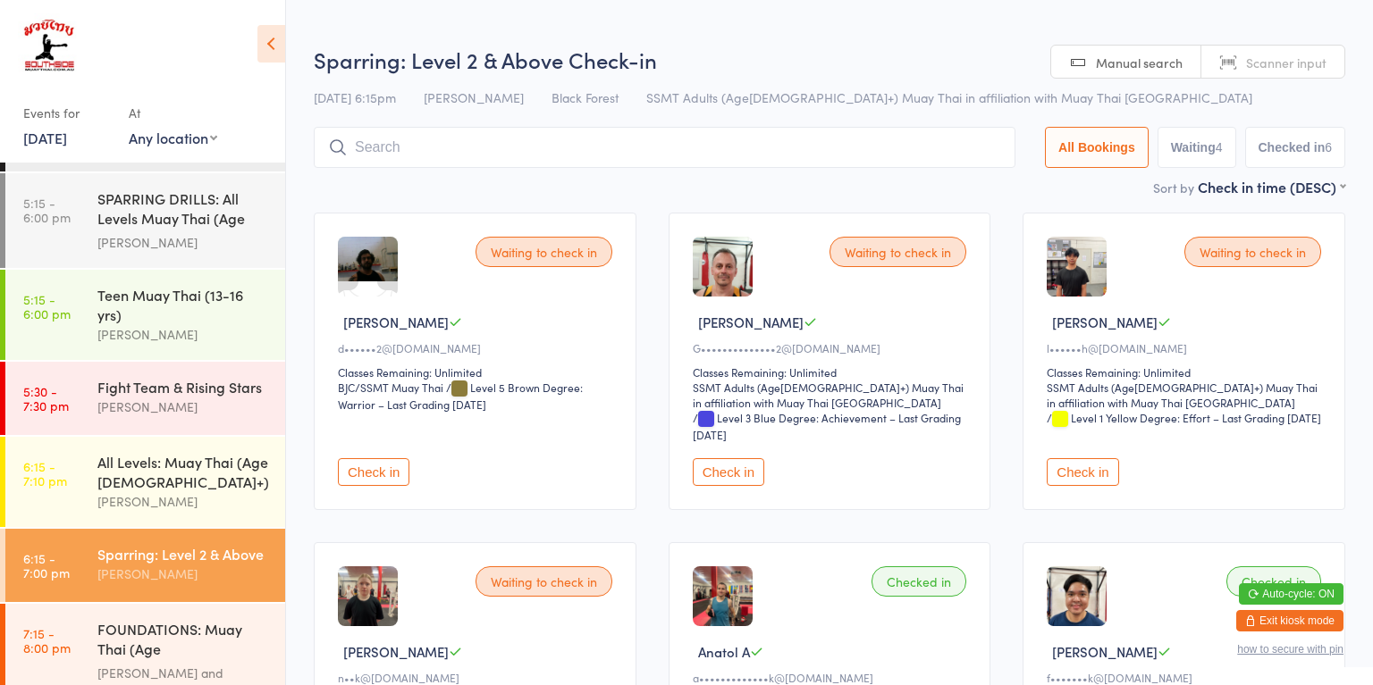
click at [590, 146] on input "search" at bounding box center [664, 147] width 701 height 41
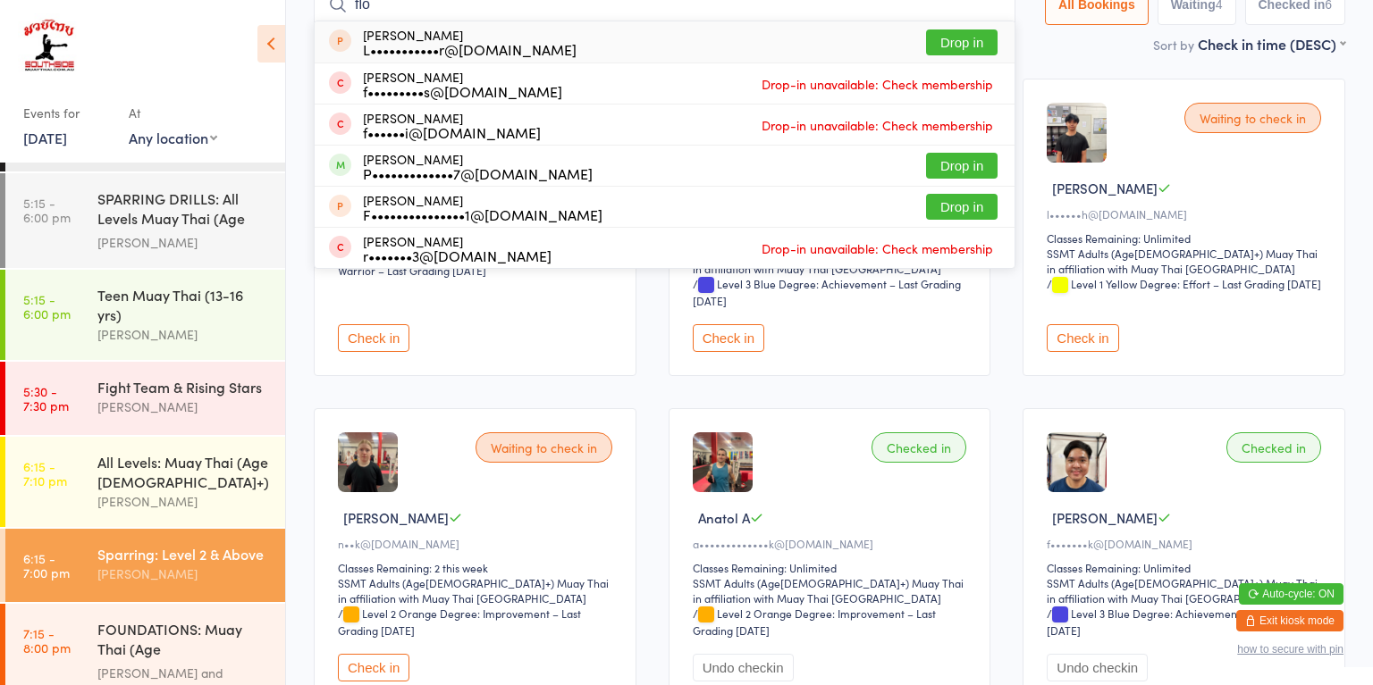
scroll to position [139, 0]
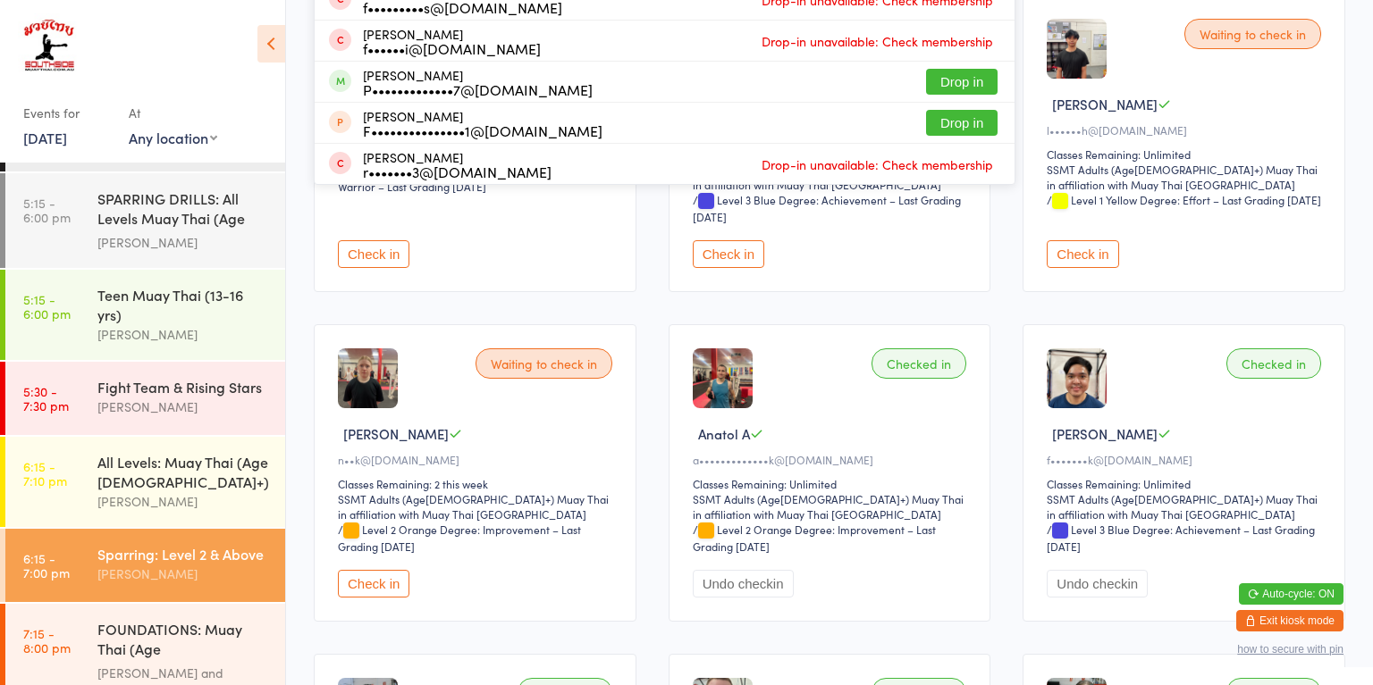
type input "flo"
click at [958, 82] on button "Drop in" at bounding box center [961, 82] width 71 height 26
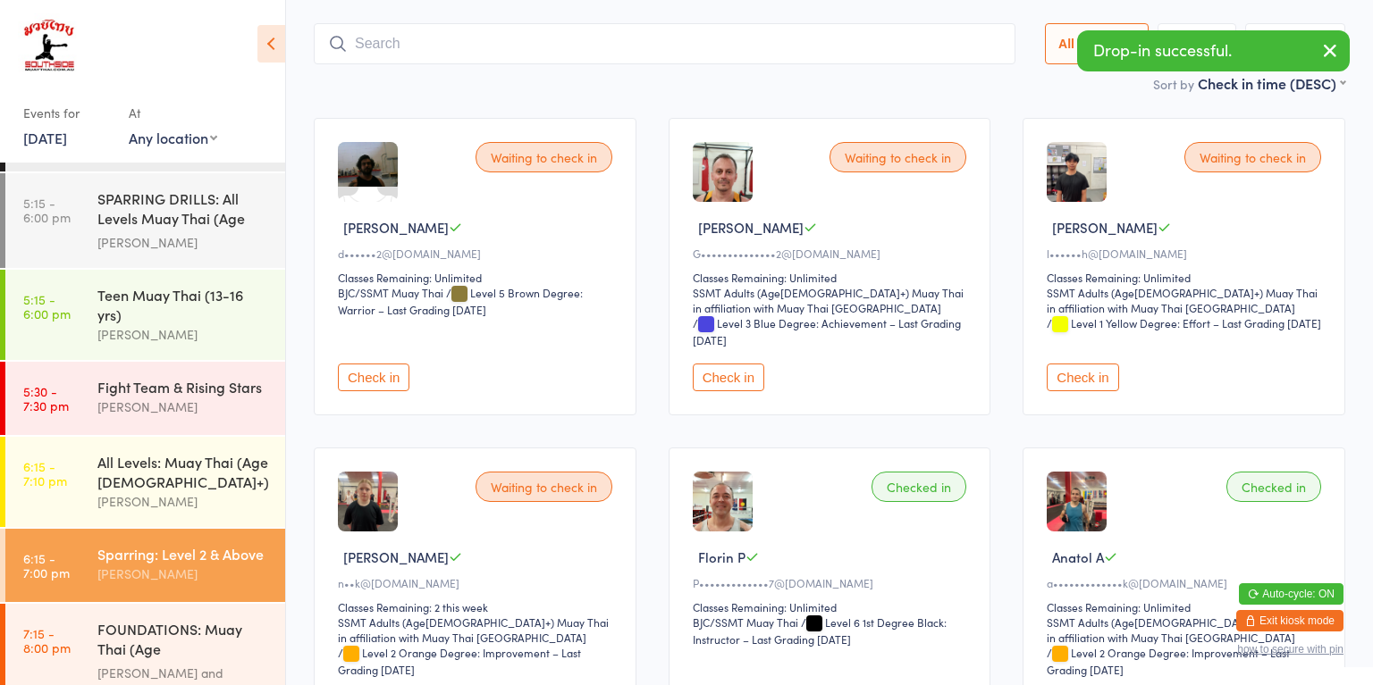
click at [191, 452] on div "All Levels: Muay Thai (Age [DEMOGRAPHIC_DATA]+)" at bounding box center [183, 471] width 172 height 39
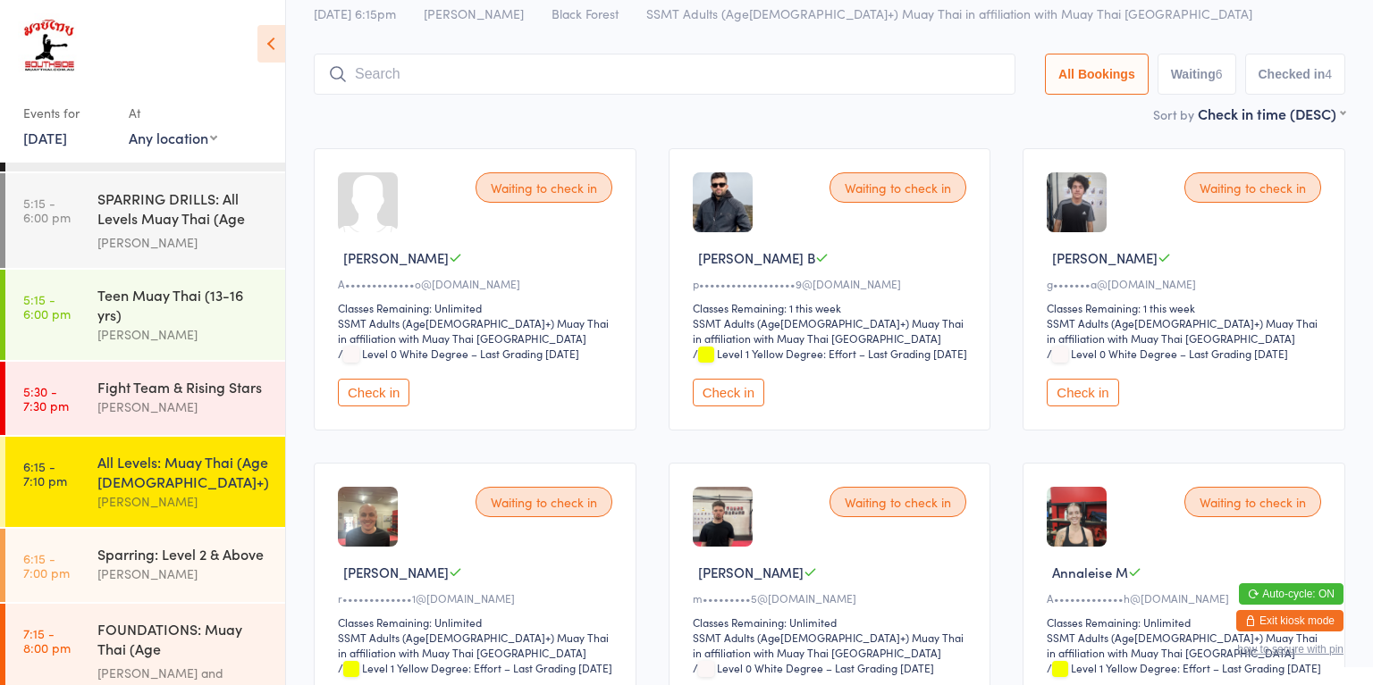
scroll to position [59, 0]
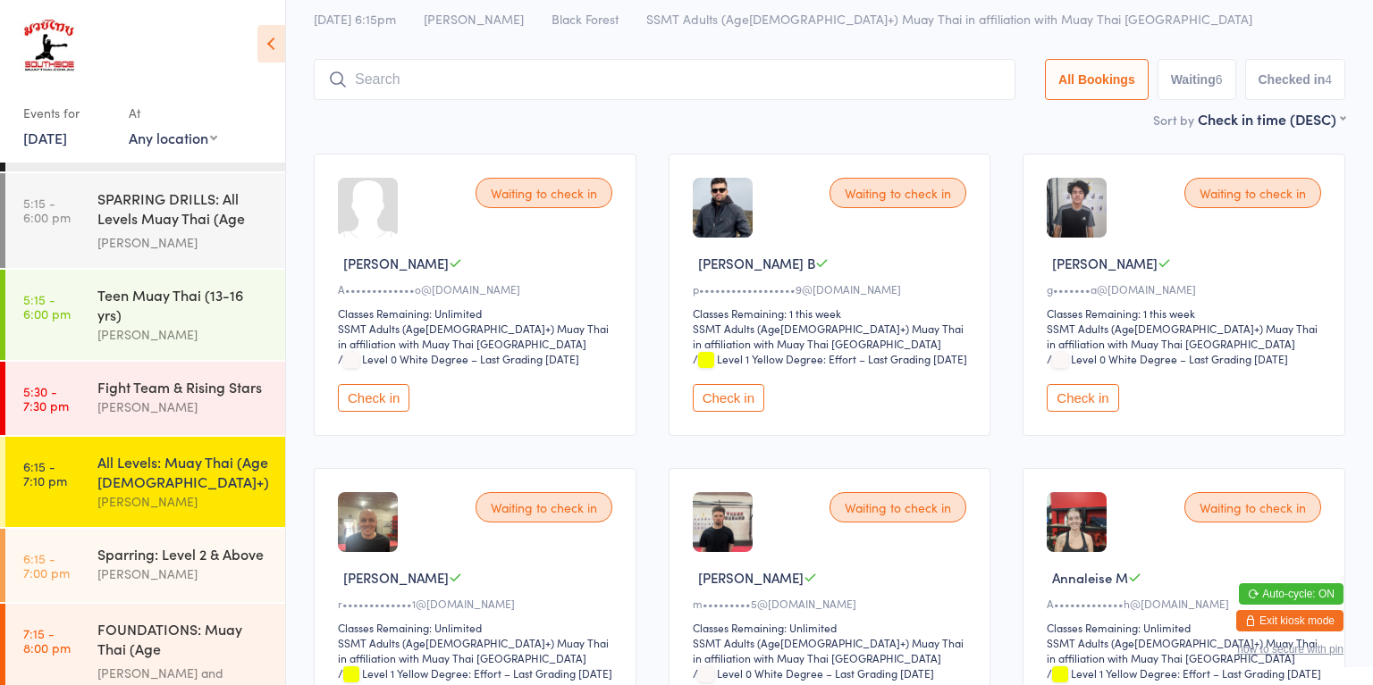
click at [203, 452] on div "All Levels: Muay Thai (Age [DEMOGRAPHIC_DATA]+)" at bounding box center [183, 471] width 172 height 39
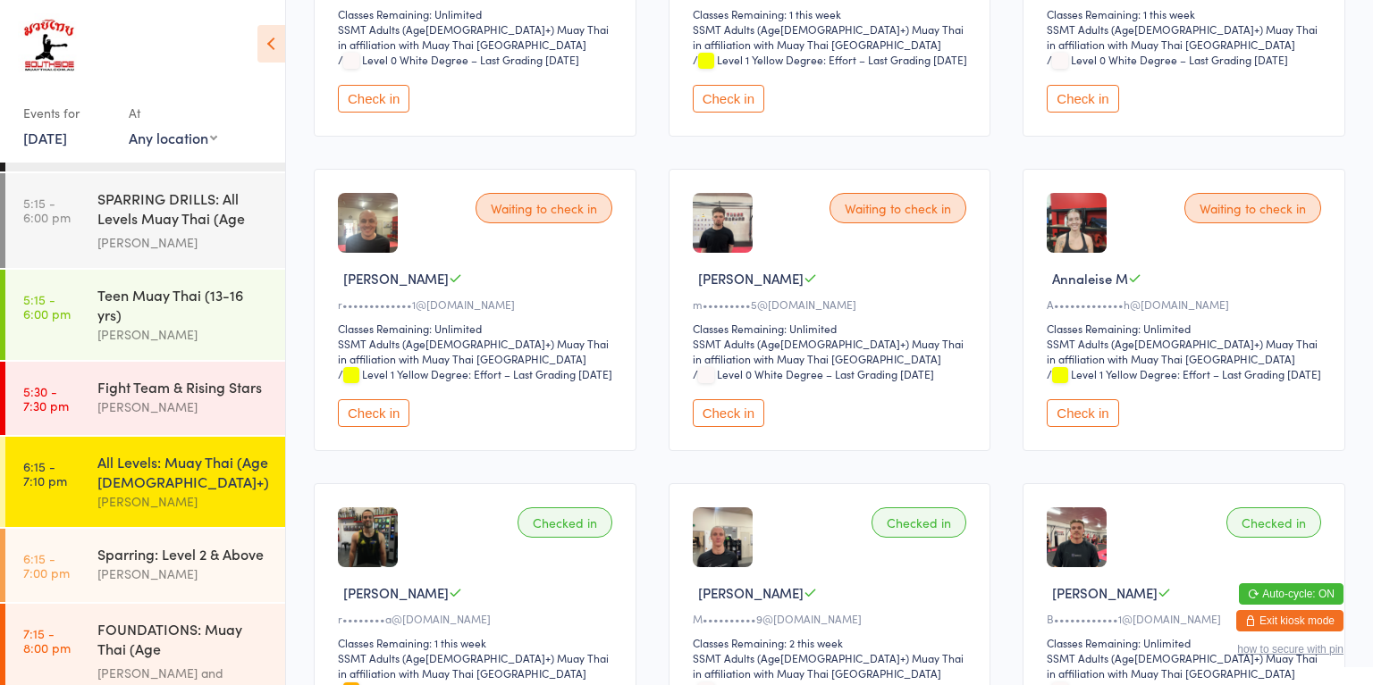
scroll to position [359, 0]
click at [186, 397] on div "[PERSON_NAME]" at bounding box center [183, 407] width 172 height 21
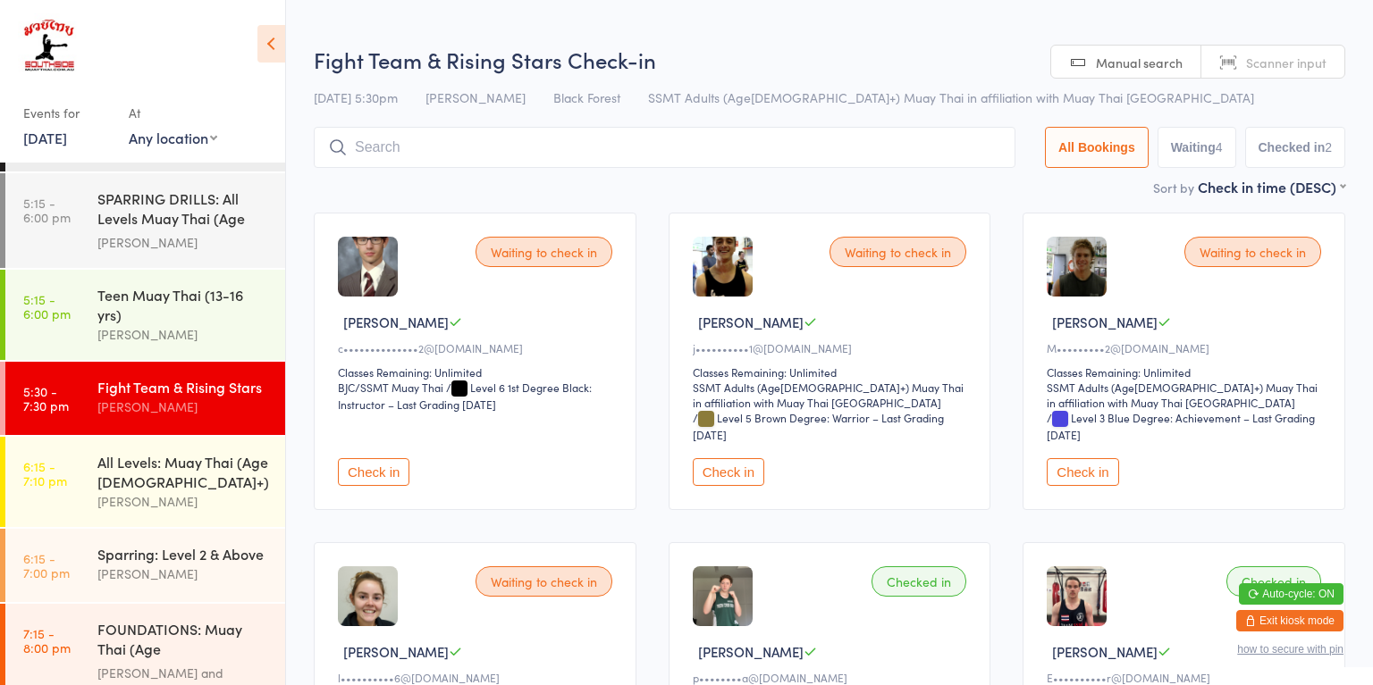
click at [730, 473] on button "Check in" at bounding box center [728, 472] width 71 height 28
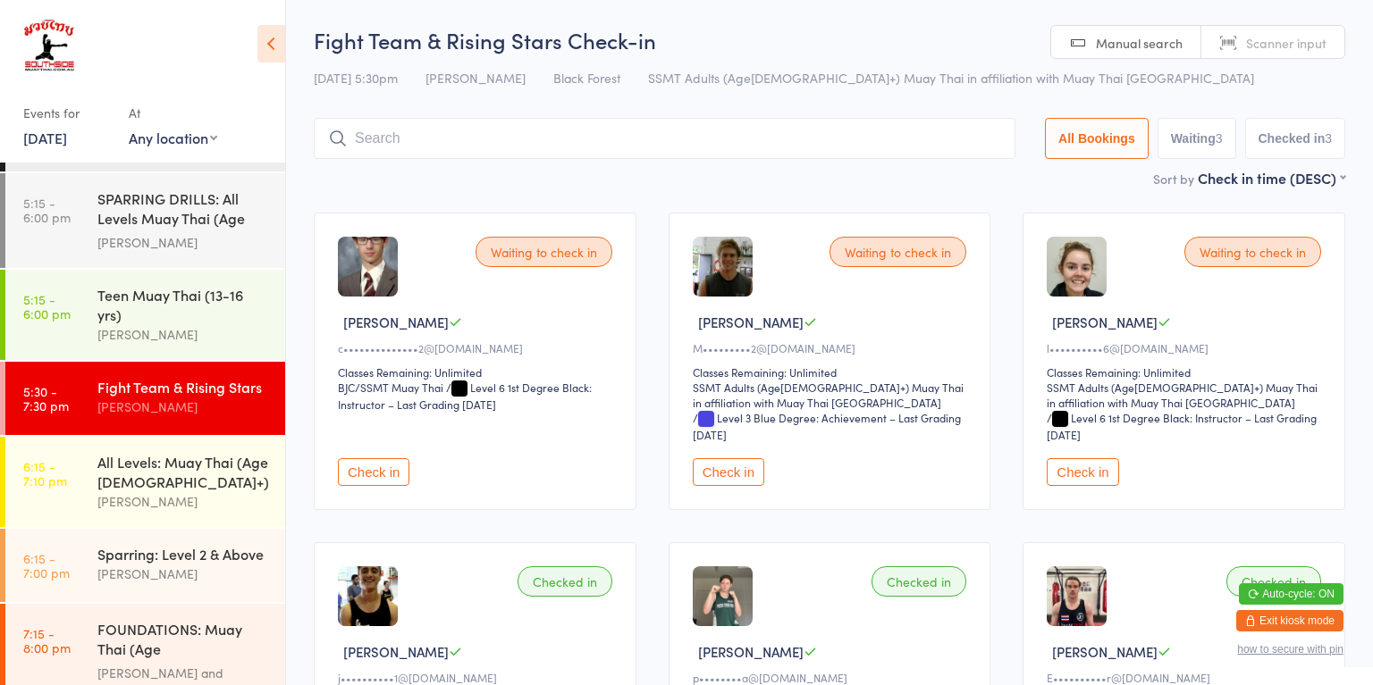
click at [740, 465] on button "Check in" at bounding box center [728, 472] width 71 height 28
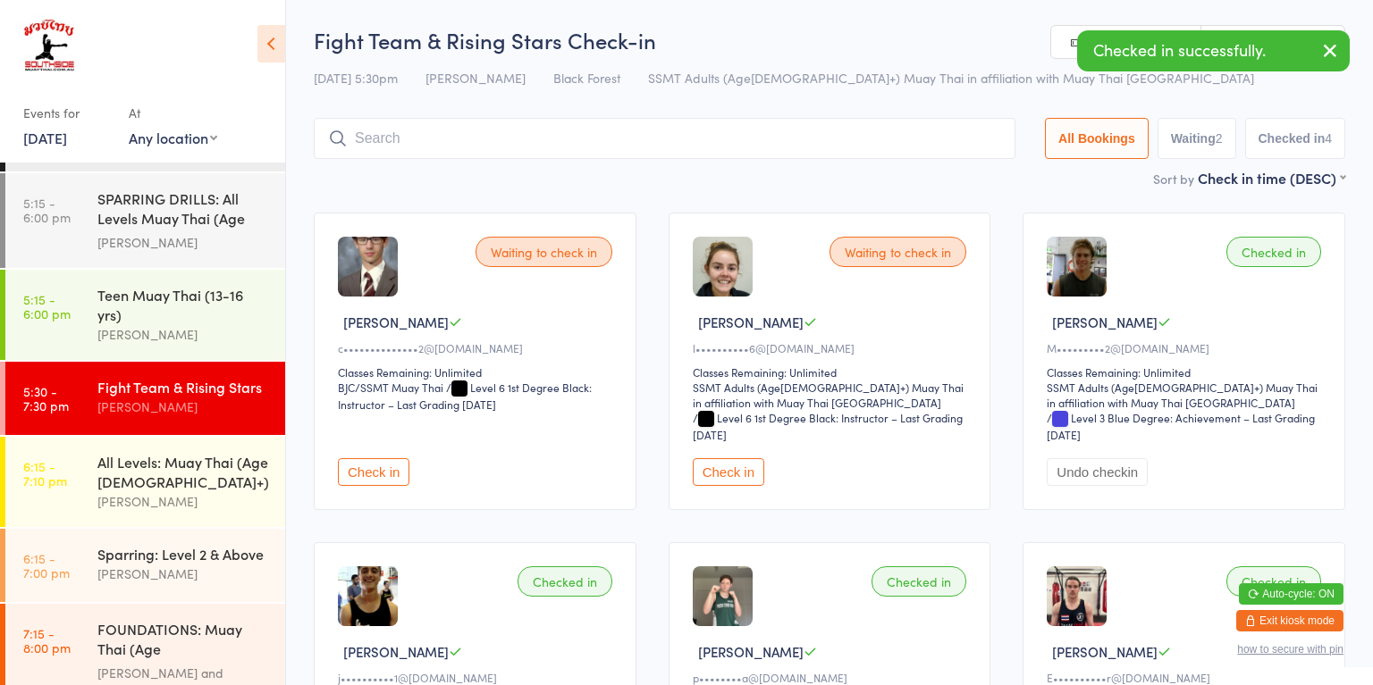
click at [210, 564] on div "[PERSON_NAME]" at bounding box center [183, 574] width 172 height 21
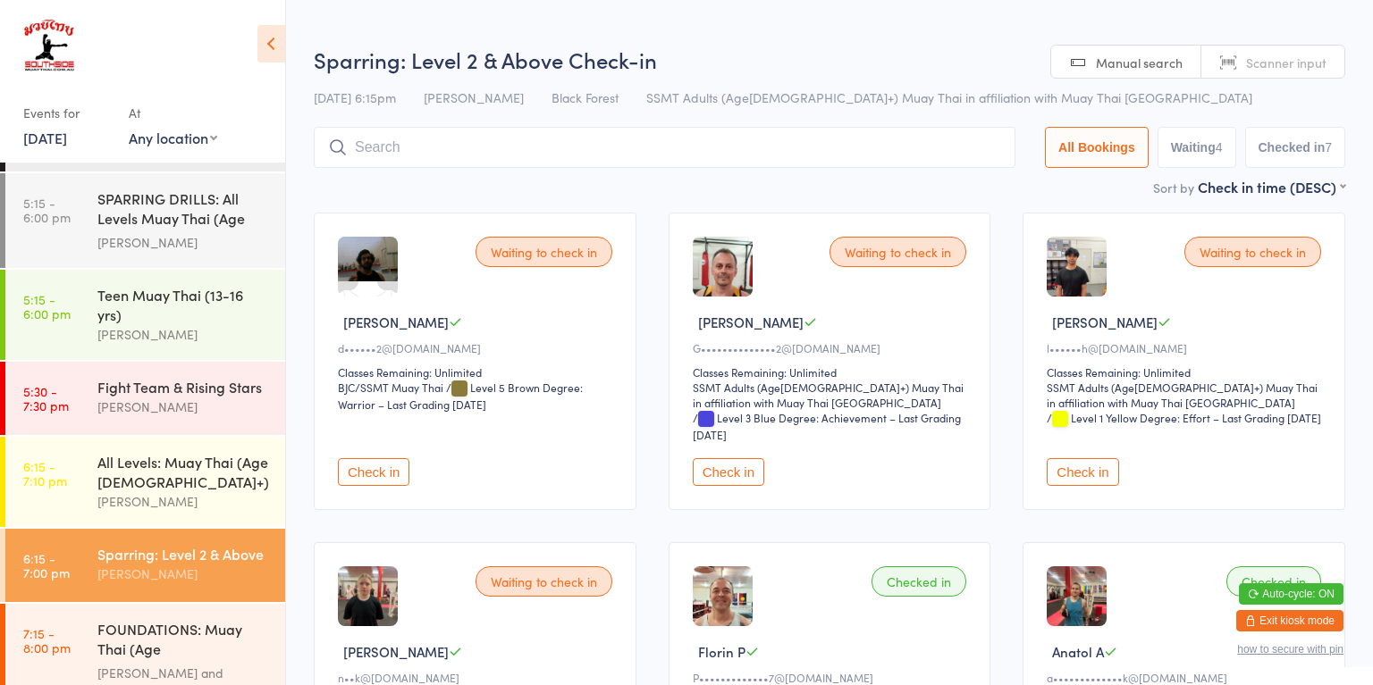
click at [391, 472] on button "Check in" at bounding box center [373, 472] width 71 height 28
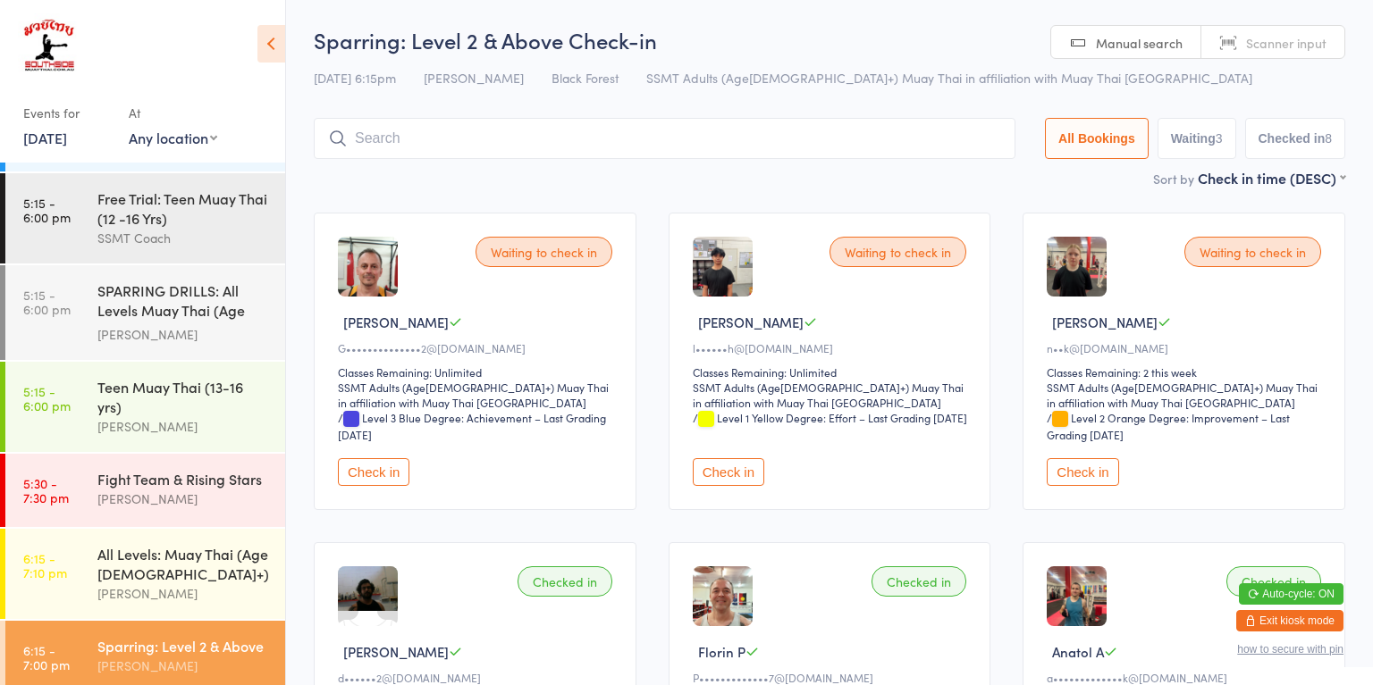
scroll to position [1423, 0]
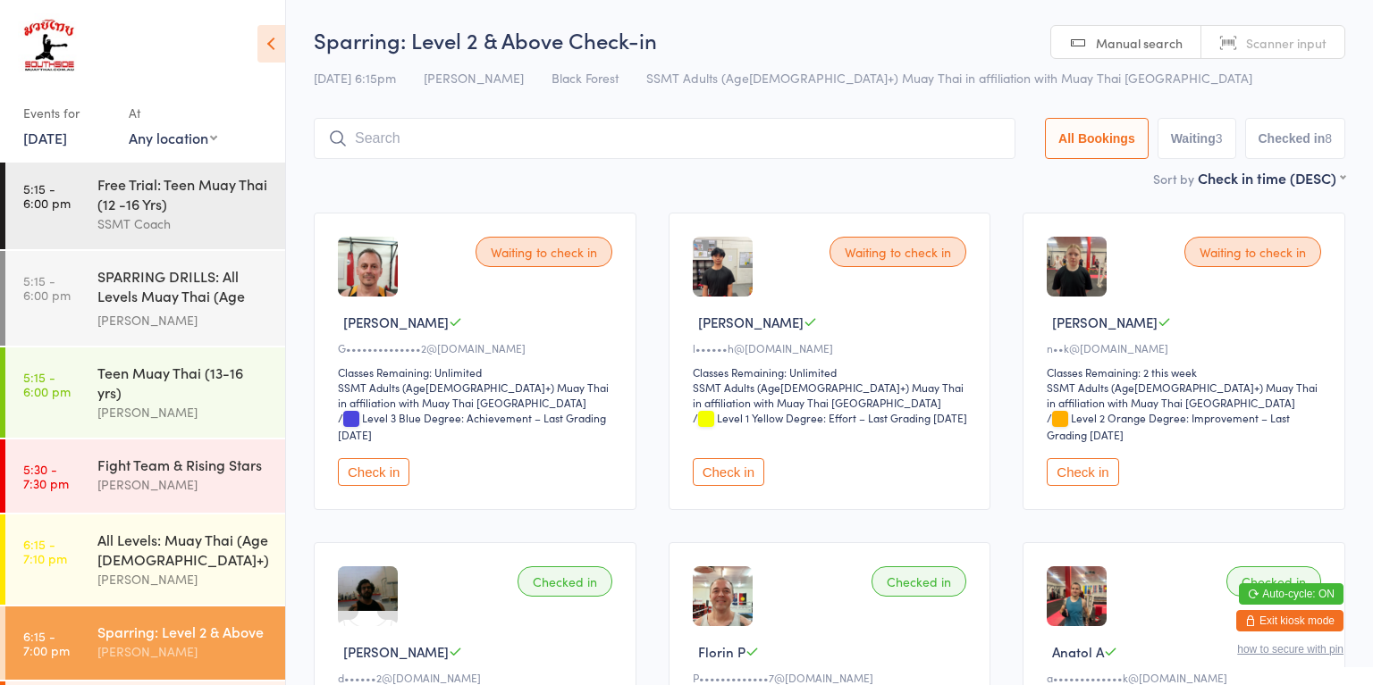
click at [169, 530] on div "All Levels: Muay Thai (Age [DEMOGRAPHIC_DATA]+)" at bounding box center [183, 549] width 172 height 39
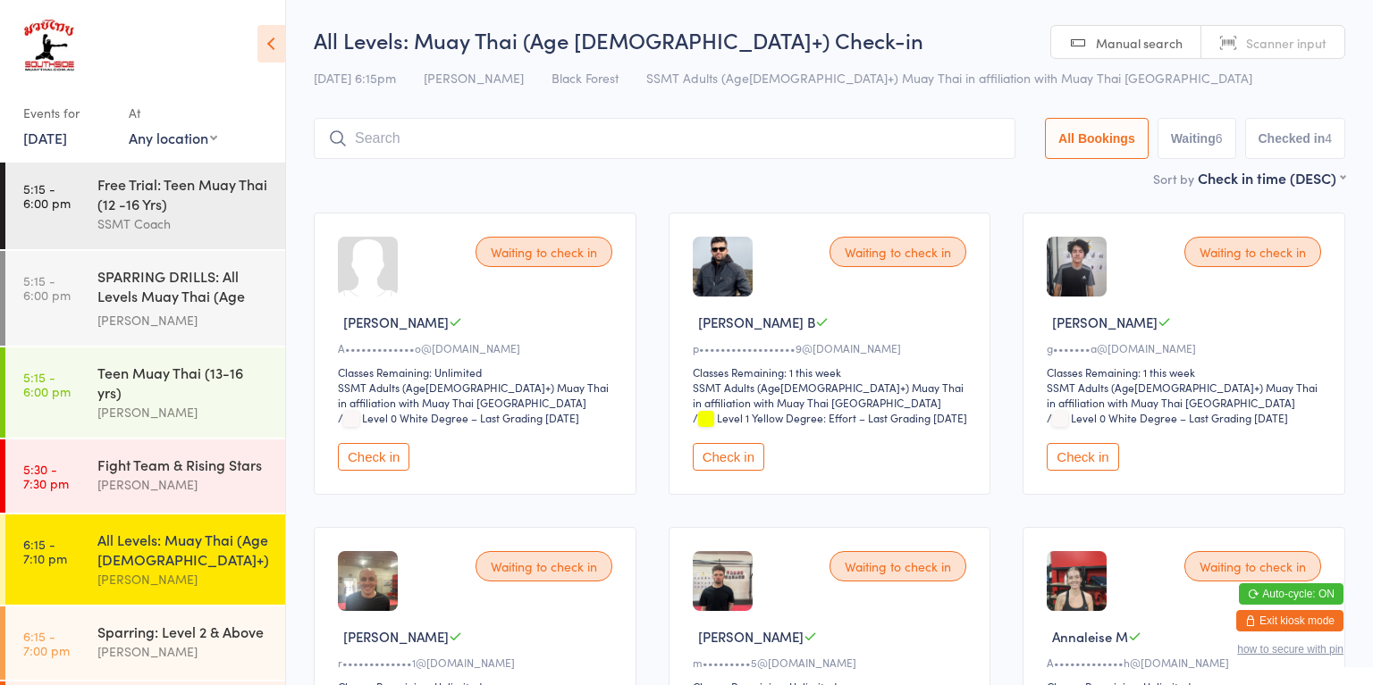
click at [225, 642] on div "[PERSON_NAME]" at bounding box center [183, 652] width 172 height 21
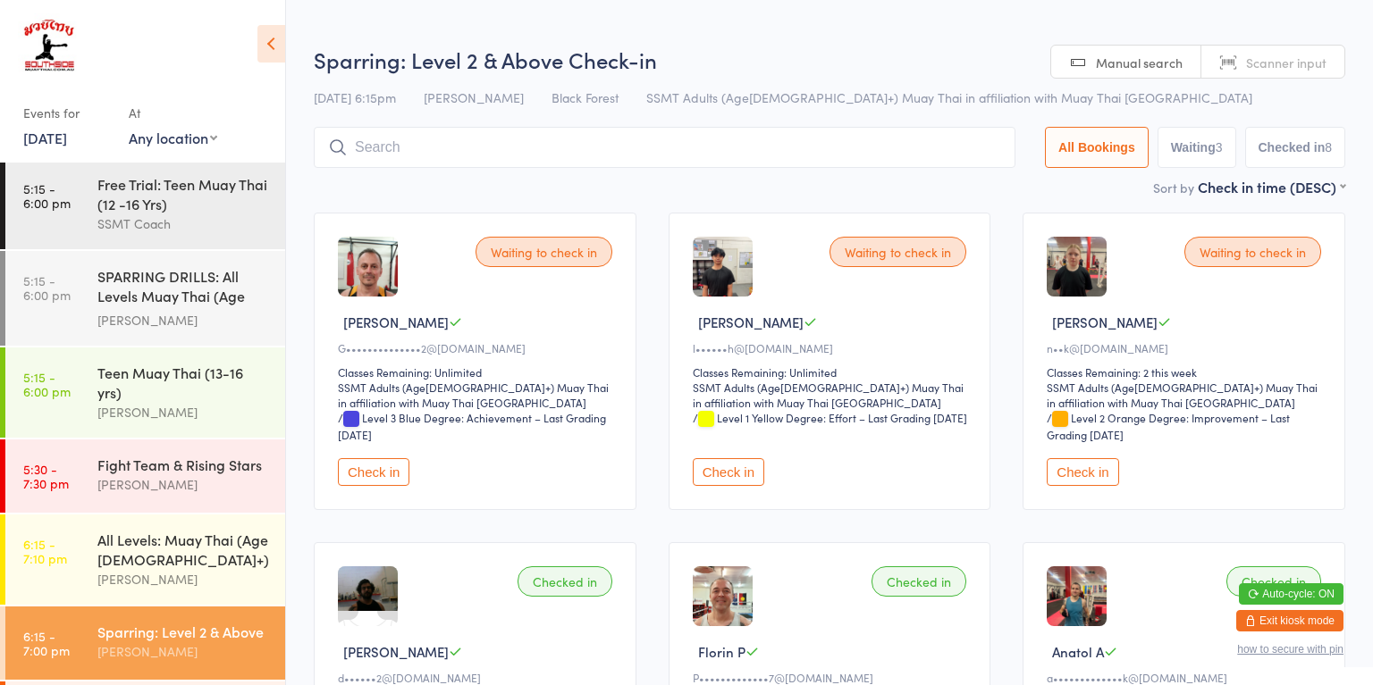
click at [1061, 483] on button "Check in" at bounding box center [1081, 472] width 71 height 28
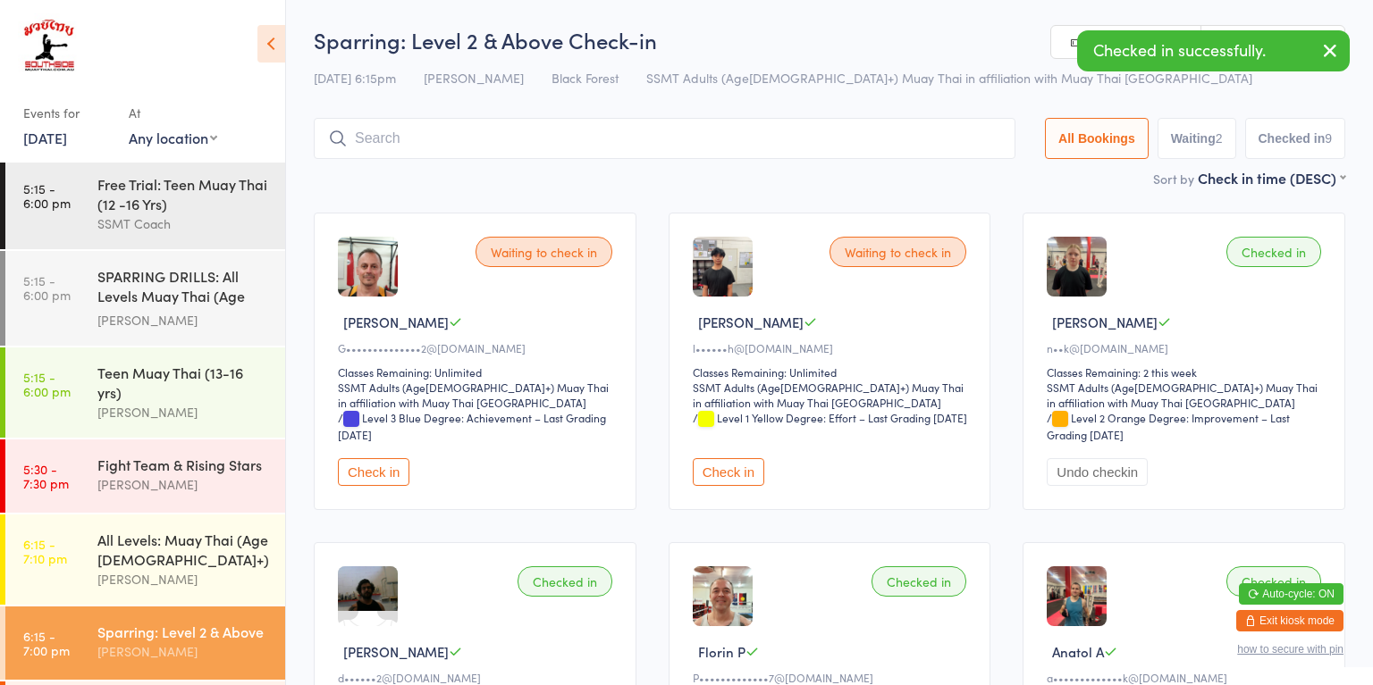
click at [123, 569] on div "[PERSON_NAME]" at bounding box center [183, 579] width 172 height 21
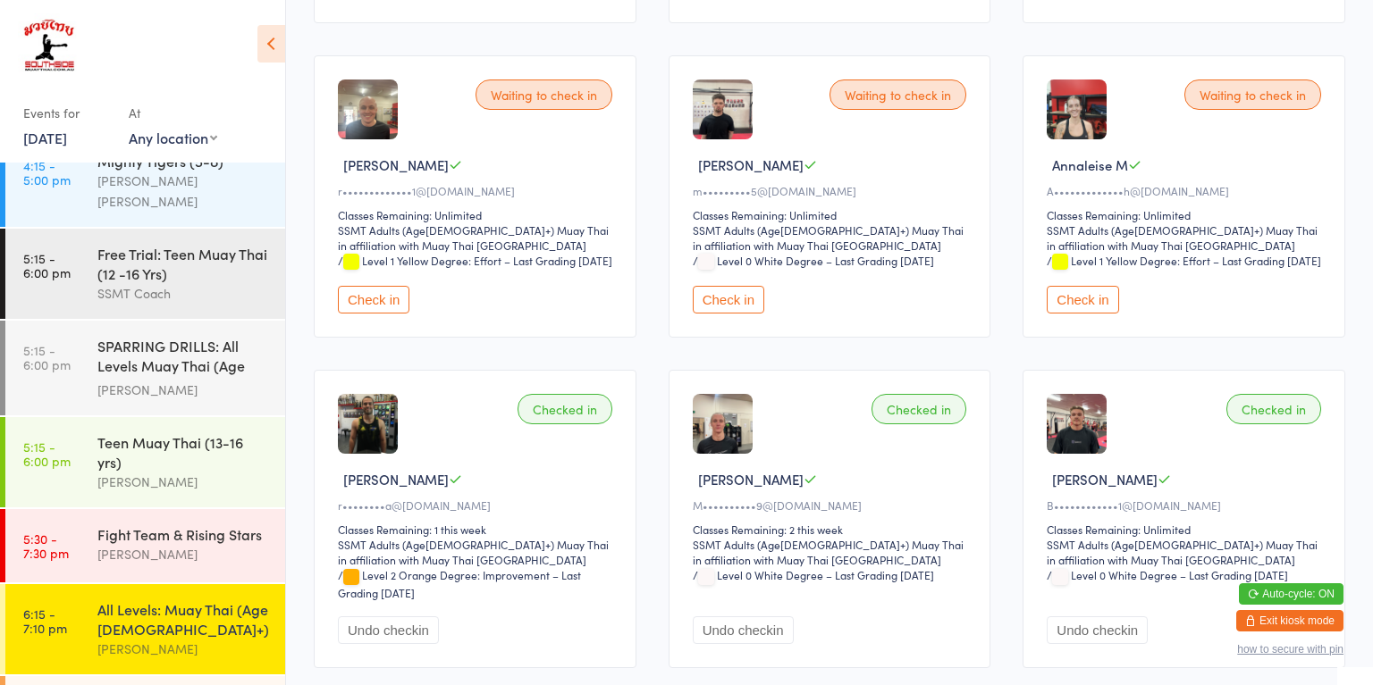
scroll to position [1346, 0]
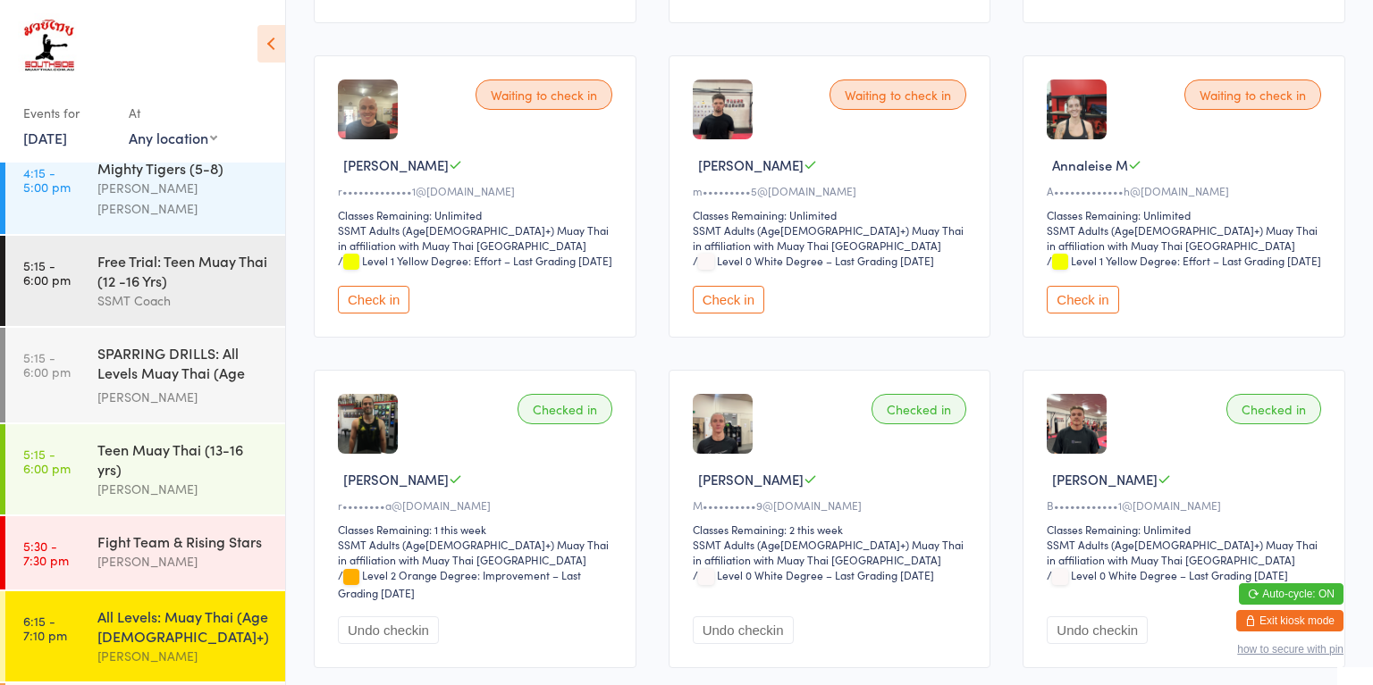
click at [160, 479] on div "[PERSON_NAME]" at bounding box center [183, 489] width 172 height 21
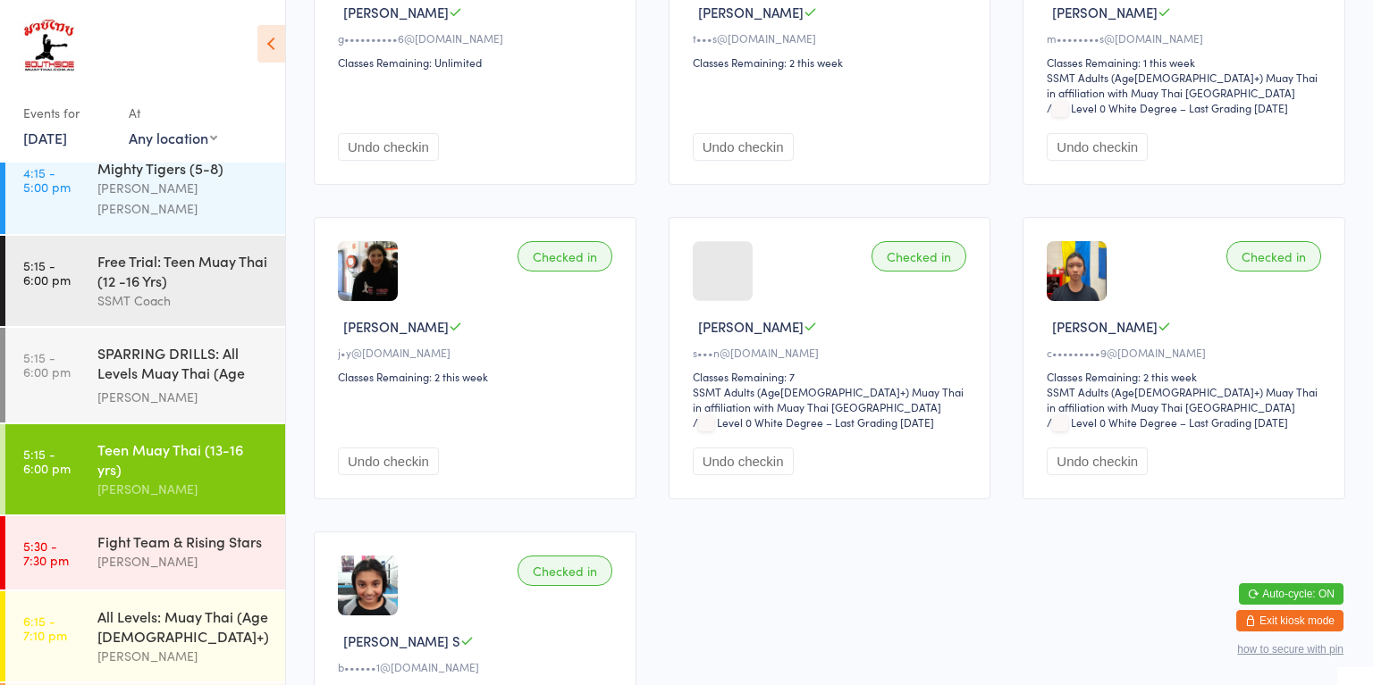
scroll to position [307, 0]
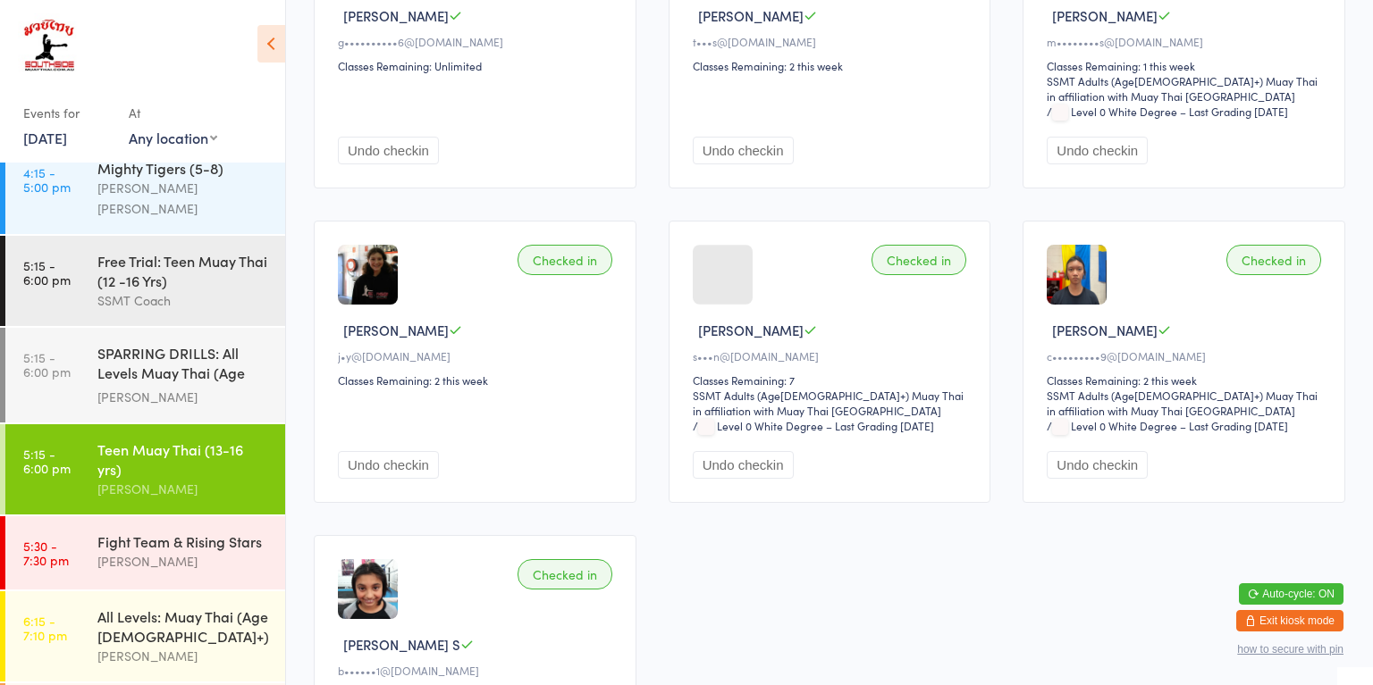
click at [122, 607] on div "All Levels: Muay Thai (Age [DEMOGRAPHIC_DATA]+)" at bounding box center [183, 626] width 172 height 39
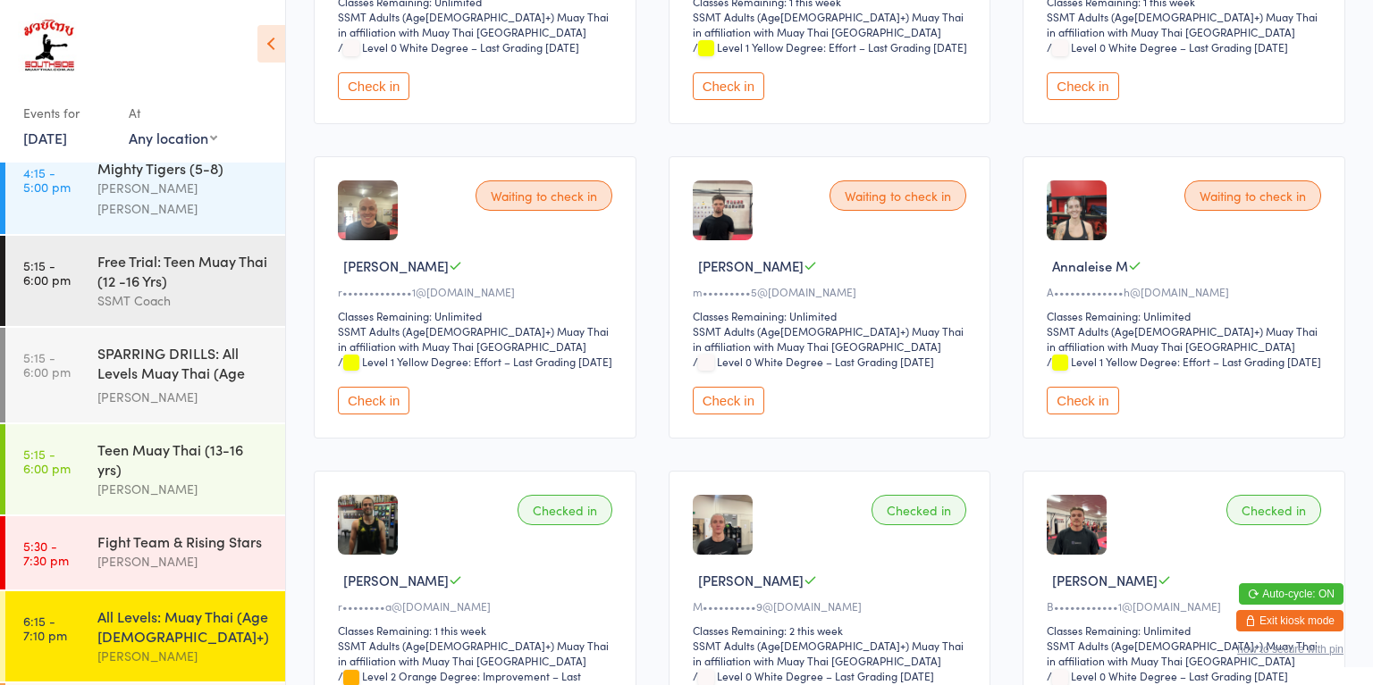
scroll to position [370, 0]
click at [367, 416] on button "Check in" at bounding box center [373, 402] width 71 height 28
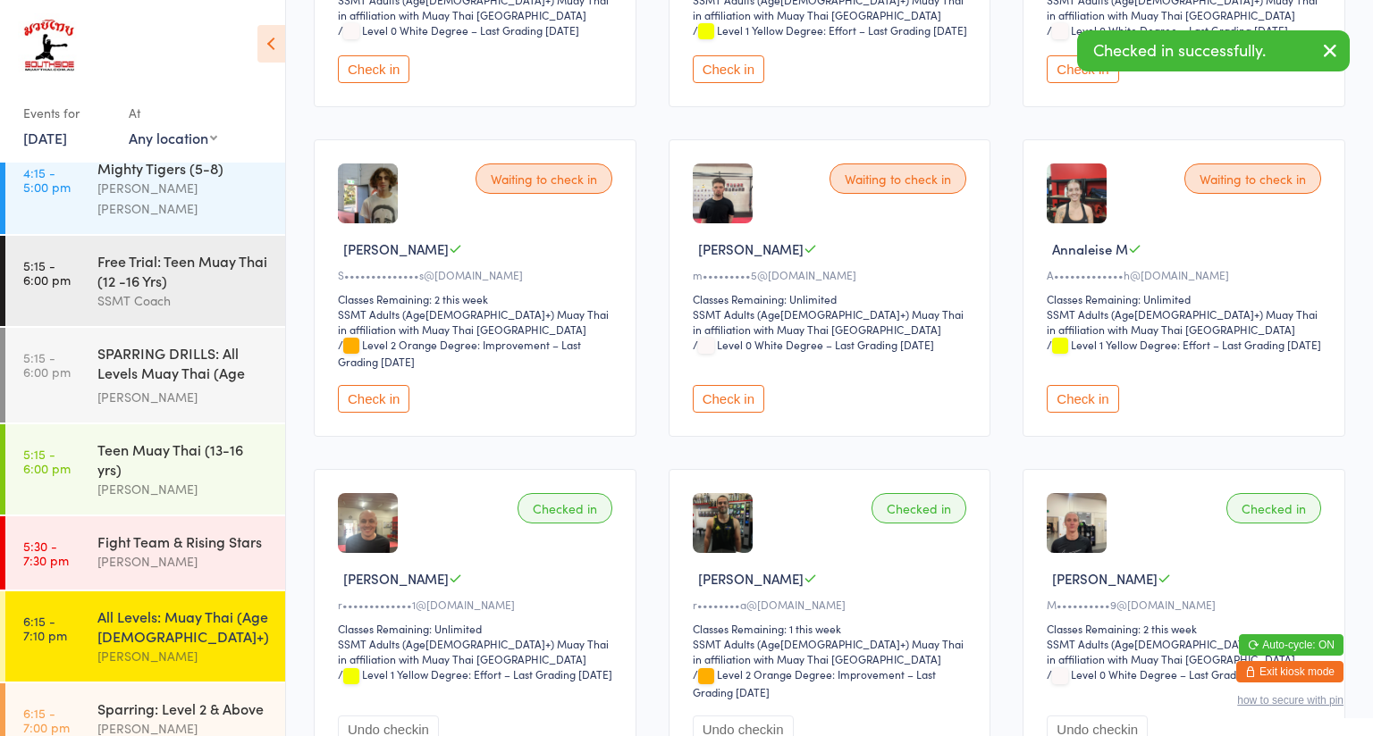
scroll to position [458, 0]
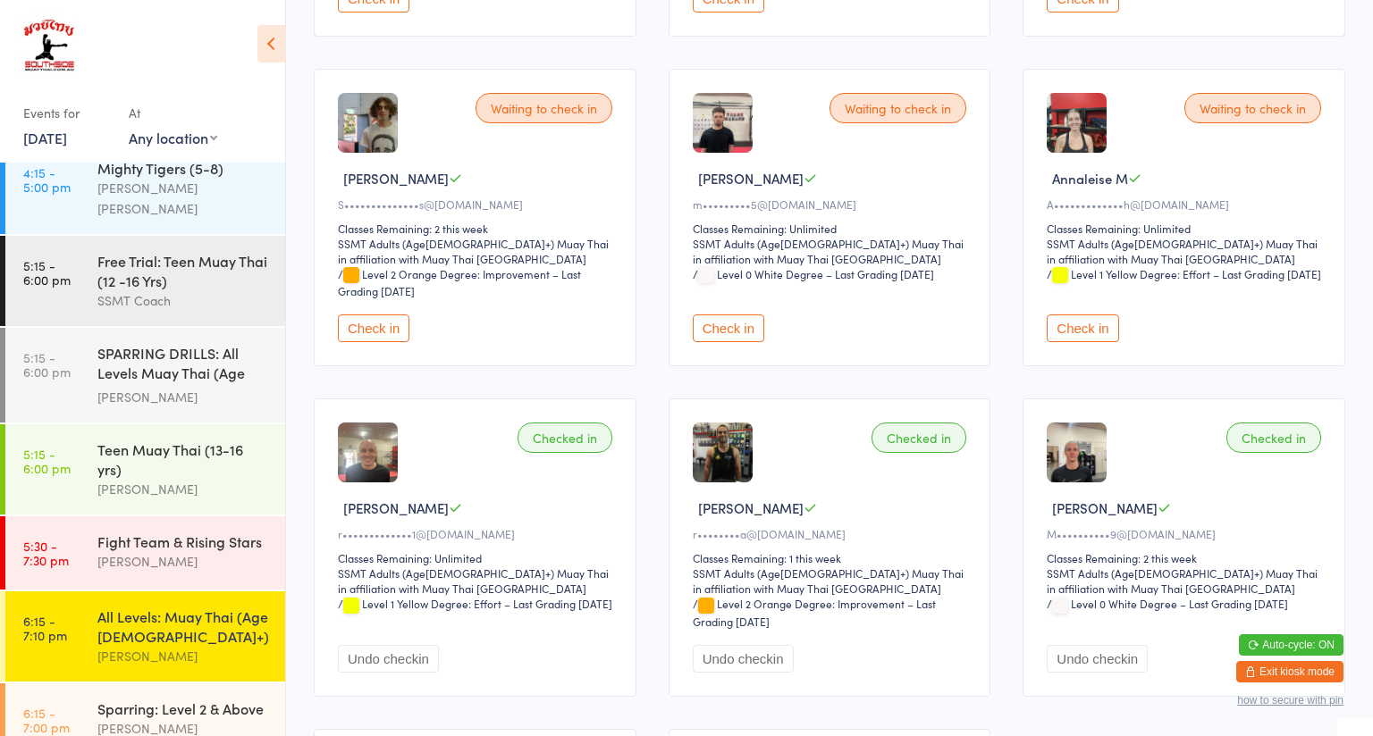
click at [758, 340] on button "Check in" at bounding box center [728, 329] width 71 height 28
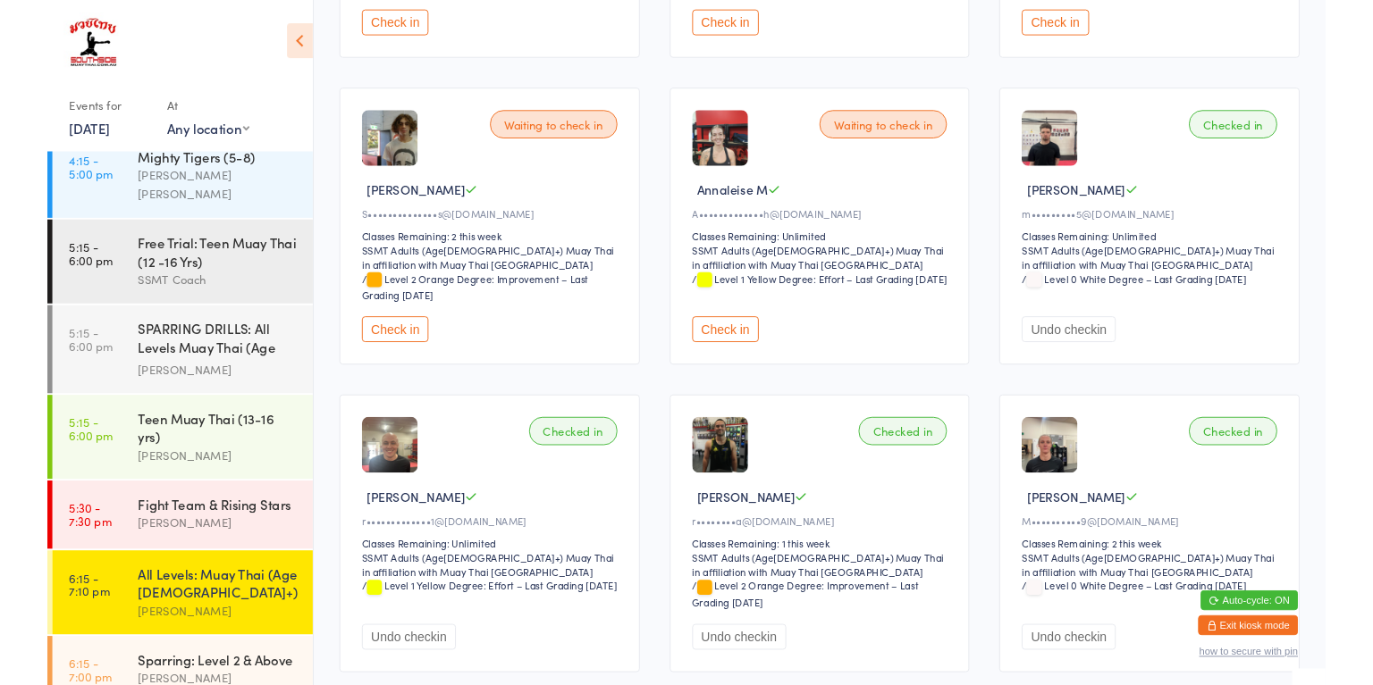
scroll to position [441, 0]
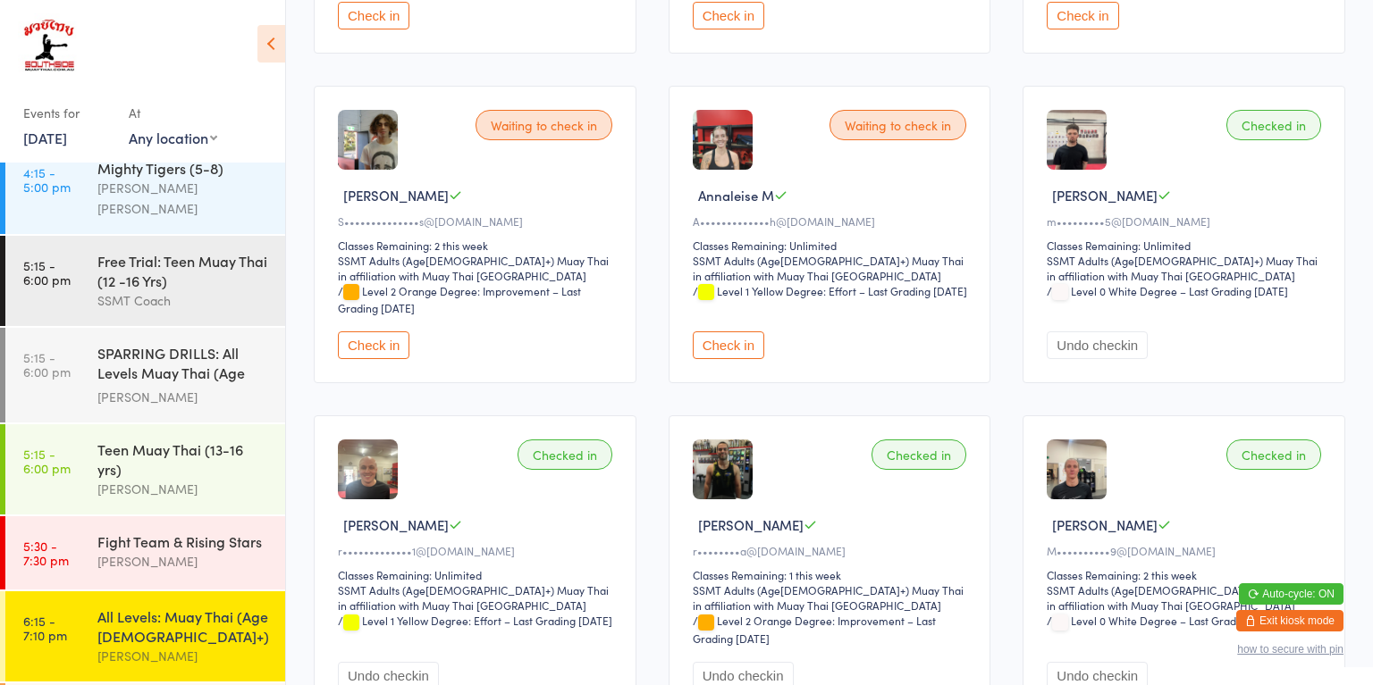
click at [719, 354] on button "Check in" at bounding box center [728, 346] width 71 height 28
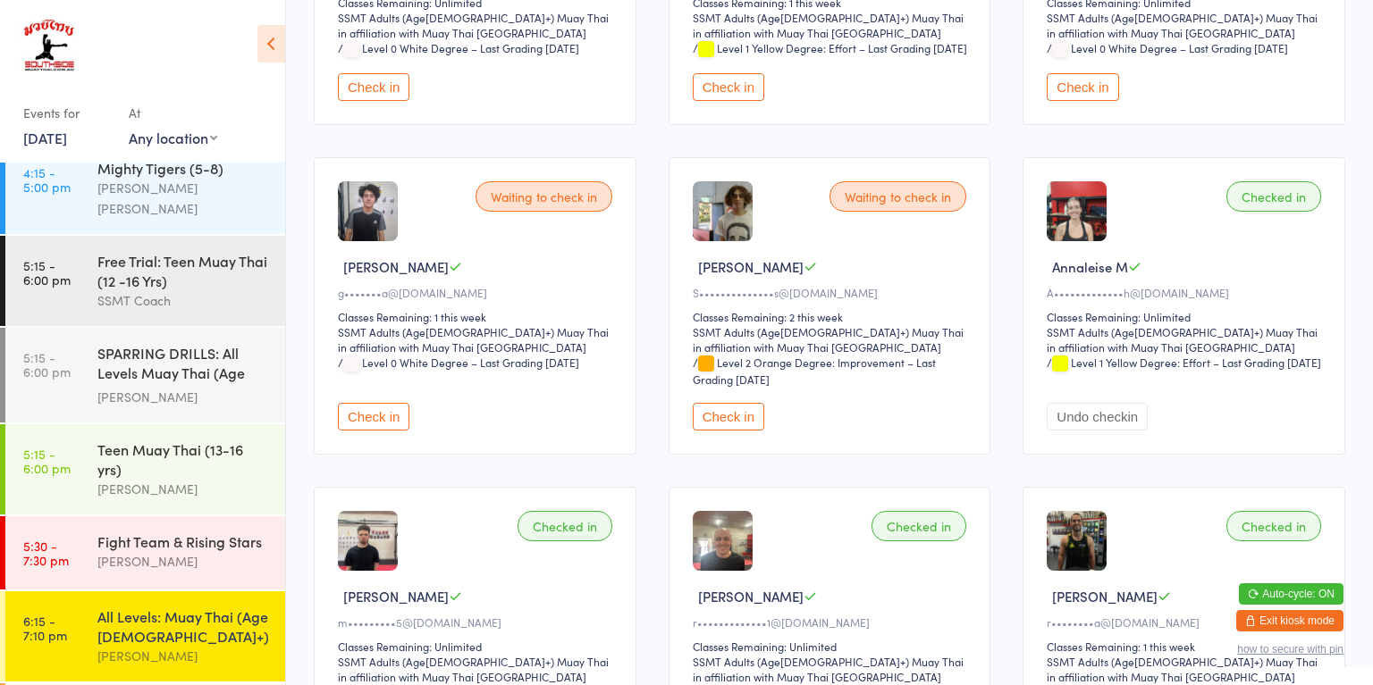
scroll to position [368, 0]
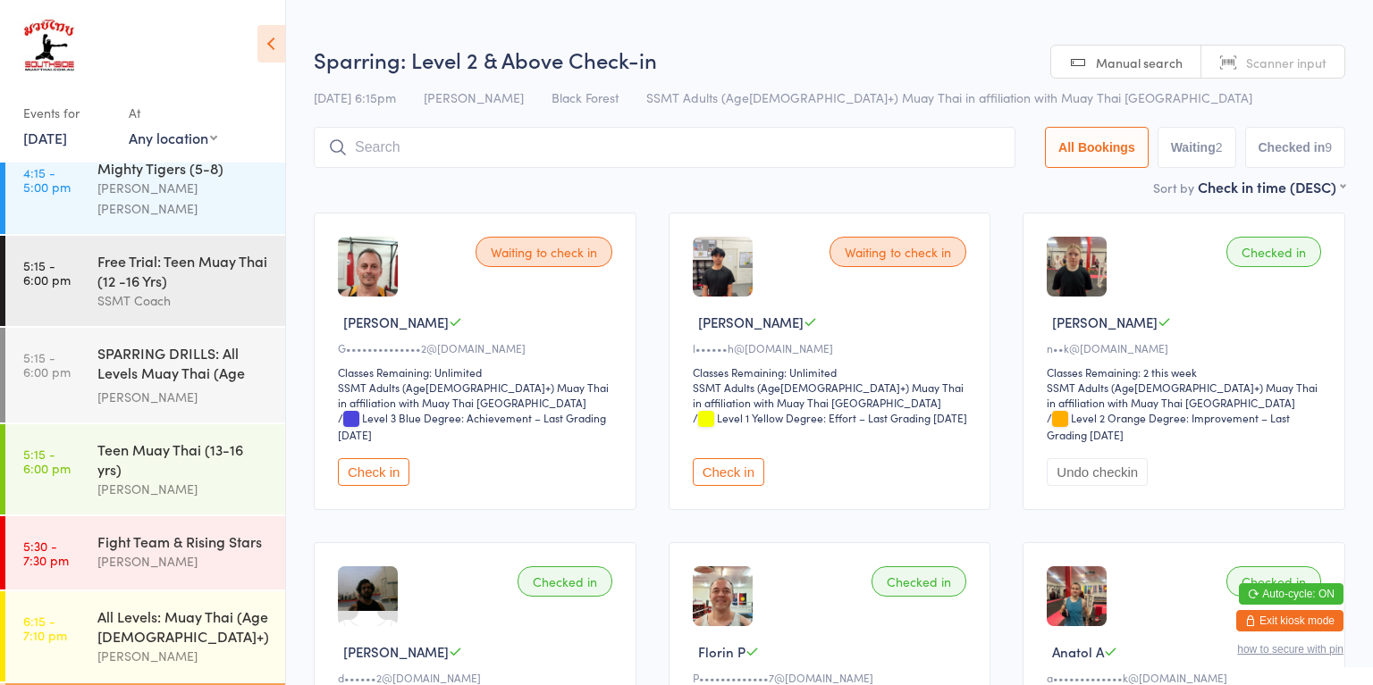
click at [376, 470] on button "Check in" at bounding box center [373, 472] width 71 height 28
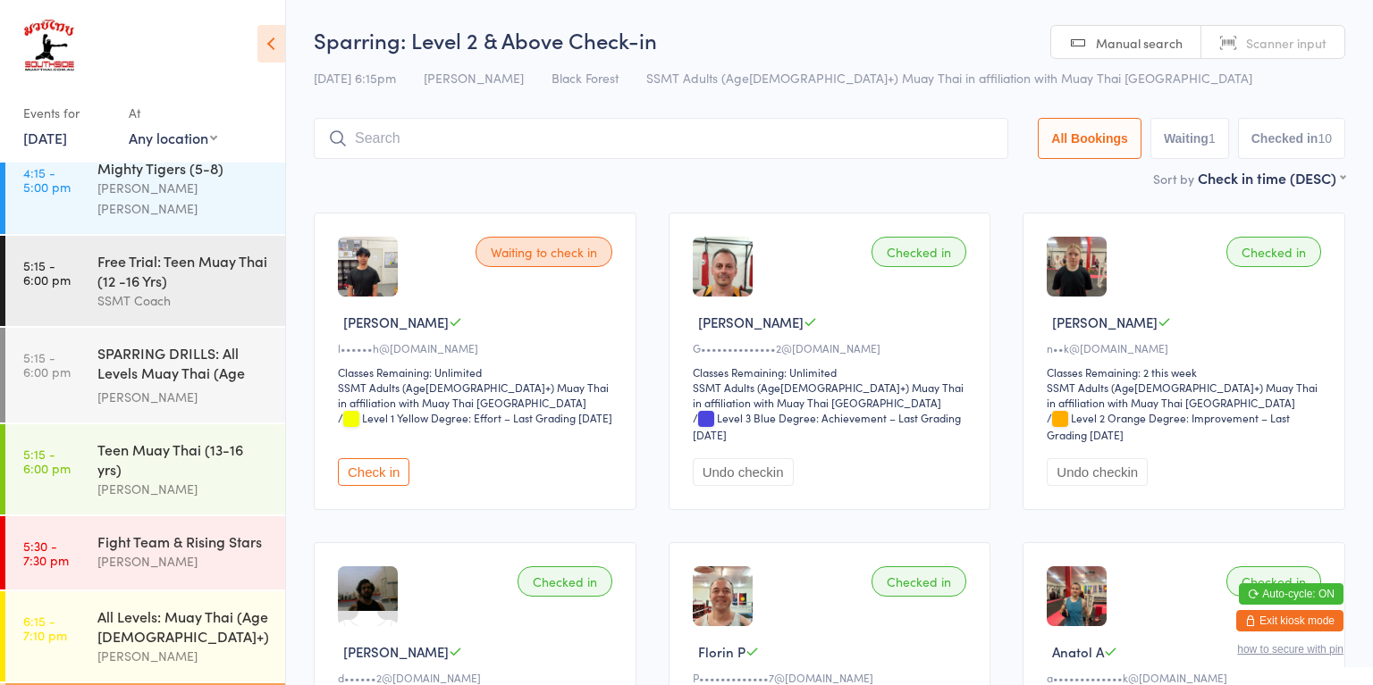
click at [168, 646] on div "[PERSON_NAME]" at bounding box center [183, 656] width 172 height 21
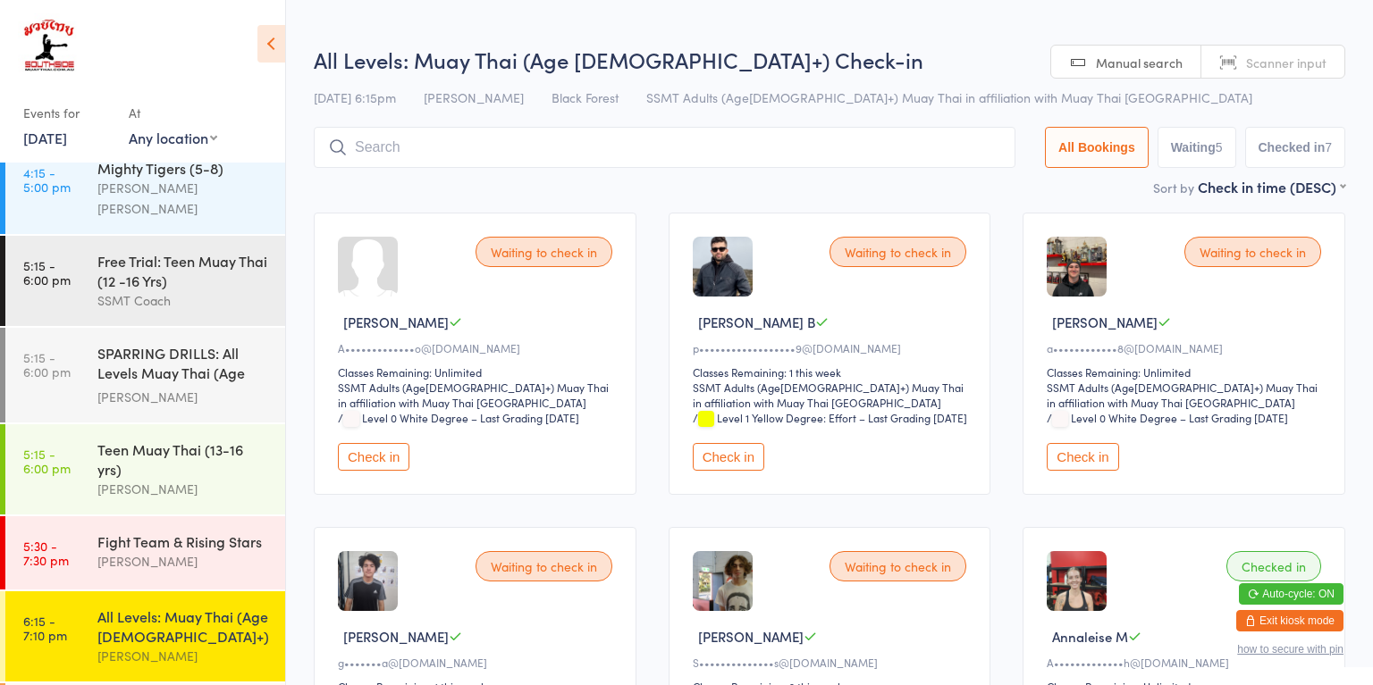
click at [740, 471] on button "Check in" at bounding box center [728, 457] width 71 height 28
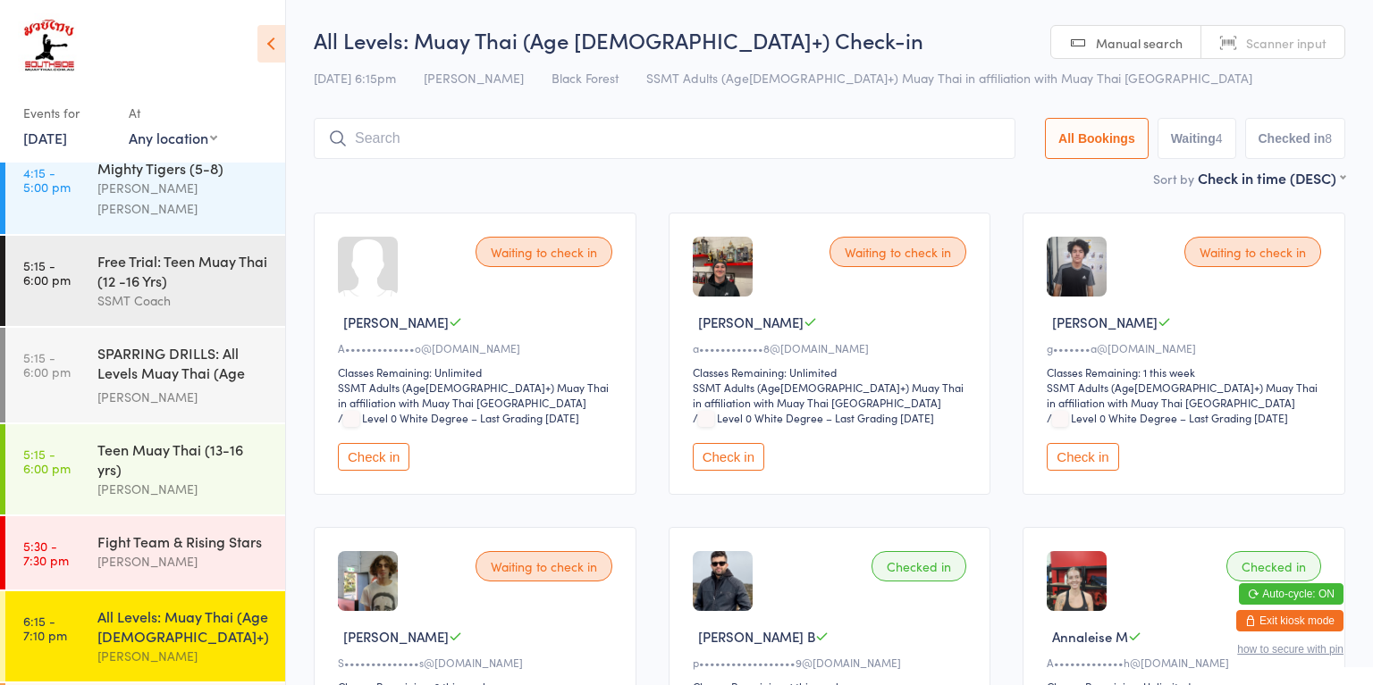
click at [114, 551] on div "[PERSON_NAME]" at bounding box center [183, 561] width 172 height 21
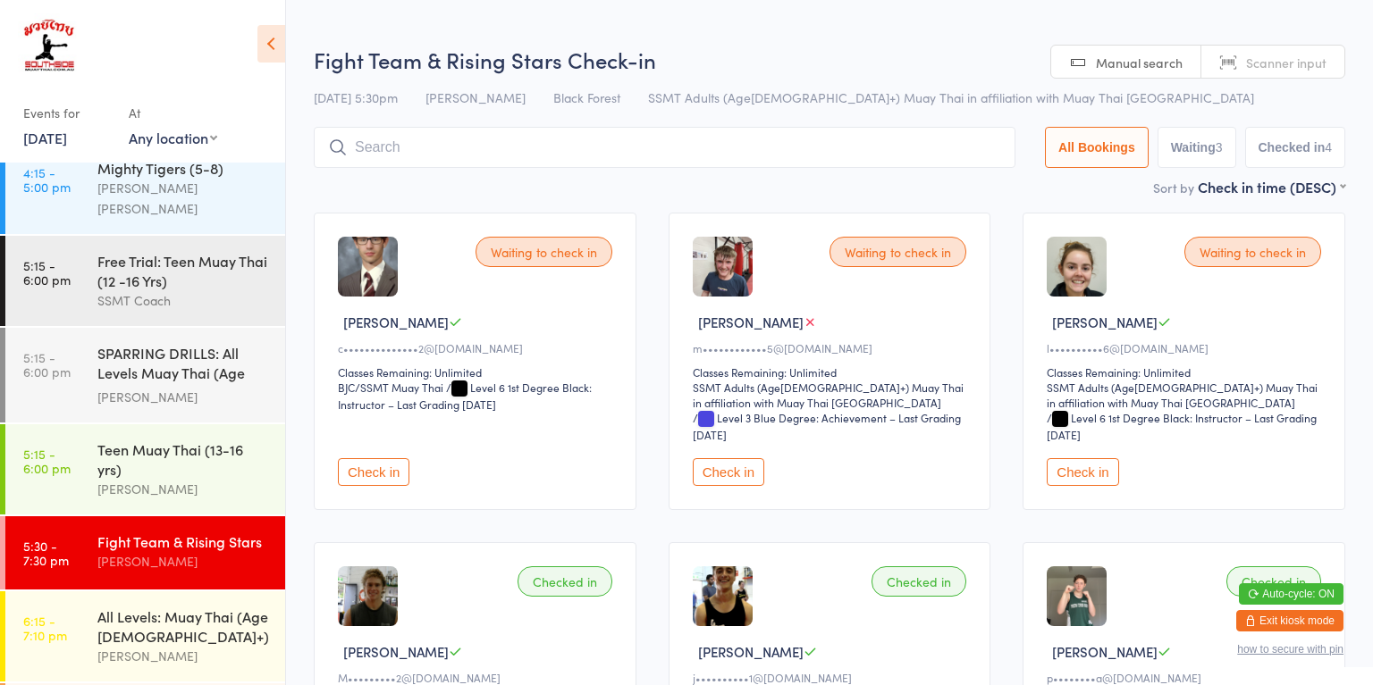
click at [727, 479] on button "Check in" at bounding box center [728, 472] width 71 height 28
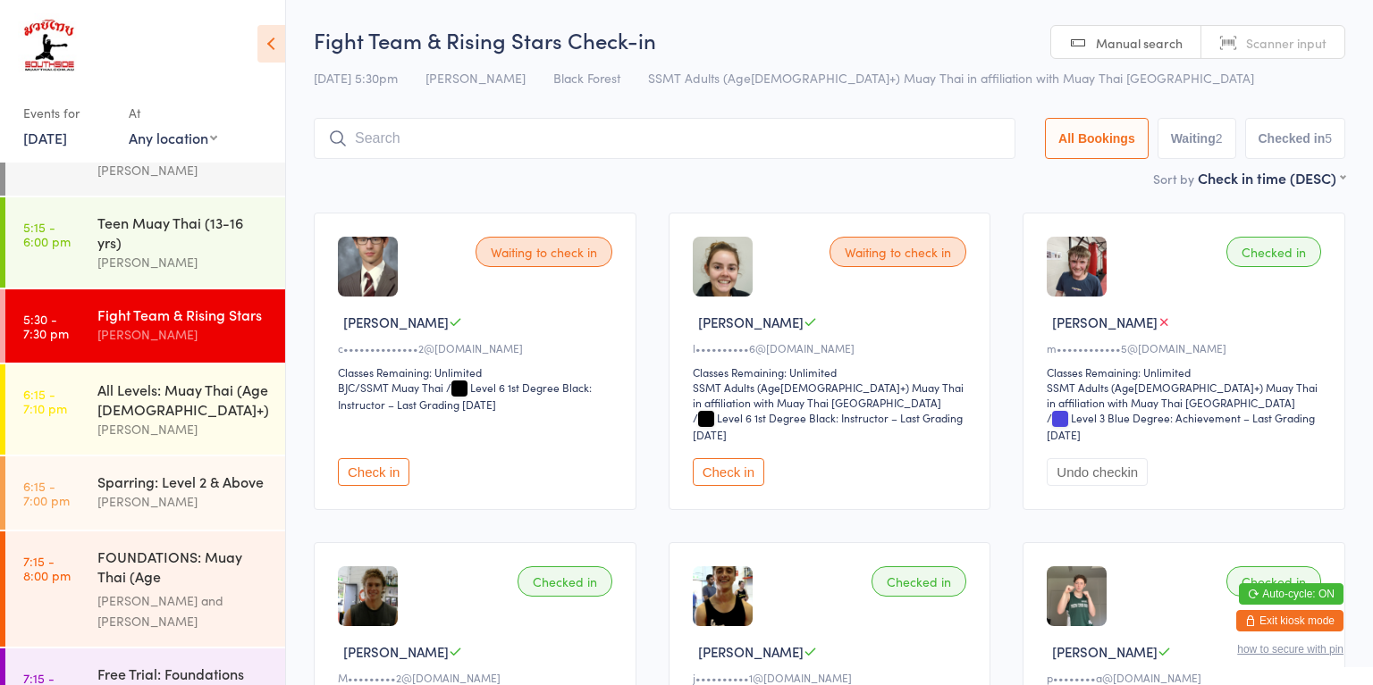
scroll to position [1608, 0]
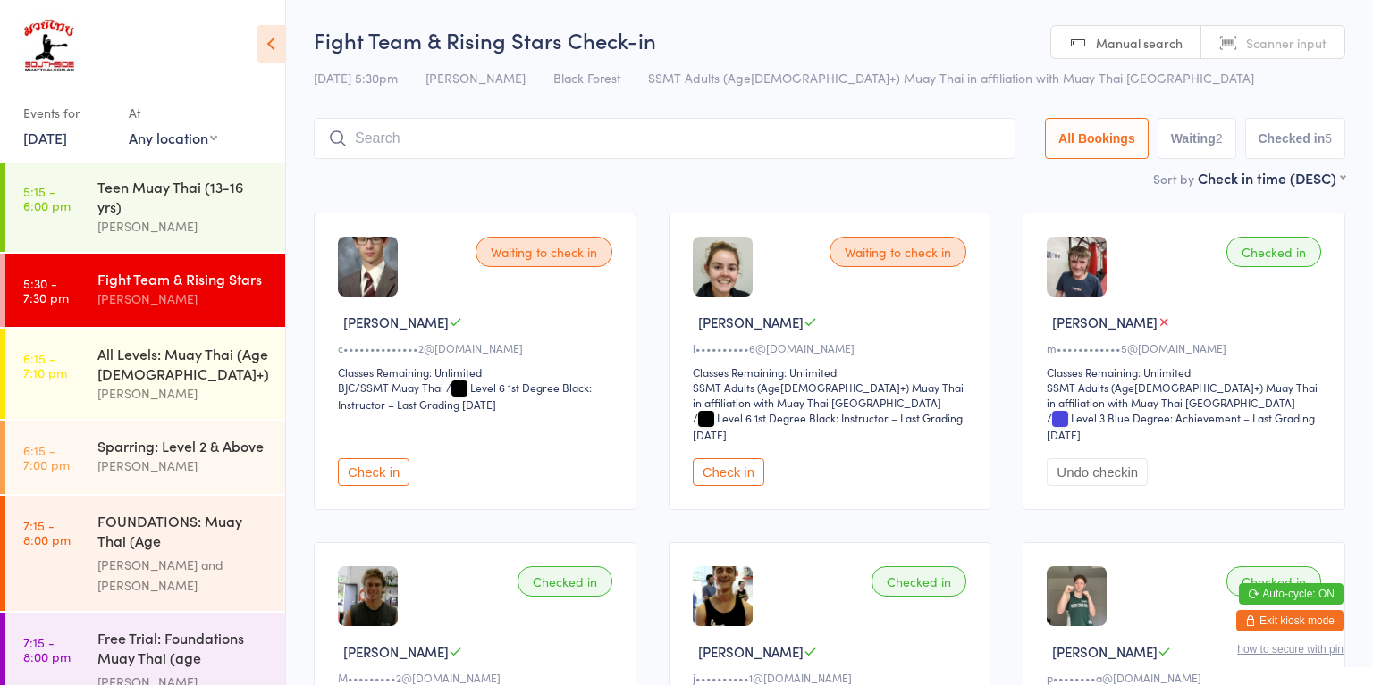
click at [172, 421] on div "Sparring: Level 2 & Above Kar Wong" at bounding box center [191, 456] width 188 height 71
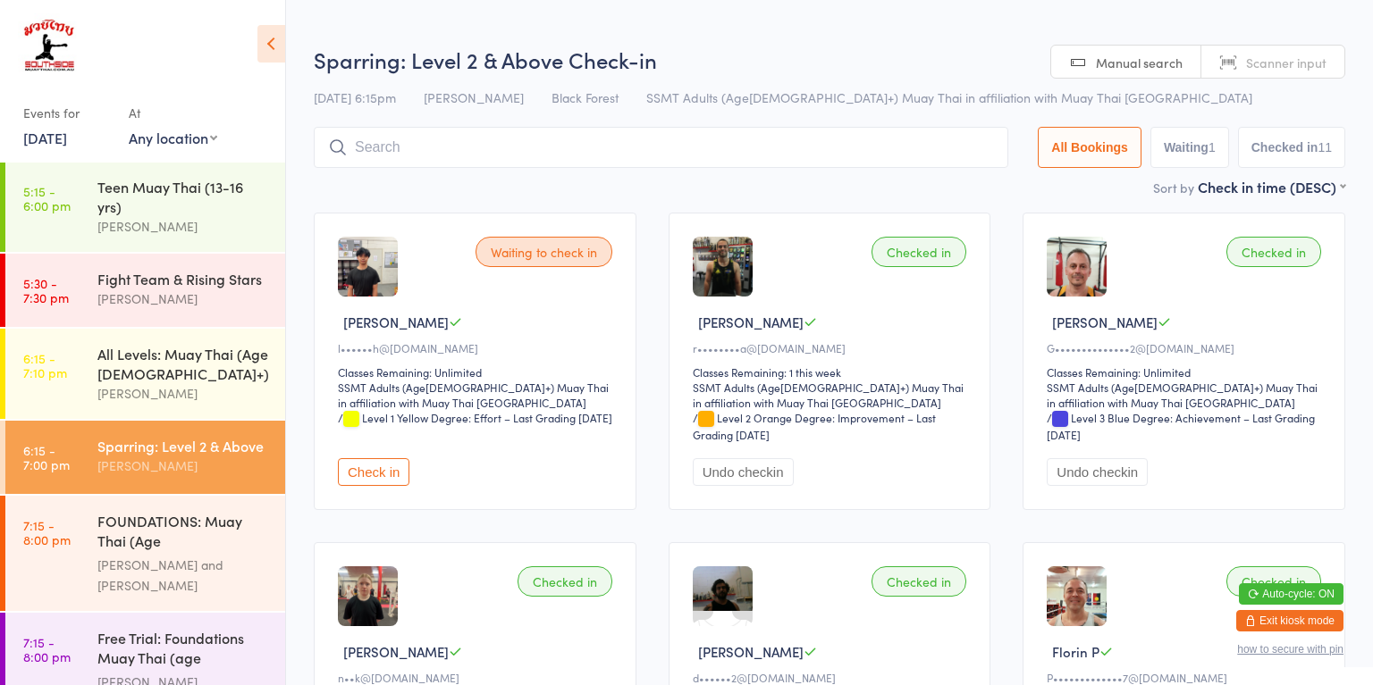
click at [376, 479] on button "Check in" at bounding box center [373, 472] width 71 height 28
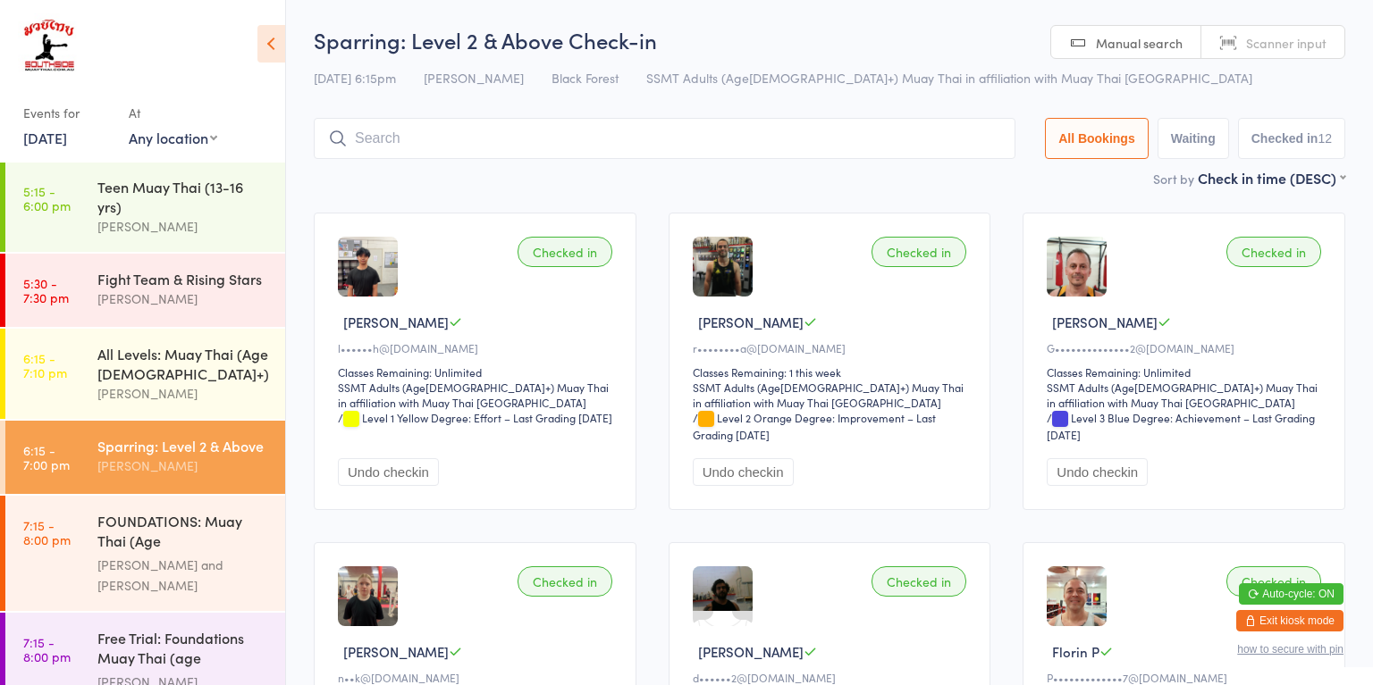
click at [128, 344] on div "All Levels: Muay Thai (Age [DEMOGRAPHIC_DATA]+)" at bounding box center [183, 363] width 172 height 39
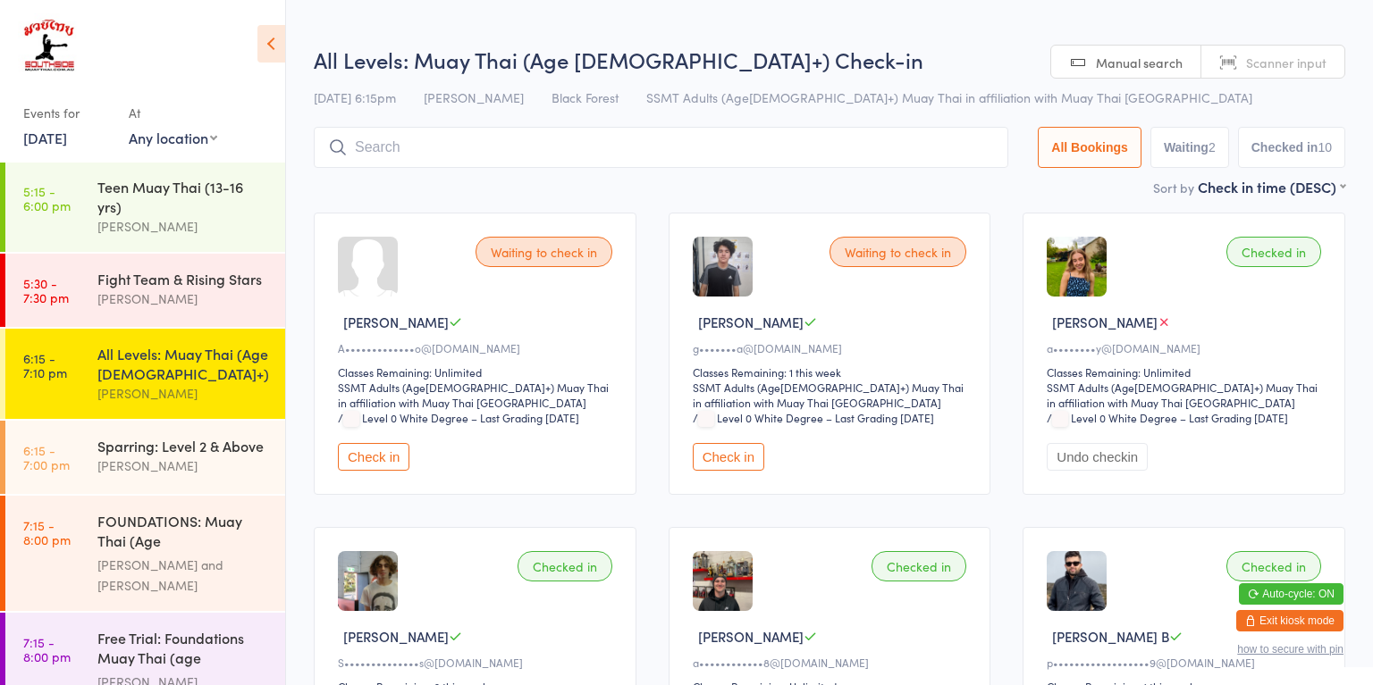
click at [710, 463] on button "Check in" at bounding box center [728, 457] width 71 height 28
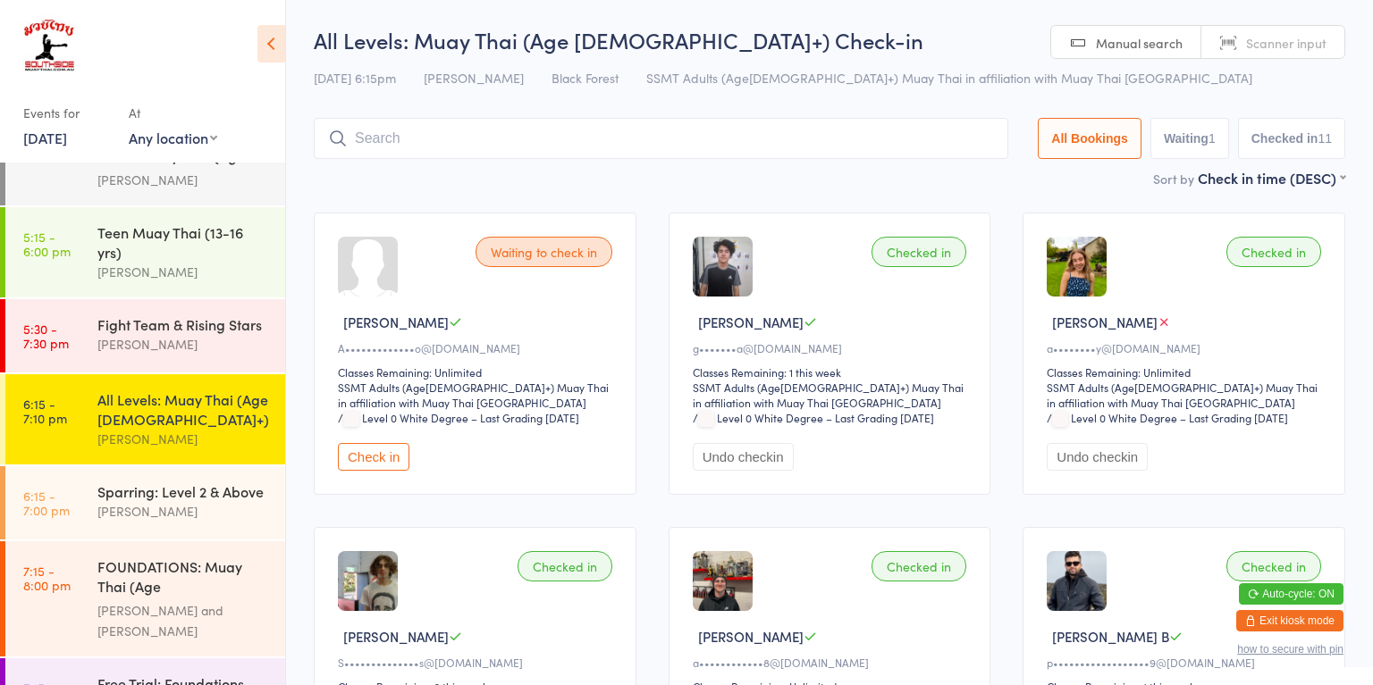
scroll to position [1562, 0]
click at [226, 430] on div "[PERSON_NAME]" at bounding box center [183, 440] width 172 height 21
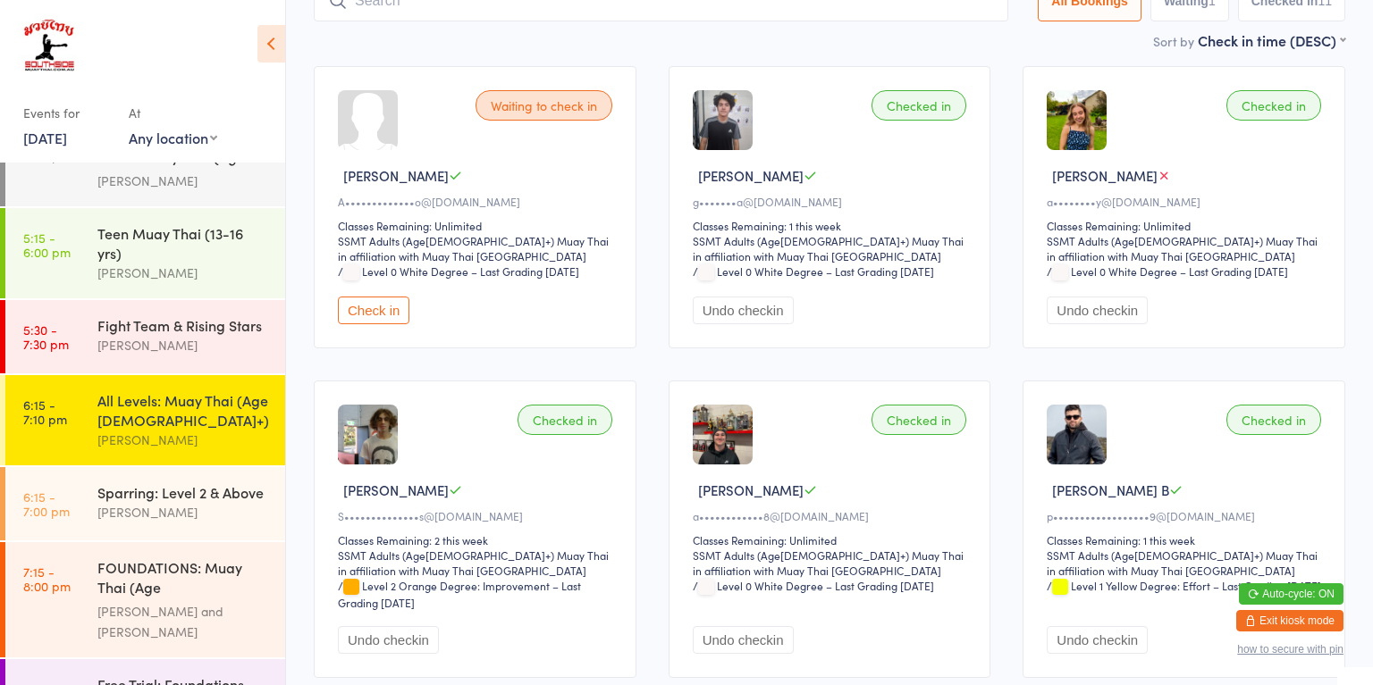
scroll to position [0, 0]
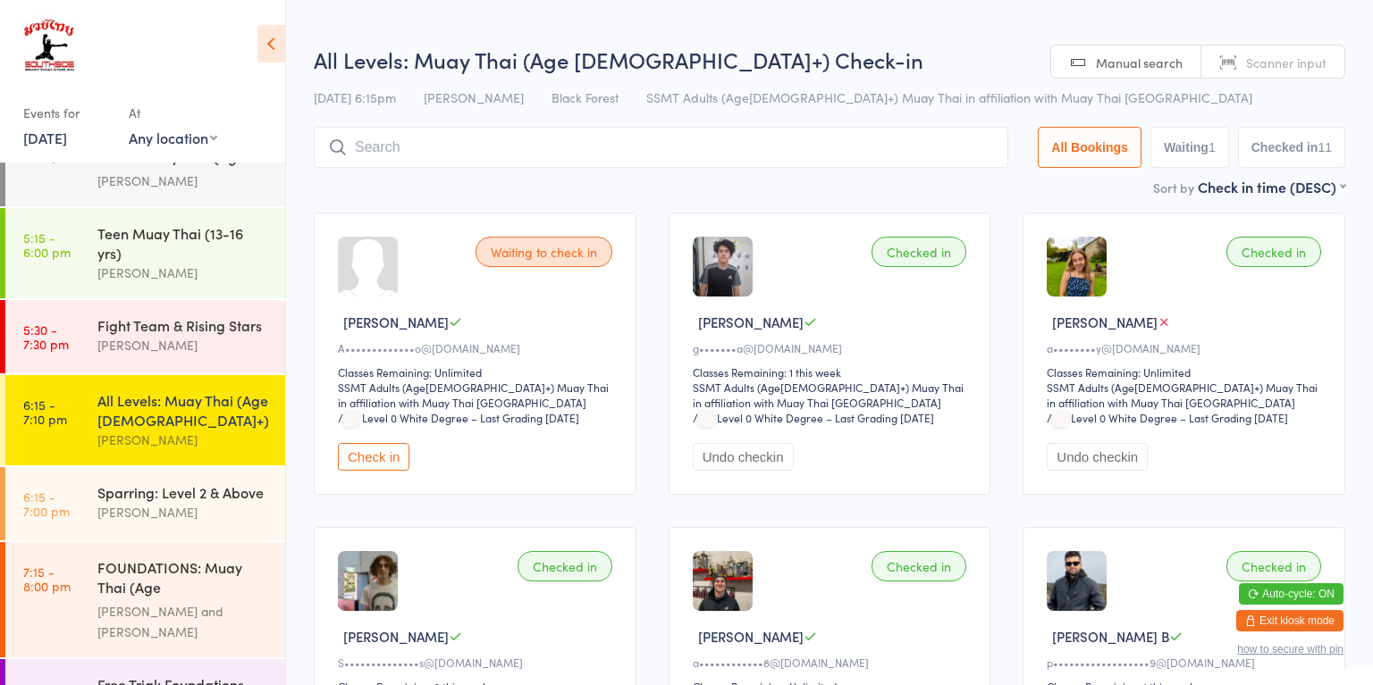
click at [775, 141] on input "search" at bounding box center [661, 147] width 694 height 41
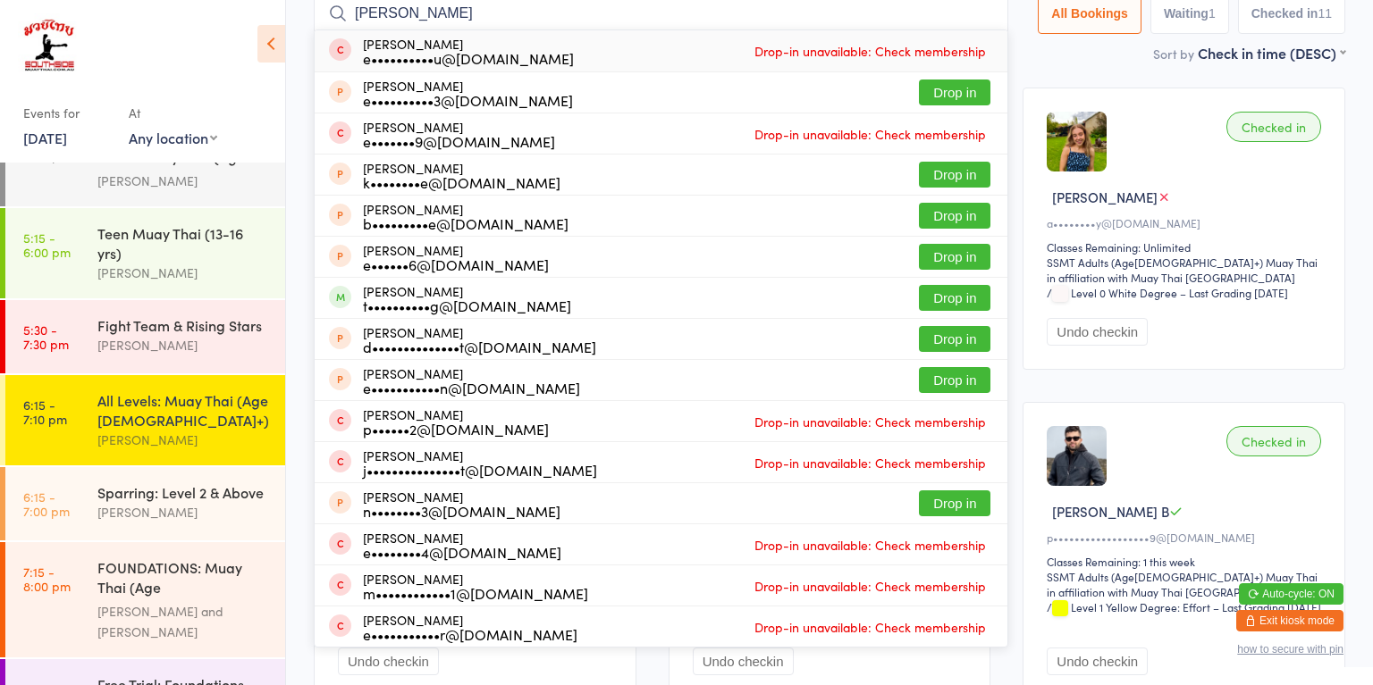
scroll to position [123, 0]
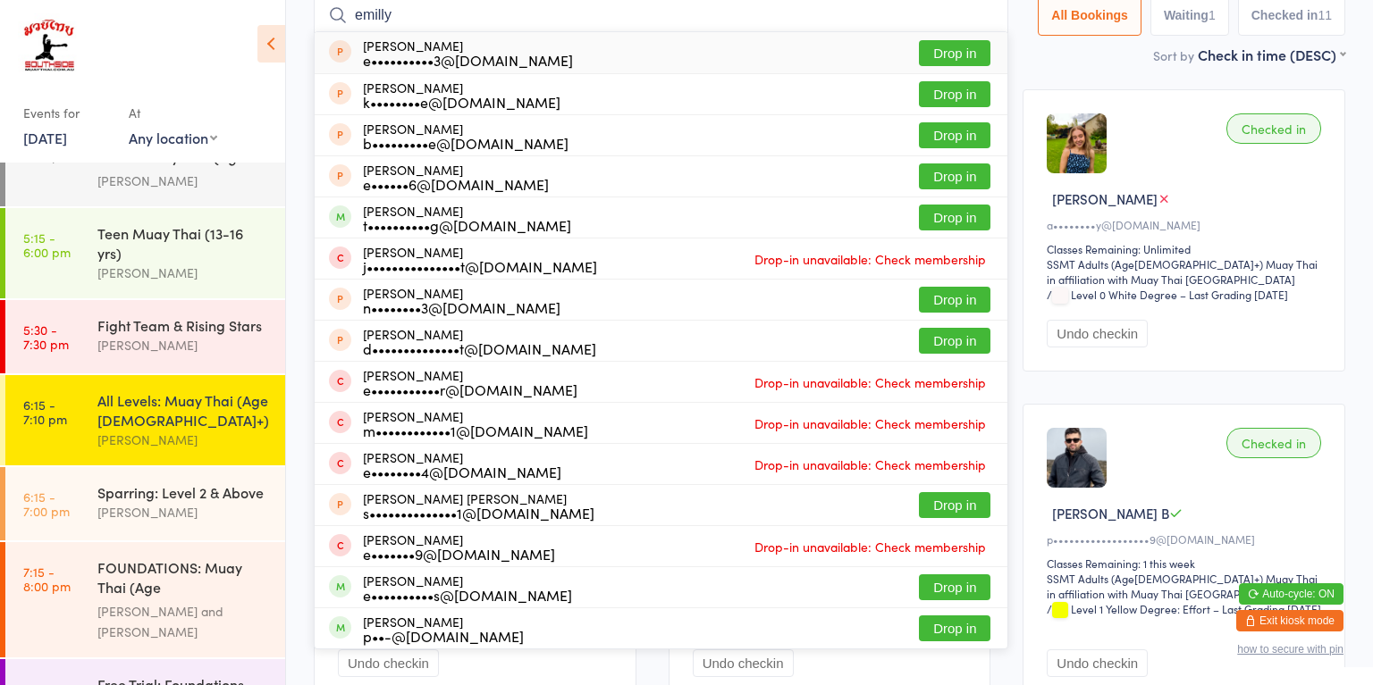
type input "emilly"
click at [682, 599] on div "Emily Firminger e••••••••••s@gmail.com Drop in" at bounding box center [661, 587] width 693 height 40
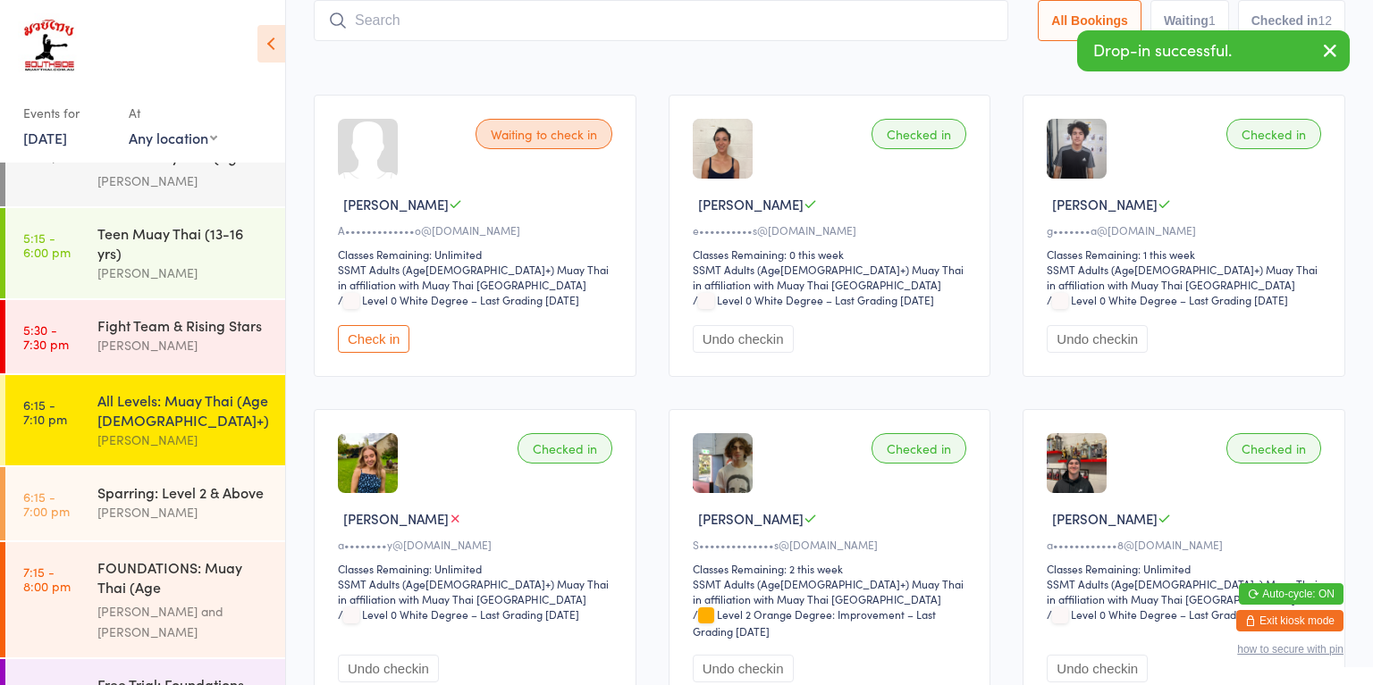
scroll to position [0, 0]
